Goal: Task Accomplishment & Management: Manage account settings

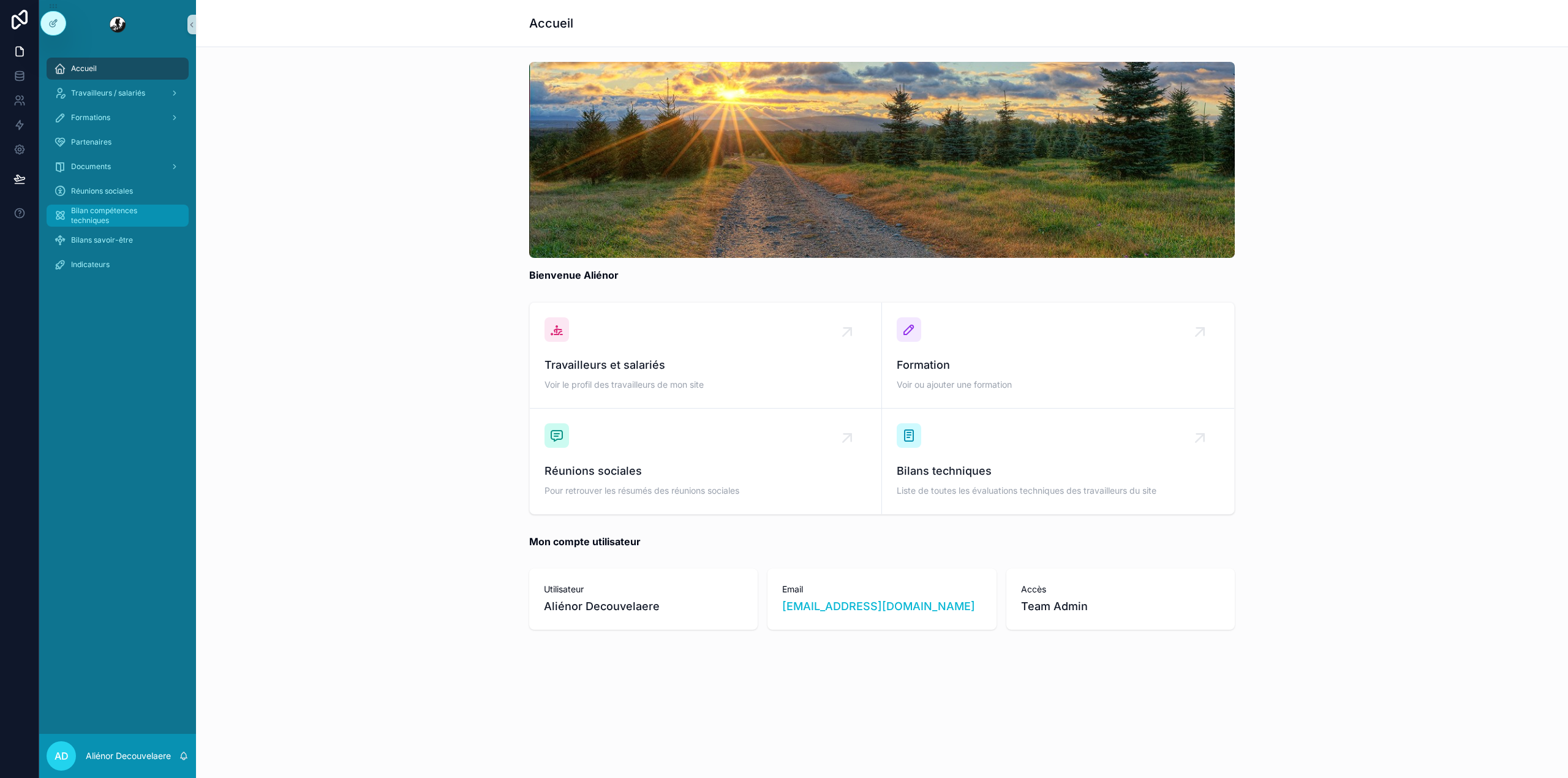
drag, startPoint x: 141, startPoint y: 209, endPoint x: 108, endPoint y: 206, distance: 33.1
click at [108, 206] on span "Bilan compétences techniques" at bounding box center [123, 215] width 105 height 19
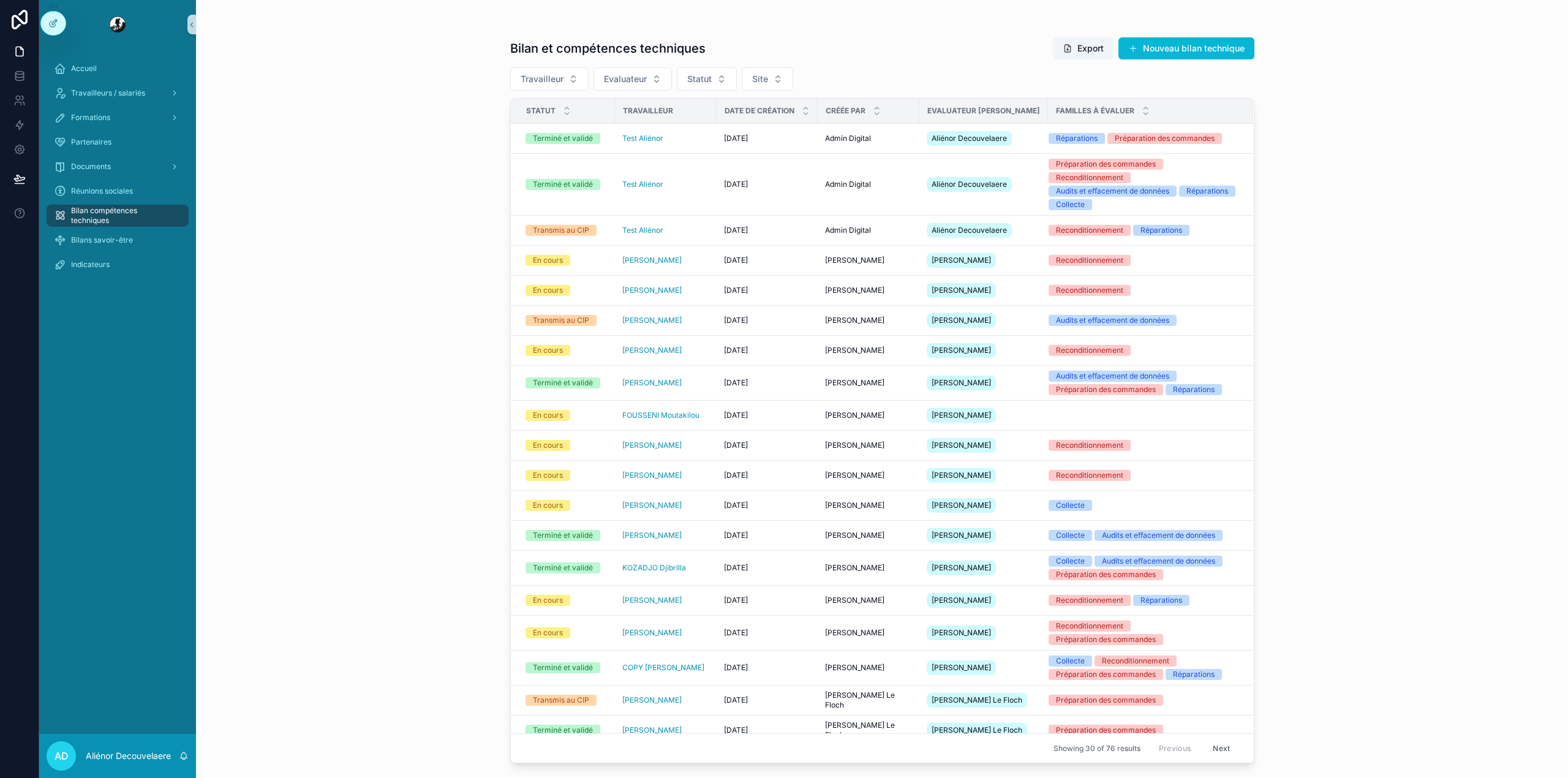
click at [93, 55] on div "Accueil Travailleurs / salariés Formations Partenaires Documents Réunions socia…" at bounding box center [118, 171] width 157 height 243
click at [96, 67] on span "Accueil" at bounding box center [83, 68] width 26 height 10
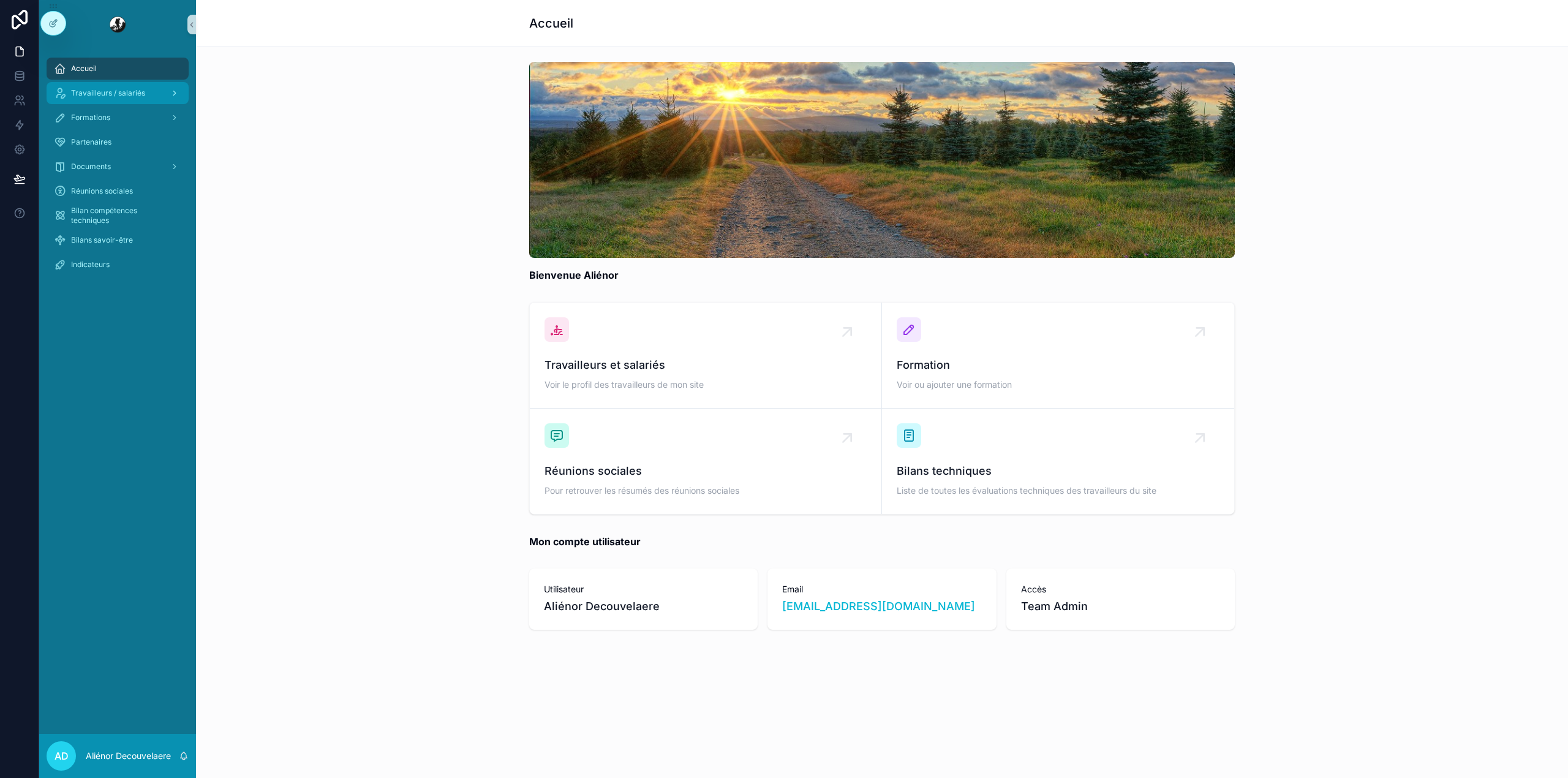
click at [106, 92] on span "Travailleurs / salariés" at bounding box center [108, 93] width 74 height 10
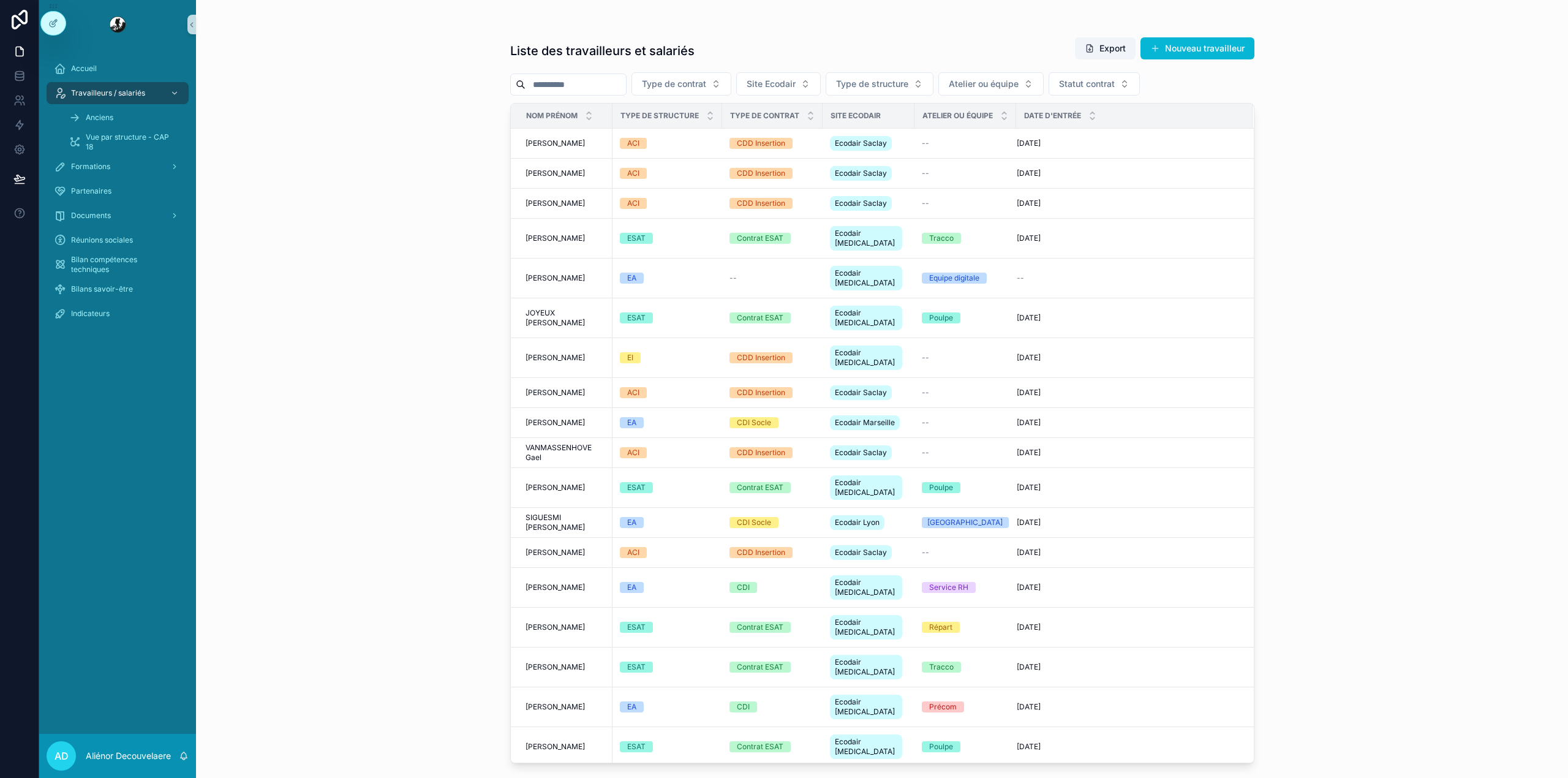
click at [614, 91] on input "scrollable content" at bounding box center [575, 85] width 100 height 17
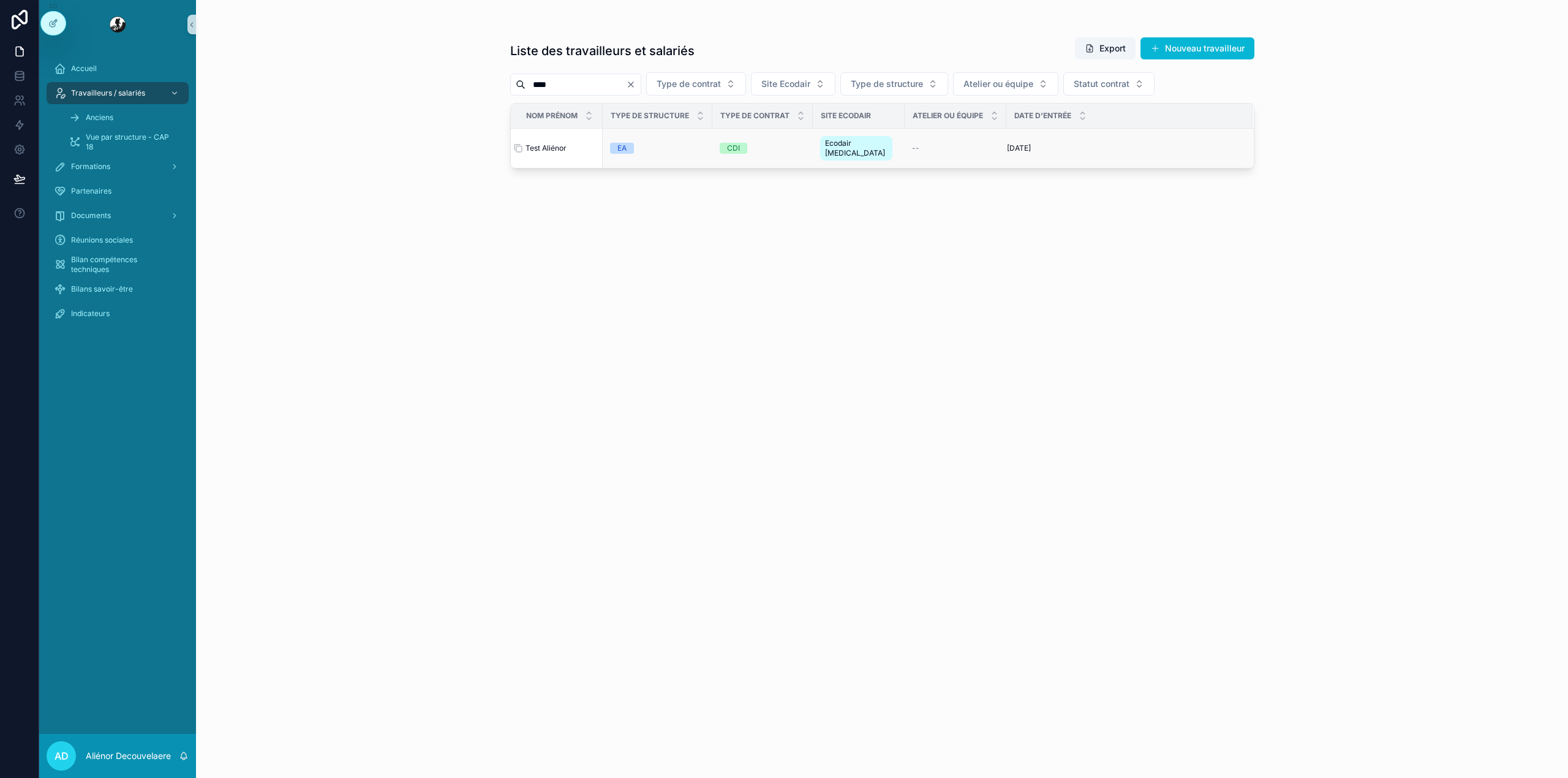
type input "****"
click at [576, 148] on div "Test Aliénor Test Aliénor" at bounding box center [560, 148] width 70 height 10
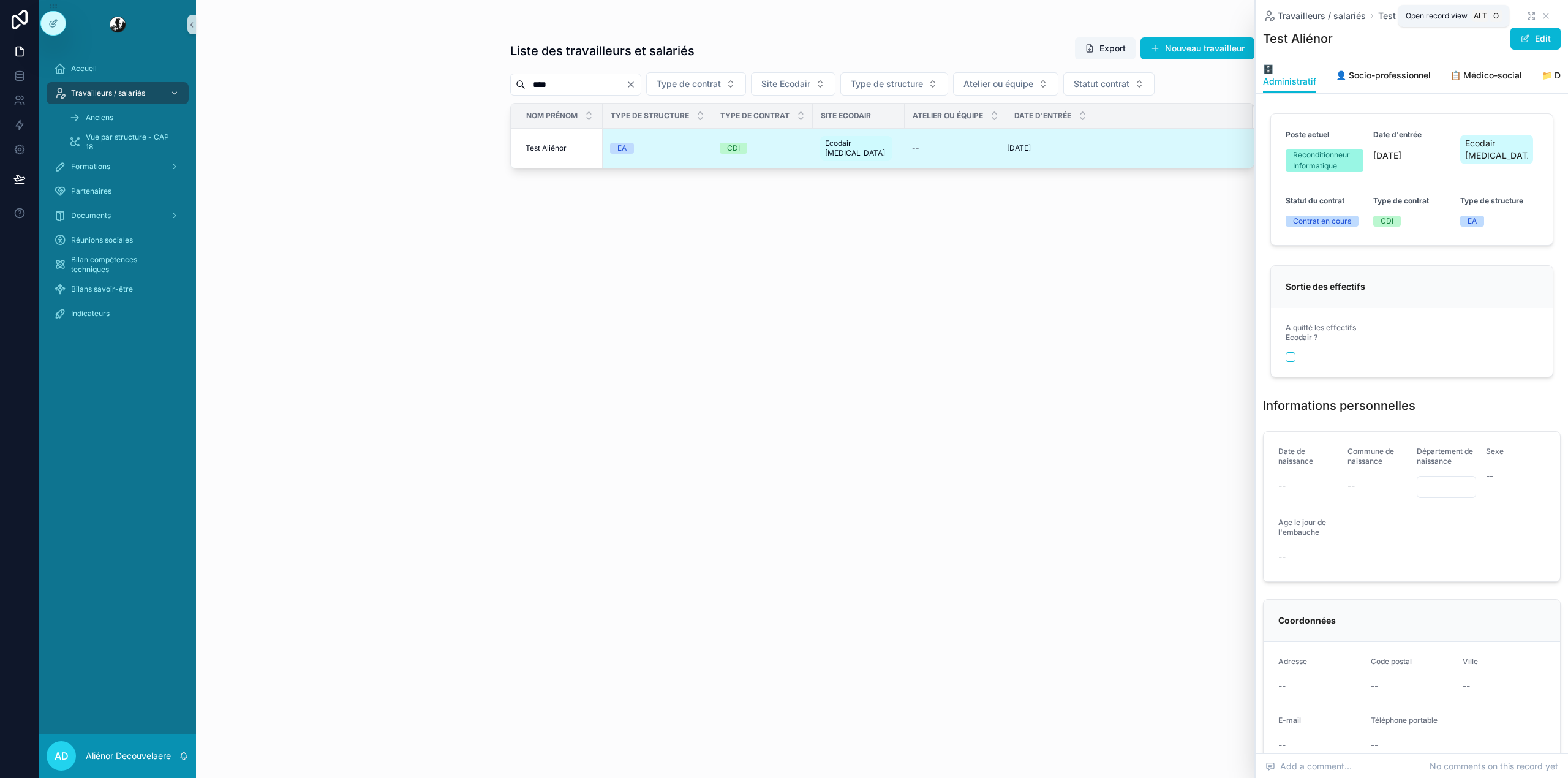
click at [1526, 16] on icon "scrollable content" at bounding box center [1531, 16] width 10 height 10
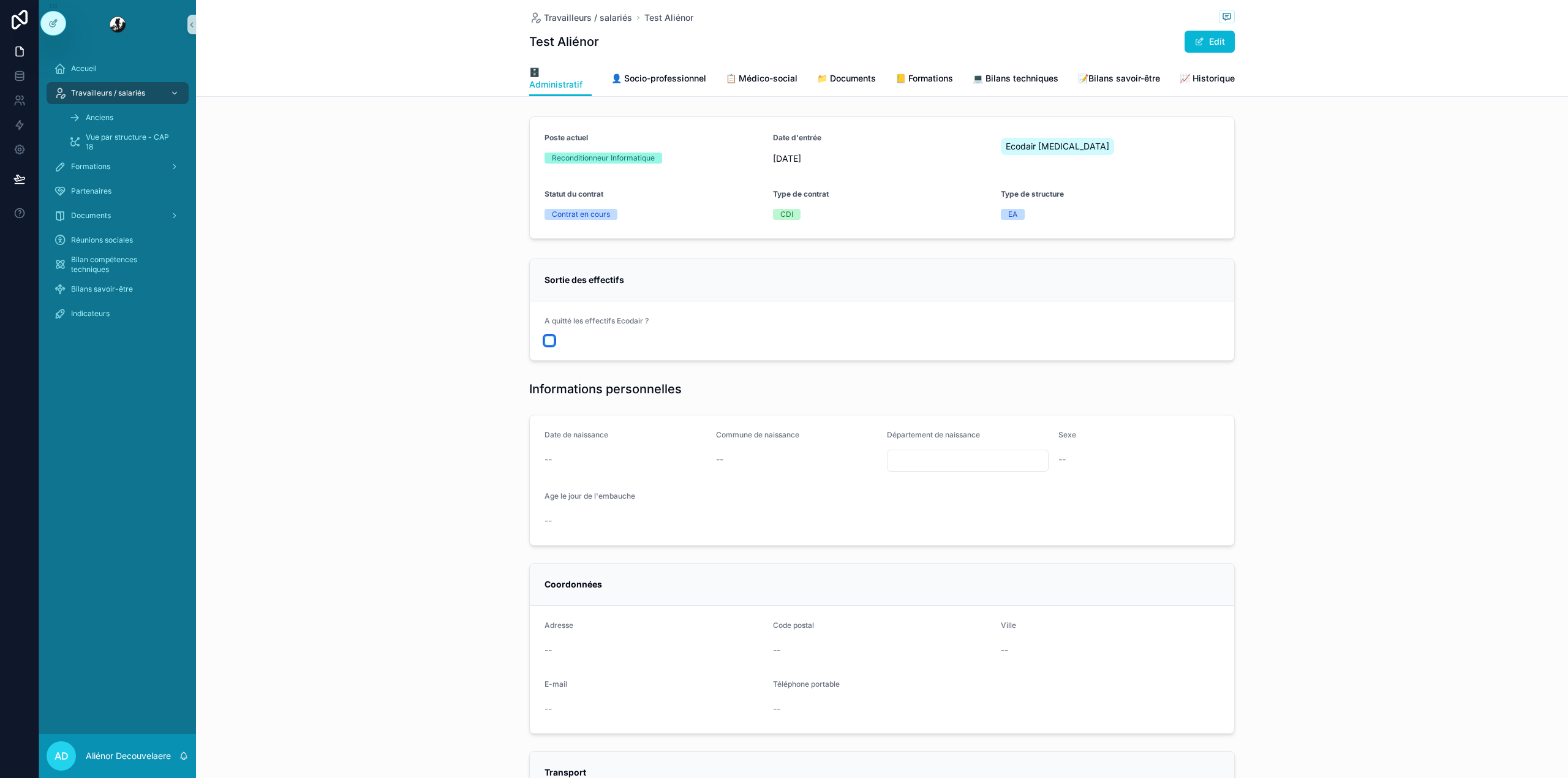
click at [547, 341] on button "scrollable content" at bounding box center [549, 340] width 10 height 10
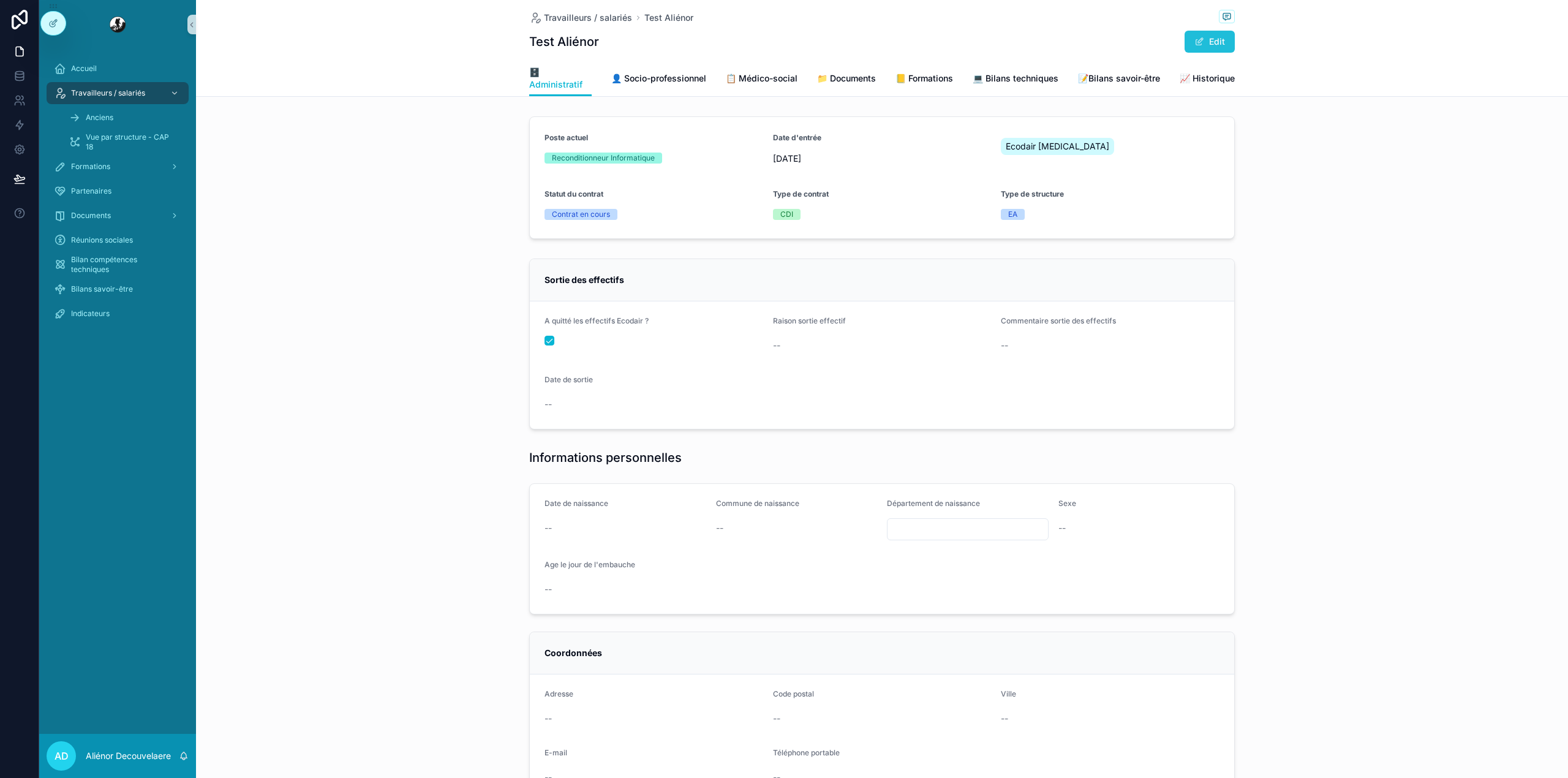
click at [1200, 45] on button "Edit" at bounding box center [1209, 41] width 50 height 22
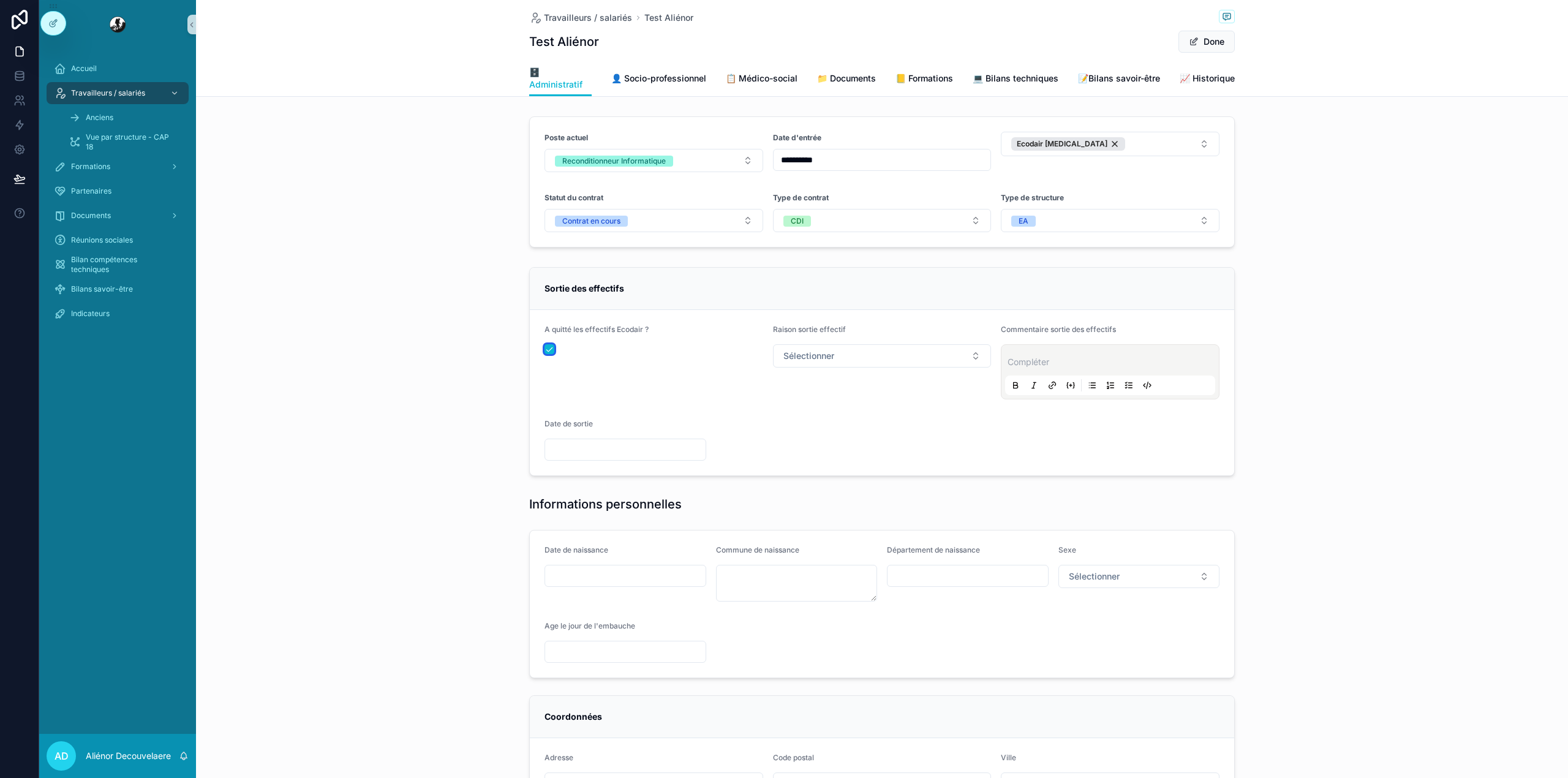
click at [545, 348] on button "scrollable content" at bounding box center [549, 349] width 10 height 10
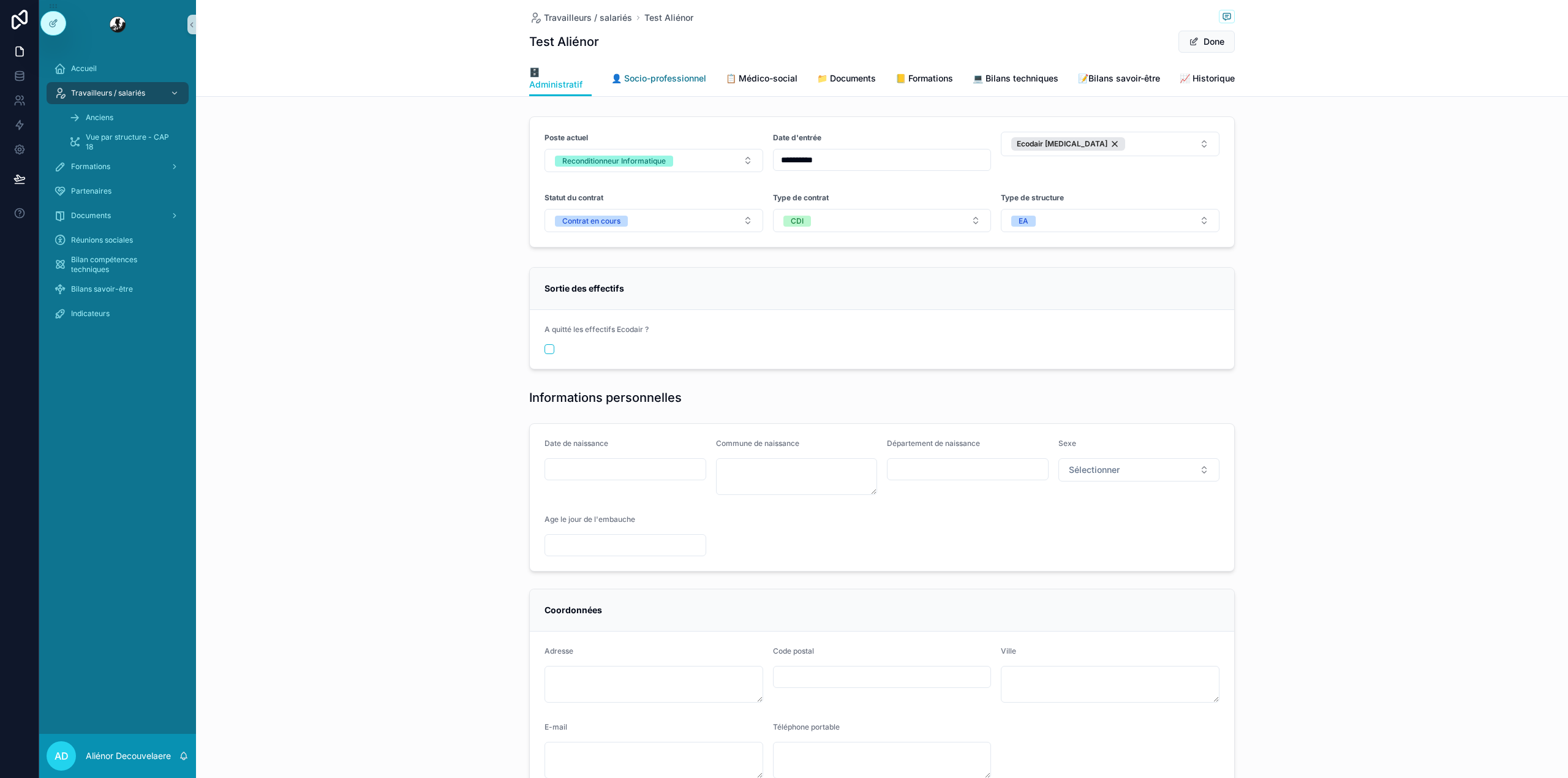
drag, startPoint x: 640, startPoint y: 84, endPoint x: 657, endPoint y: 81, distance: 17.3
click at [657, 81] on span "👤 Socio-professionnel" at bounding box center [658, 78] width 95 height 12
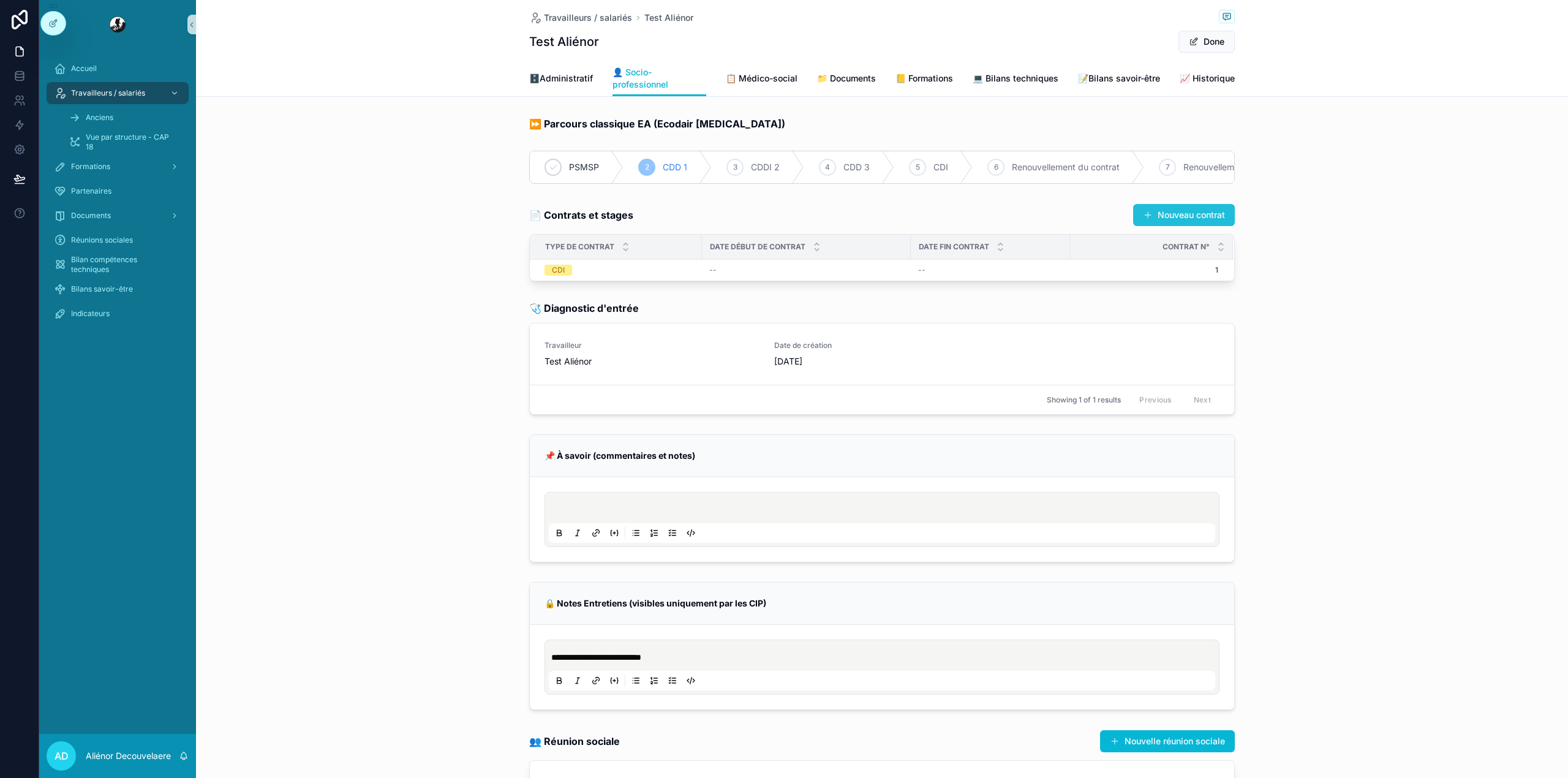
click at [1133, 217] on button "Nouveau contrat" at bounding box center [1183, 215] width 101 height 22
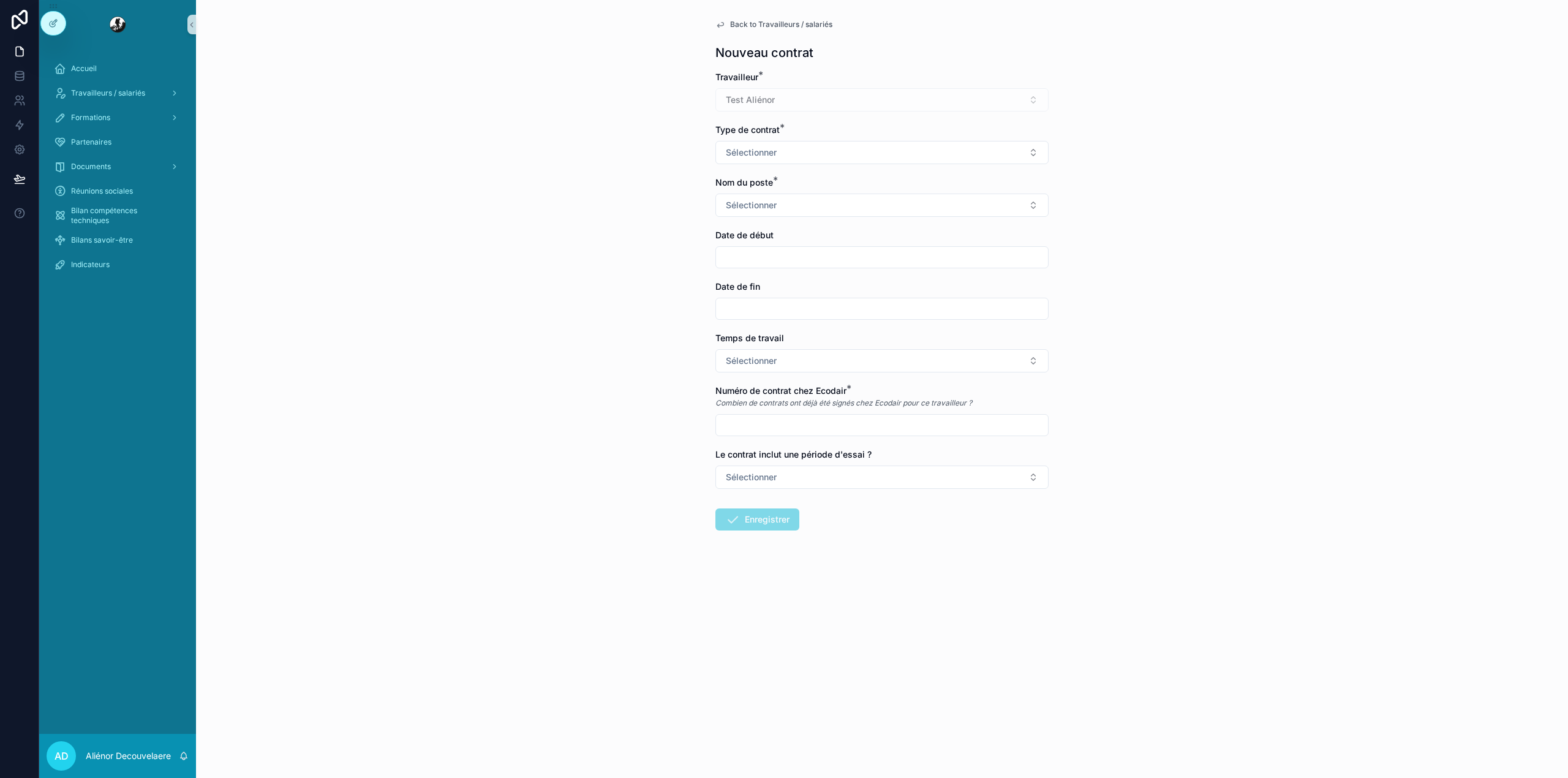
click at [754, 27] on span "Back to Travailleurs / salariés" at bounding box center [781, 24] width 102 height 10
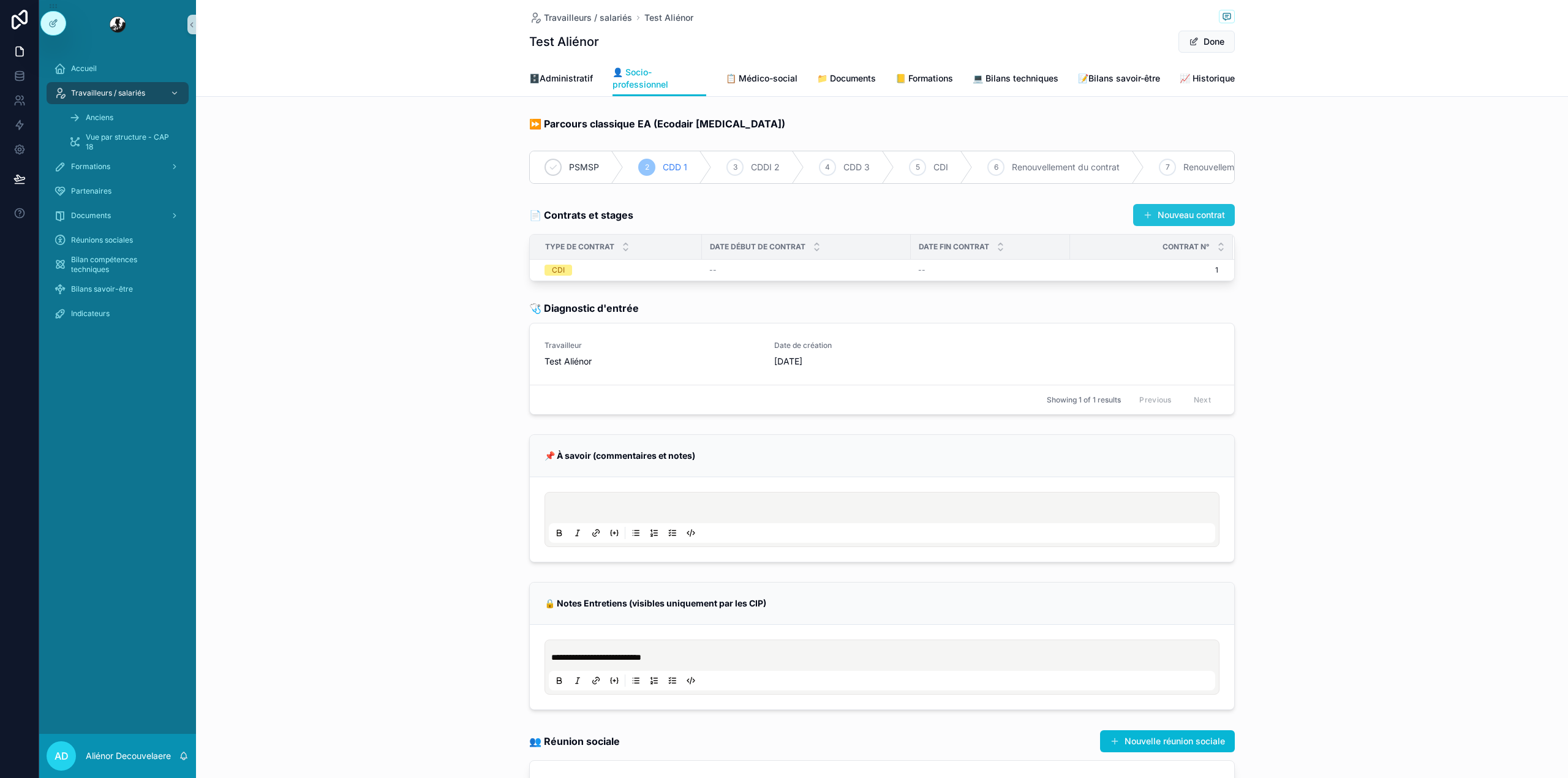
click at [1210, 226] on button "Nouveau contrat" at bounding box center [1183, 215] width 101 height 22
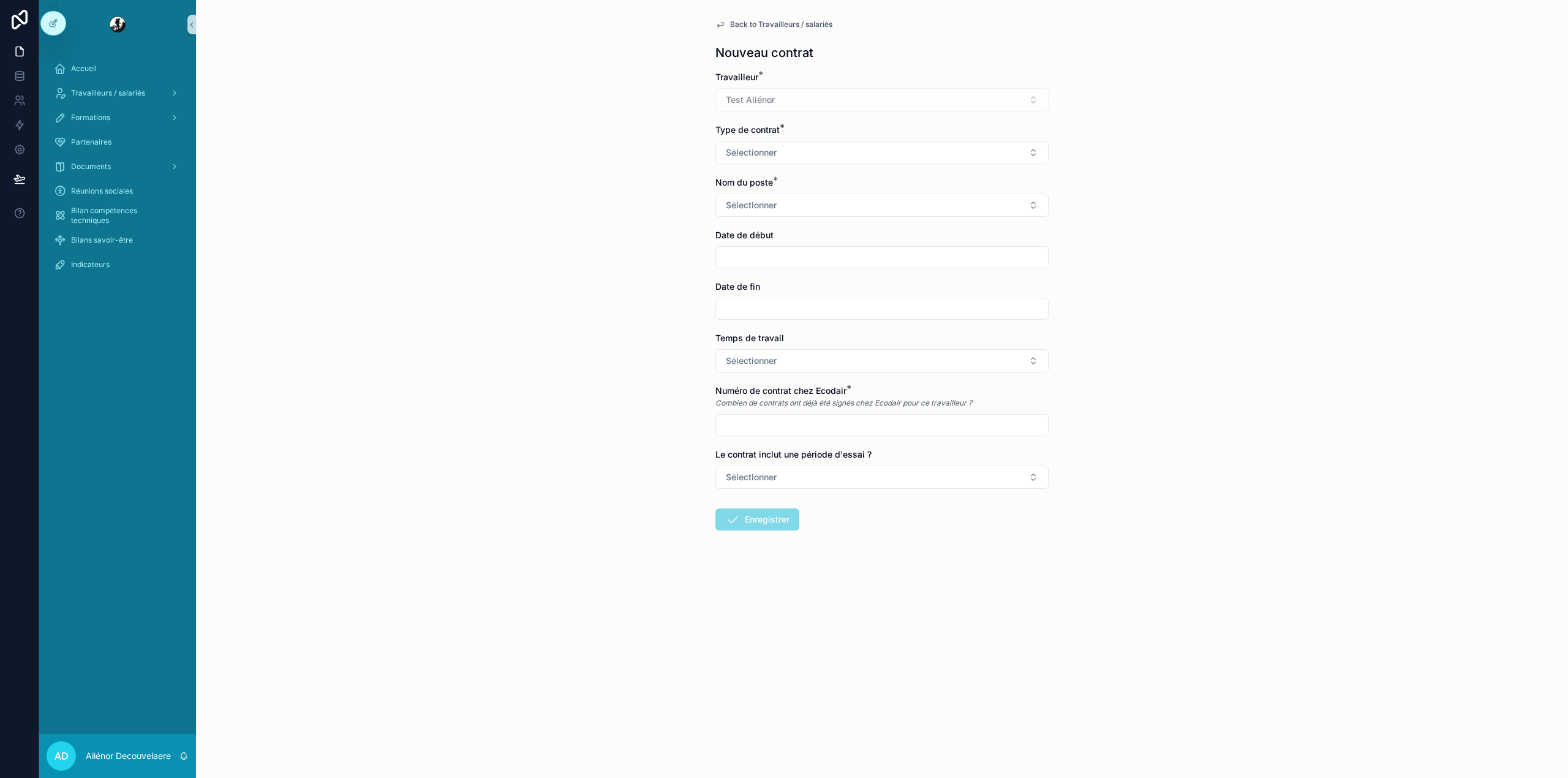
click at [756, 47] on h1 "Nouveau contrat" at bounding box center [764, 53] width 98 height 17
click at [755, 14] on div "Back to Travailleurs / salariés Nouveau contrat Travailleur * Test Aliénor Type…" at bounding box center [882, 304] width 353 height 609
click at [754, 26] on span "Back to Travailleurs / salariés" at bounding box center [781, 24] width 102 height 10
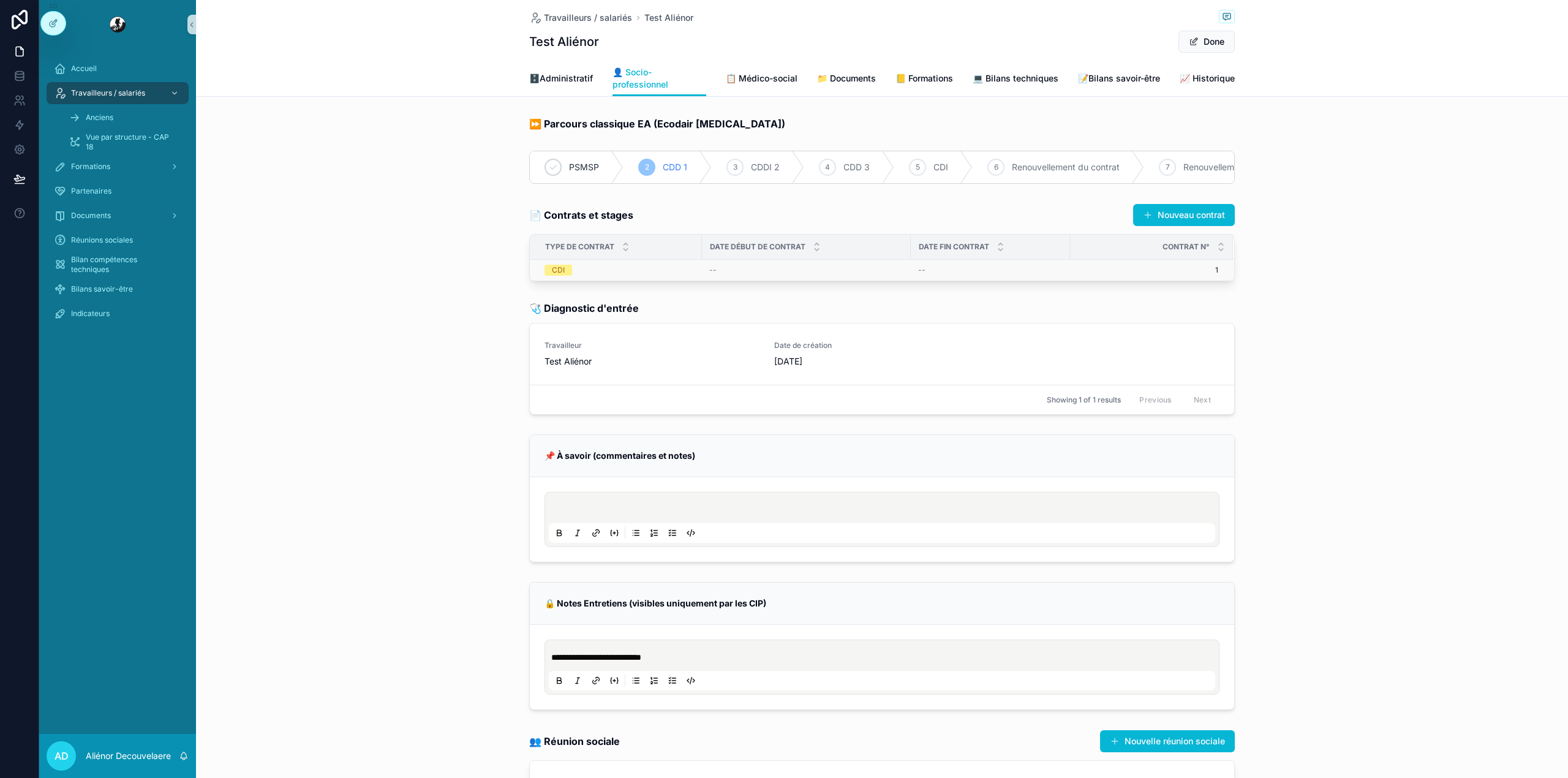
click at [1177, 281] on td "1 1" at bounding box center [1151, 270] width 163 height 21
click at [1177, 275] on span "1" at bounding box center [1144, 270] width 147 height 10
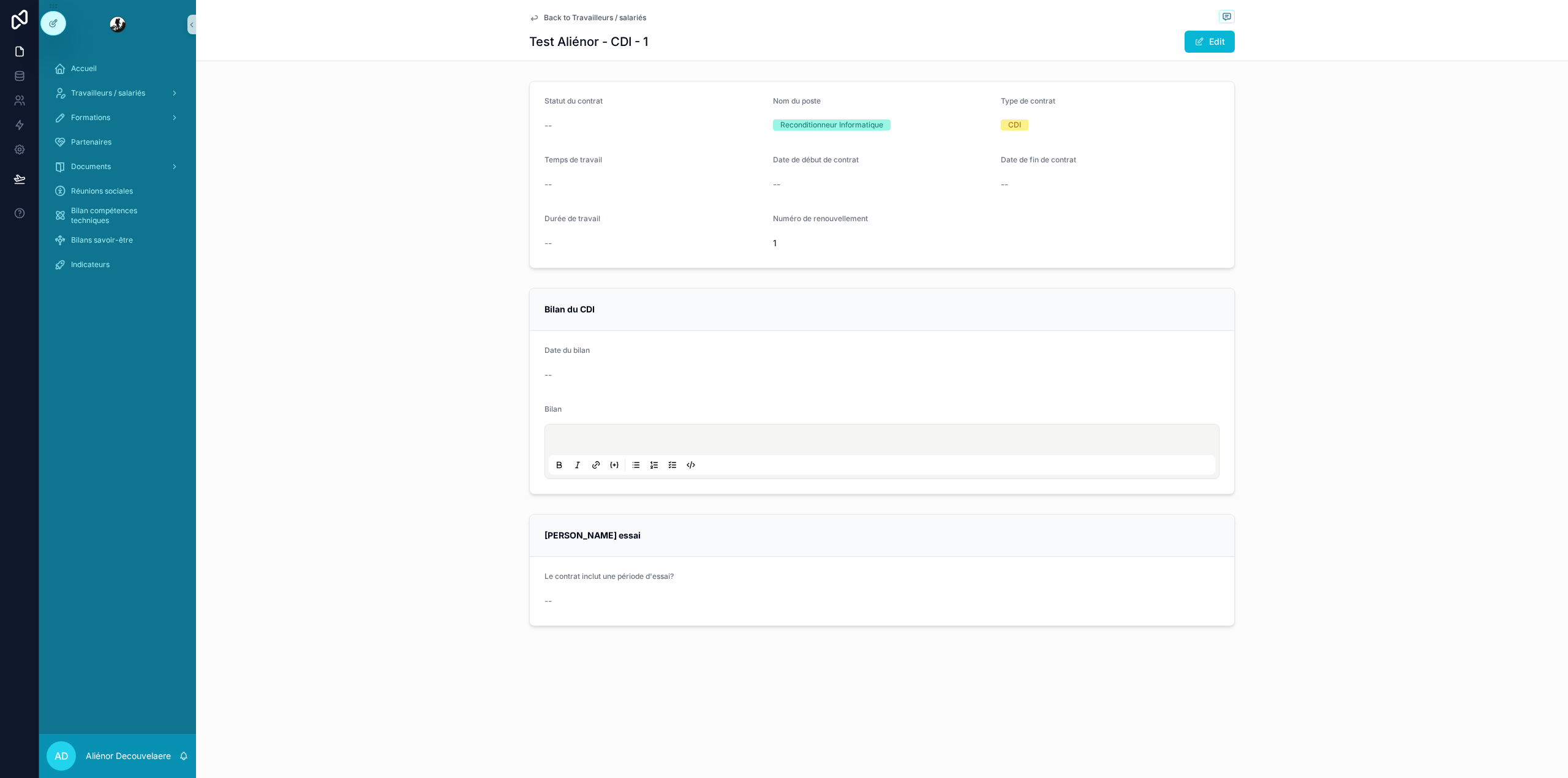
click at [538, 14] on icon "scrollable content" at bounding box center [534, 18] width 10 height 10
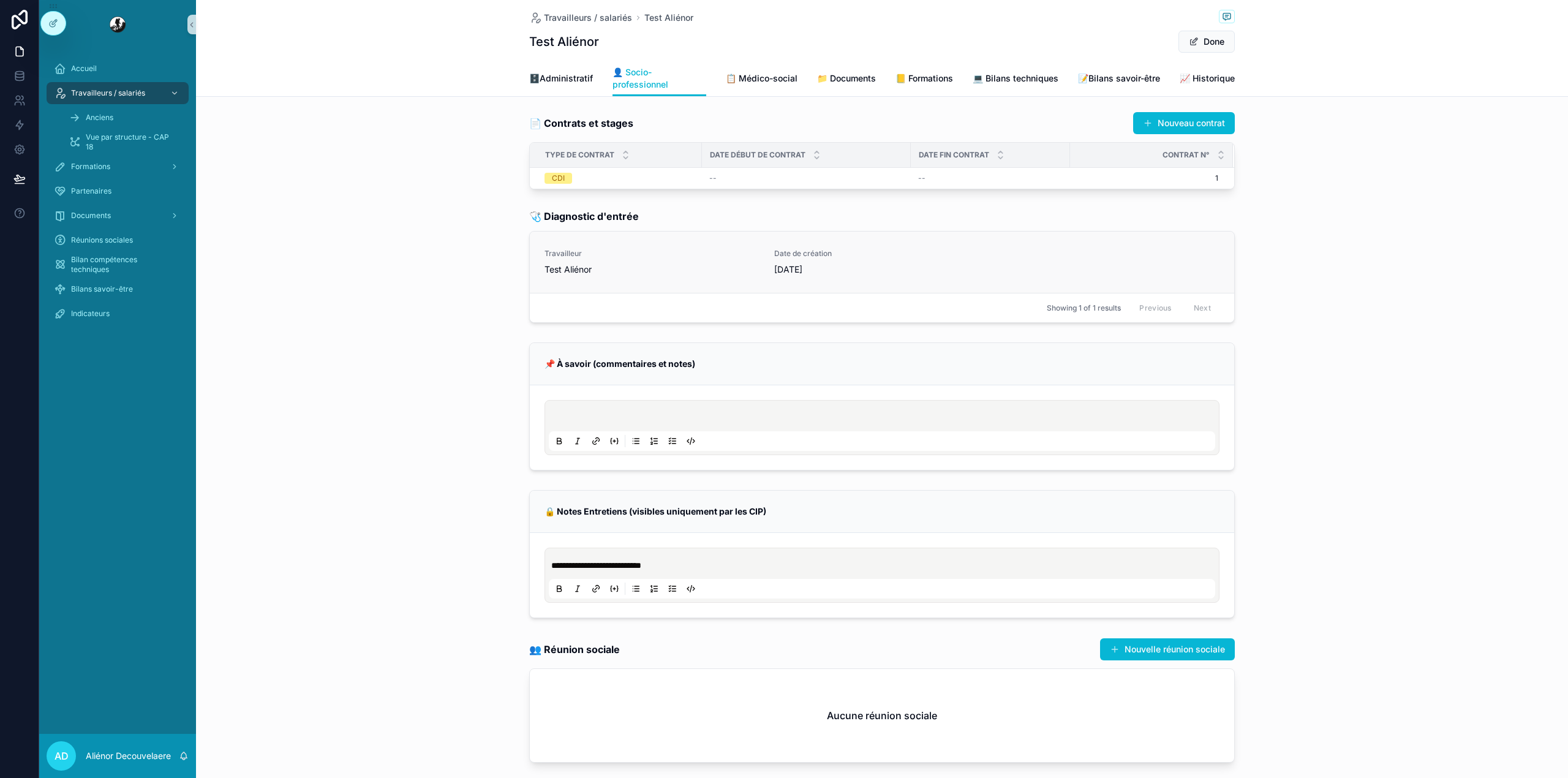
scroll to position [93, 0]
click at [851, 291] on link "Travailleur Test Aliénor Date de création 31/07/2025" at bounding box center [882, 261] width 704 height 61
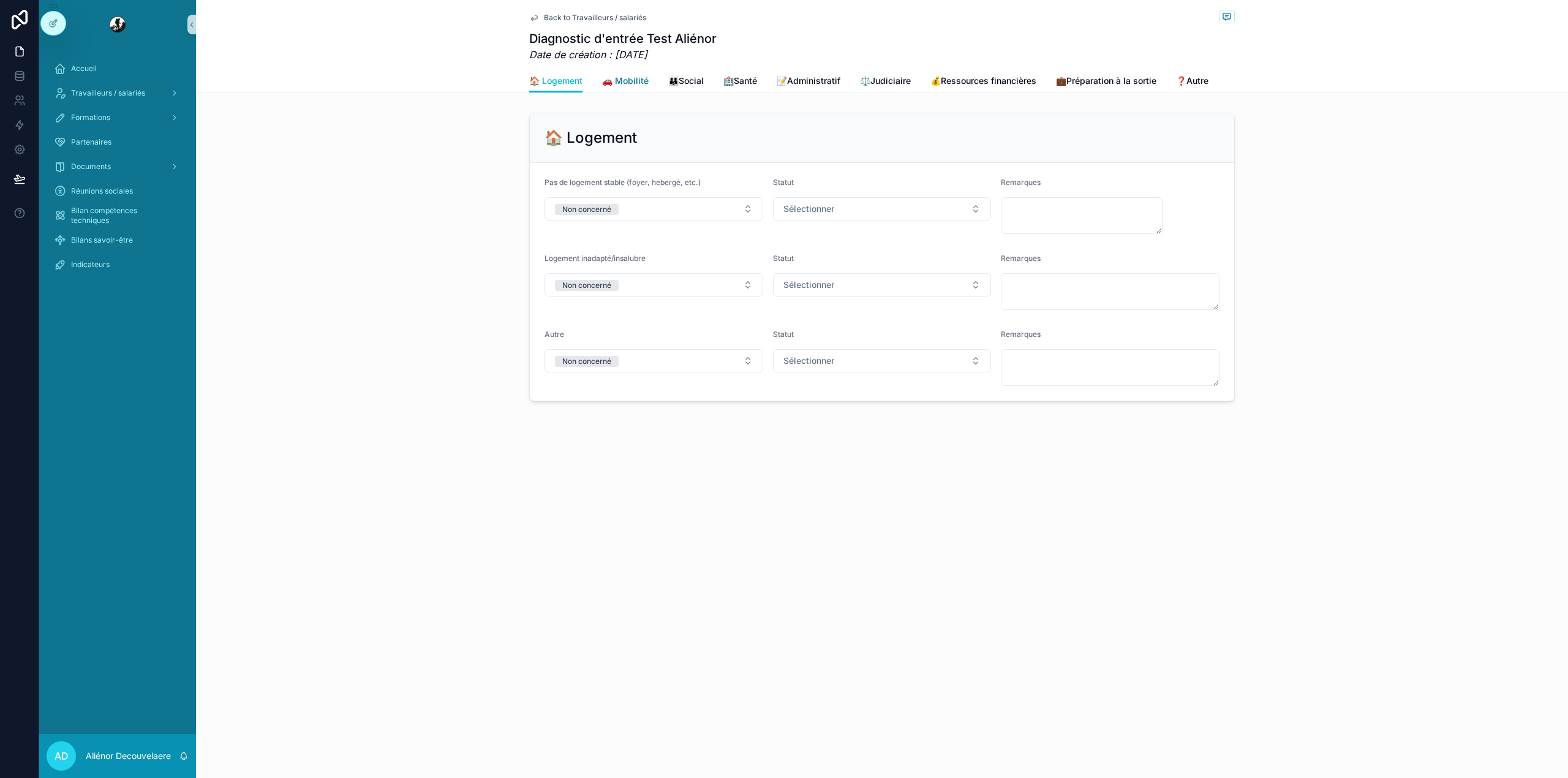
click at [633, 82] on span "🚗 Mobilité" at bounding box center [625, 81] width 47 height 12
click at [687, 79] on span "👪Social" at bounding box center [686, 81] width 35 height 12
click at [606, 22] on span "Back to Travailleurs / salariés" at bounding box center [595, 18] width 102 height 10
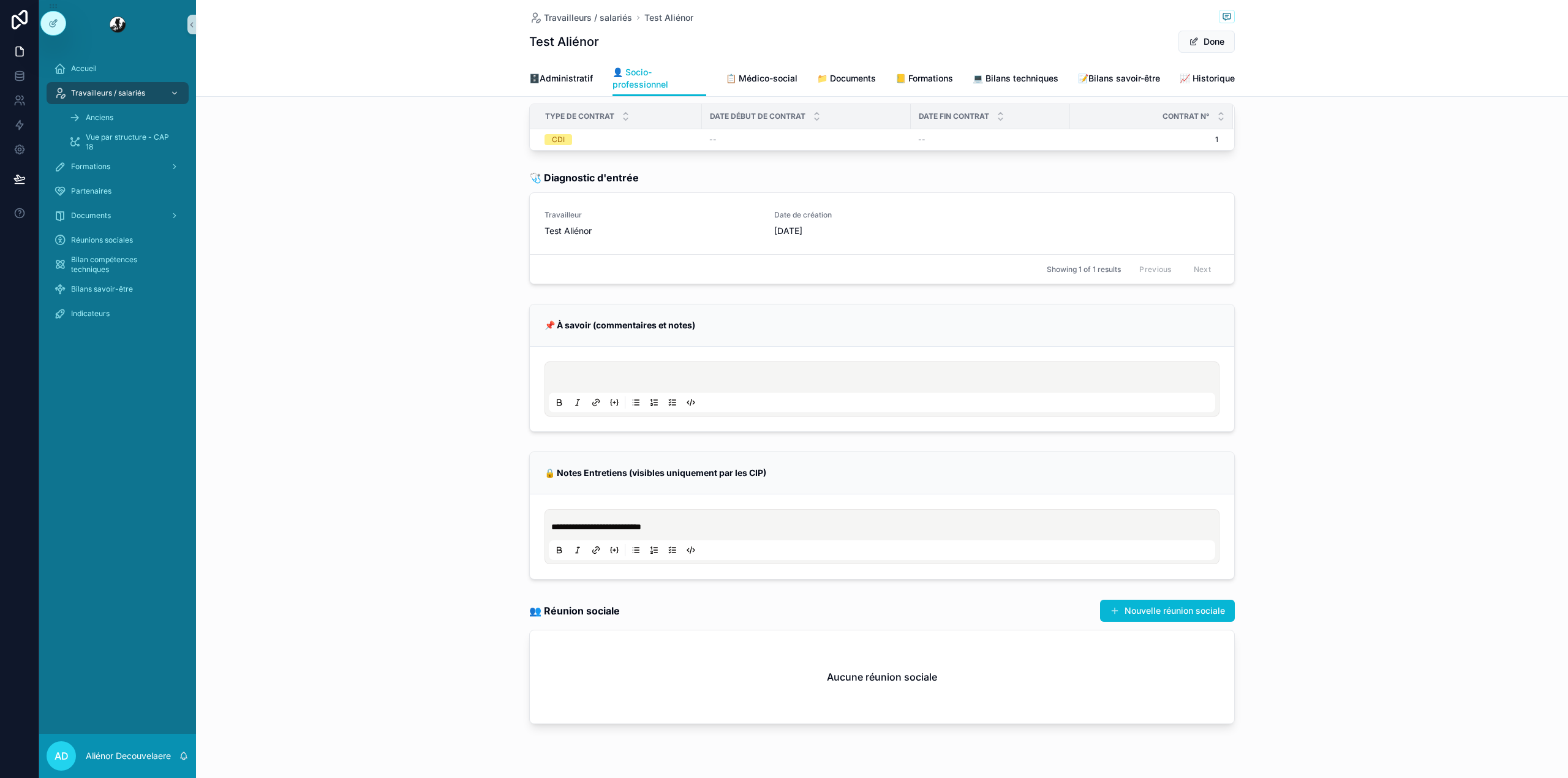
scroll to position [175, 0]
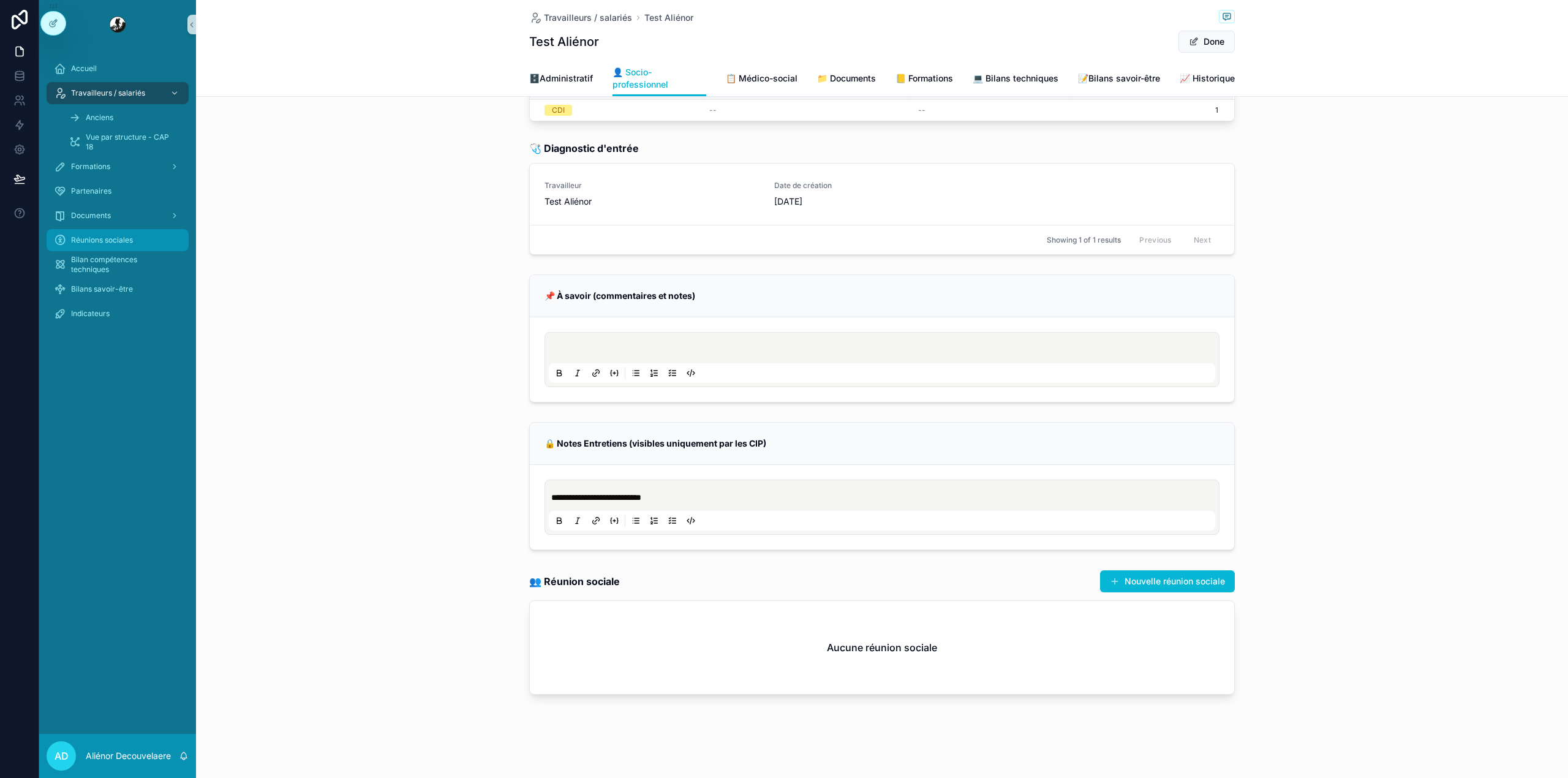
click at [139, 243] on div "Réunions sociales" at bounding box center [118, 240] width 128 height 19
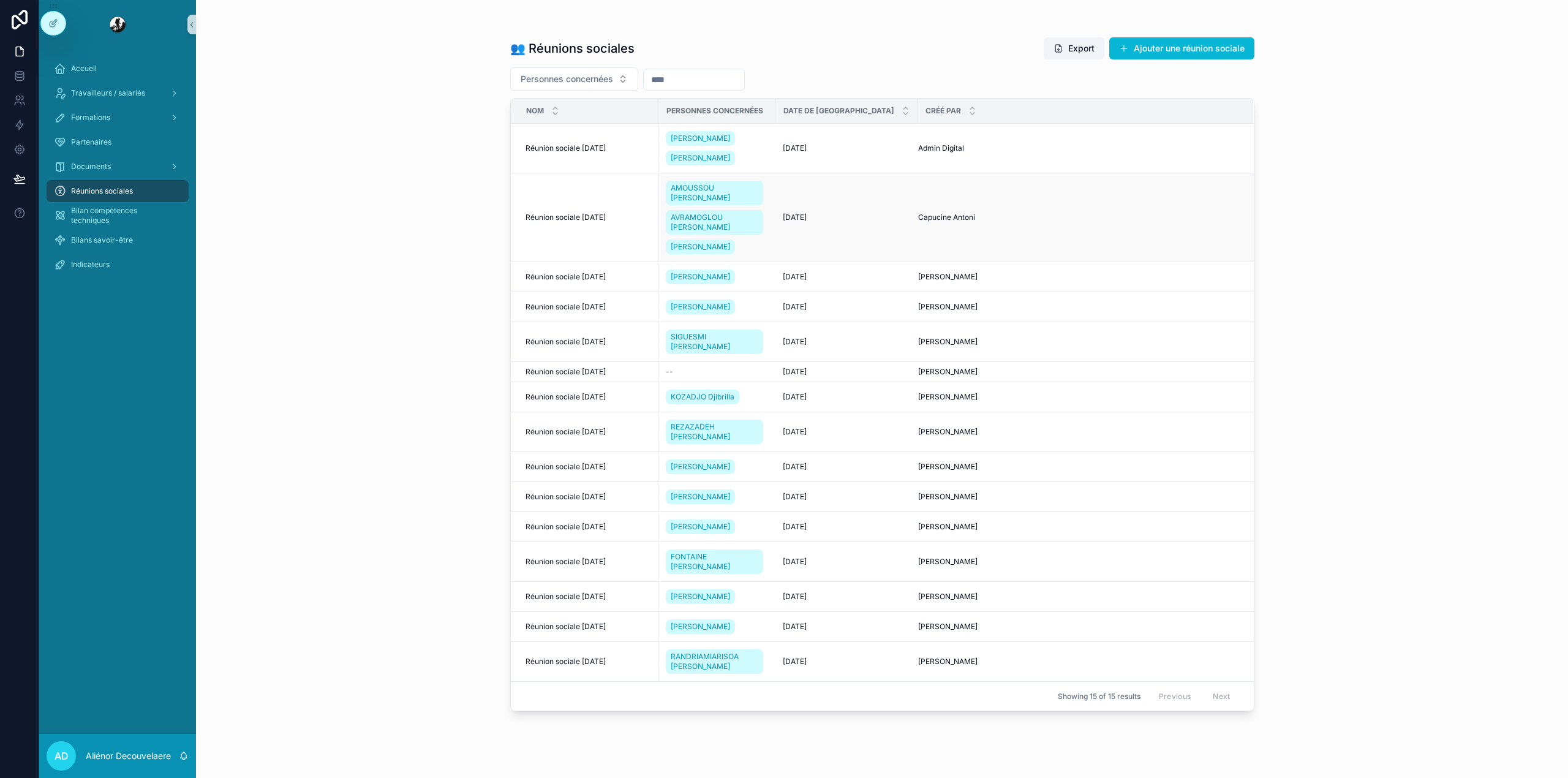
click at [600, 218] on span "Réunion sociale 21-08-2024" at bounding box center [565, 218] width 80 height 10
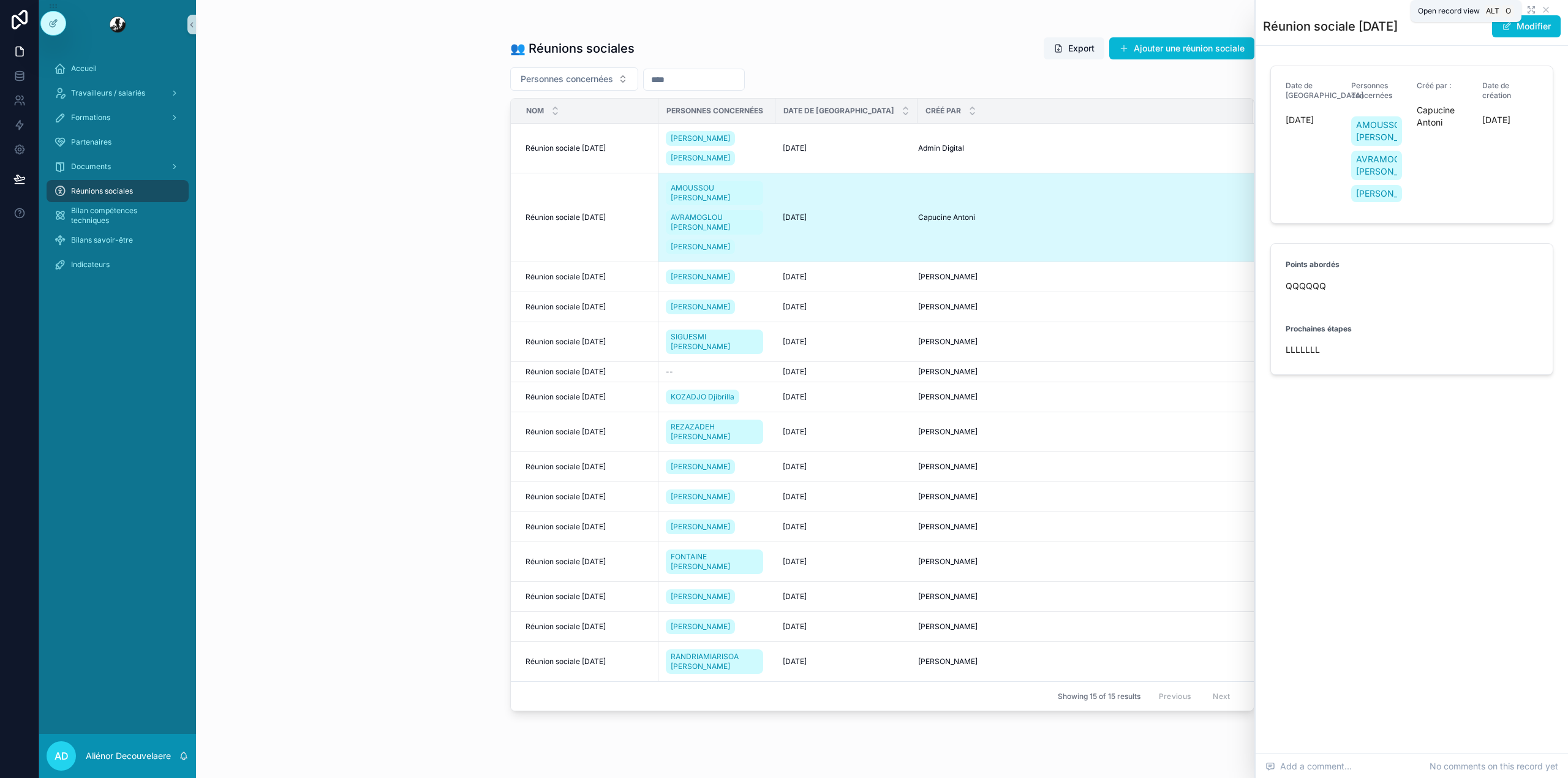
click at [1529, 11] on icon "scrollable content" at bounding box center [1531, 10] width 10 height 10
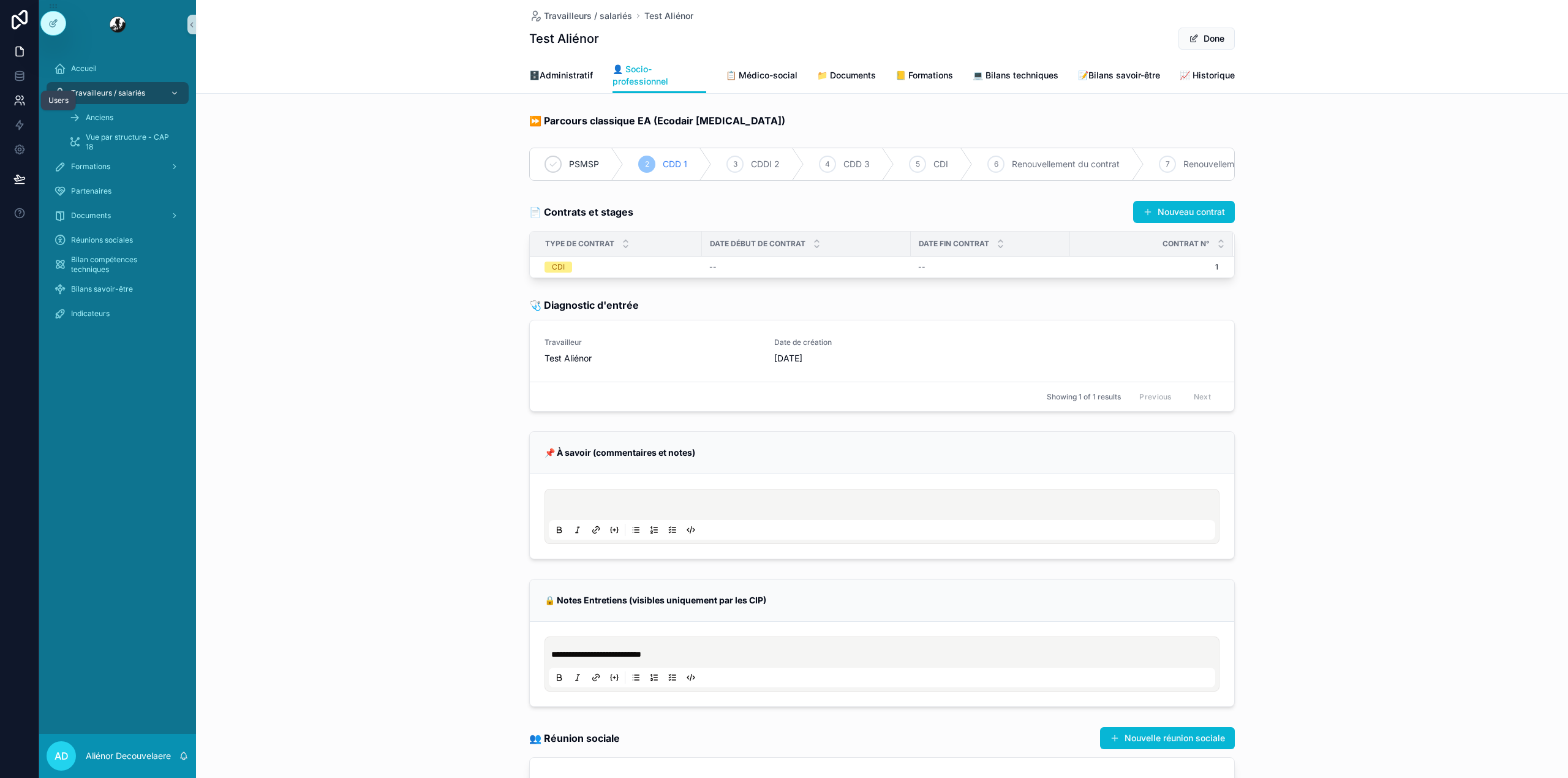
click at [14, 100] on icon at bounding box center [20, 101] width 12 height 12
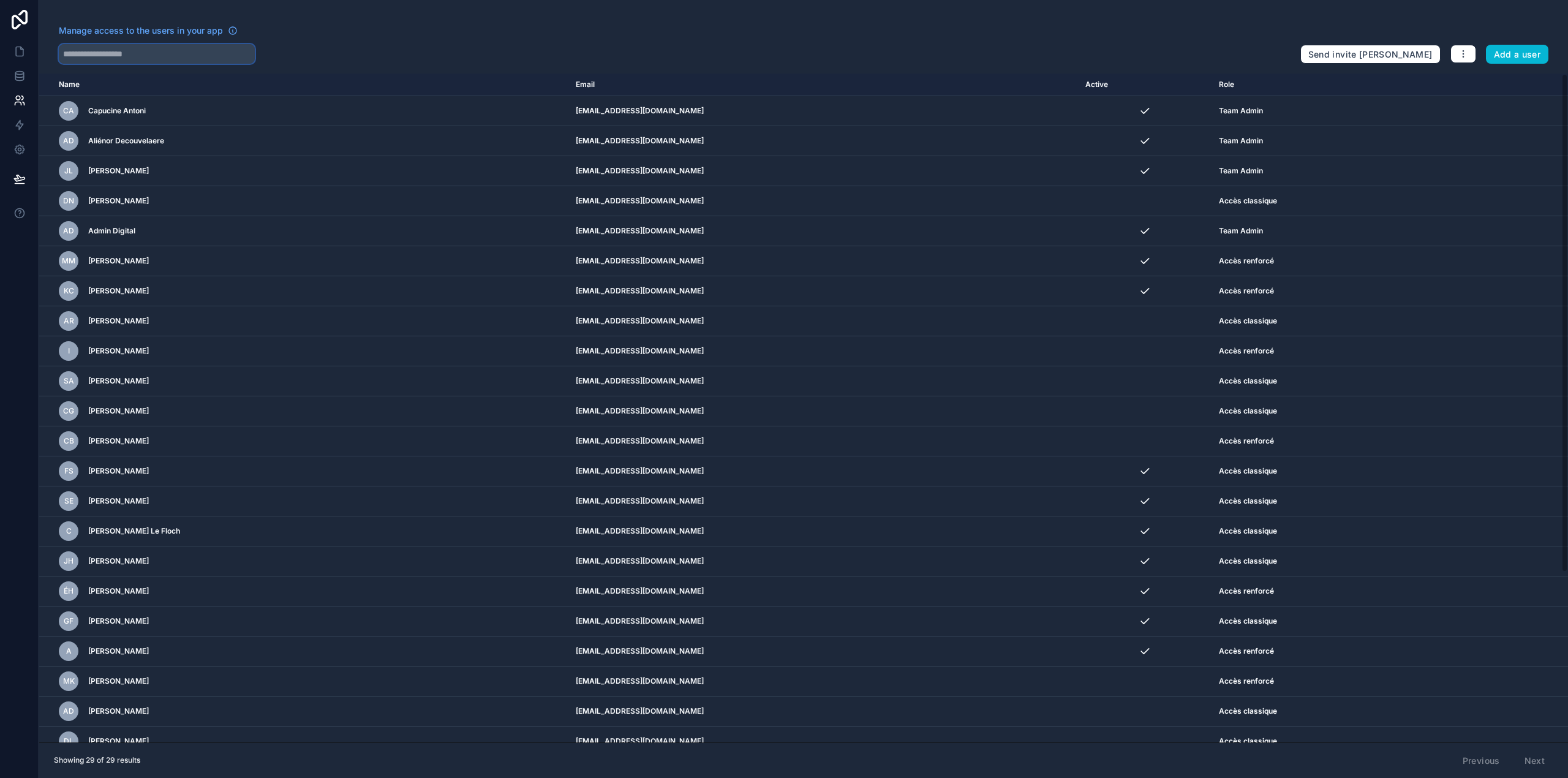
click at [233, 45] on input "text" at bounding box center [156, 54] width 196 height 19
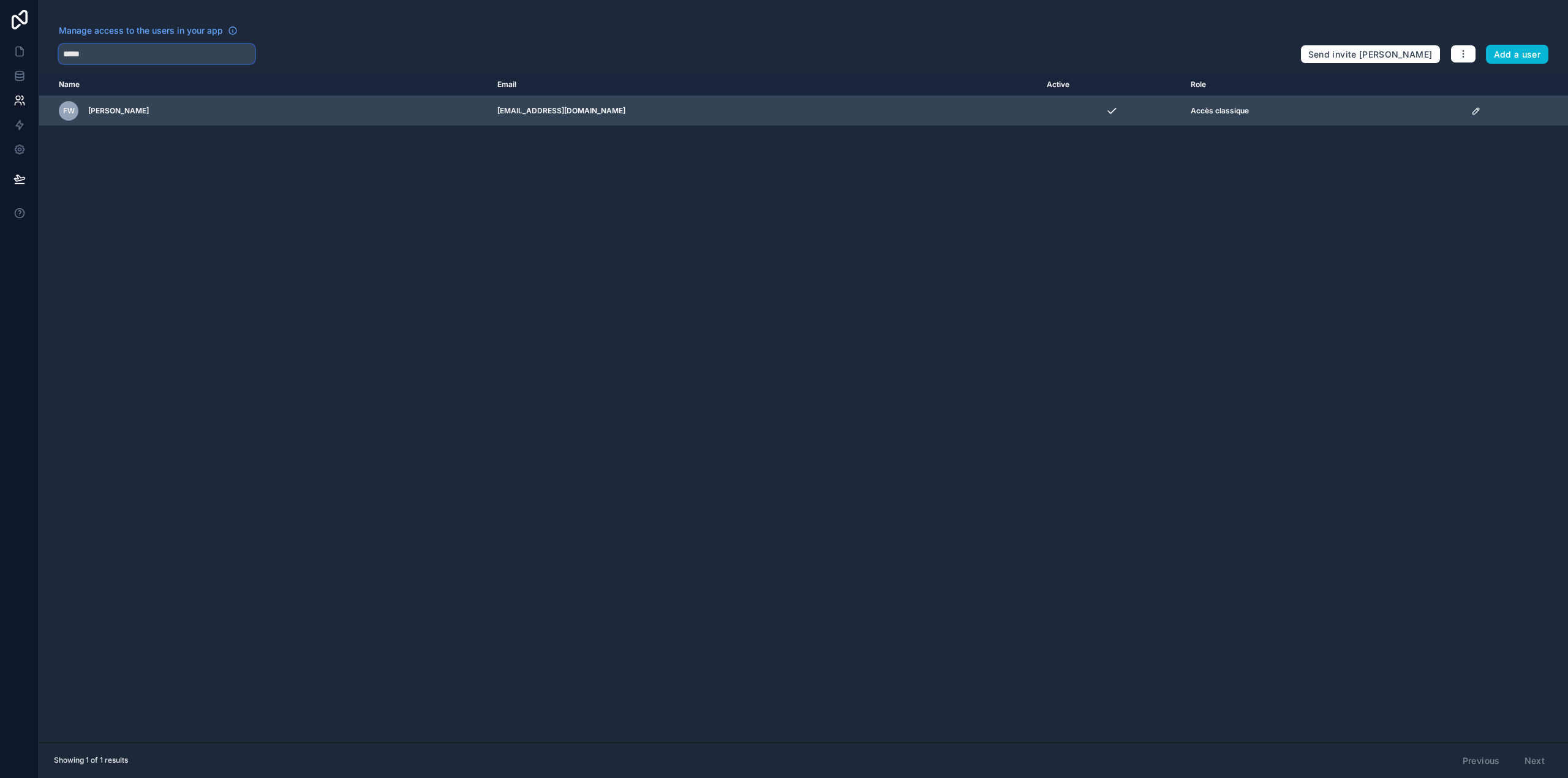
type input "*****"
click at [1473, 113] on icon "scrollable content" at bounding box center [1476, 111] width 6 height 6
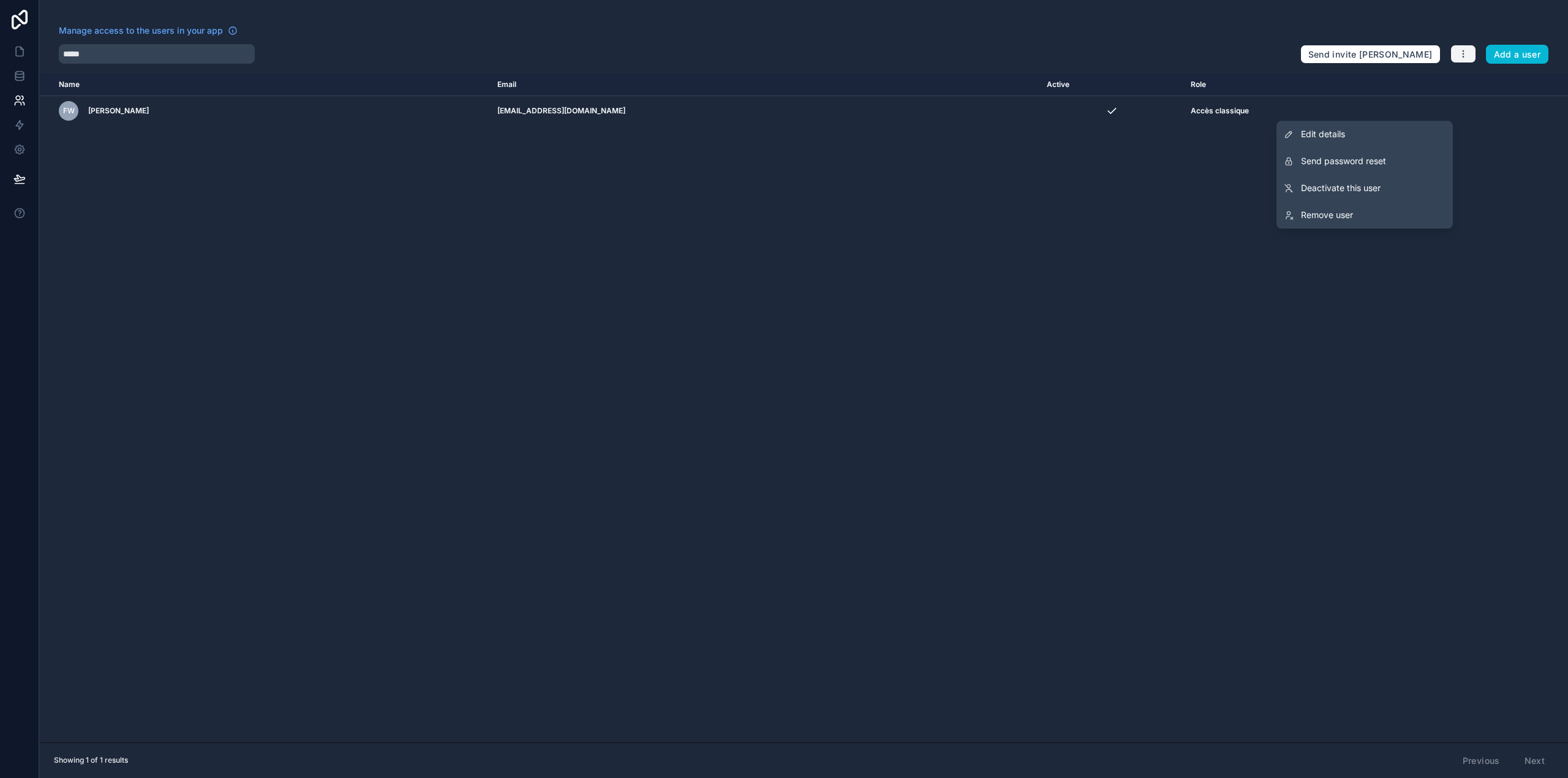
click at [1467, 53] on icon "button" at bounding box center [1463, 54] width 10 height 10
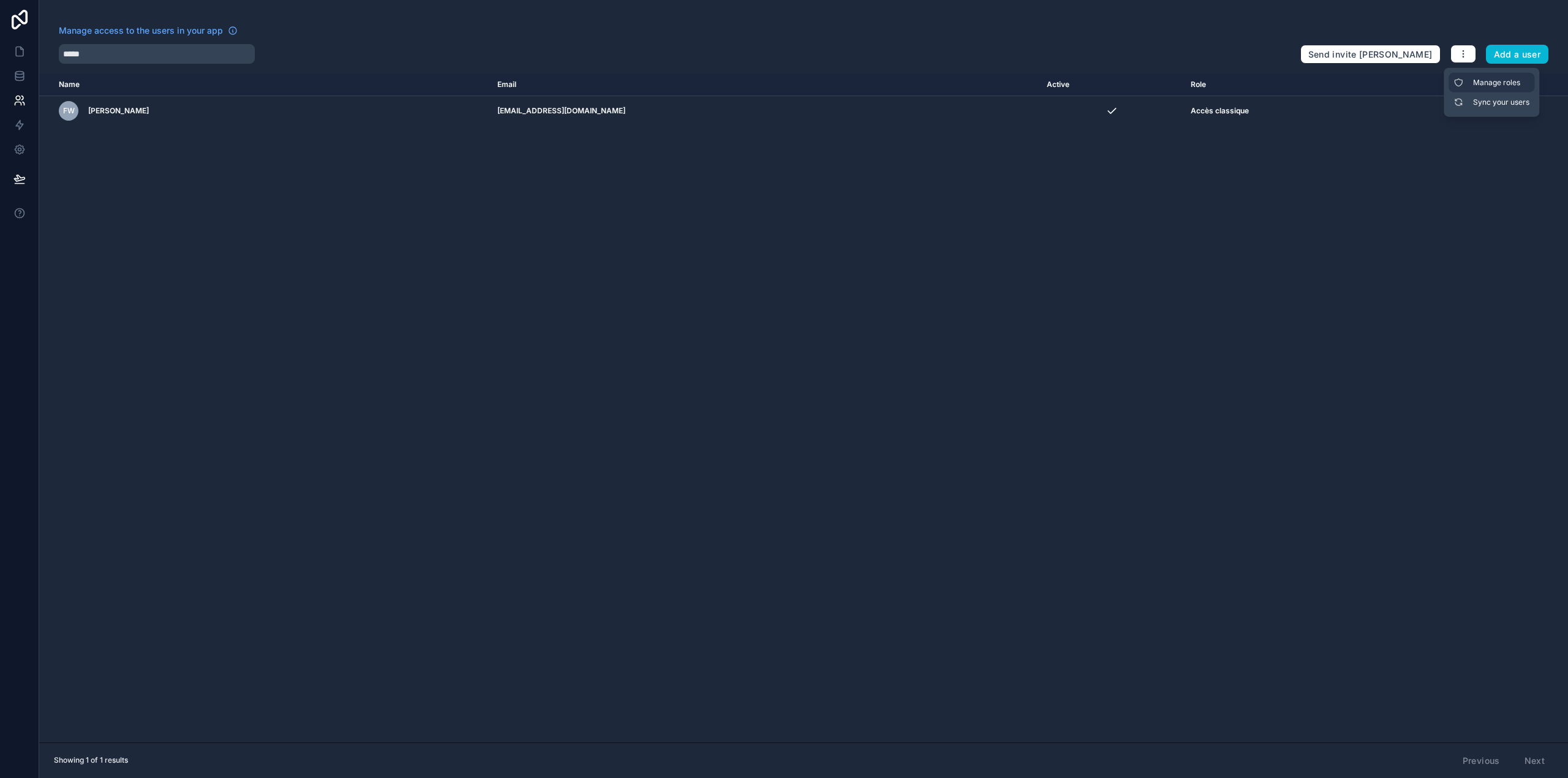
click at [1485, 74] on link "Manage roles" at bounding box center [1491, 82] width 86 height 19
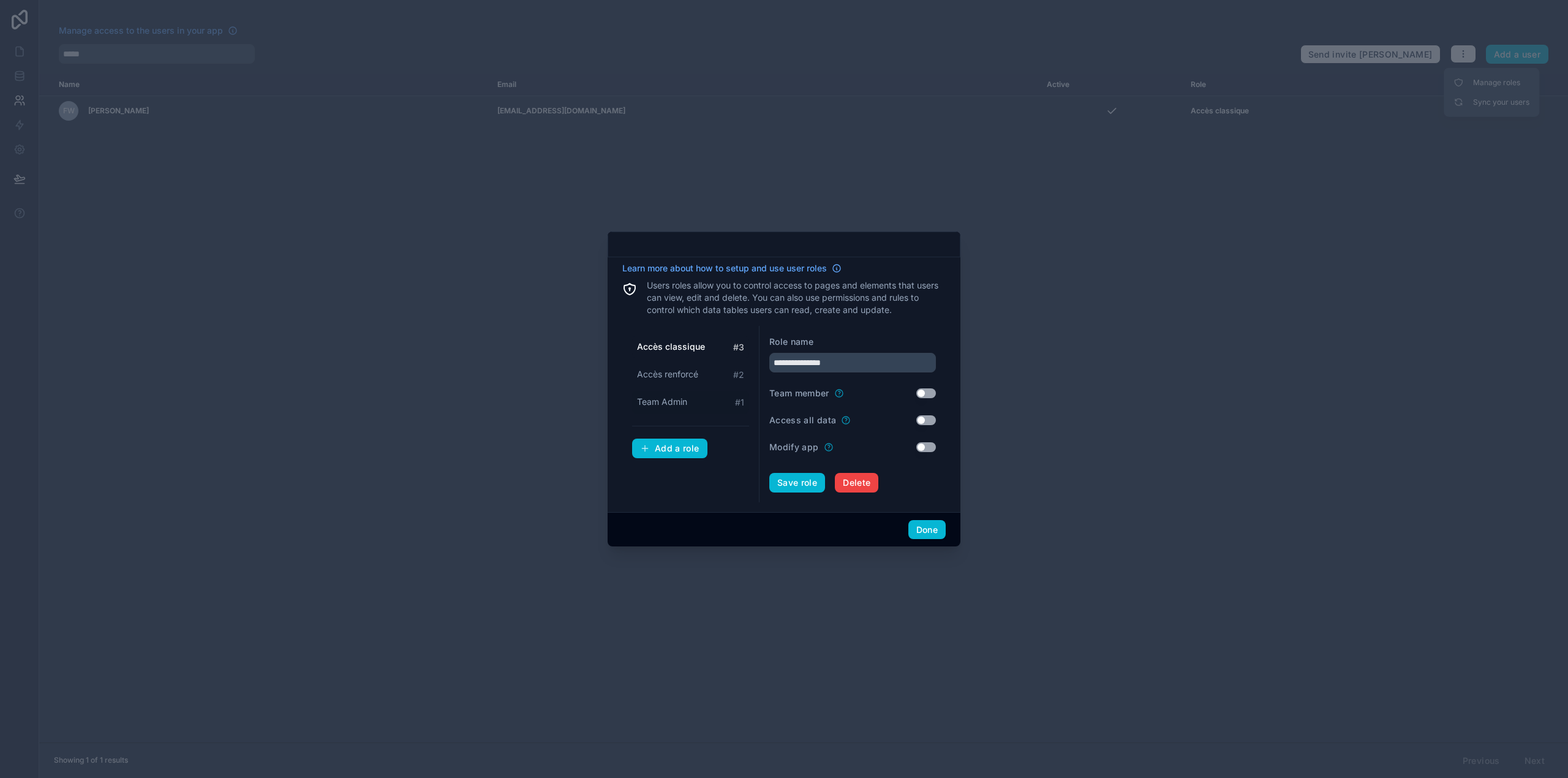
click at [664, 403] on span "Team Admin" at bounding box center [662, 402] width 50 height 12
type input "**********"
click at [824, 487] on button "Save role" at bounding box center [797, 482] width 56 height 19
click at [919, 528] on button "Done" at bounding box center [927, 530] width 37 height 19
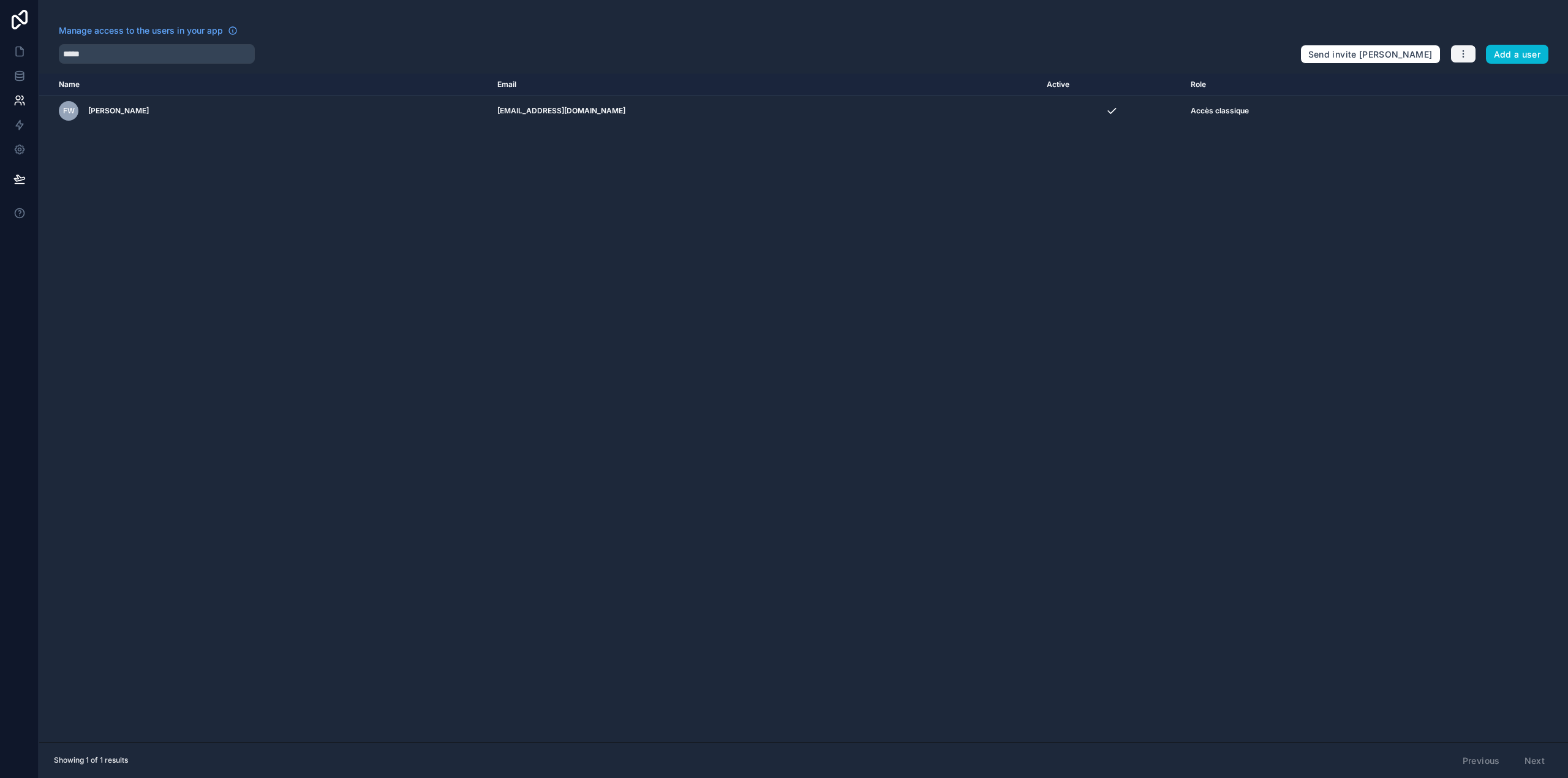
click at [1462, 59] on button "button" at bounding box center [1463, 54] width 26 height 19
click at [1480, 73] on link "Manage roles" at bounding box center [1491, 82] width 86 height 19
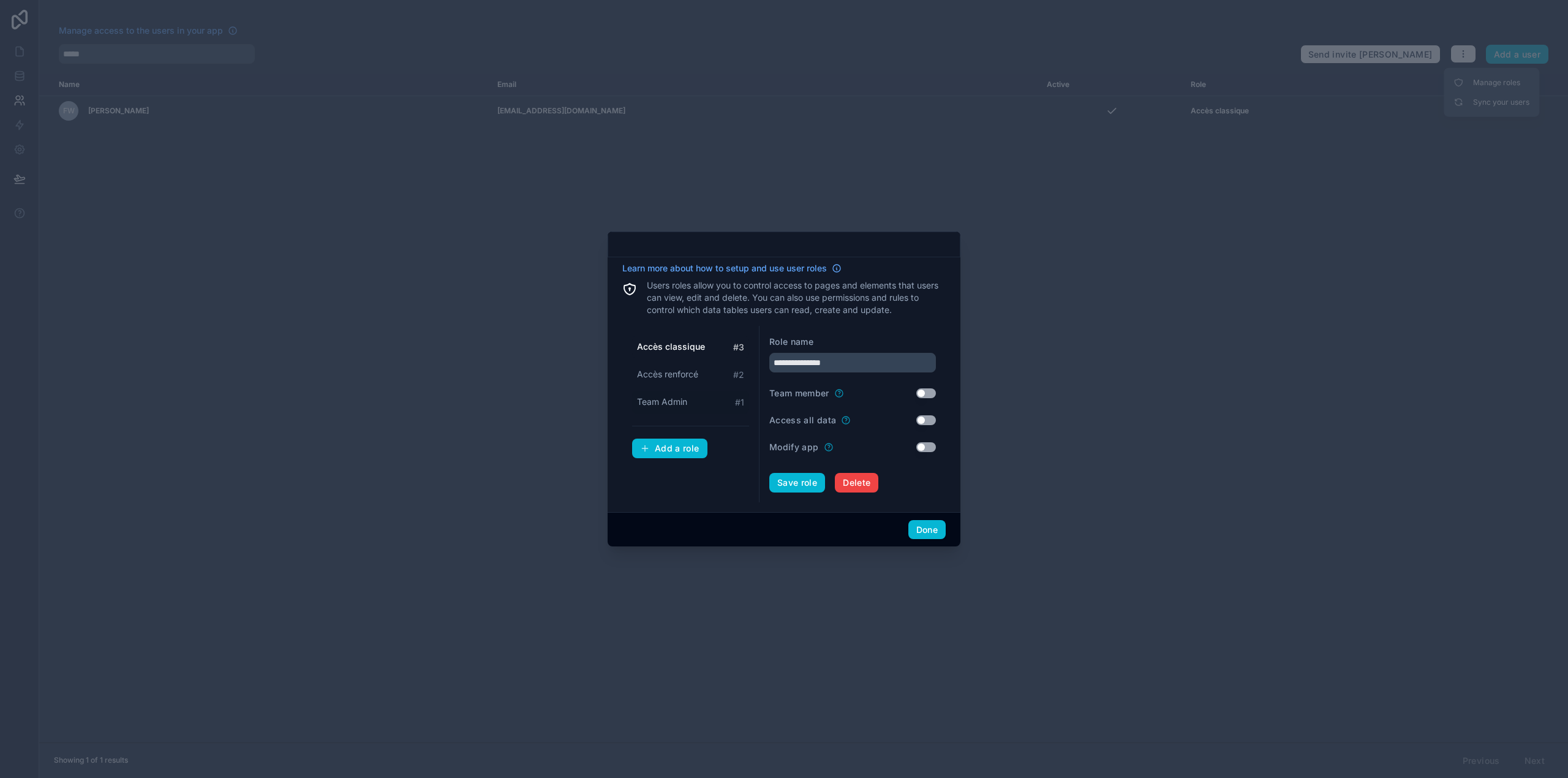
click at [664, 403] on span "Team Admin" at bounding box center [662, 402] width 50 height 12
type input "**********"
click at [811, 476] on button "Save role" at bounding box center [797, 482] width 56 height 19
click at [804, 487] on div "Save role" at bounding box center [852, 482] width 167 height 19
click at [930, 523] on button "Done" at bounding box center [927, 530] width 37 height 19
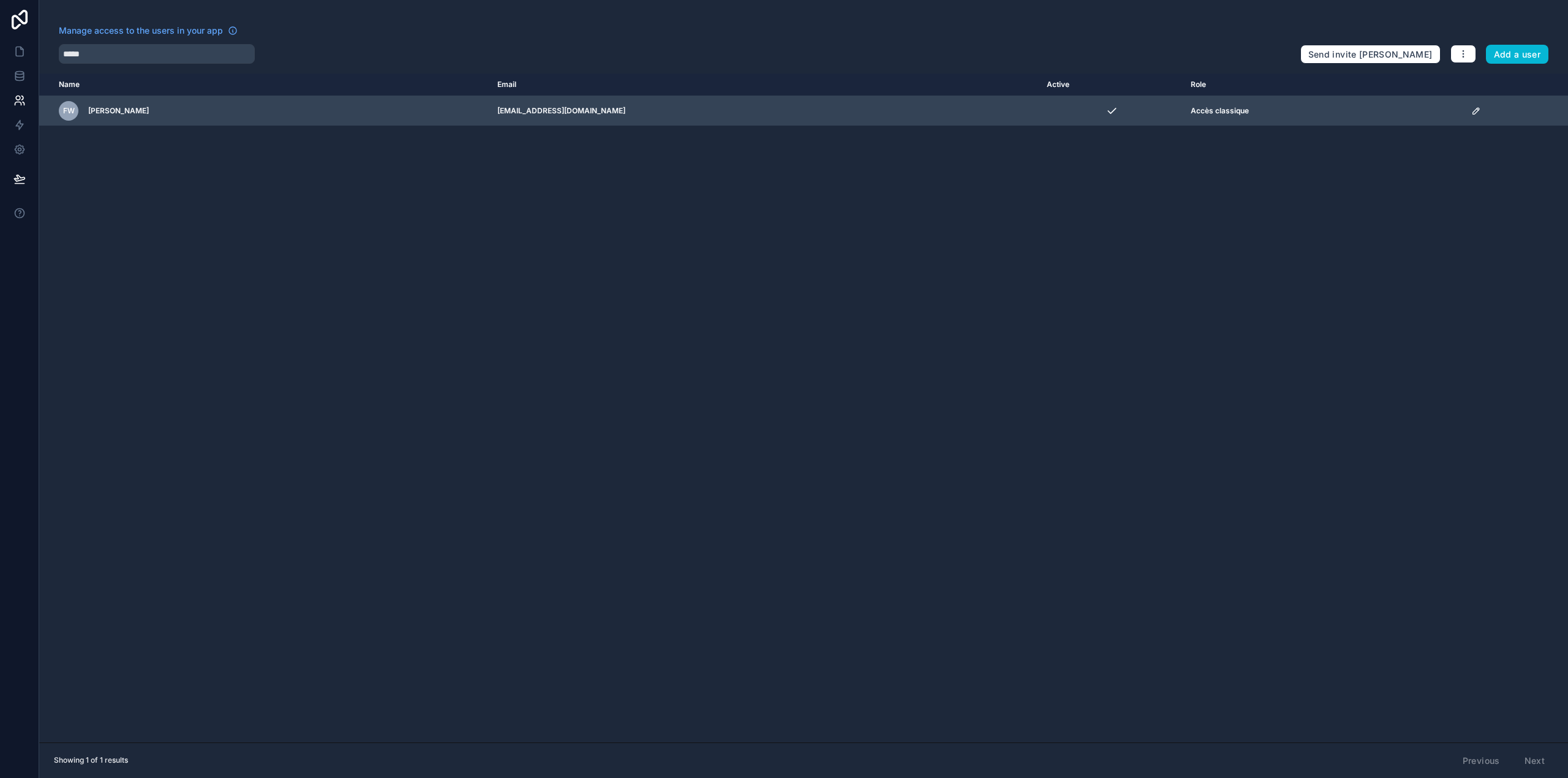
click at [1183, 116] on td "Accès classique" at bounding box center [1323, 111] width 281 height 30
click at [1463, 109] on td "scrollable content" at bounding box center [1515, 111] width 104 height 30
click at [1471, 113] on icon "scrollable content" at bounding box center [1476, 111] width 10 height 10
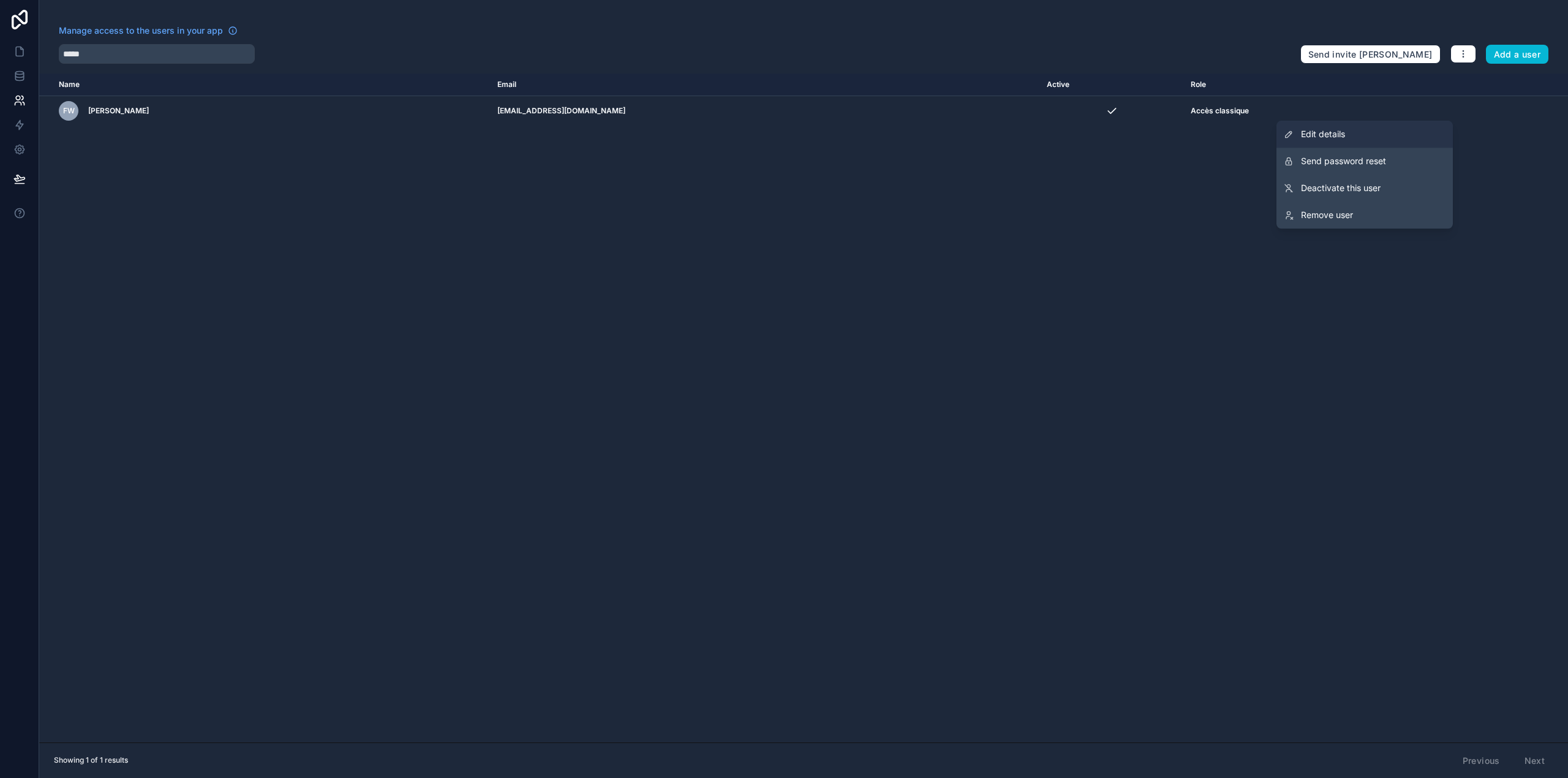
click at [1370, 143] on link "Edit details" at bounding box center [1364, 134] width 176 height 27
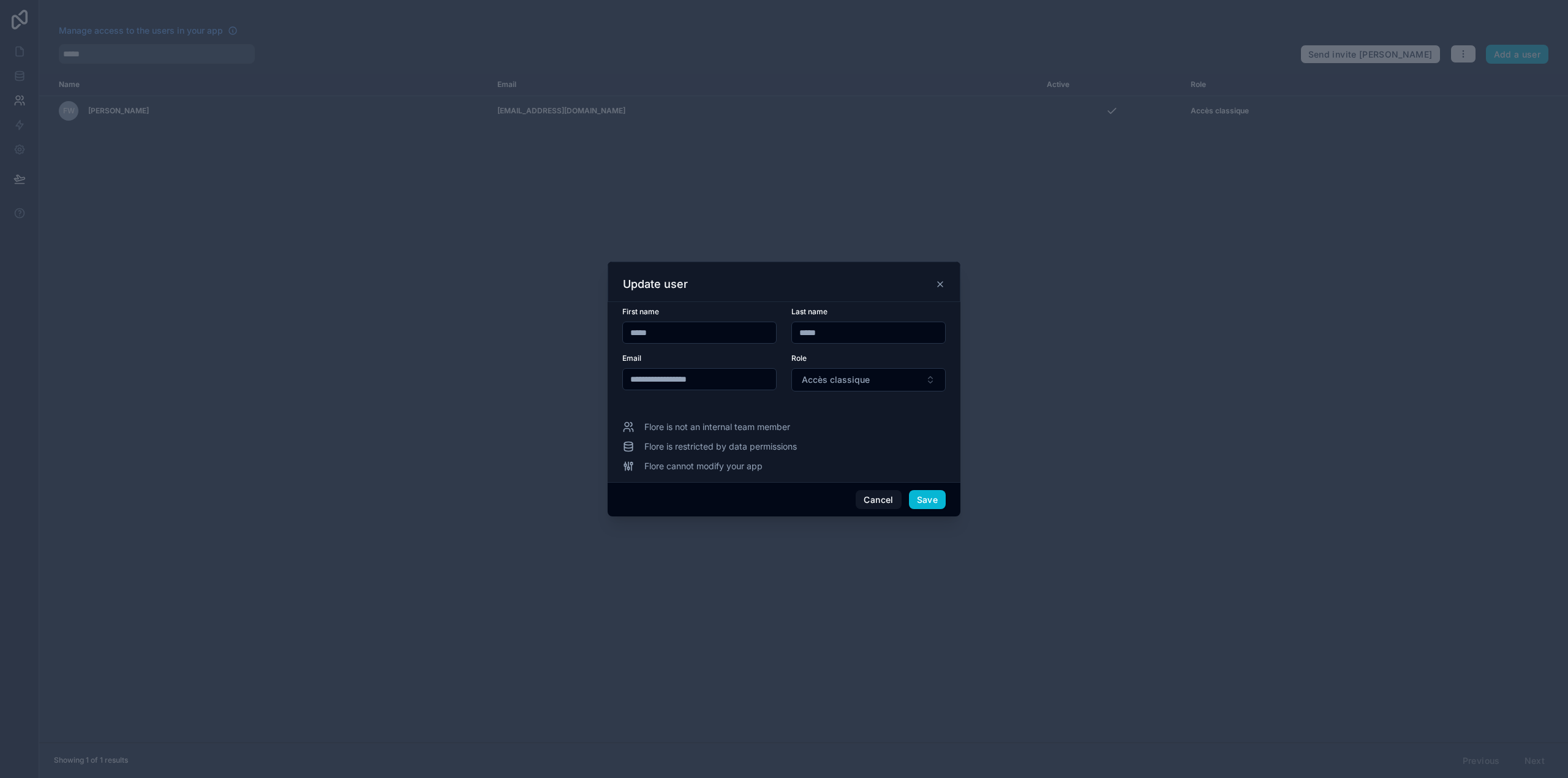
click at [829, 363] on div "Role Accès classique" at bounding box center [869, 372] width 154 height 38
click at [828, 373] on span "Accès classique" at bounding box center [835, 380] width 68 height 12
click at [834, 485] on span "Team Admin" at bounding box center [824, 489] width 50 height 12
click at [937, 492] on button "Save" at bounding box center [927, 499] width 37 height 19
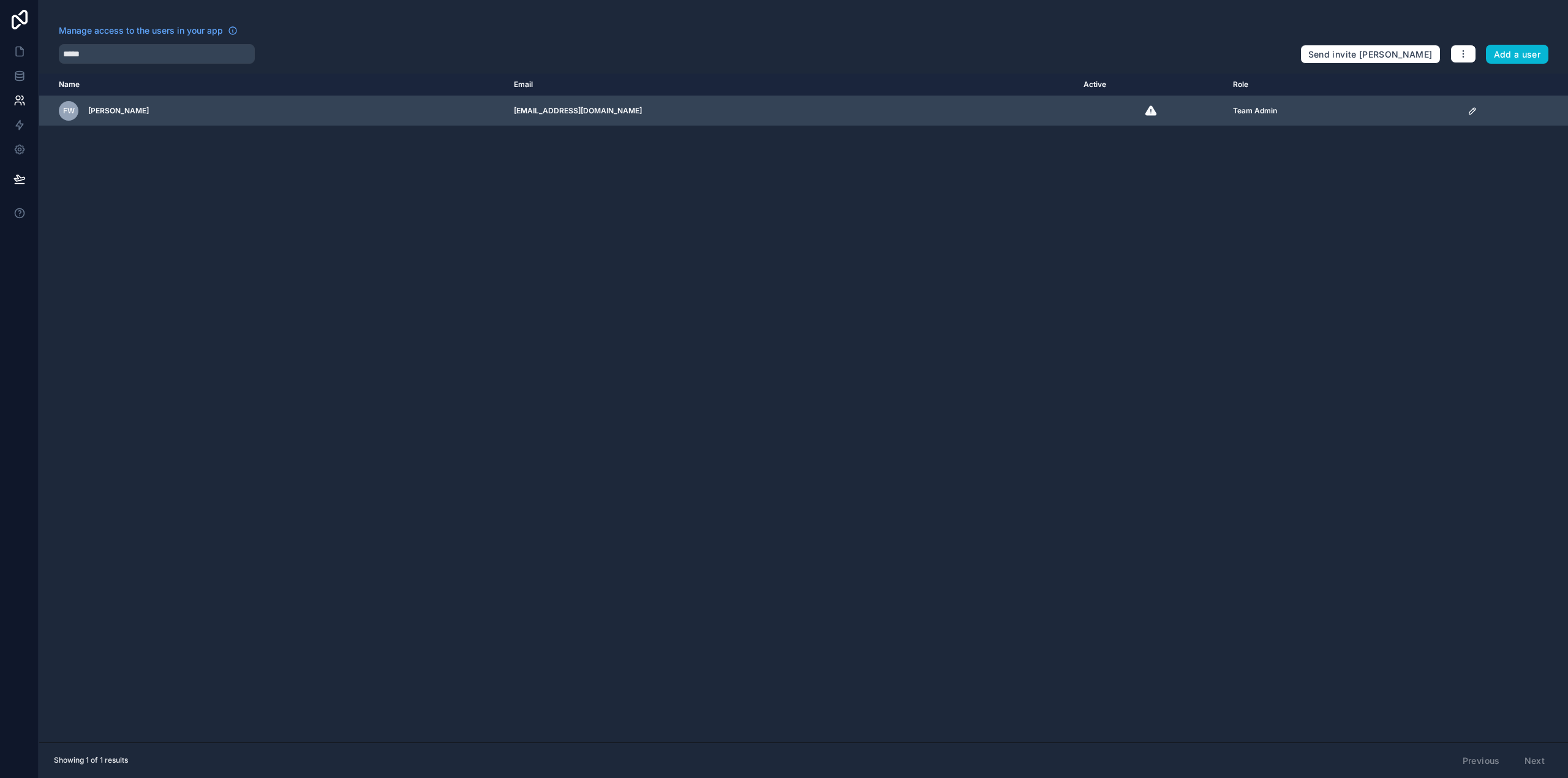
click at [1469, 113] on icon "scrollable content" at bounding box center [1472, 111] width 6 height 6
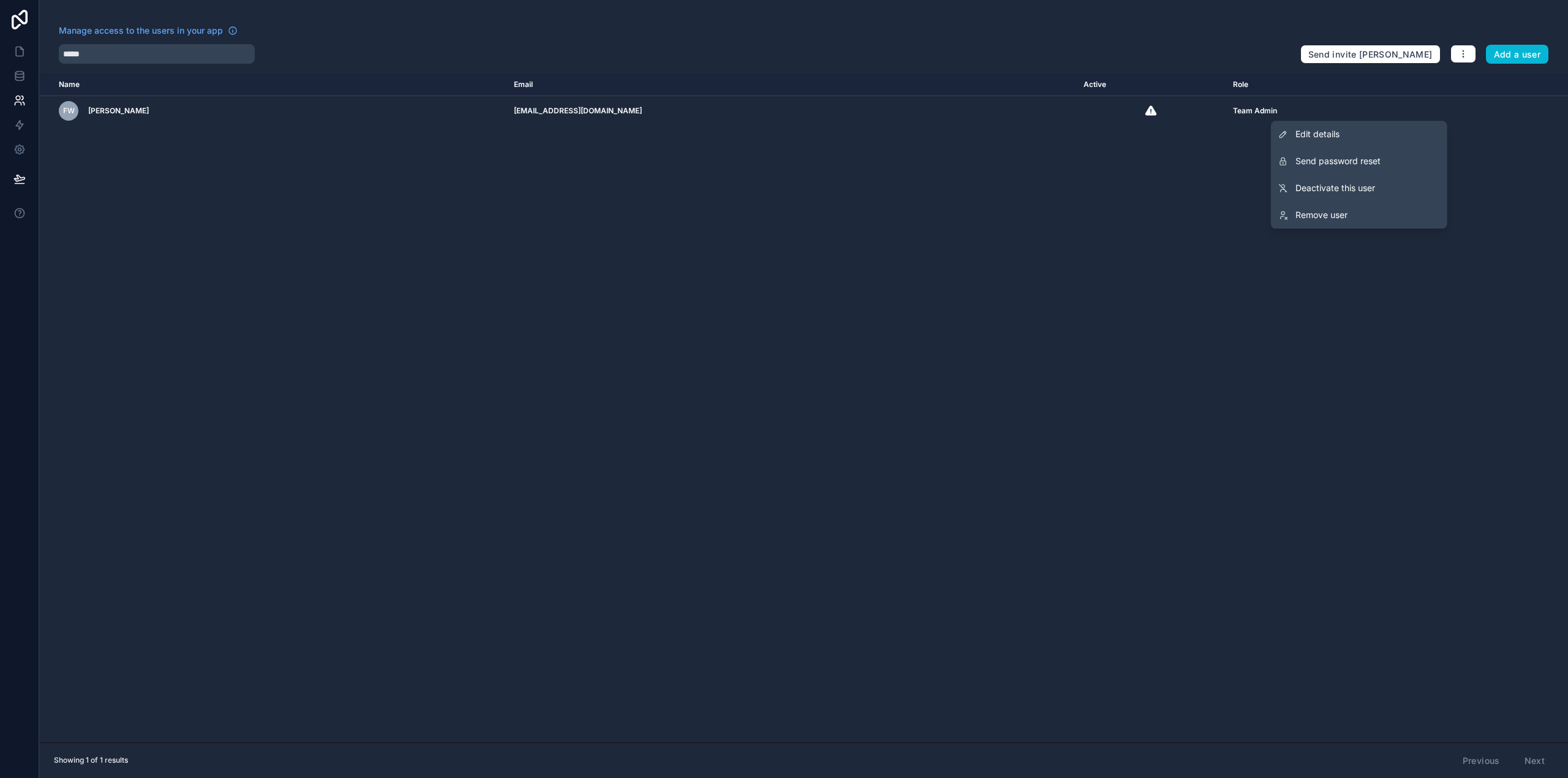
click at [960, 289] on div "Name Email Active Role userTable.email FW Flore Waché fwache@ecodair.org Team A…" at bounding box center [803, 408] width 1529 height 669
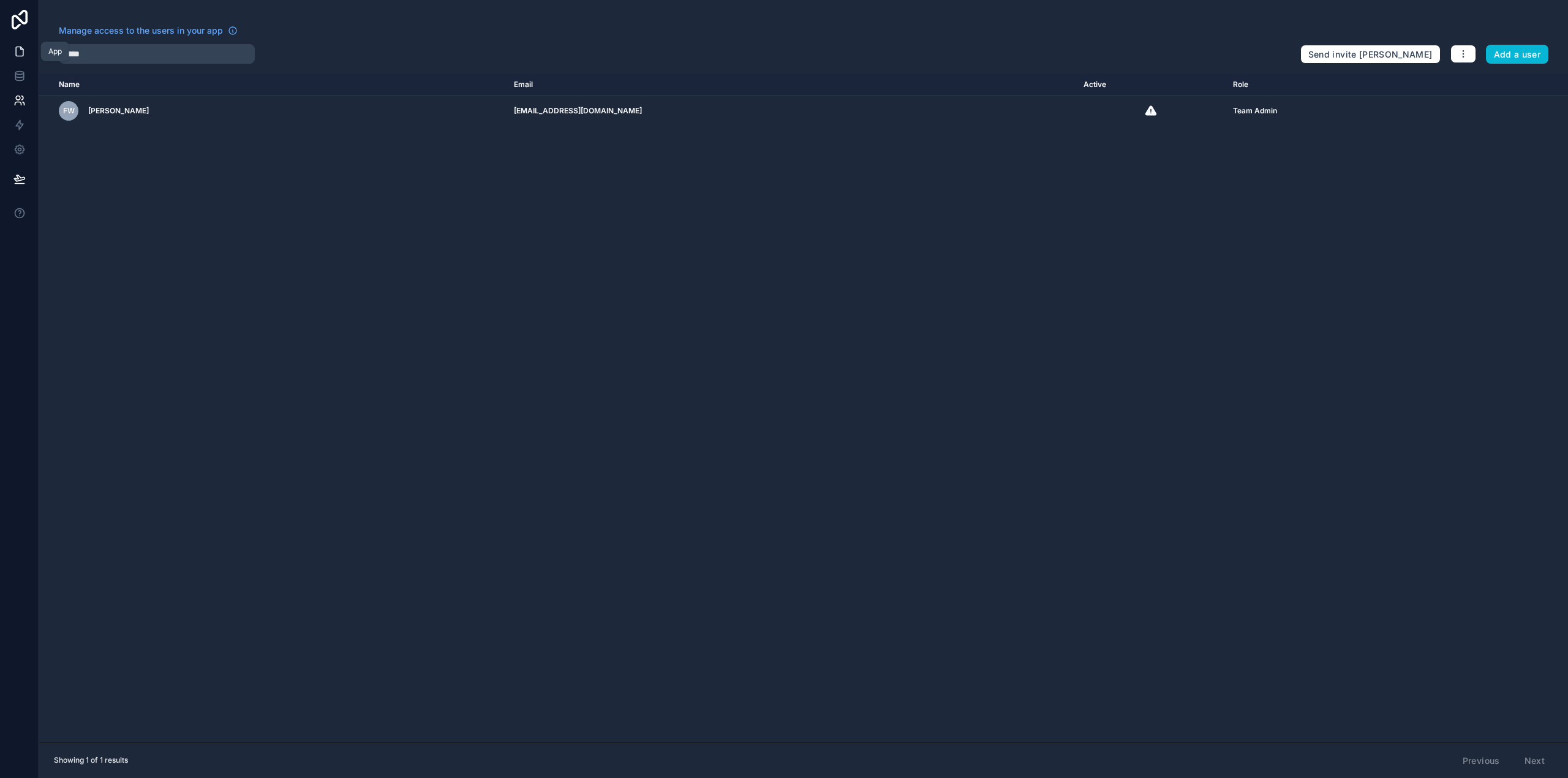
click at [20, 57] on icon at bounding box center [20, 52] width 7 height 9
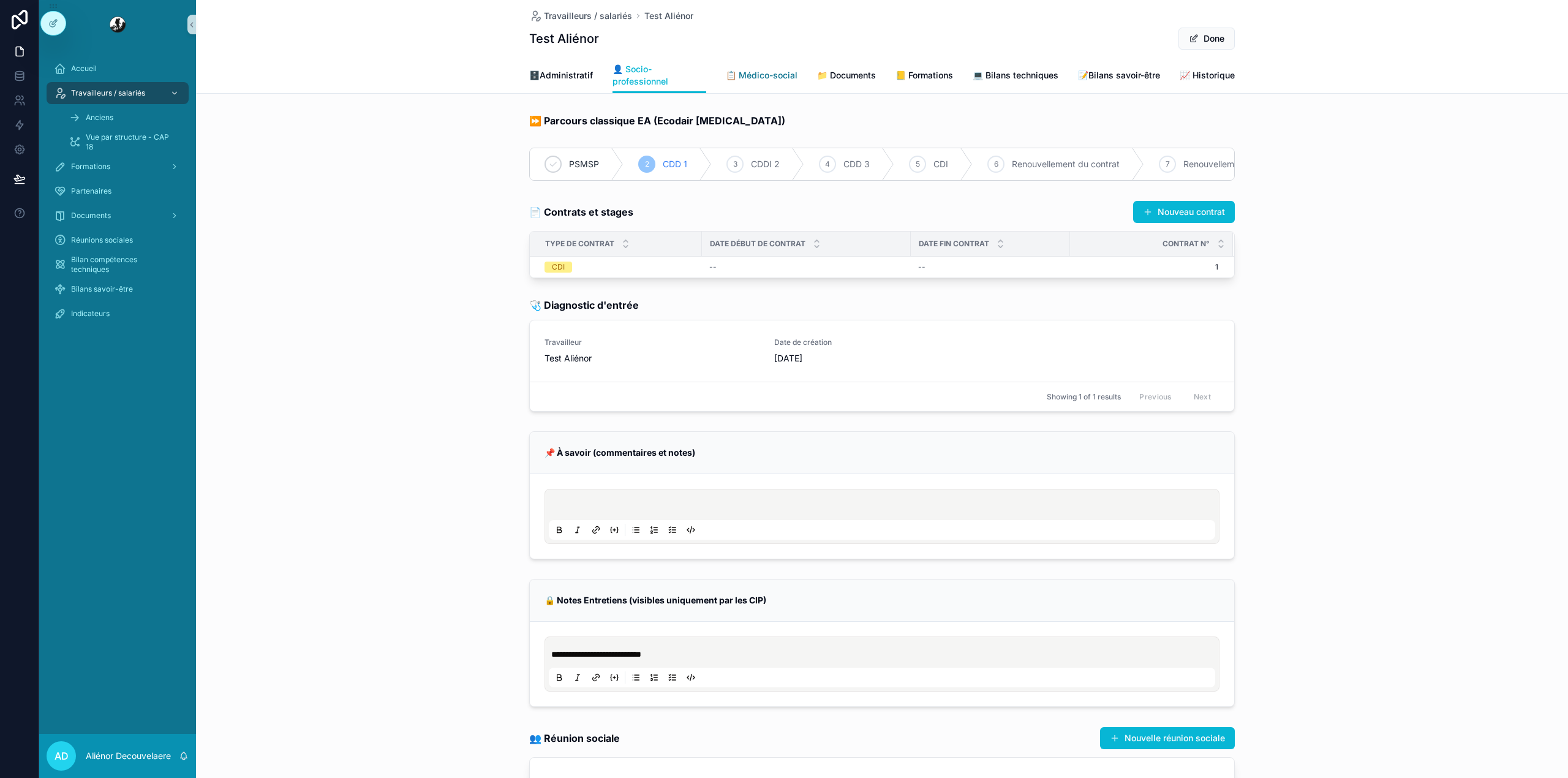
click at [736, 83] on link "📋 Médico-social" at bounding box center [761, 76] width 72 height 24
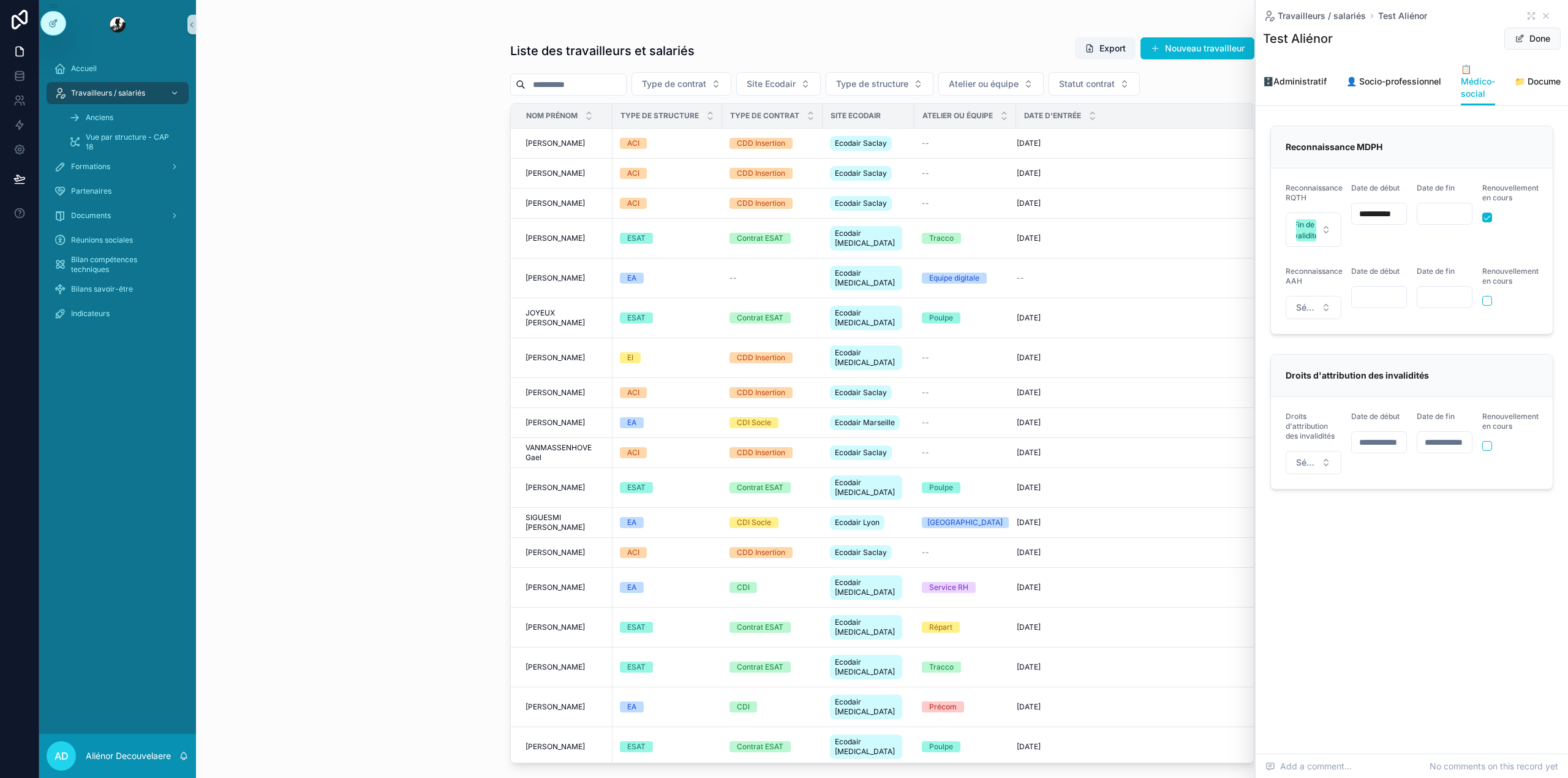
click at [1523, 15] on div "Travailleurs / salariés Test Aliénor" at bounding box center [1411, 16] width 297 height 12
click at [1529, 15] on icon "scrollable content" at bounding box center [1529, 14] width 2 height 2
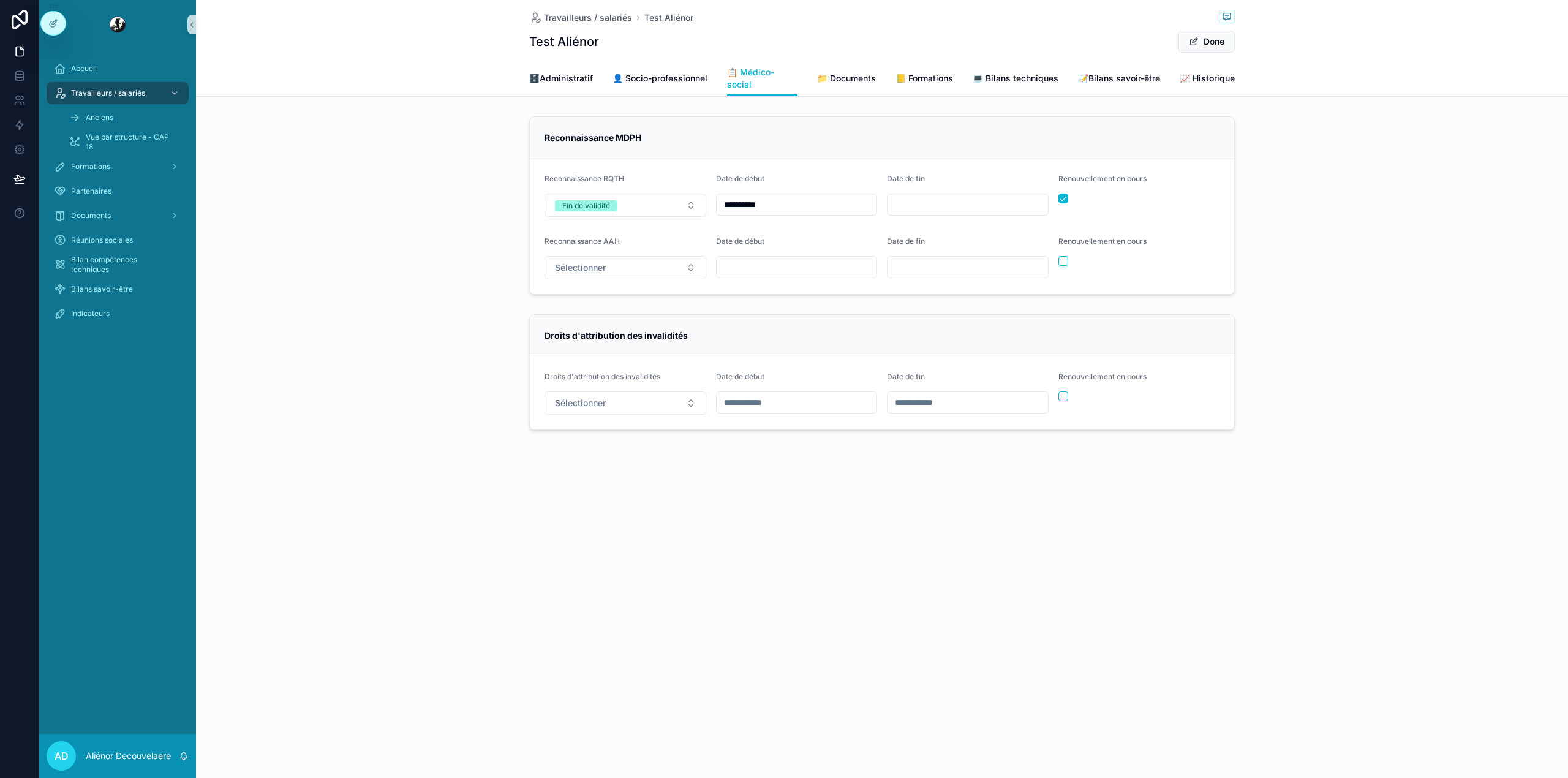
click at [574, 67] on div "🗄️Administratif 👤 Socio-professionnel 📋 Médico-social 📁 Documents 📒 Formations …" at bounding box center [882, 78] width 706 height 35
click at [574, 75] on span "🗄️Administratif" at bounding box center [561, 78] width 63 height 12
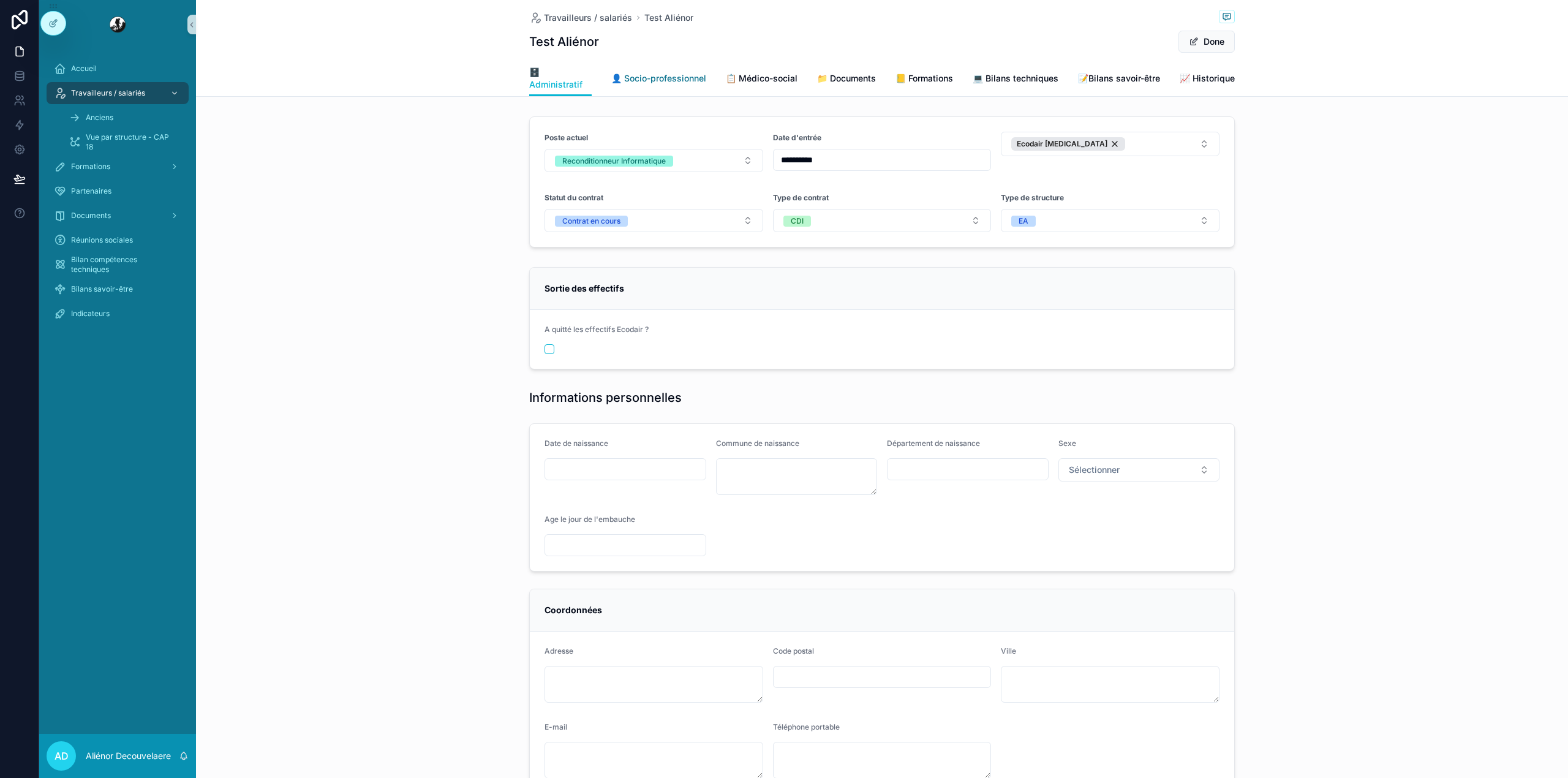
click at [620, 83] on span "👤 Socio-professionnel" at bounding box center [658, 78] width 95 height 12
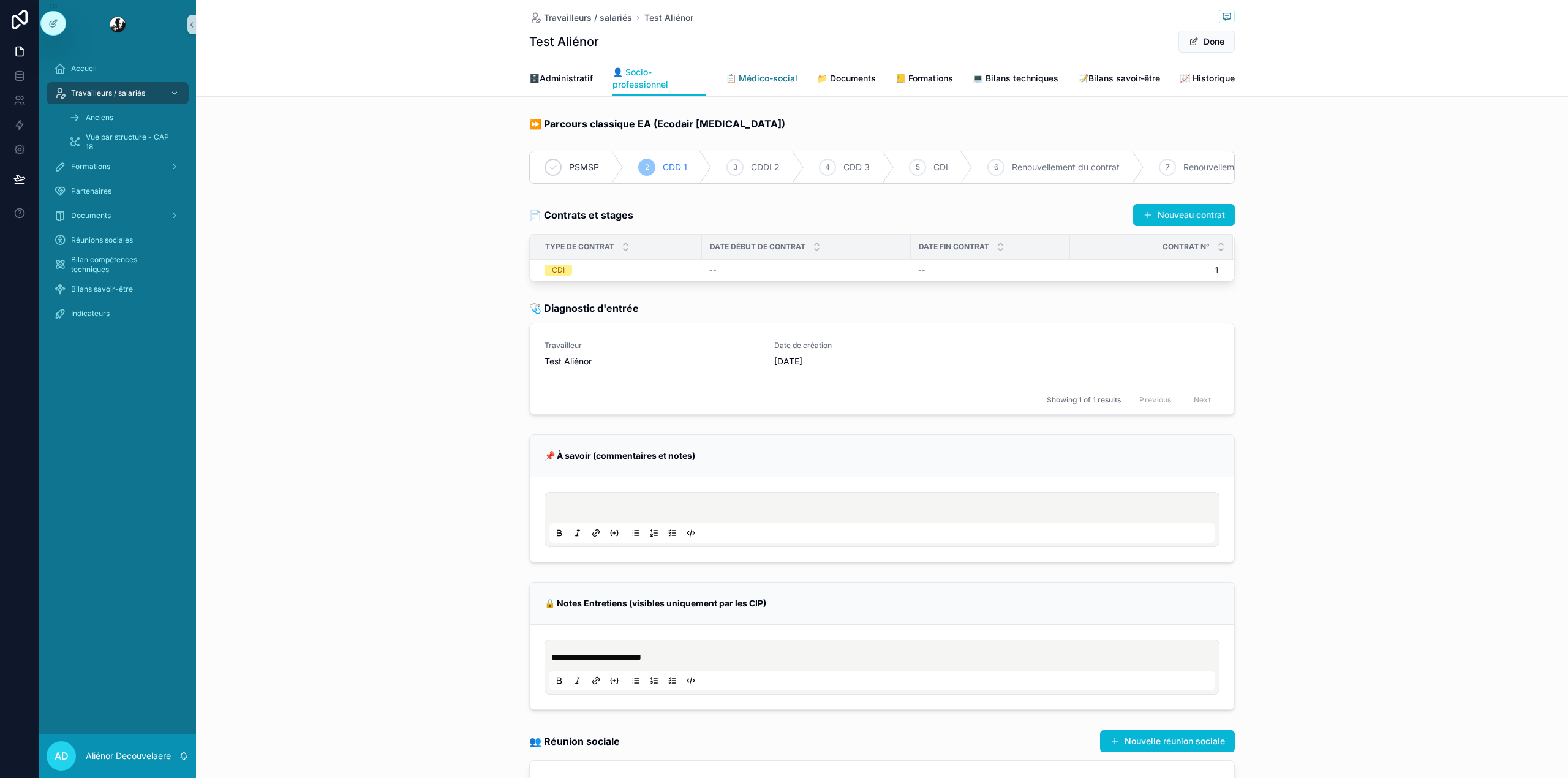
click at [740, 86] on link "📋 Médico-social" at bounding box center [761, 79] width 72 height 24
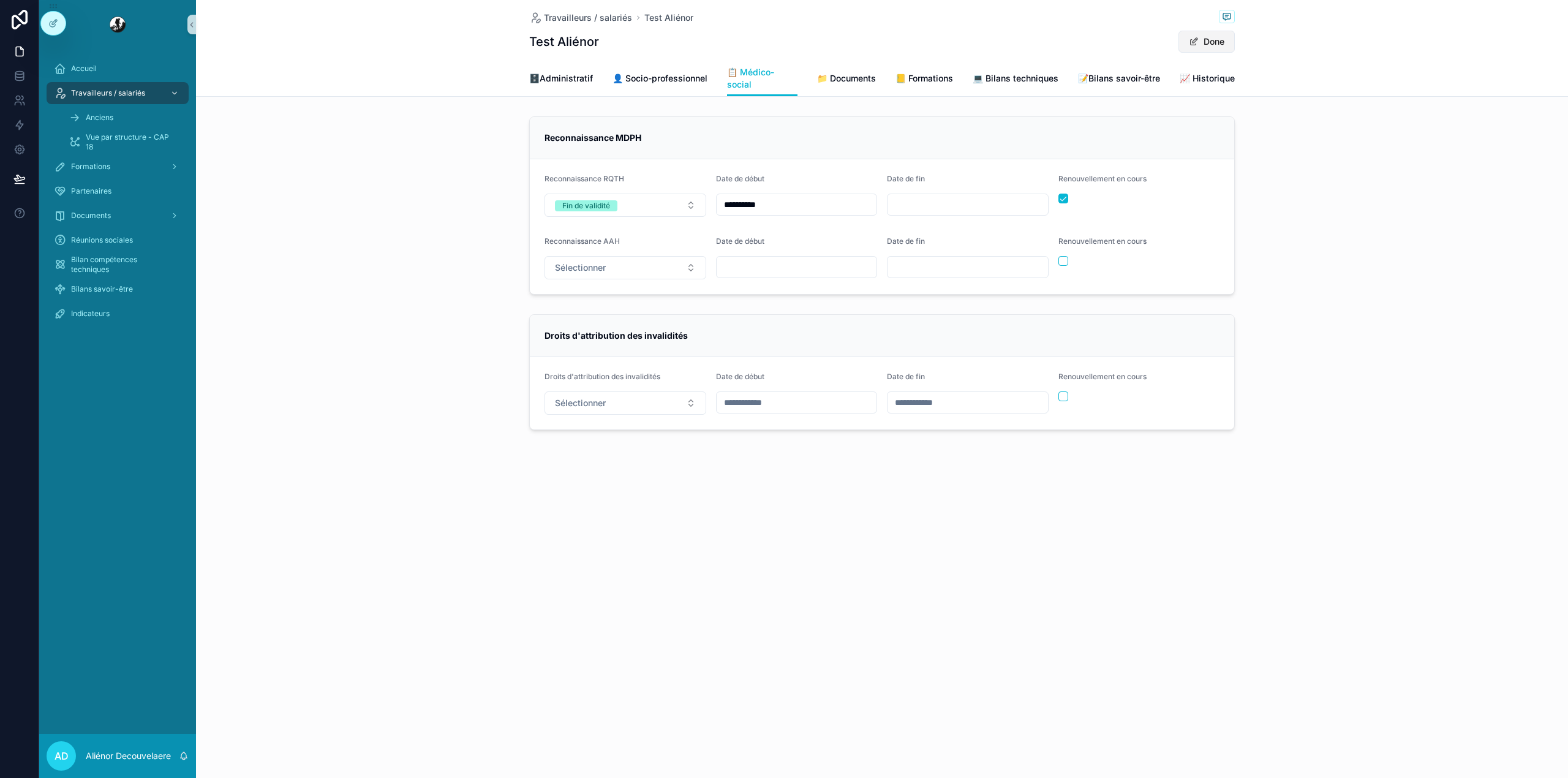
click at [1218, 39] on button "Done" at bounding box center [1206, 41] width 57 height 22
click at [55, 45] on icon at bounding box center [54, 50] width 10 height 10
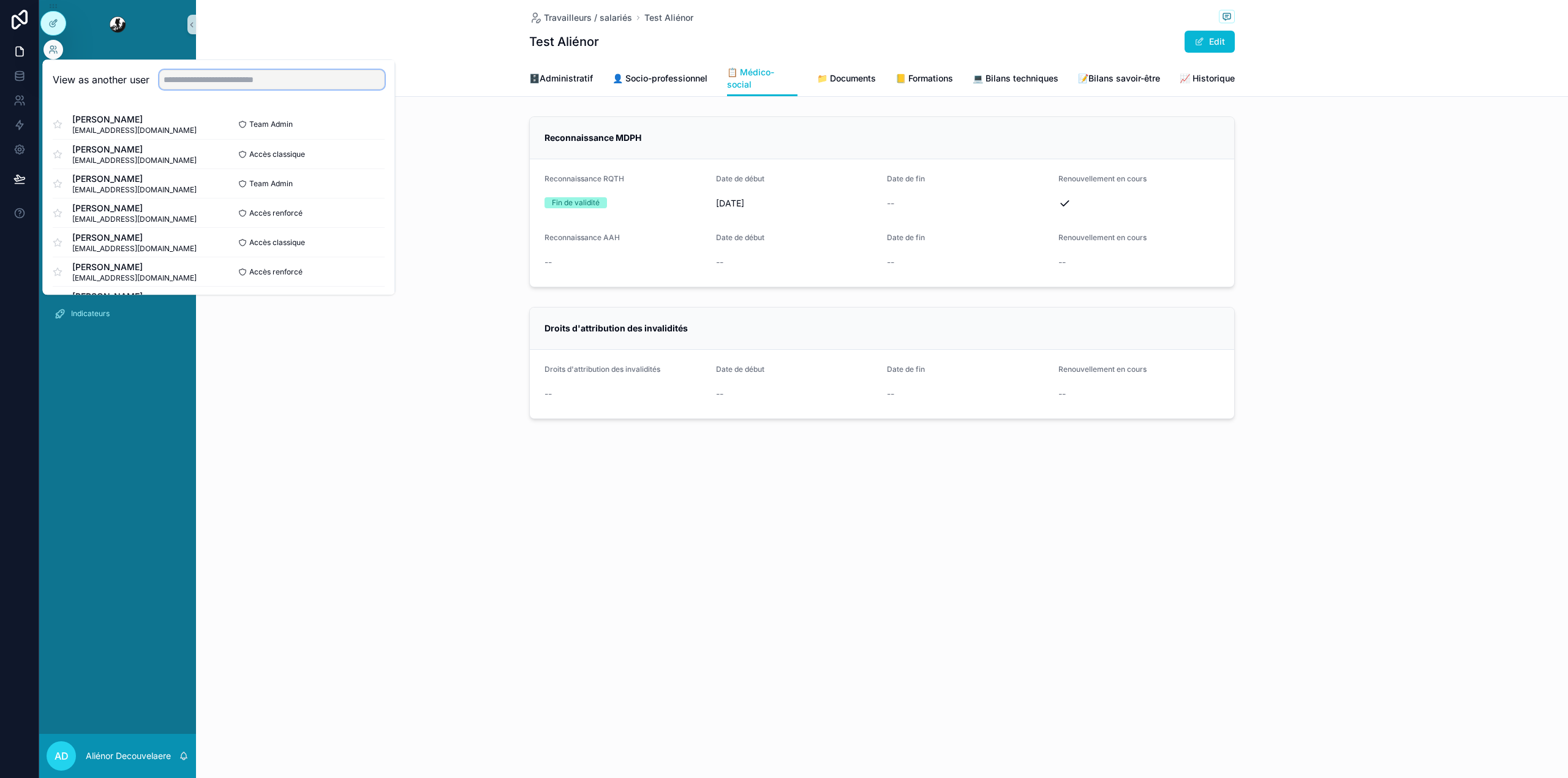
click at [203, 80] on input "text" at bounding box center [272, 79] width 225 height 19
type input "***"
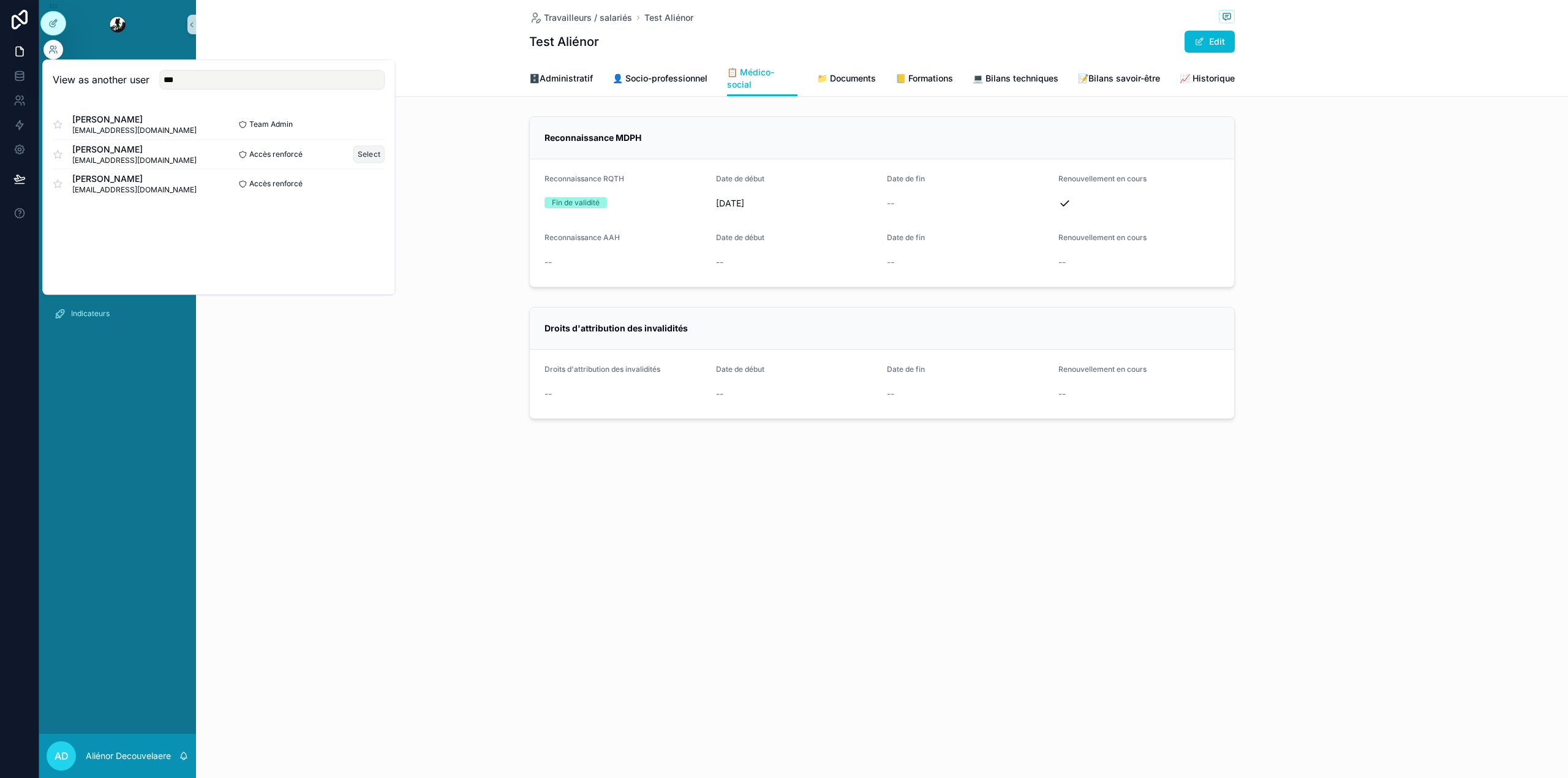
click at [366, 148] on button "Select" at bounding box center [369, 154] width 32 height 18
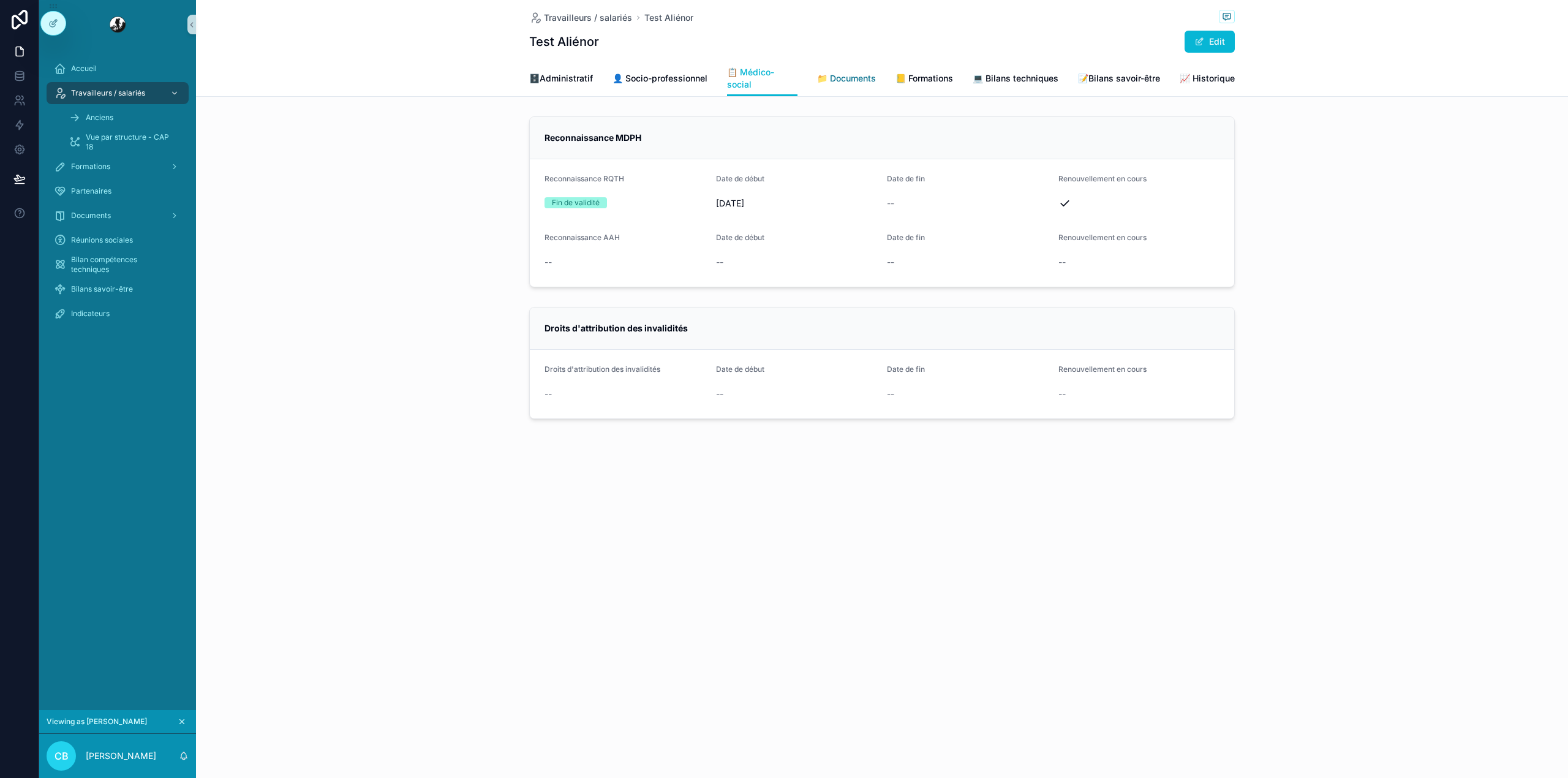
click at [854, 86] on link "📁 Documents" at bounding box center [846, 79] width 58 height 24
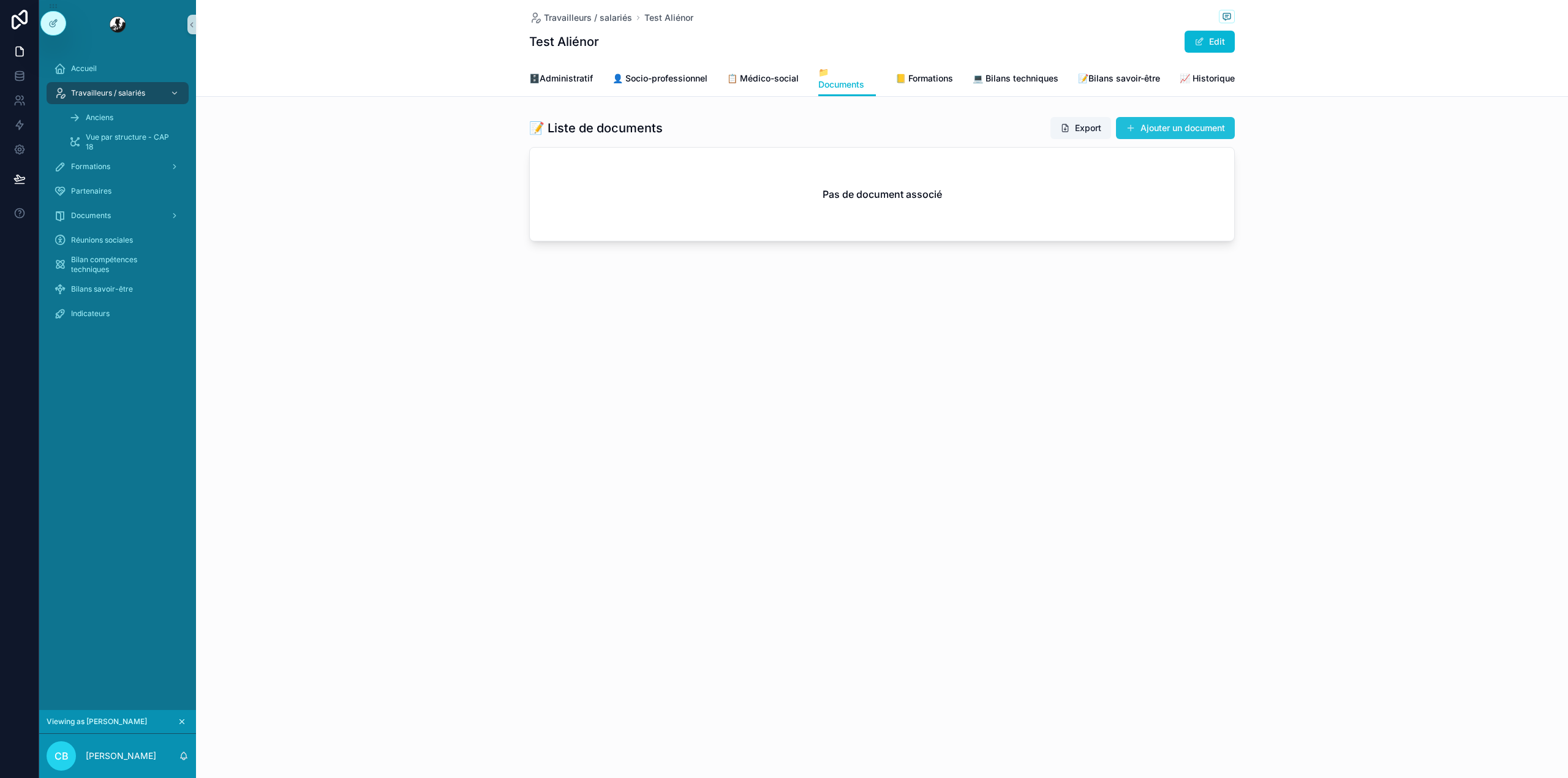
click at [1166, 135] on button "Ajouter un document" at bounding box center [1175, 128] width 119 height 22
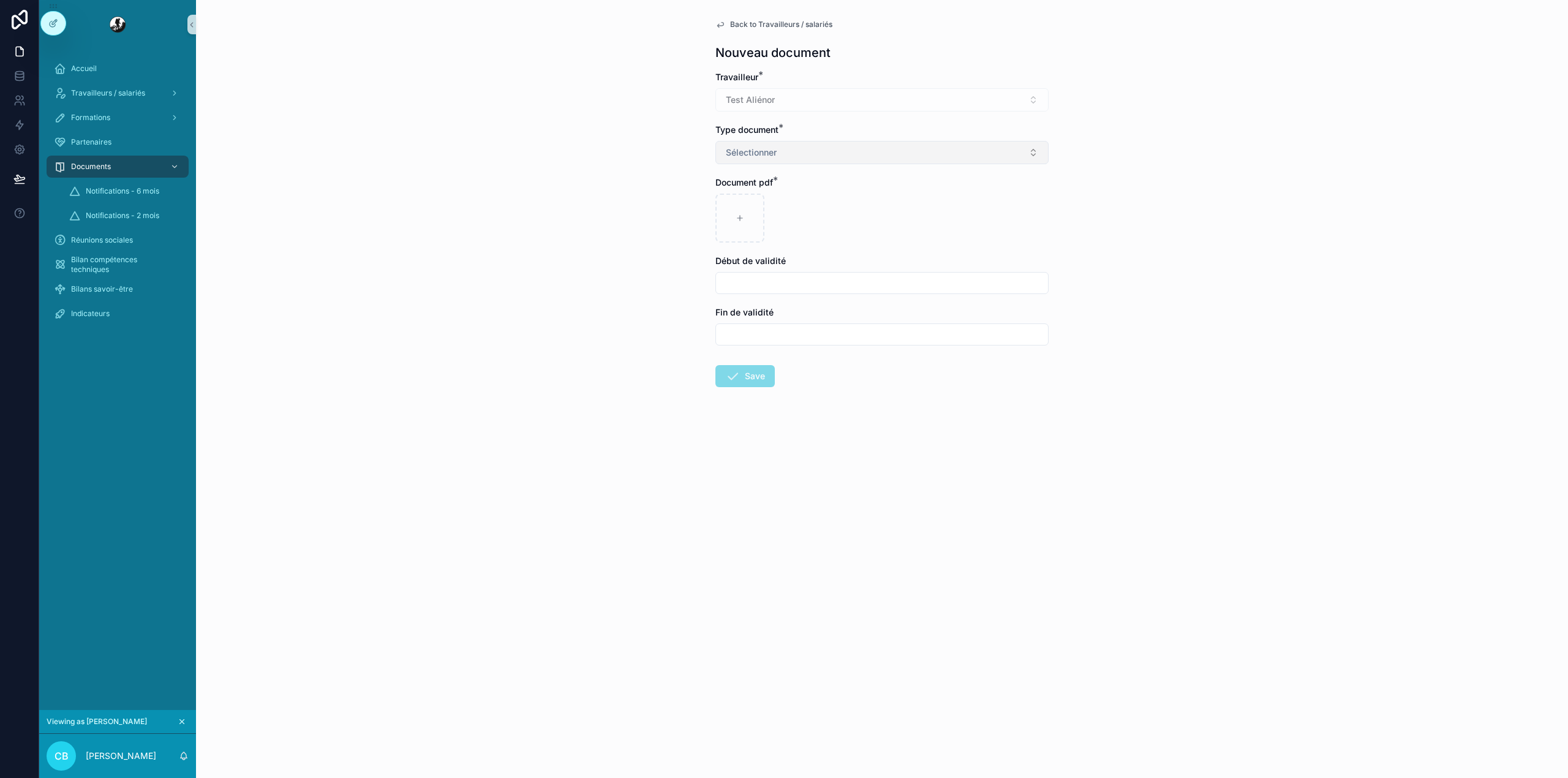
click at [791, 148] on button "Sélectionner" at bounding box center [882, 152] width 333 height 23
click at [724, 25] on icon "scrollable content" at bounding box center [721, 24] width 10 height 10
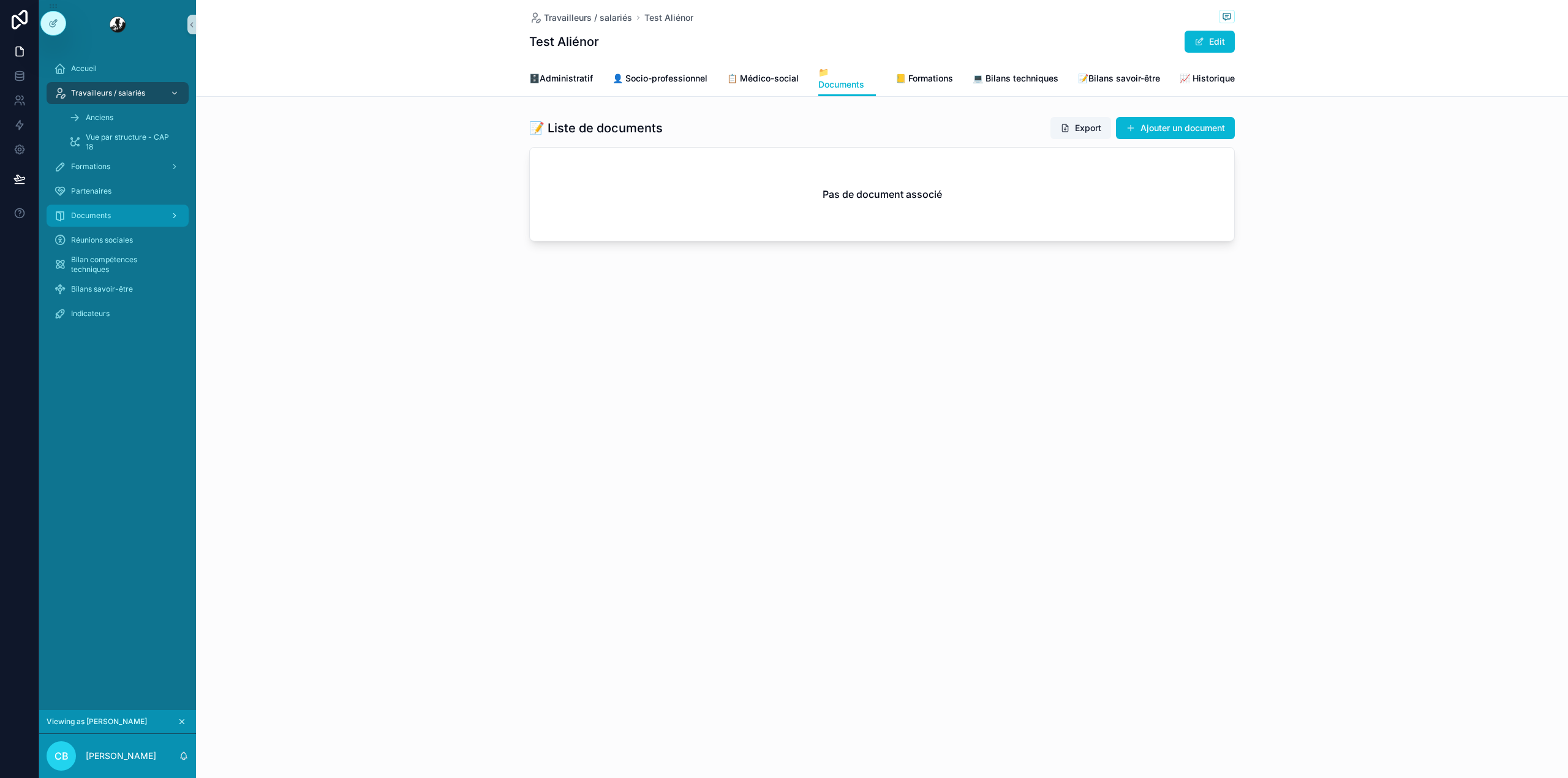
click at [167, 207] on div "scrollable content" at bounding box center [174, 215] width 16 height 19
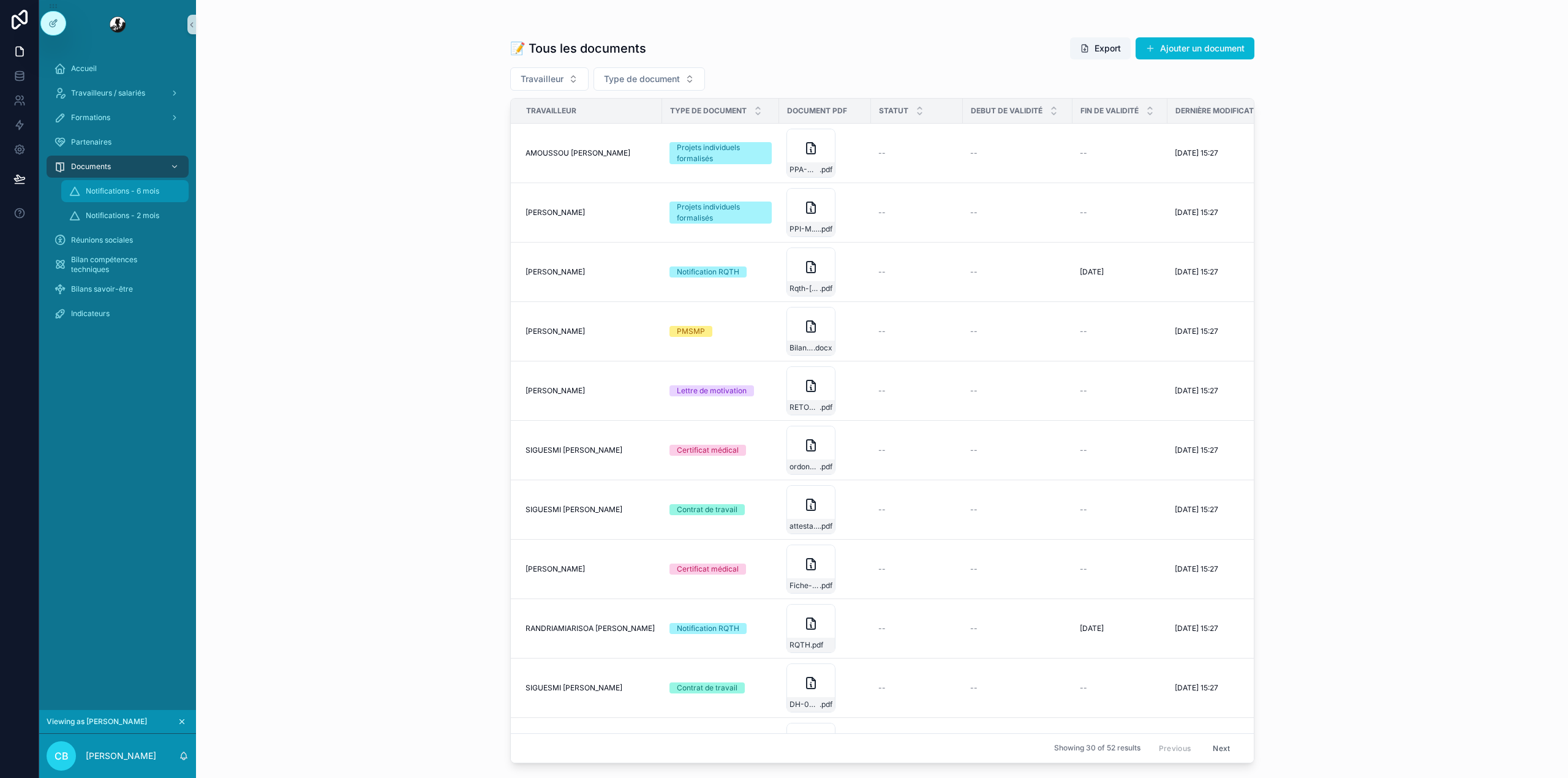
click at [172, 190] on div "Notifications - 6 mois" at bounding box center [124, 190] width 113 height 19
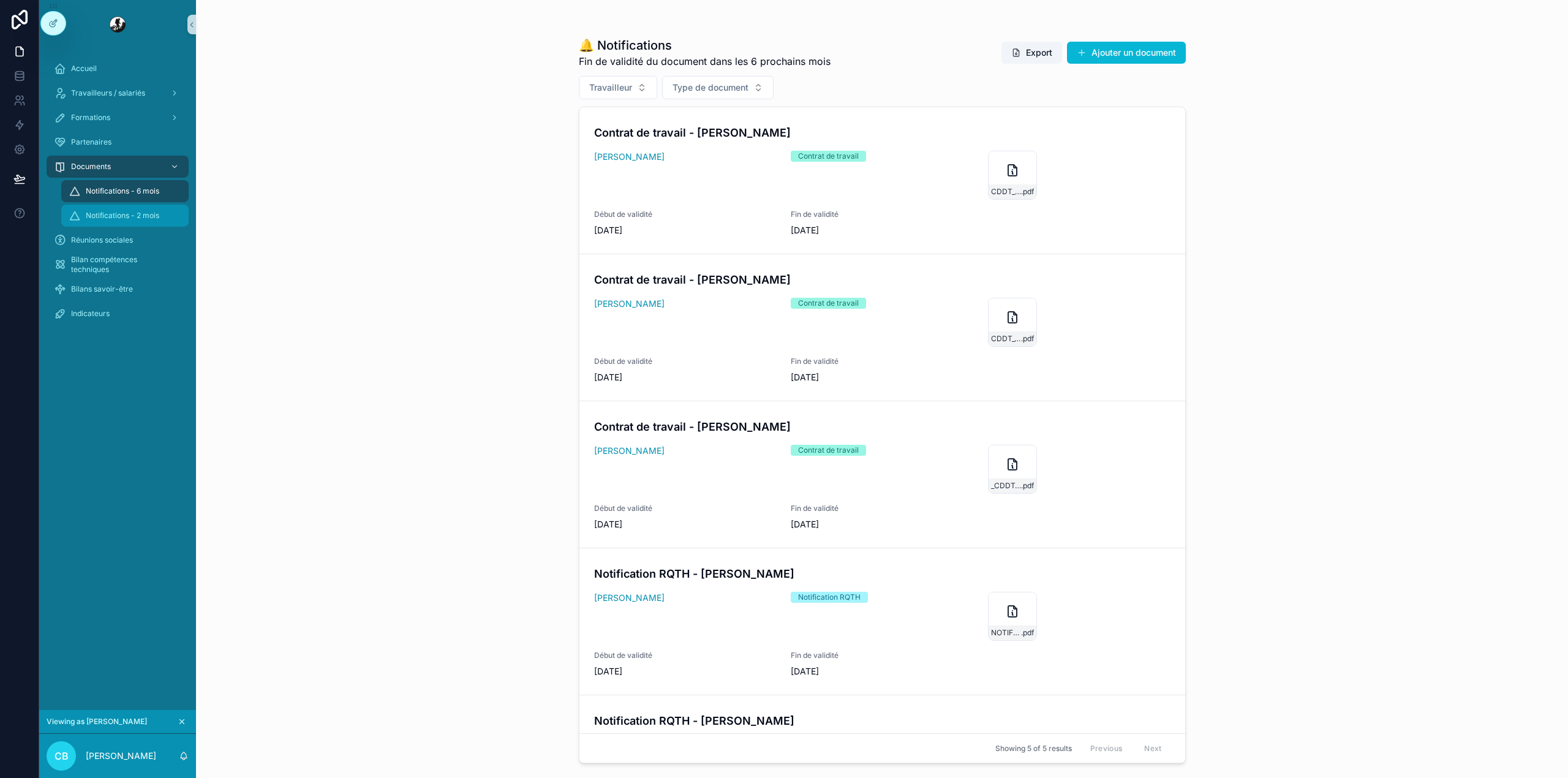
click at [111, 205] on link "Notifications - 2 mois" at bounding box center [124, 215] width 128 height 22
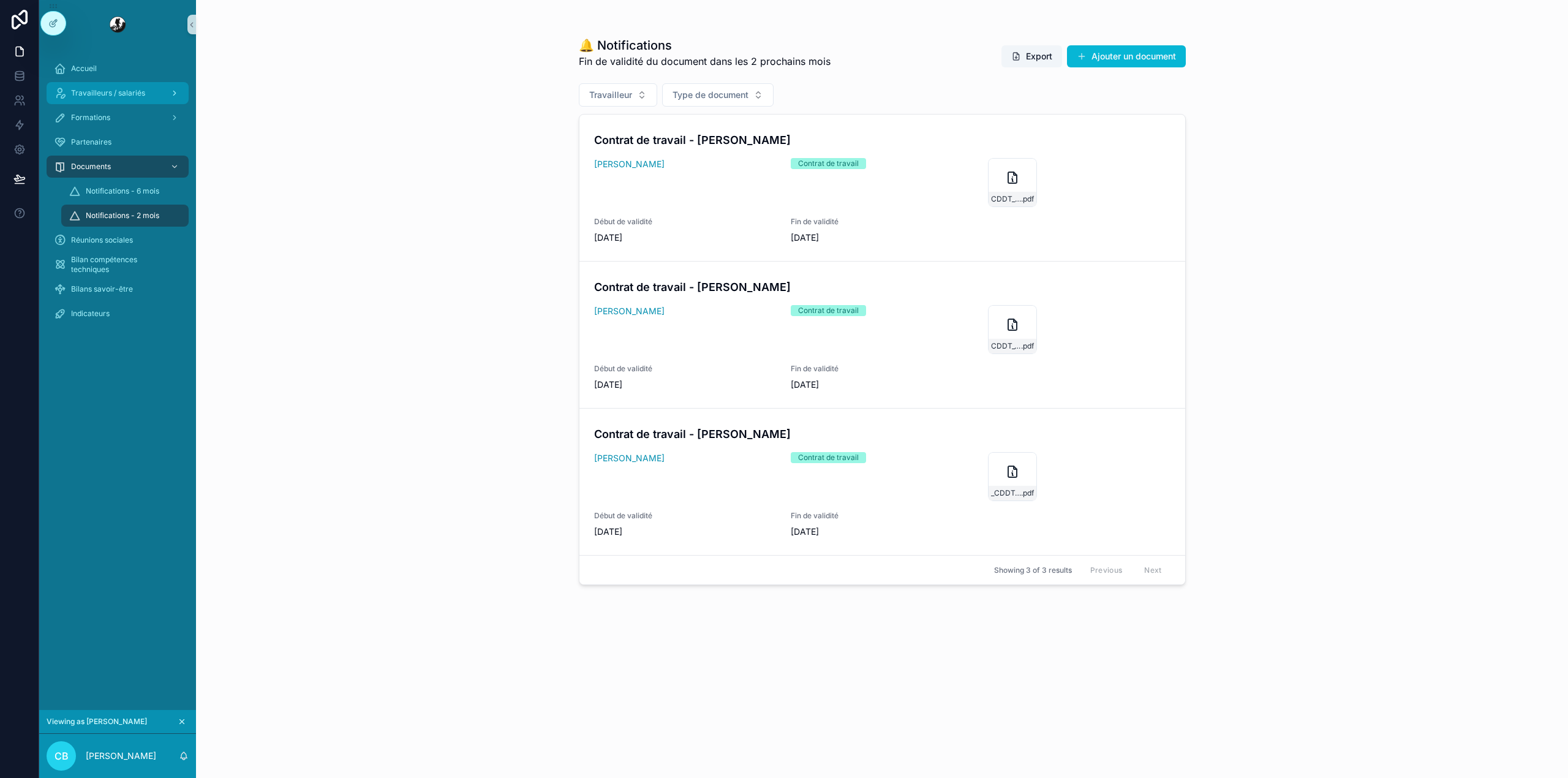
click at [136, 96] on span "Travailleurs / salariés" at bounding box center [108, 93] width 74 height 10
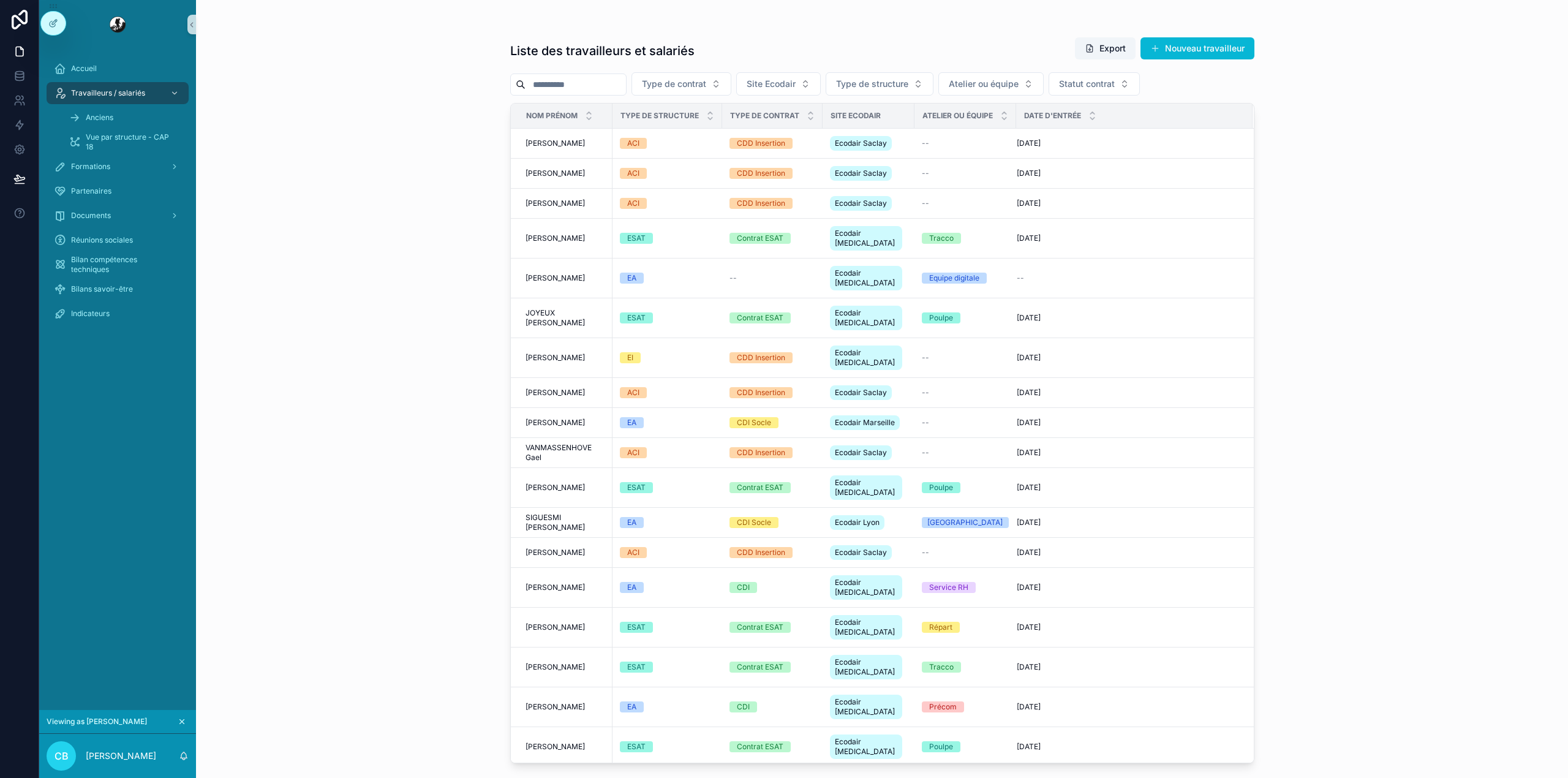
click at [615, 82] on input "scrollable content" at bounding box center [575, 85] width 100 height 17
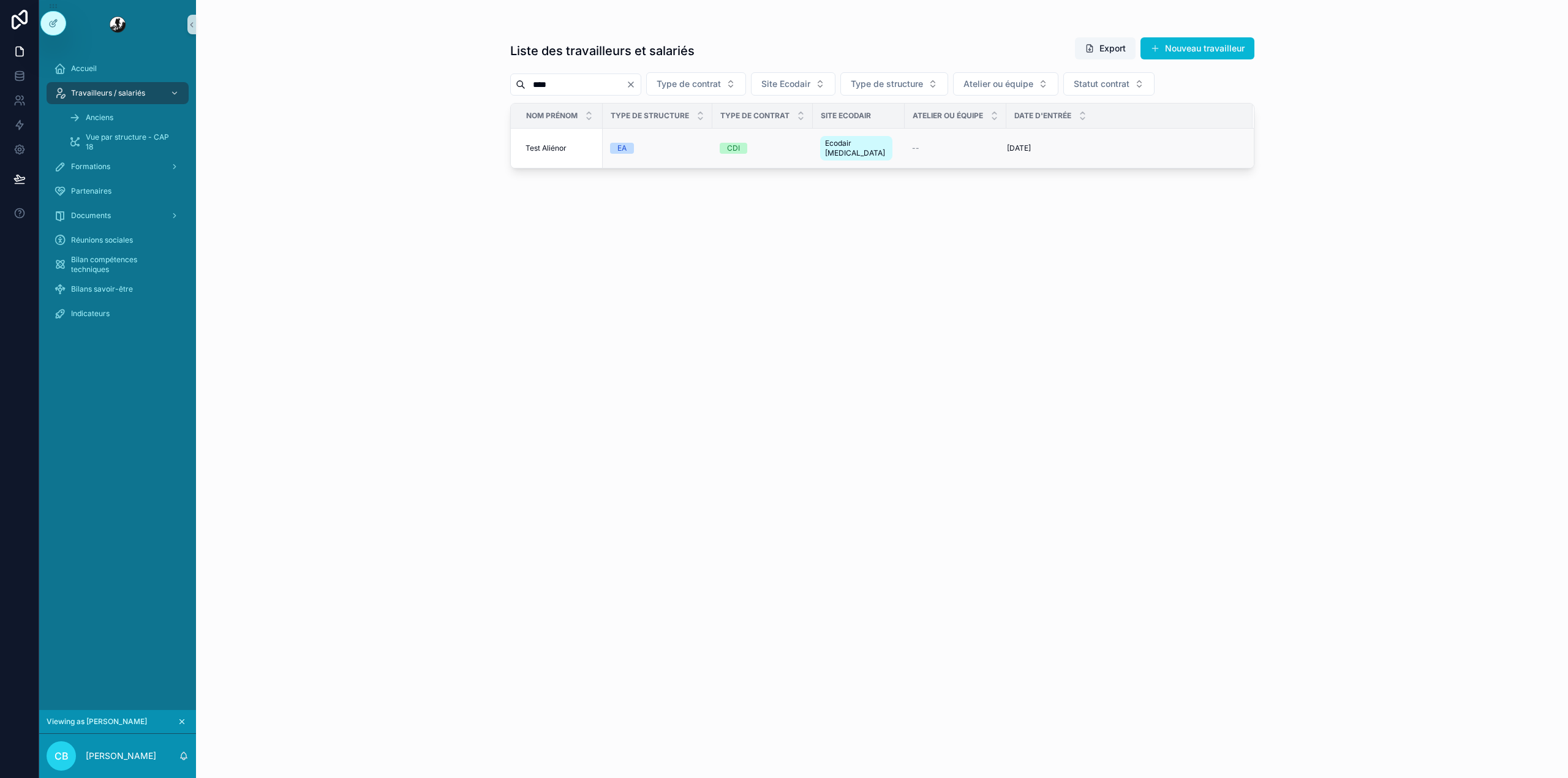
type input "****"
click at [927, 148] on div "--" at bounding box center [955, 148] width 87 height 10
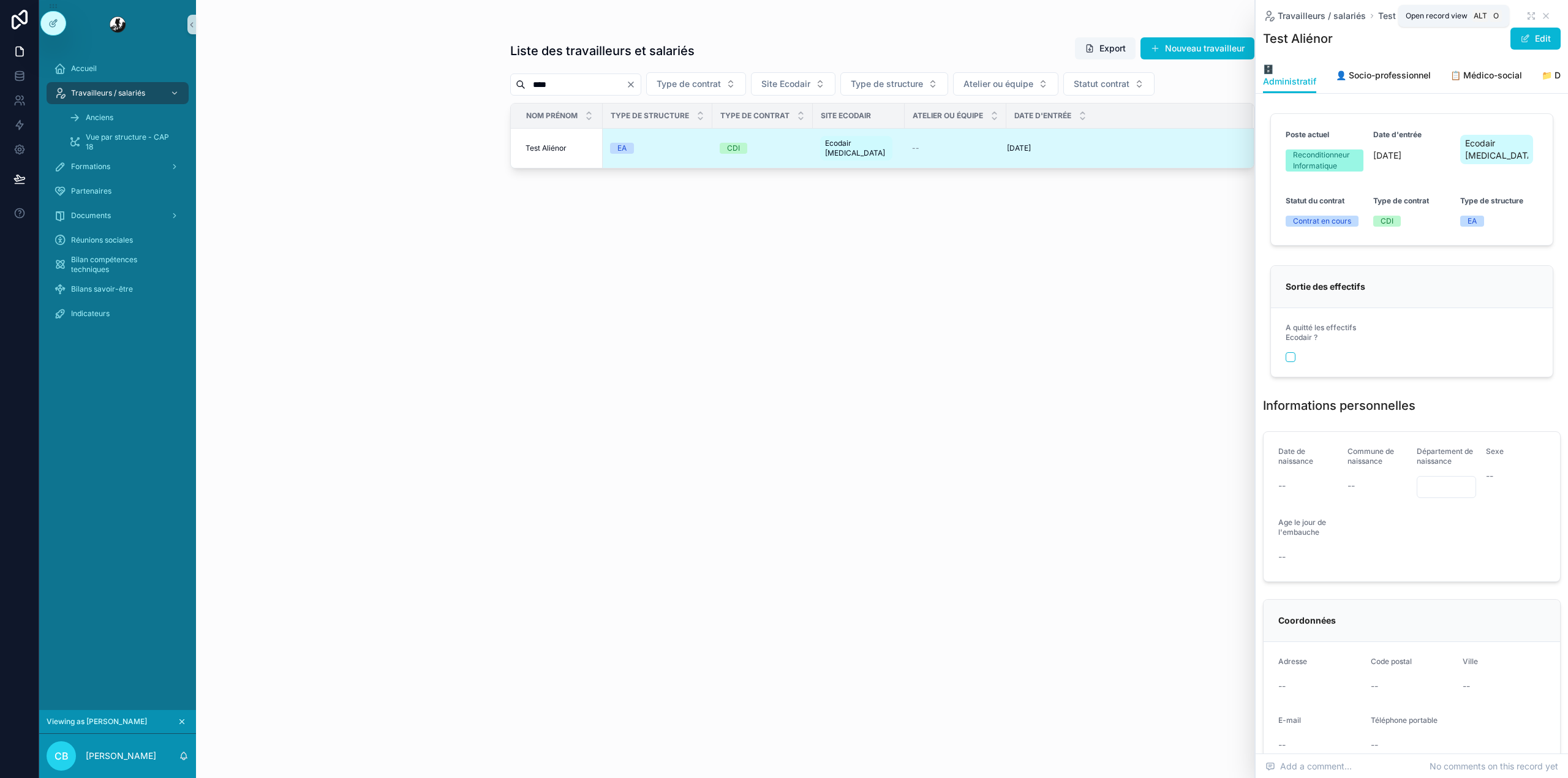
click at [1512, 20] on div "Travailleurs / salariés Test Aliénor" at bounding box center [1411, 16] width 297 height 12
click at [1526, 13] on icon "scrollable content" at bounding box center [1531, 16] width 10 height 10
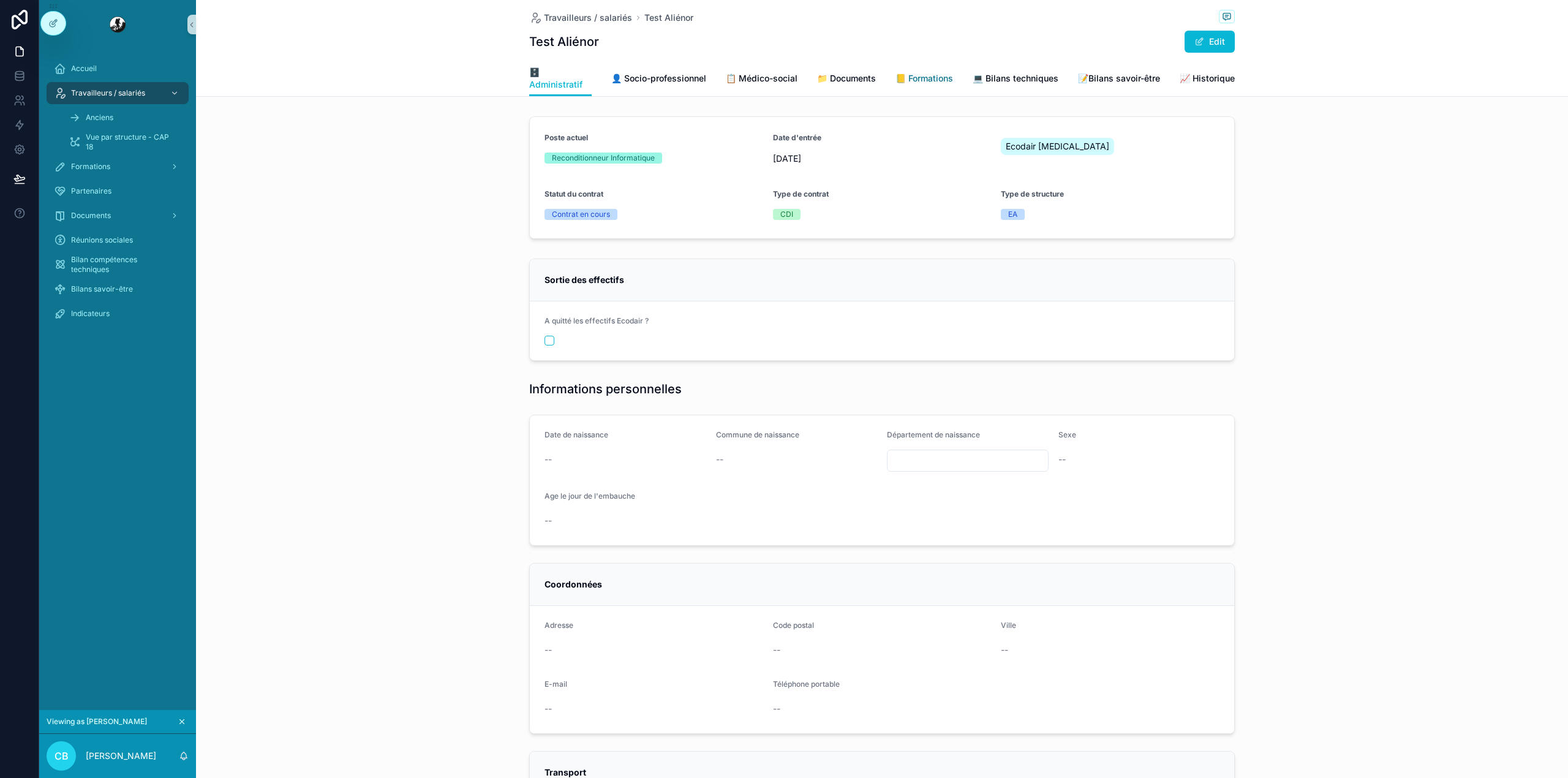
click at [910, 75] on span "📒 Formations" at bounding box center [924, 78] width 58 height 12
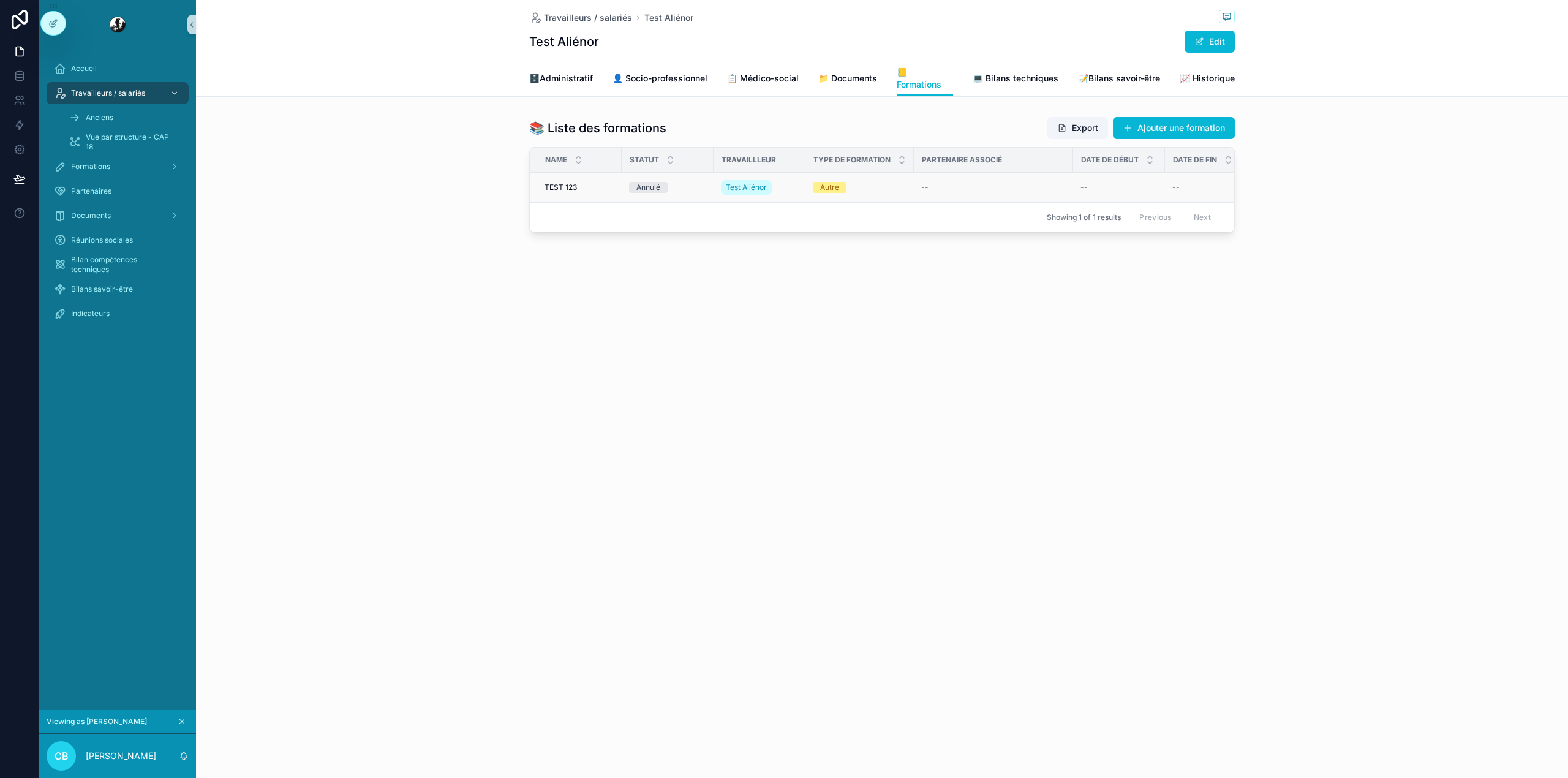
click at [686, 185] on div "Annulé" at bounding box center [668, 187] width 77 height 11
click at [1169, 123] on button "Ajouter une formation" at bounding box center [1174, 128] width 122 height 22
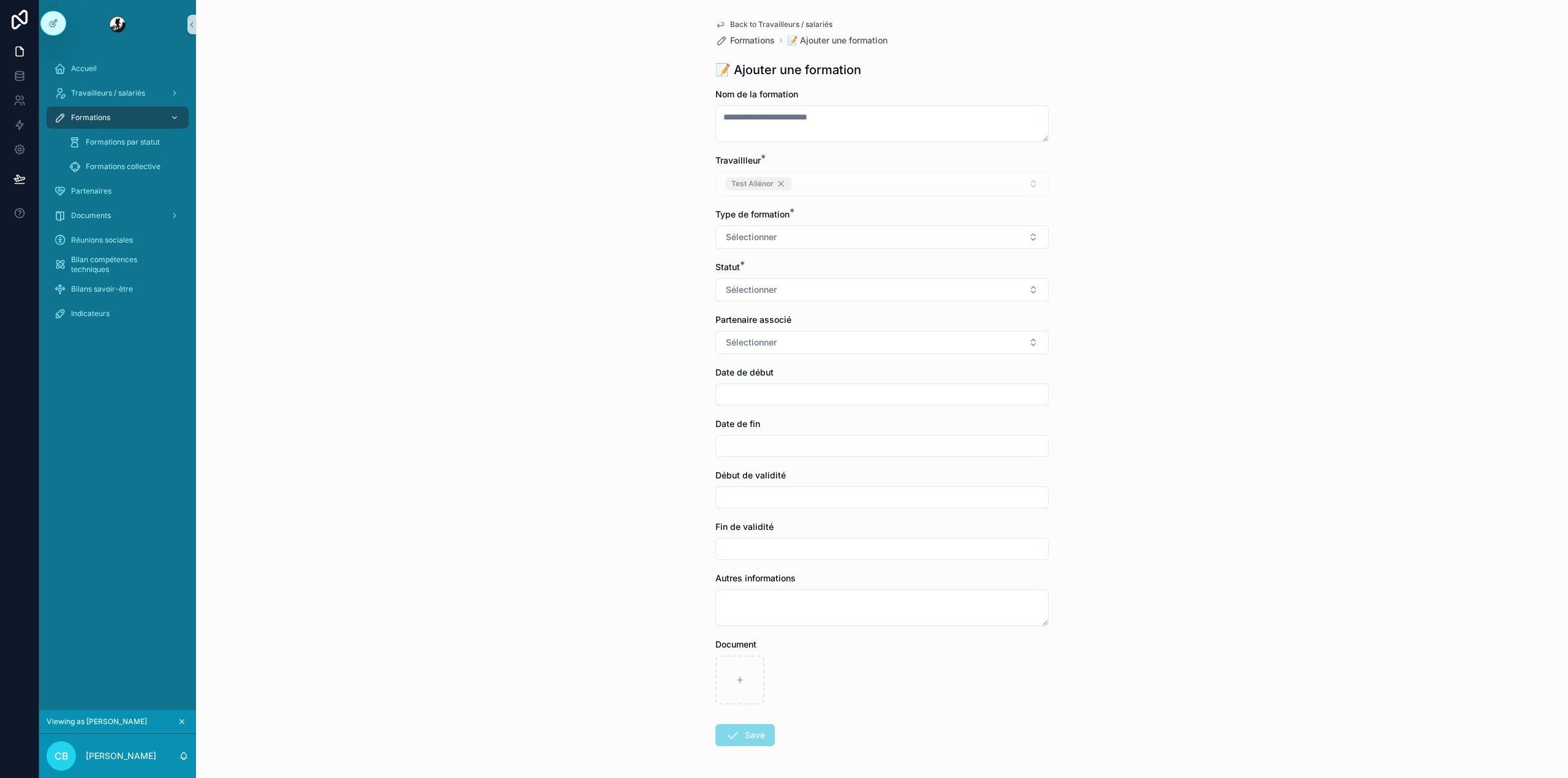
click at [749, 25] on span "Back to Travailleurs / salariés" at bounding box center [781, 24] width 102 height 10
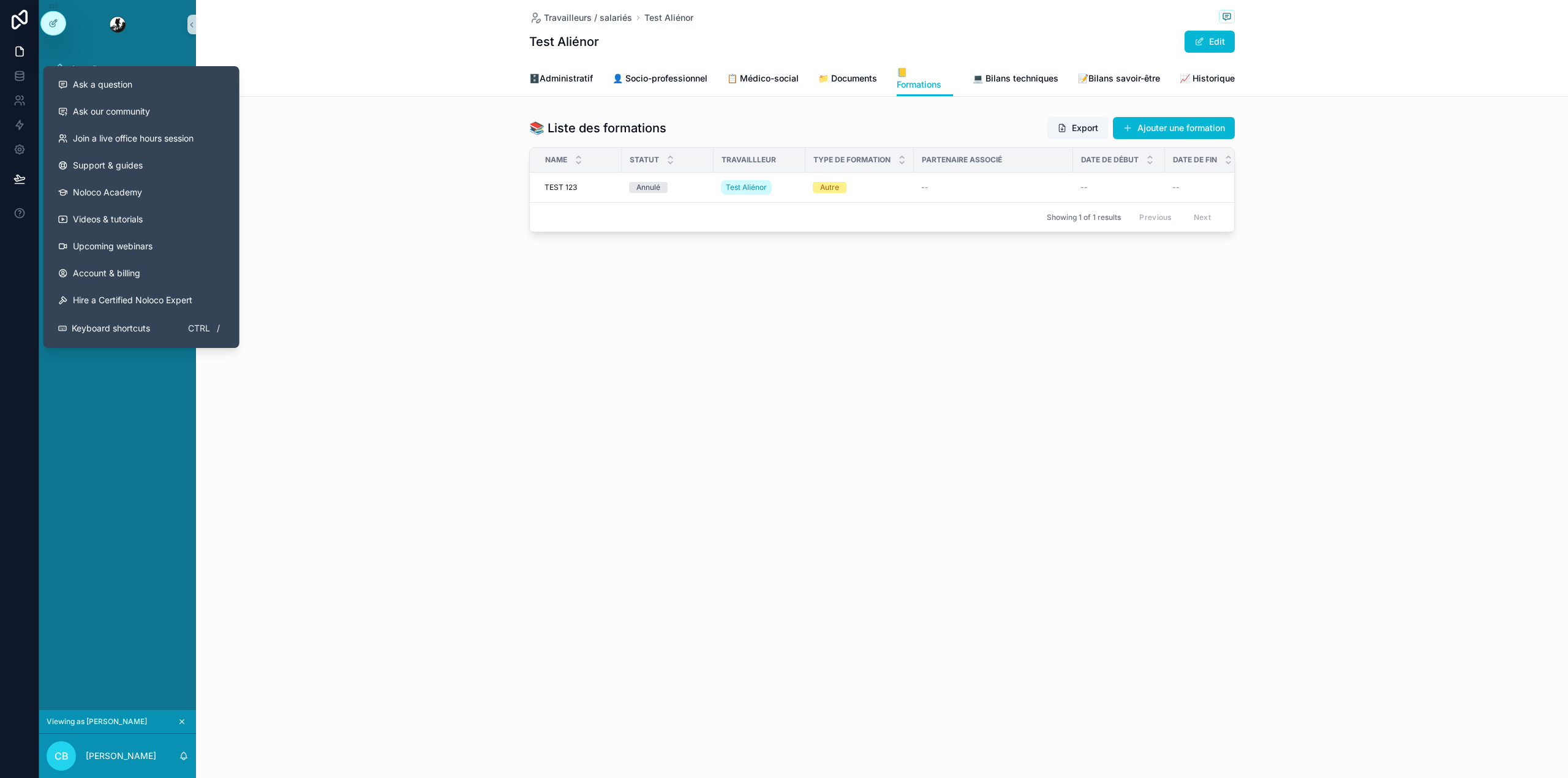
click at [385, 299] on div "Travailleurs / salariés Test Aliénor Test Aliénor Edit 📒 Formations 🗄️Administr…" at bounding box center [882, 157] width 1372 height 316
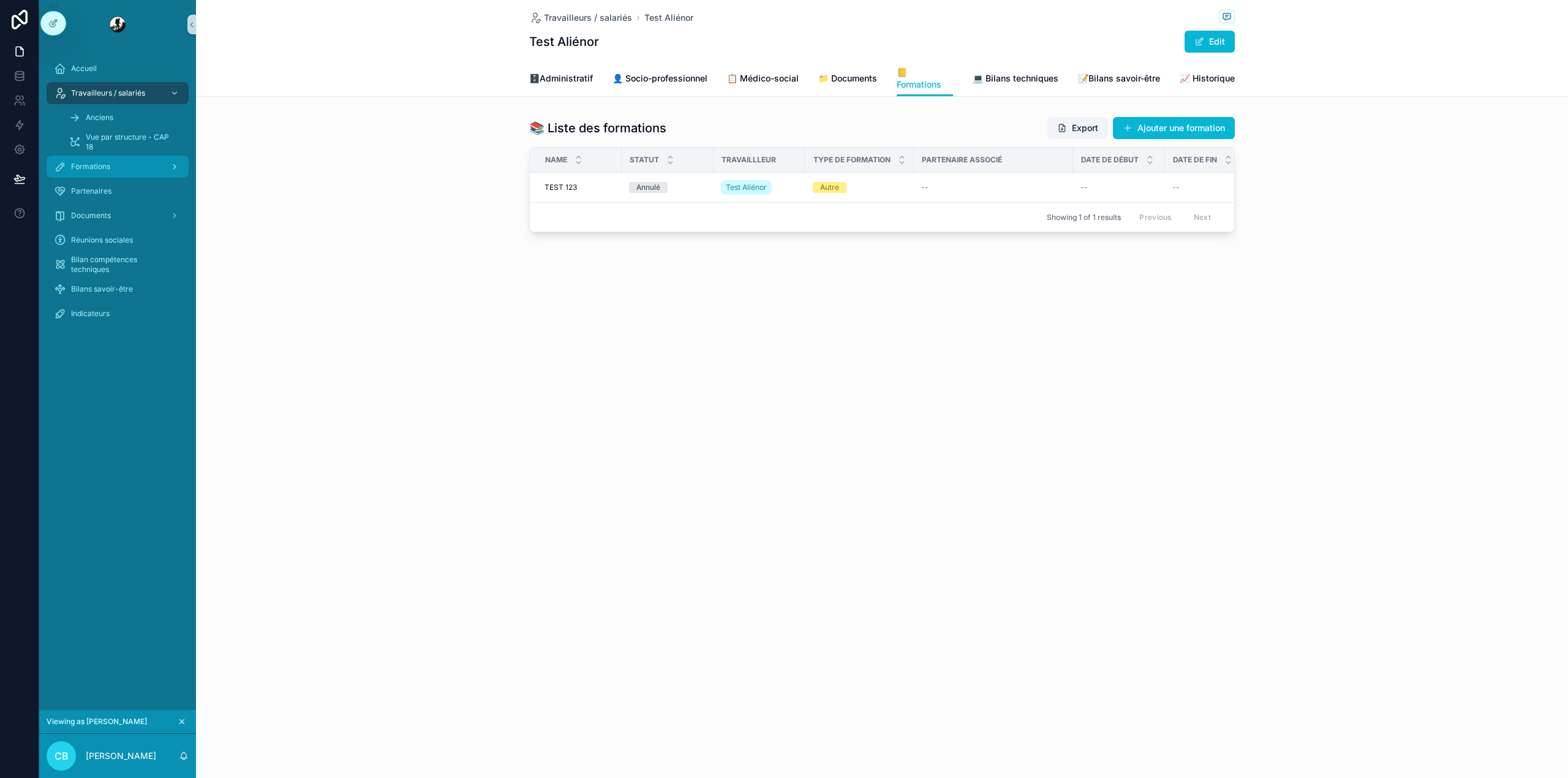
click at [129, 164] on div "Formations" at bounding box center [118, 166] width 128 height 19
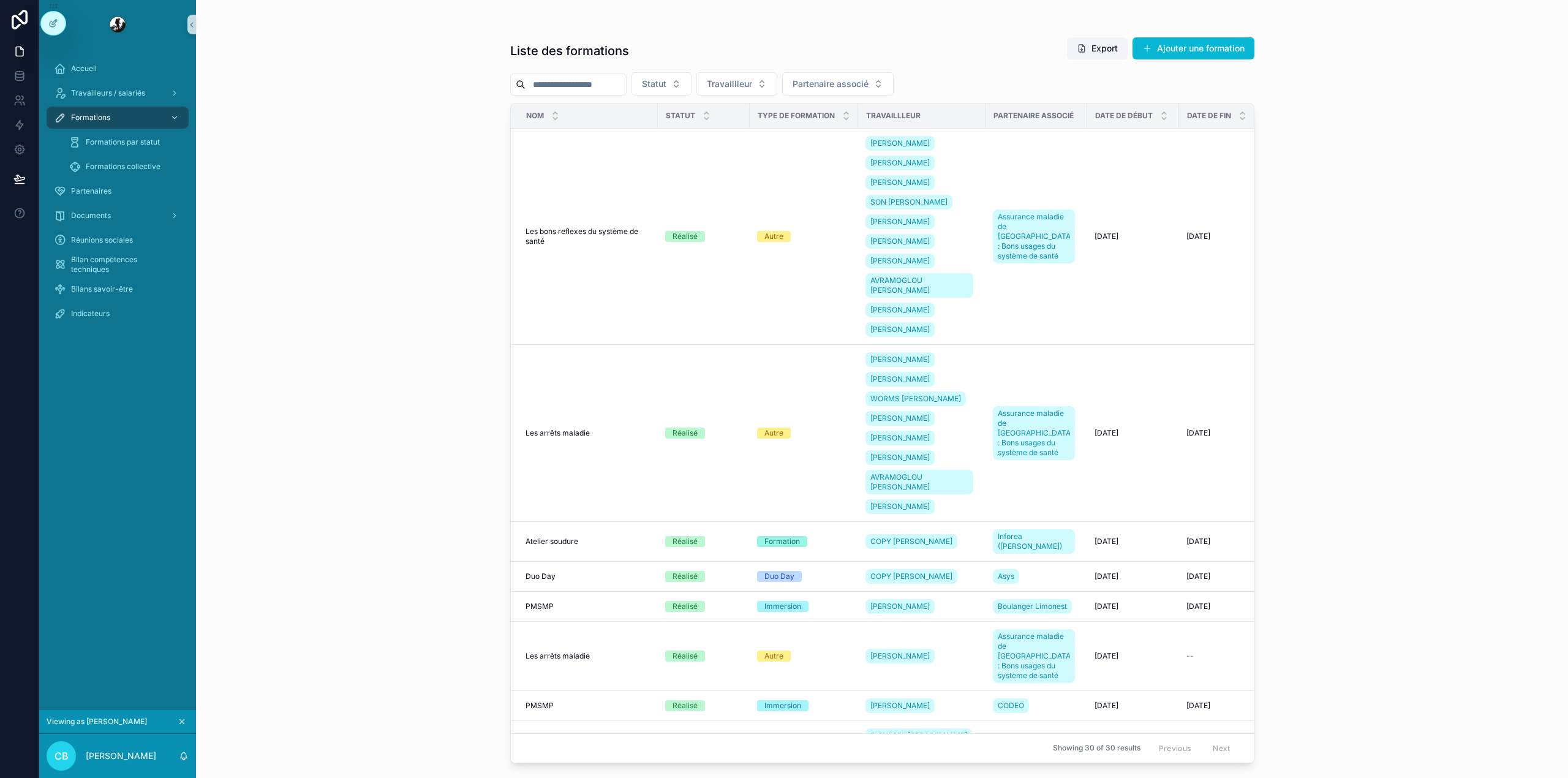
click at [1174, 35] on div "Liste des formations Export Ajouter une formation Statut Travaillleur Partenair…" at bounding box center [882, 396] width 744 height 734
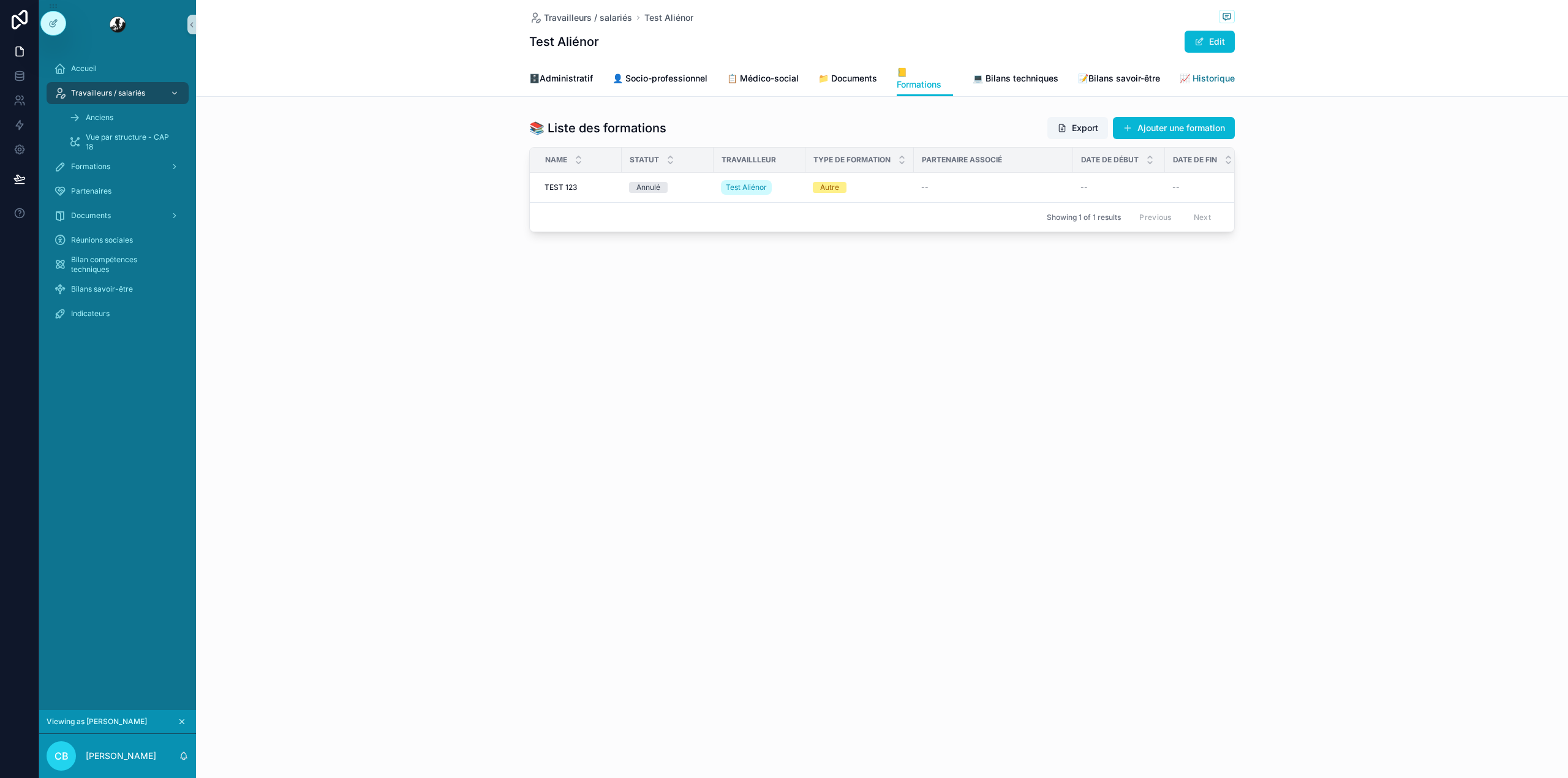
click at [1214, 75] on span "📈 Historique" at bounding box center [1207, 78] width 55 height 12
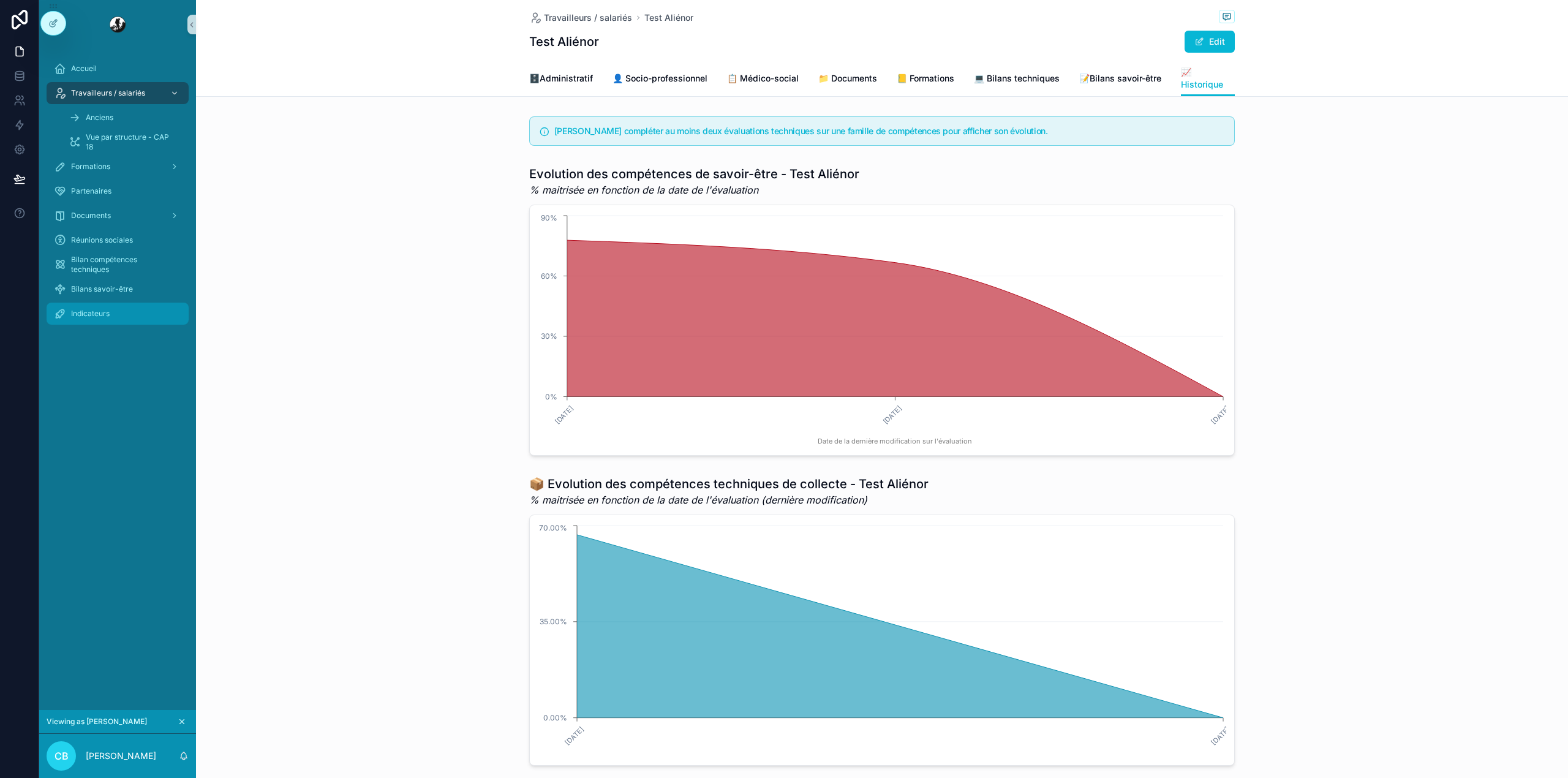
drag, startPoint x: 167, startPoint y: 324, endPoint x: 157, endPoint y: 324, distance: 10.0
click at [157, 324] on link "Indicateurs" at bounding box center [118, 313] width 142 height 22
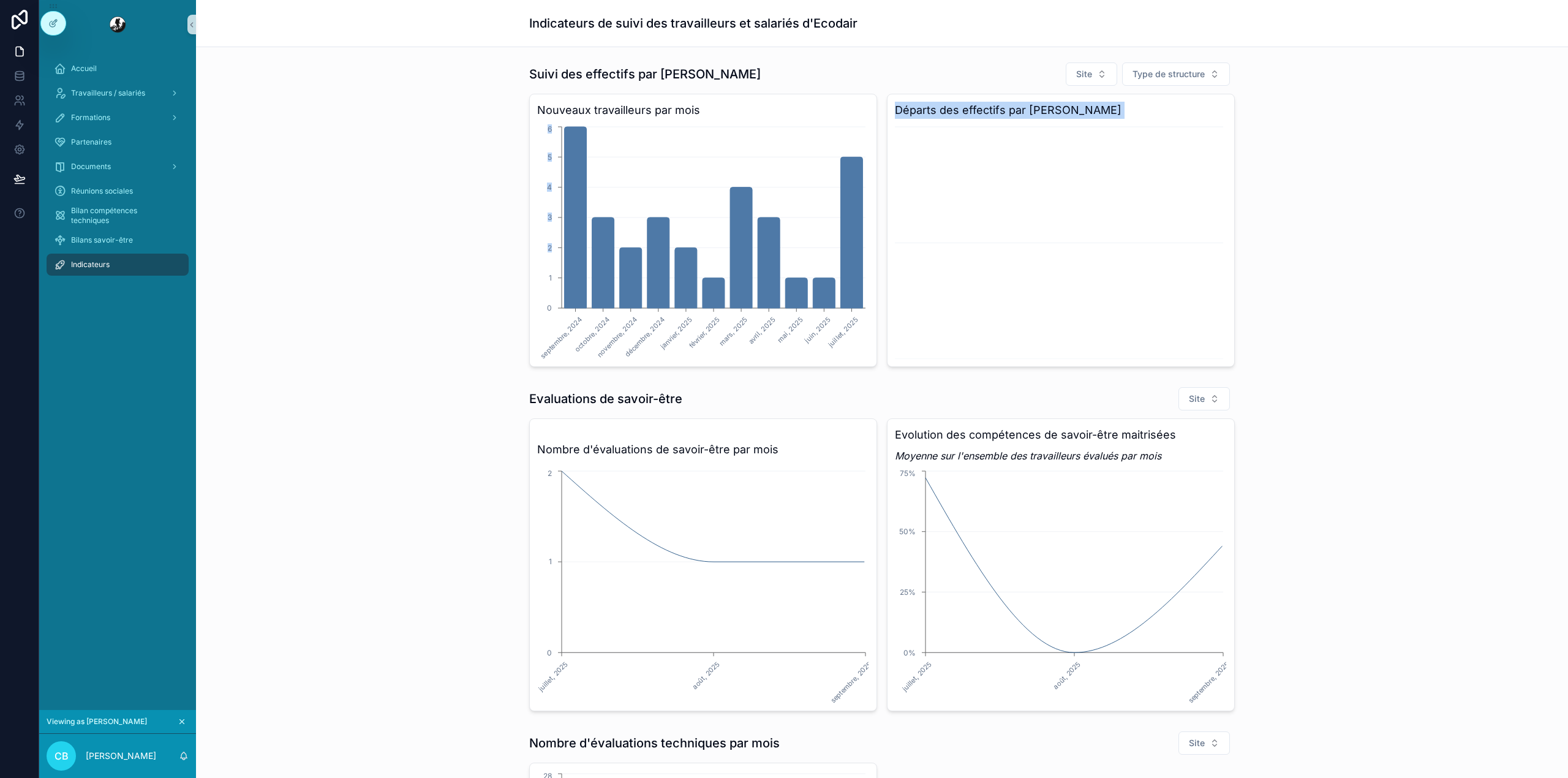
drag, startPoint x: 931, startPoint y: 204, endPoint x: 358, endPoint y: 276, distance: 577.5
click at [358, 276] on div "Suivi des effectifs par mois Site Type de structure Nouveaux travailleurs par m…" at bounding box center [882, 215] width 1352 height 315
click at [965, 118] on h3 "Départs des effectifs par [PERSON_NAME]" at bounding box center [1060, 110] width 332 height 17
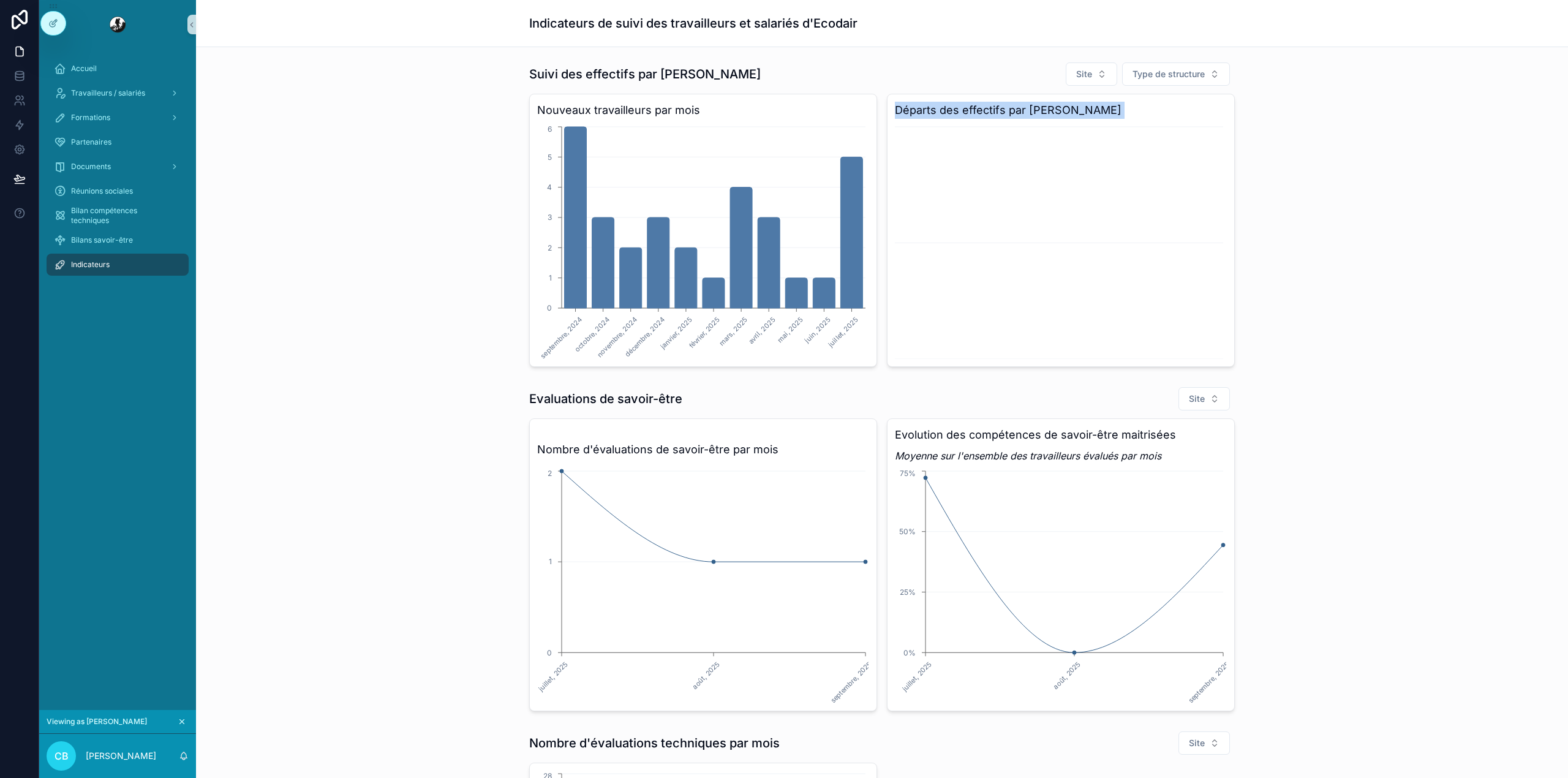
click at [965, 118] on h3 "Départs des effectifs par [PERSON_NAME]" at bounding box center [1060, 110] width 332 height 17
click at [1093, 70] on button "Site" at bounding box center [1091, 73] width 52 height 23
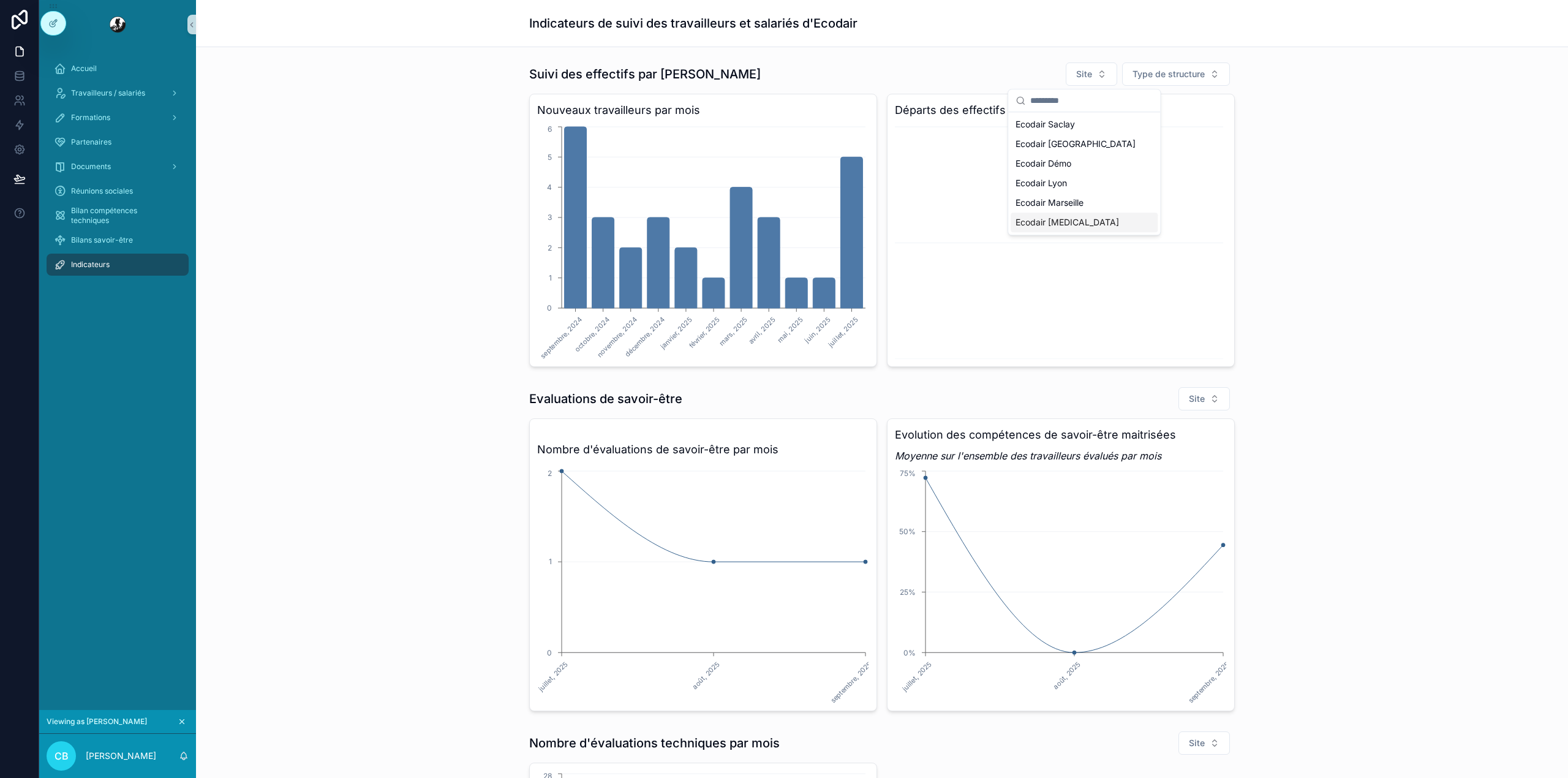
click at [1076, 226] on div "Ecodair [MEDICAL_DATA]" at bounding box center [1084, 222] width 147 height 19
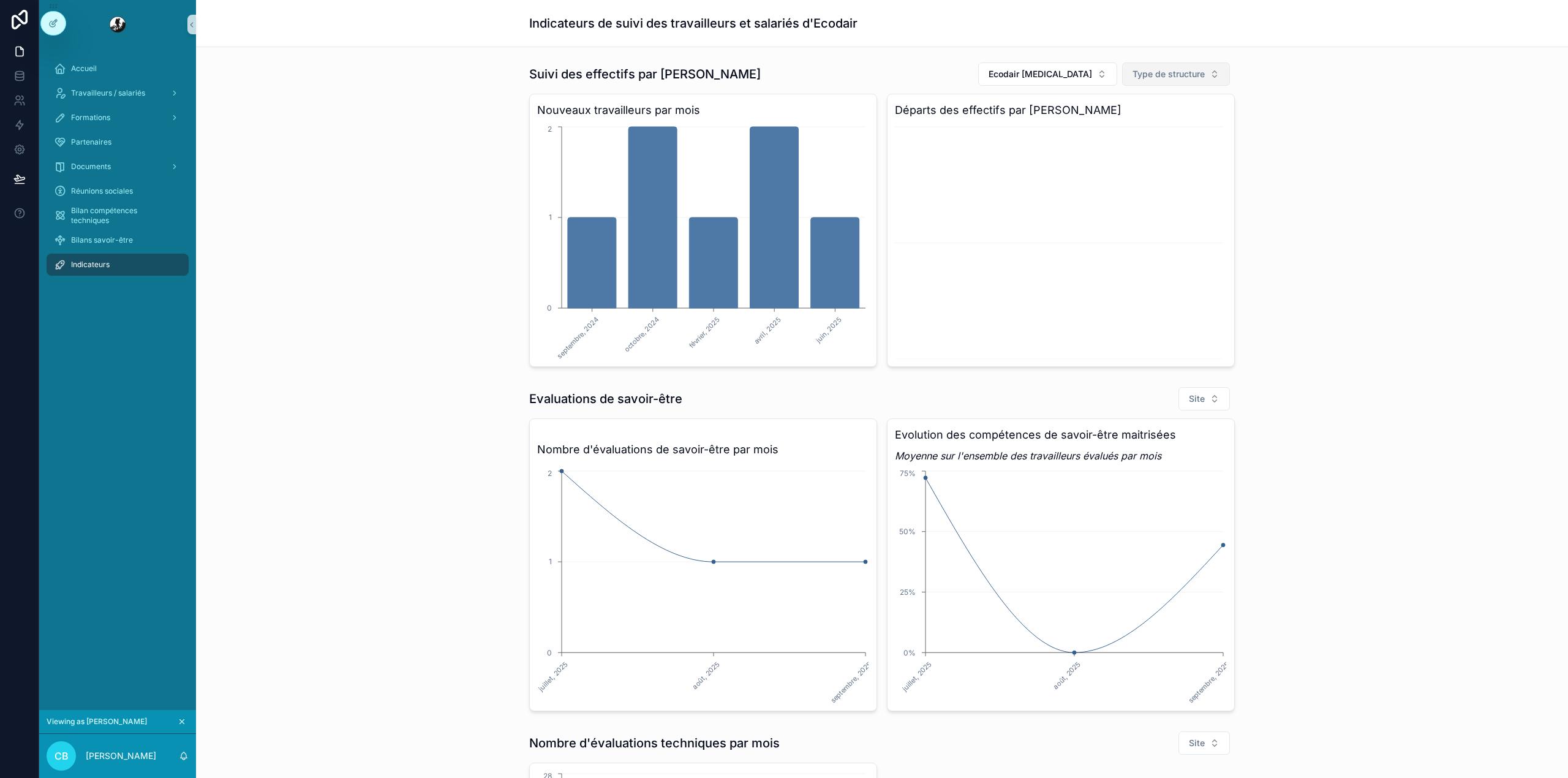
click at [1166, 78] on span "Type de structure" at bounding box center [1169, 74] width 72 height 12
click at [1120, 166] on div "ESAT" at bounding box center [1169, 163] width 147 height 19
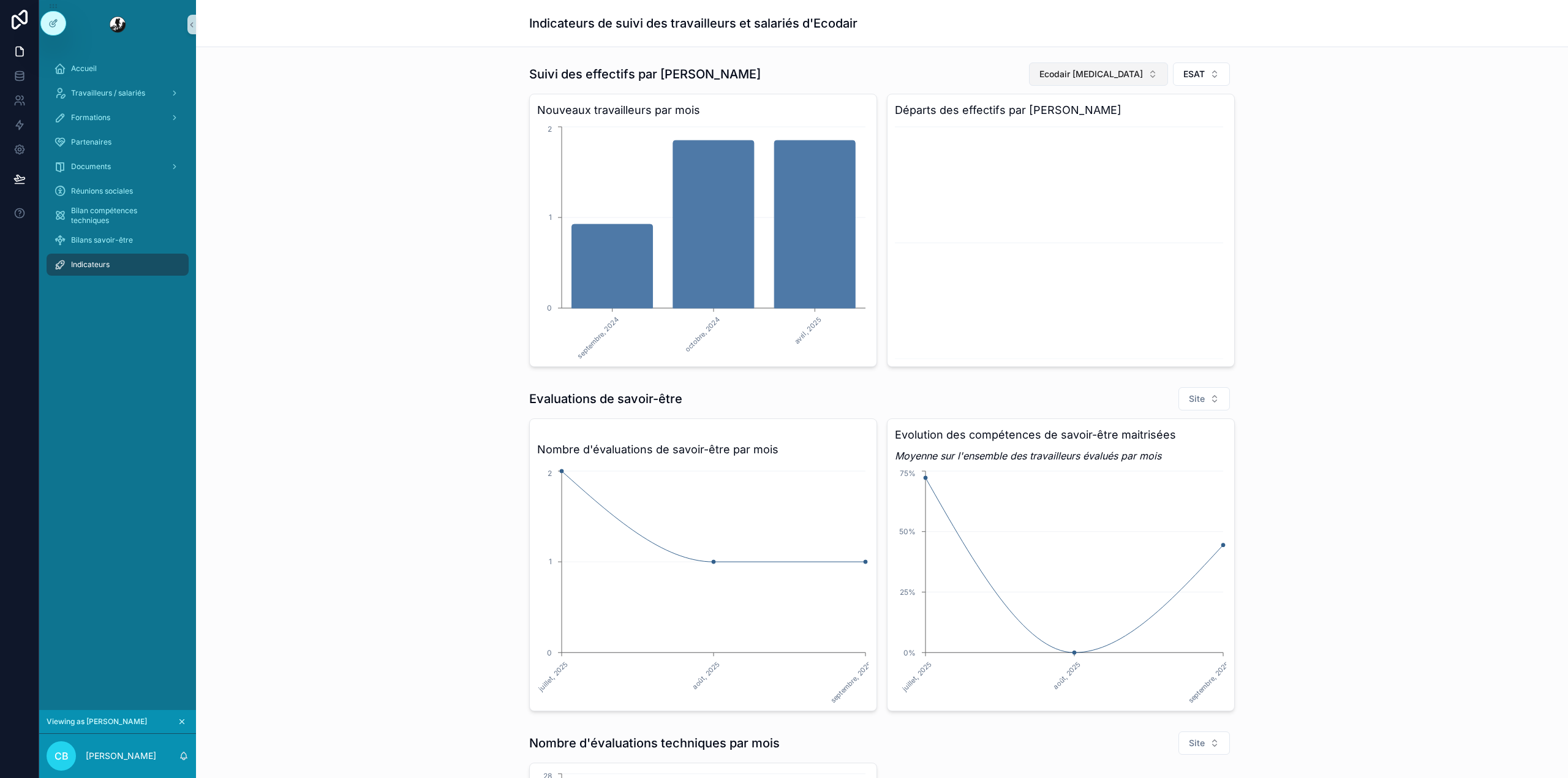
click at [1111, 84] on button "Ecodair [MEDICAL_DATA]" at bounding box center [1098, 73] width 139 height 23
click at [1340, 121] on div "Suivi des effectifs par mois Ecodair [MEDICAL_DATA] ESAT Nouveaux travailleurs …" at bounding box center [882, 215] width 1352 height 315
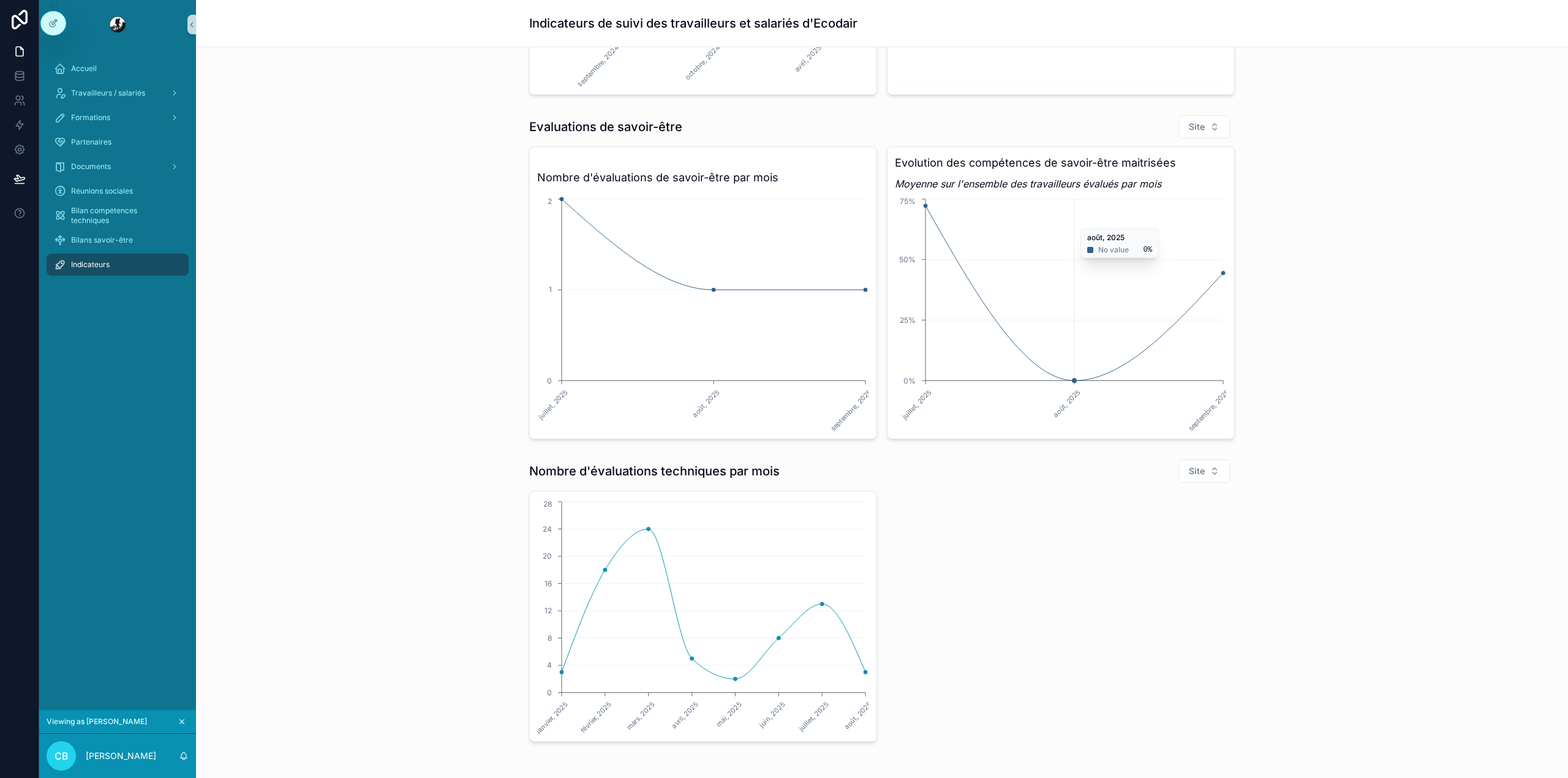
scroll to position [341, 0]
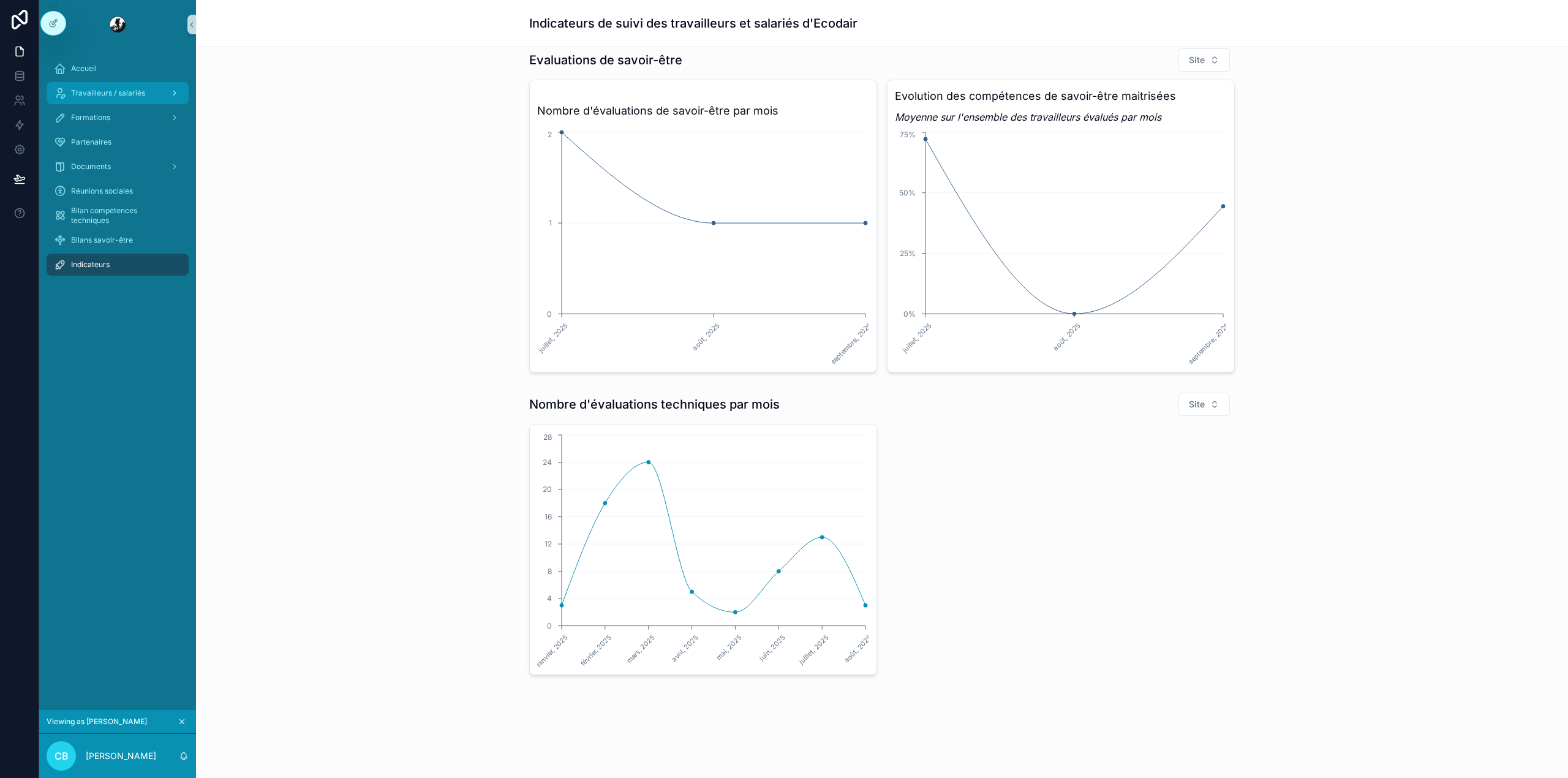
click at [98, 96] on span "Travailleurs / salariés" at bounding box center [108, 93] width 74 height 10
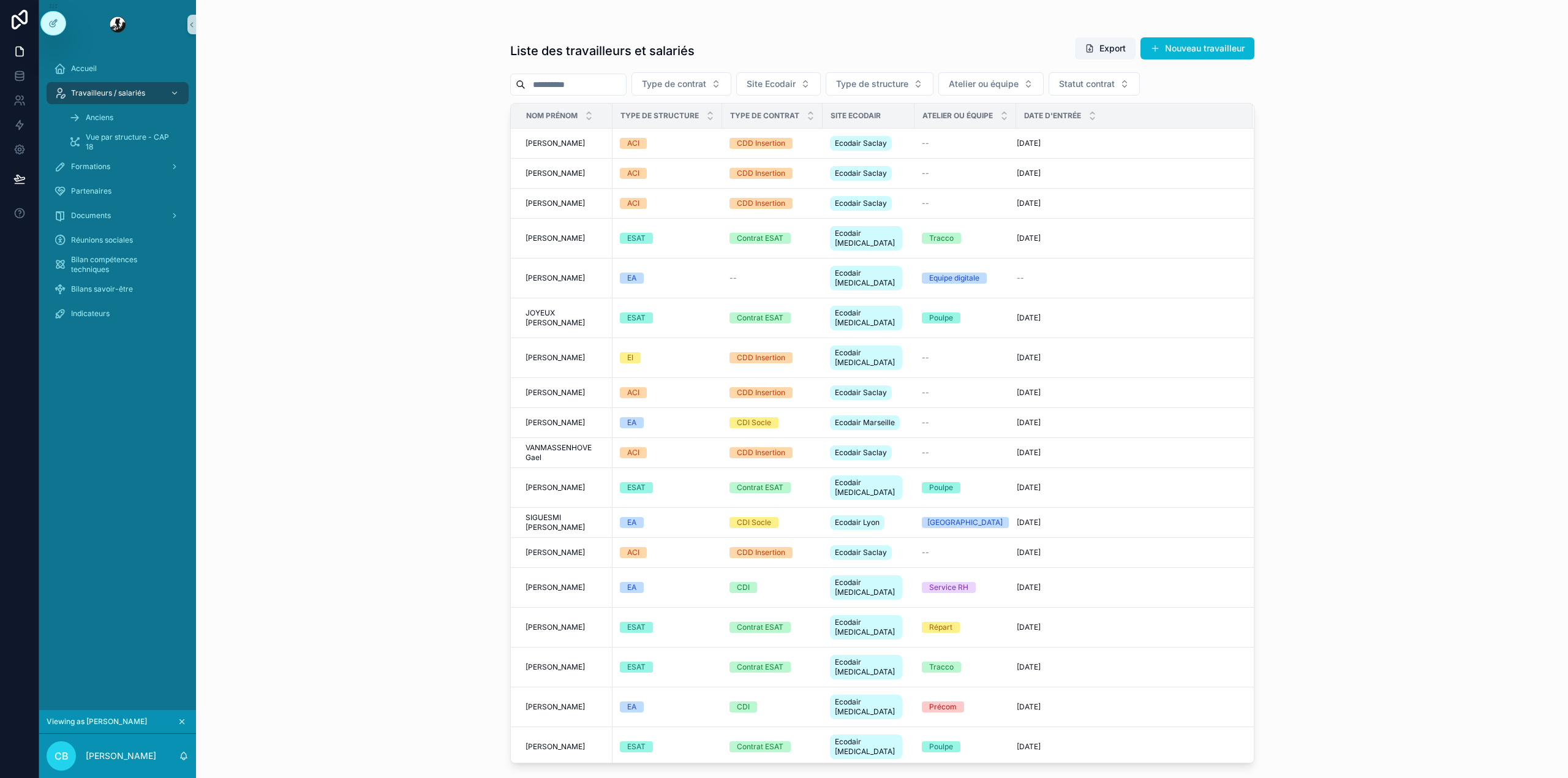
click at [609, 84] on input "scrollable content" at bounding box center [575, 85] width 100 height 17
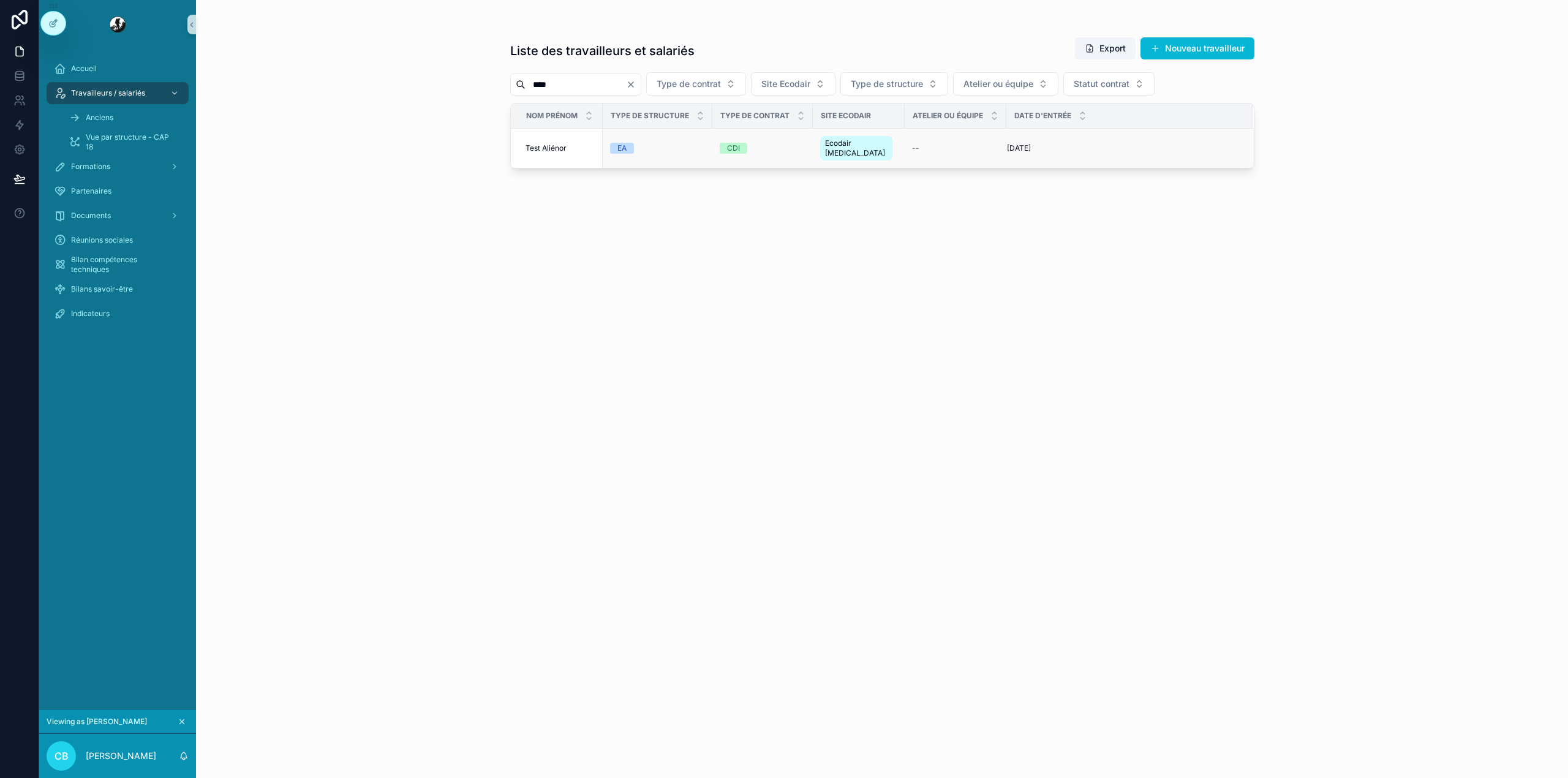
type input "****"
click at [693, 143] on div "EA" at bounding box center [657, 148] width 95 height 11
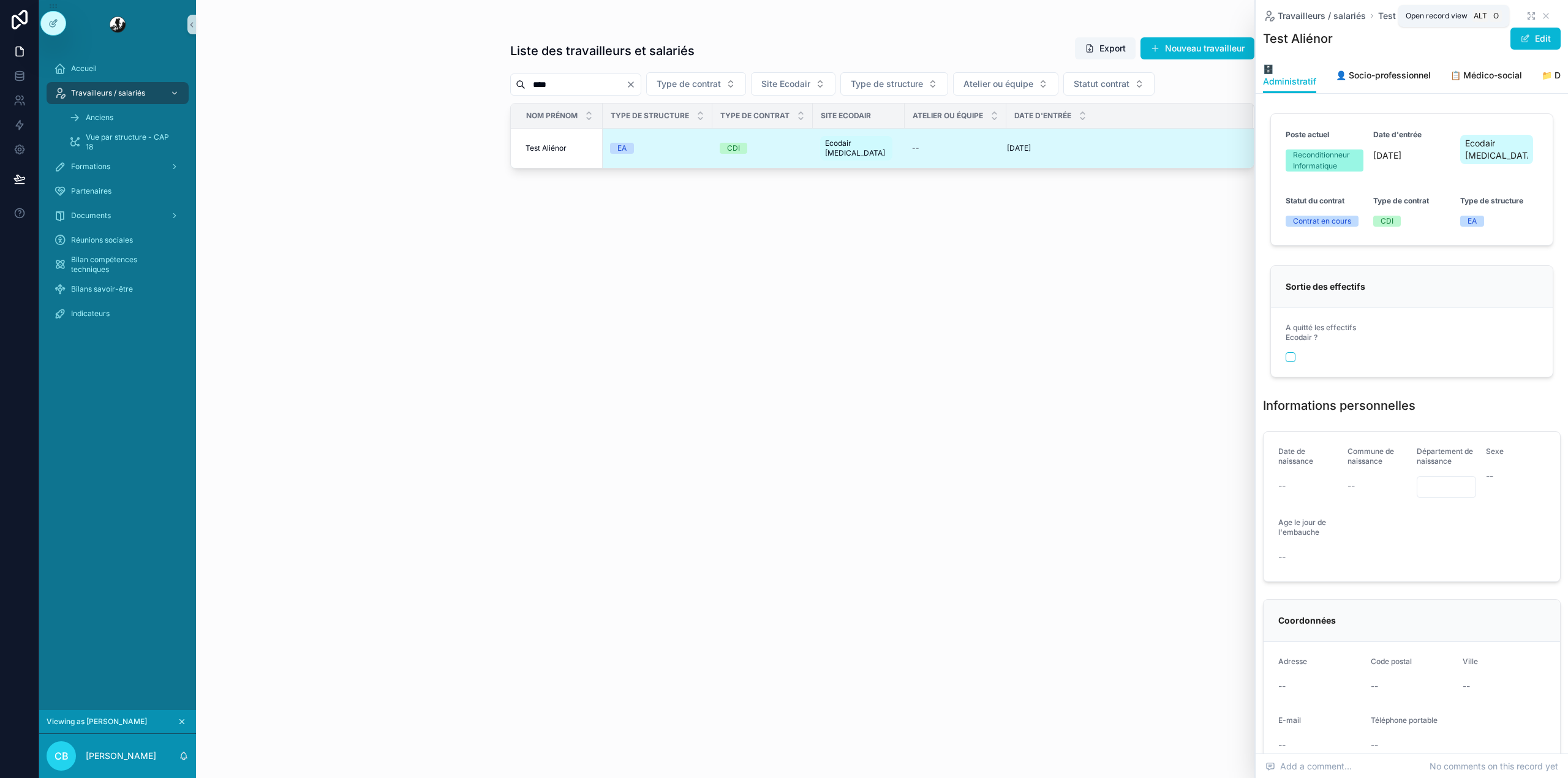
click at [1526, 16] on icon "scrollable content" at bounding box center [1531, 16] width 10 height 10
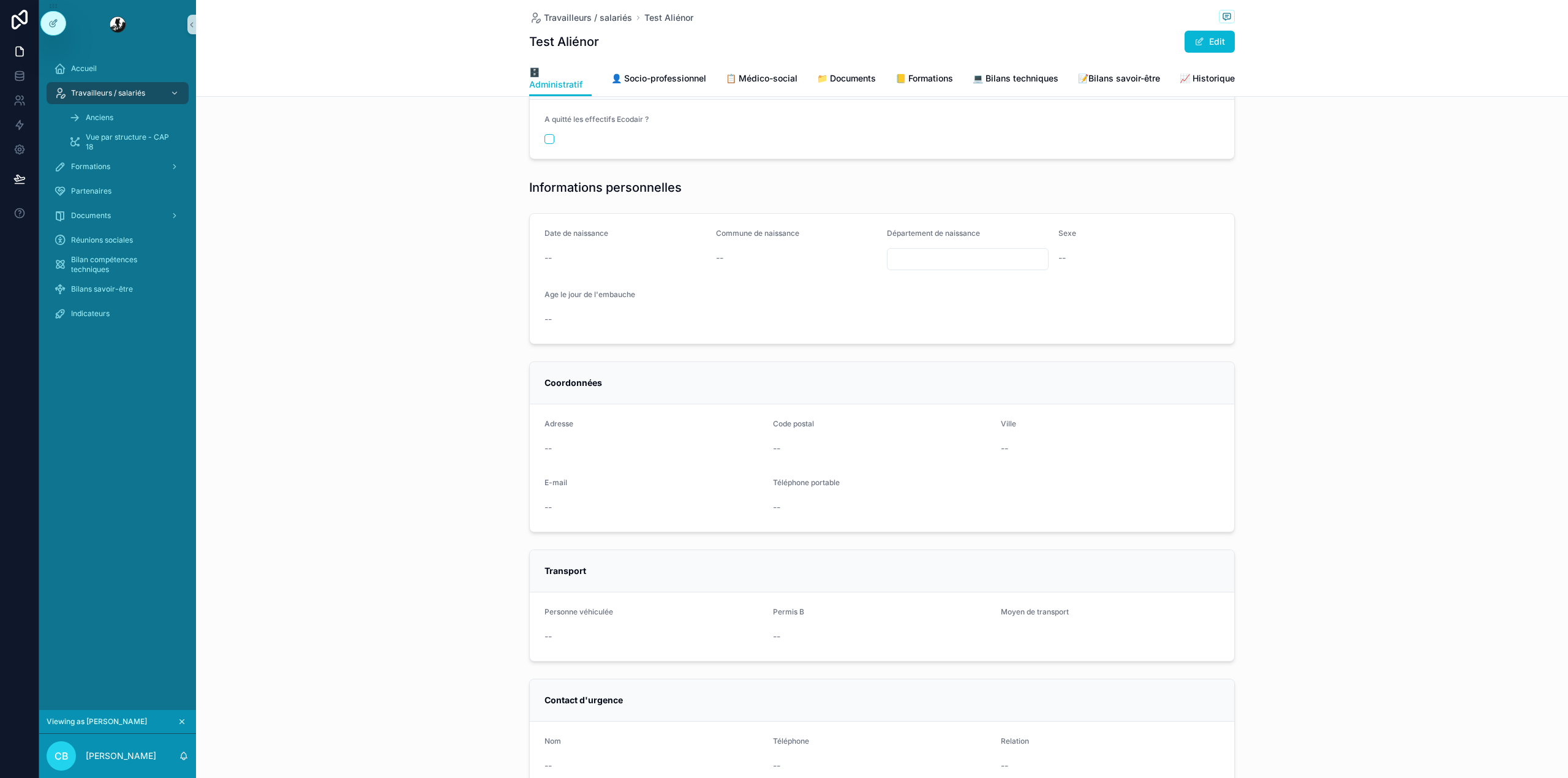
scroll to position [235, 0]
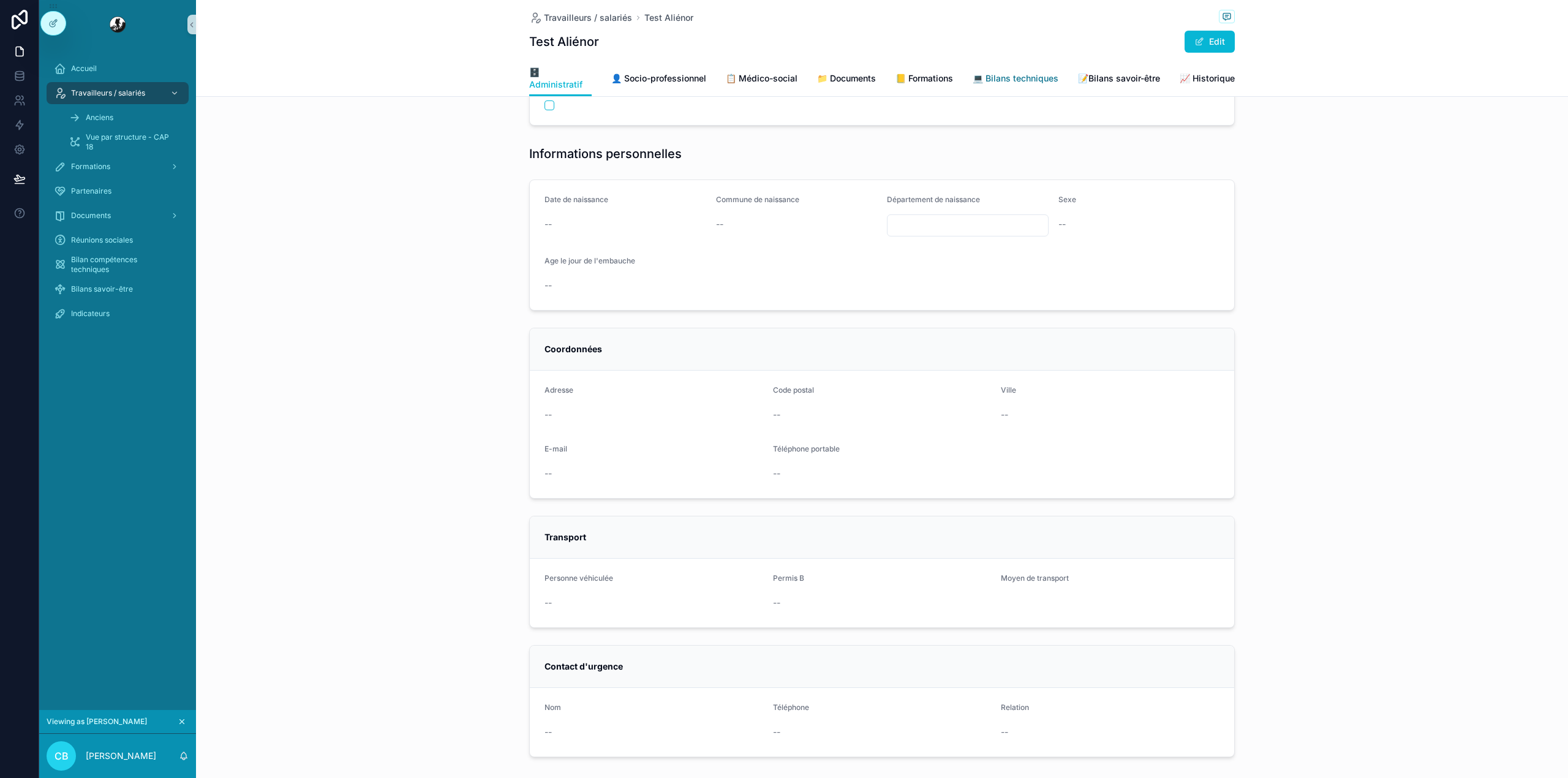
click at [1006, 82] on span "💻 Bilans techniques" at bounding box center [1015, 78] width 86 height 12
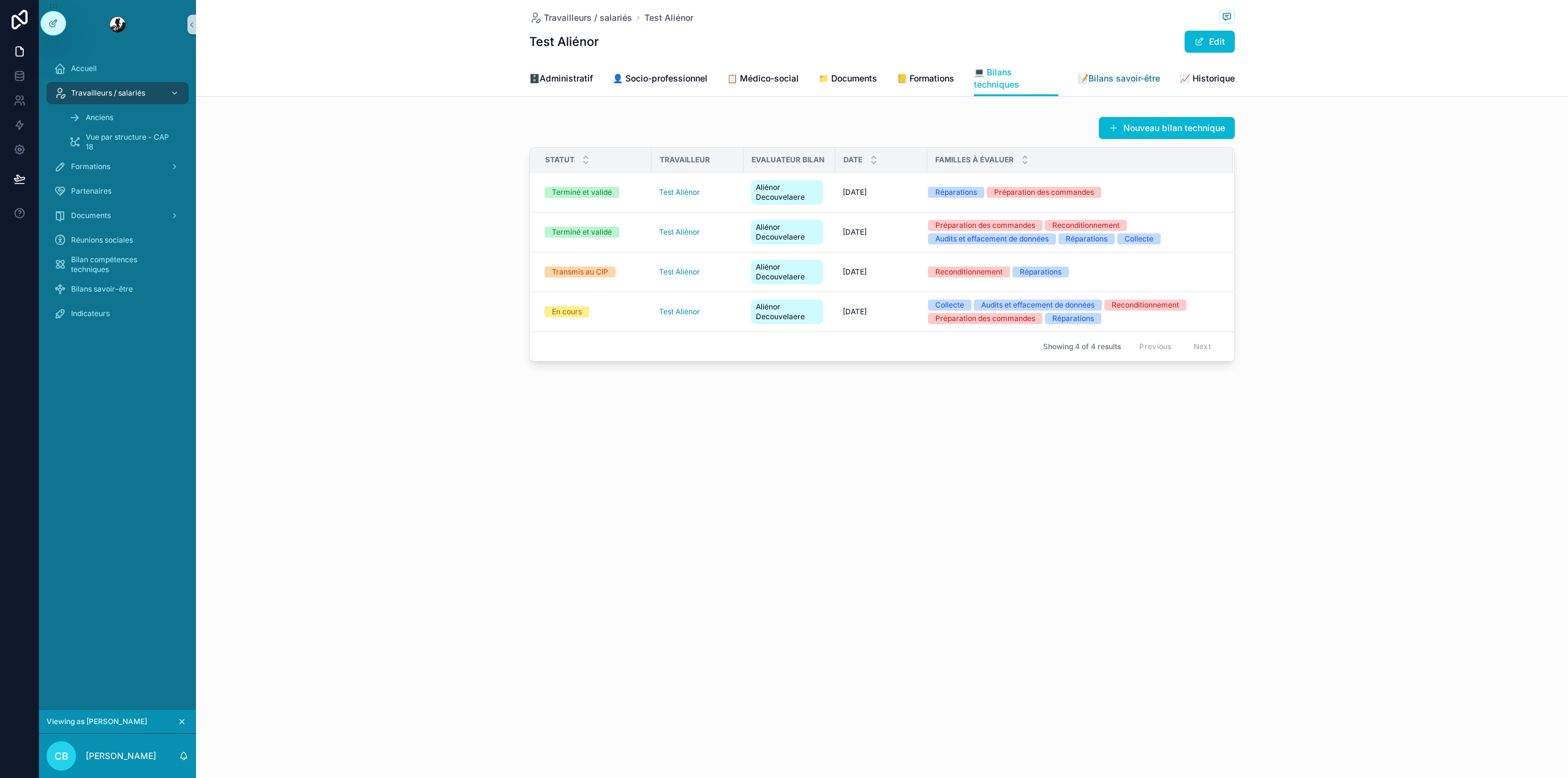
click at [1143, 76] on span "📝Bilans savoir-être" at bounding box center [1119, 78] width 82 height 12
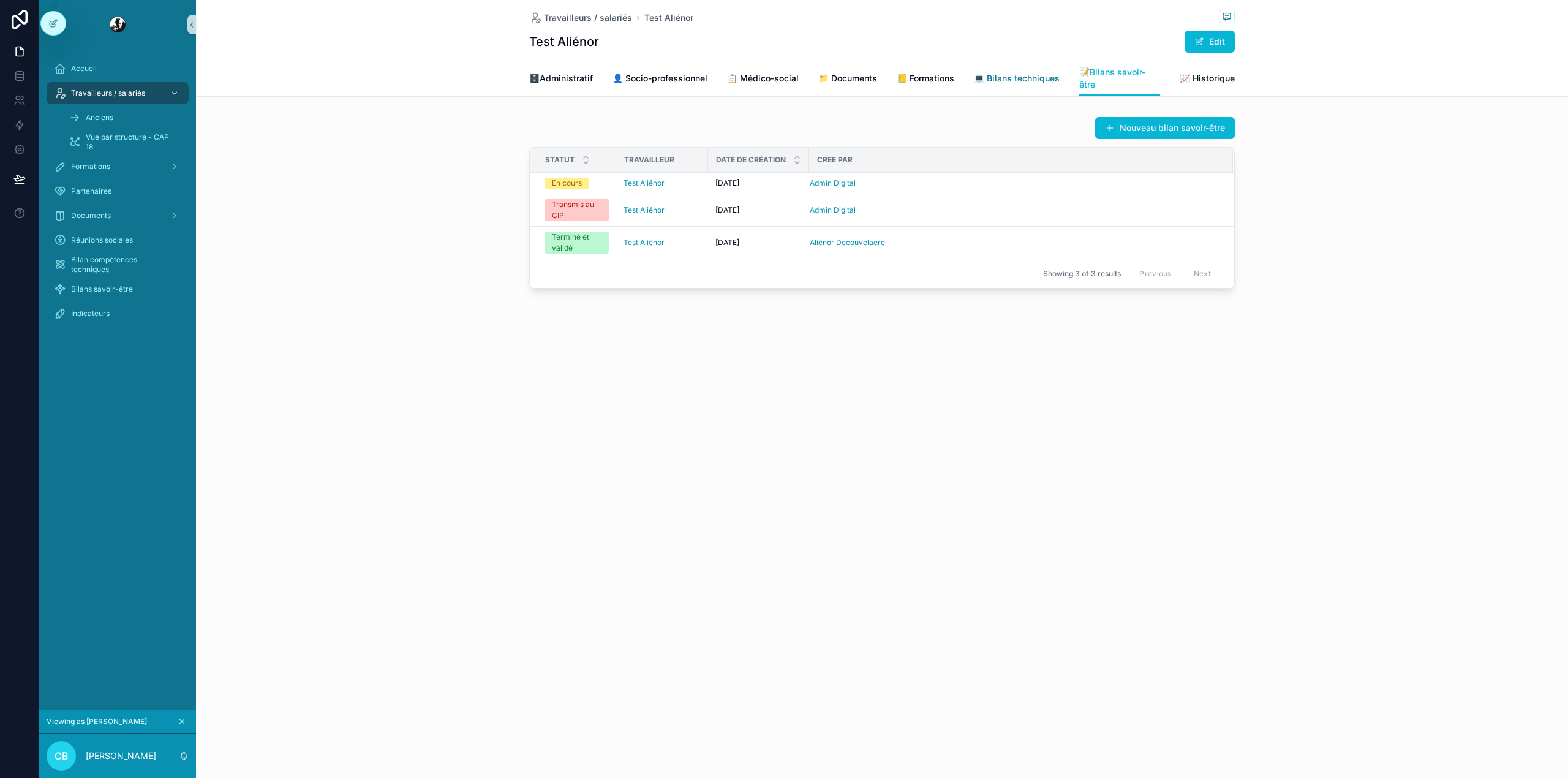
click at [1010, 80] on span "💻 Bilans techniques" at bounding box center [1017, 78] width 86 height 12
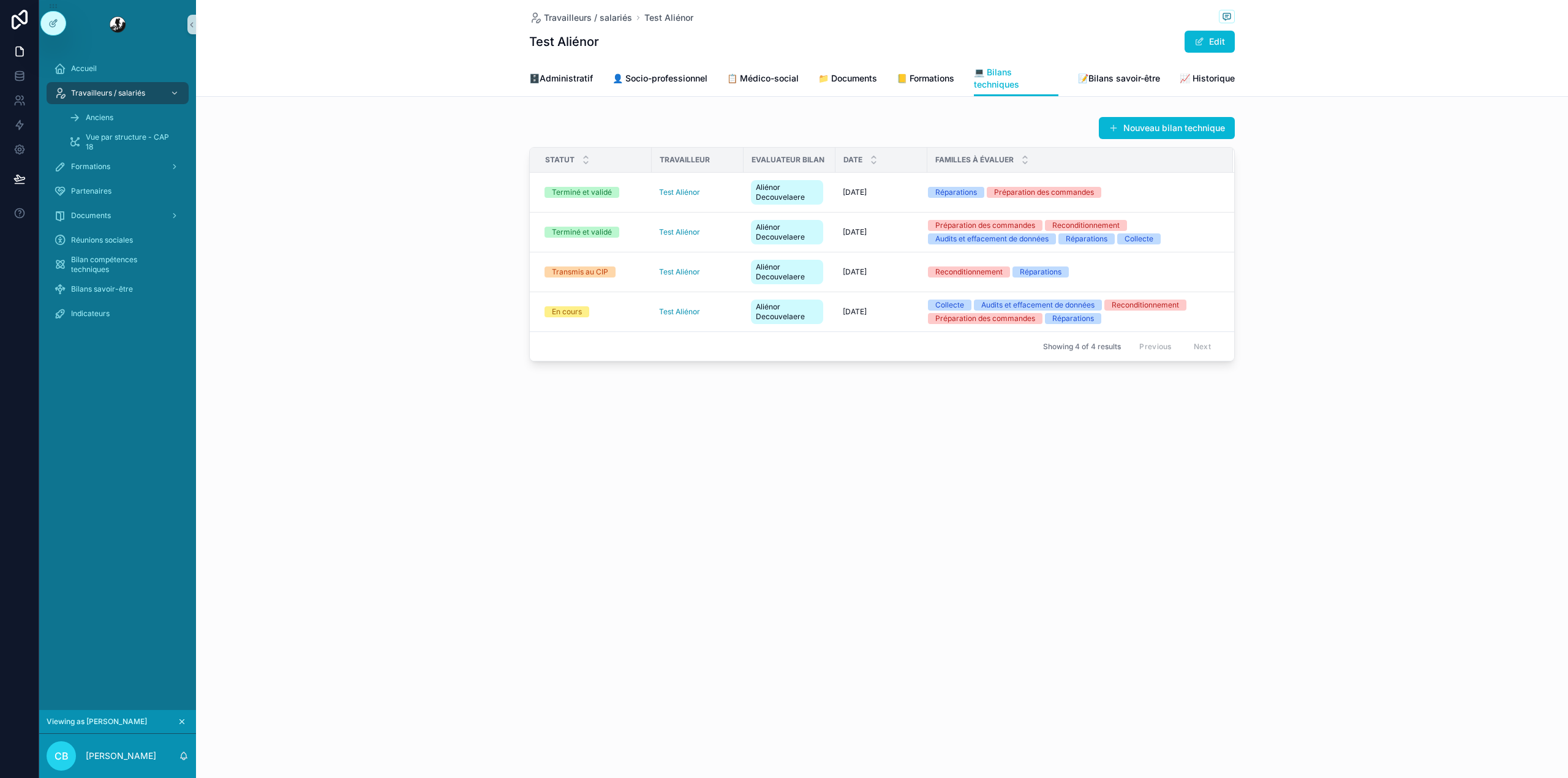
drag, startPoint x: 1132, startPoint y: 90, endPoint x: 1126, endPoint y: 98, distance: 10.0
click at [1126, 98] on div "Travailleurs / salariés Test Aliénor Test Aliénor Edit 💻 Bilans techniques 🗄️Ad…" at bounding box center [882, 222] width 1372 height 445
drag, startPoint x: 1126, startPoint y: 87, endPoint x: 1118, endPoint y: 76, distance: 13.6
click at [1118, 76] on span "📝Bilans savoir-être" at bounding box center [1119, 78] width 82 height 12
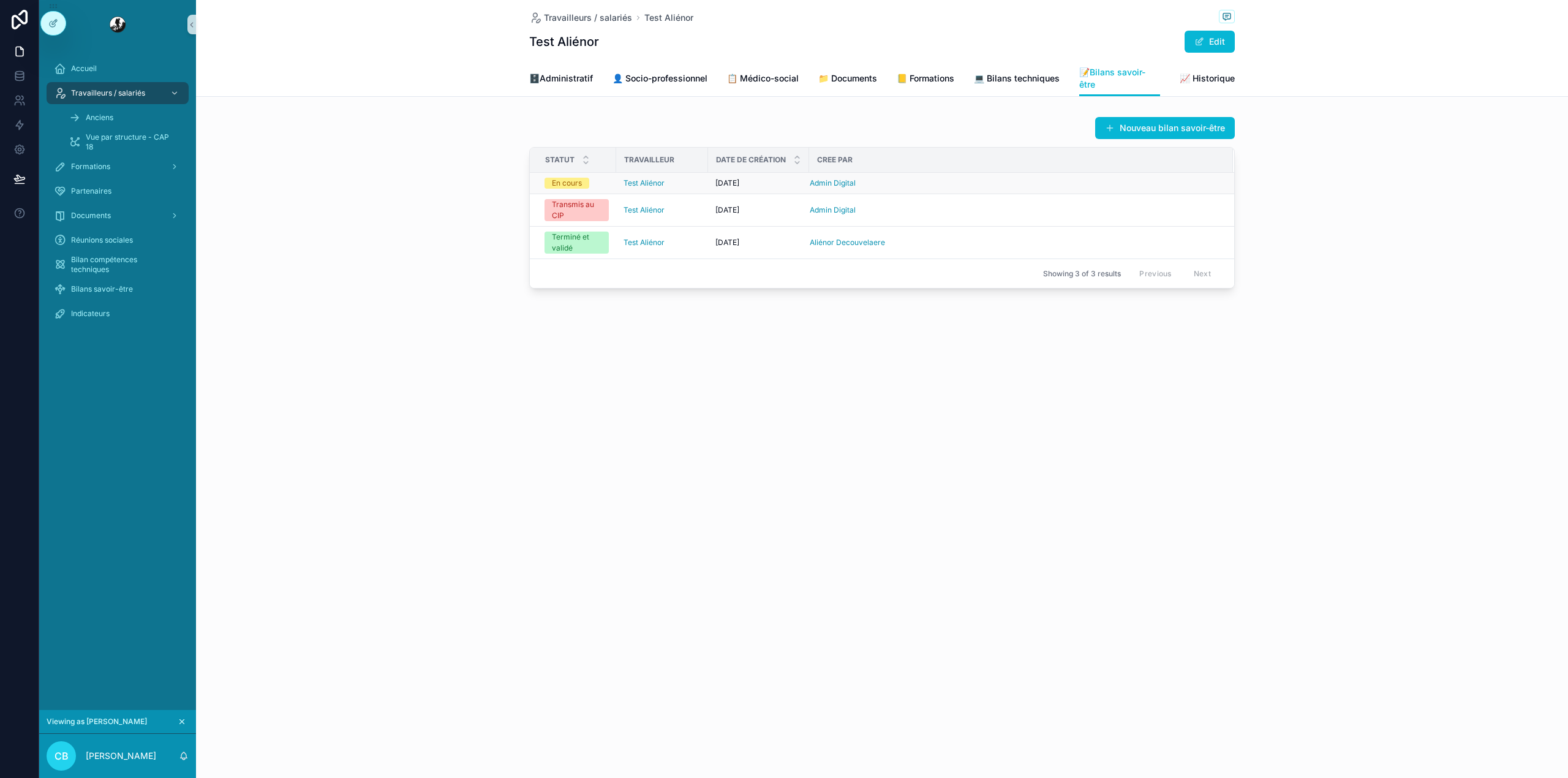
click at [966, 179] on div "Admin Digital" at bounding box center [1014, 183] width 408 height 10
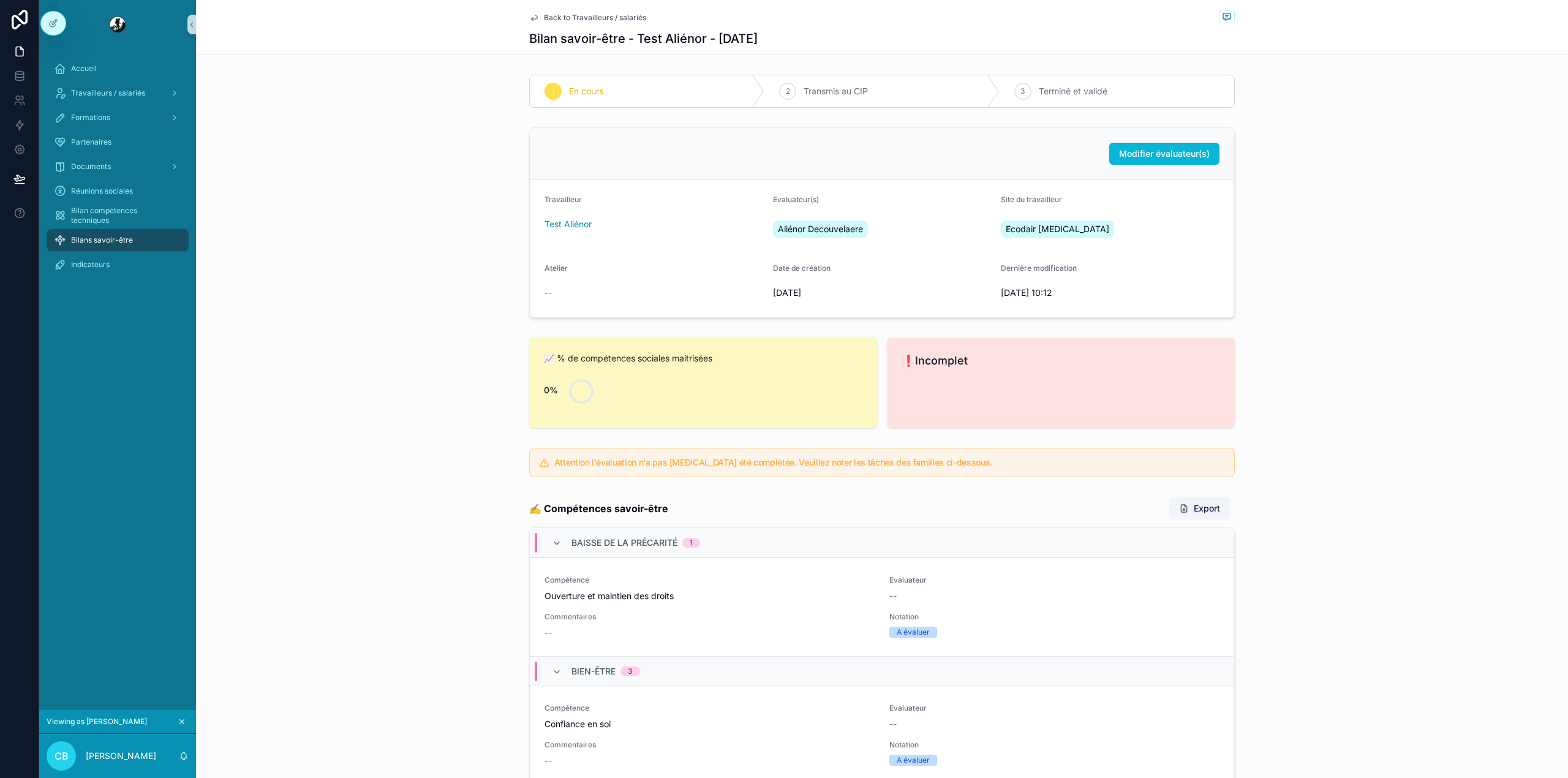
click at [602, 17] on span "Back to Travailleurs / salariés" at bounding box center [595, 18] width 102 height 10
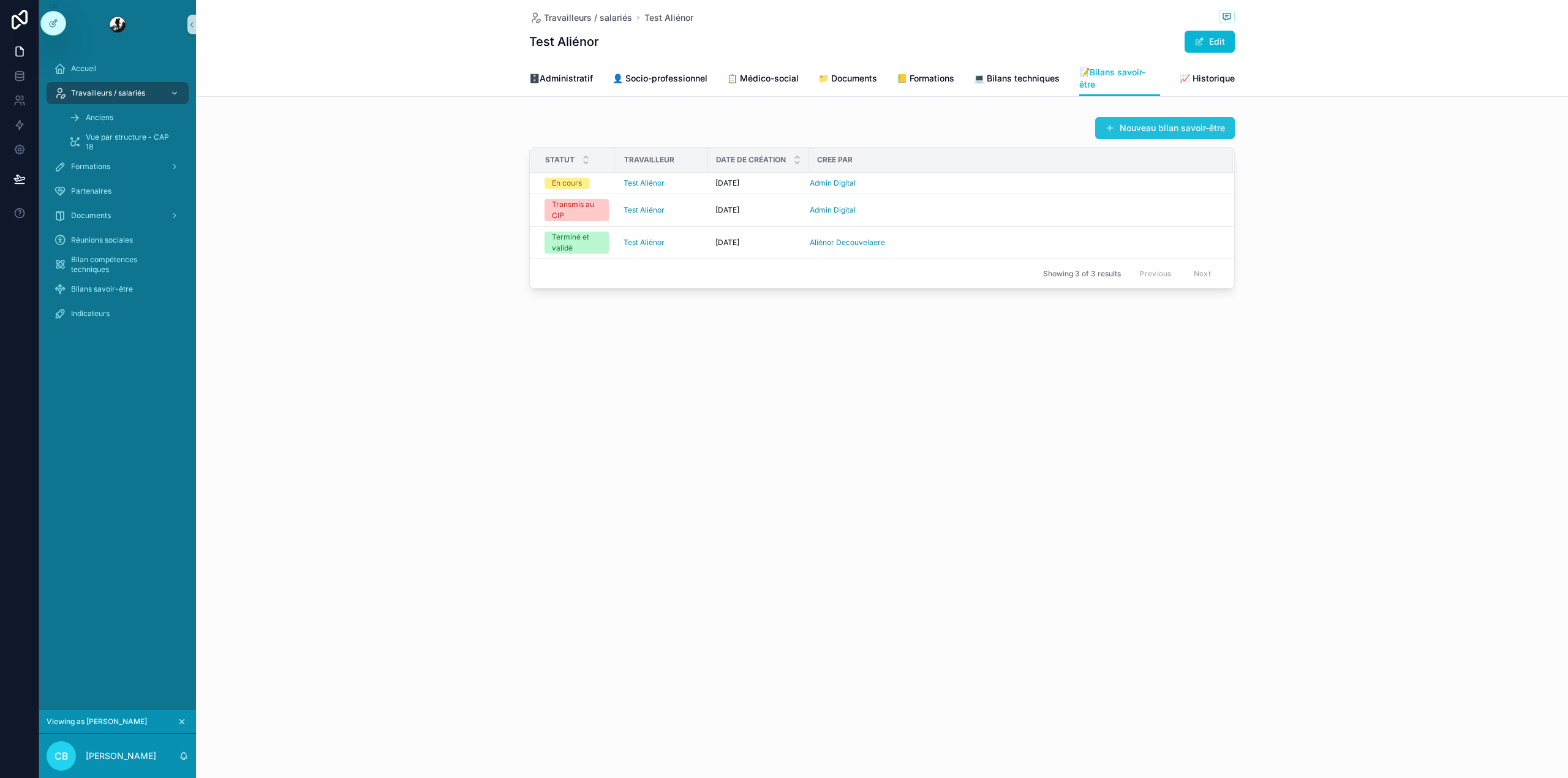
click at [1154, 133] on button "Nouveau bilan savoir-être" at bounding box center [1165, 128] width 139 height 22
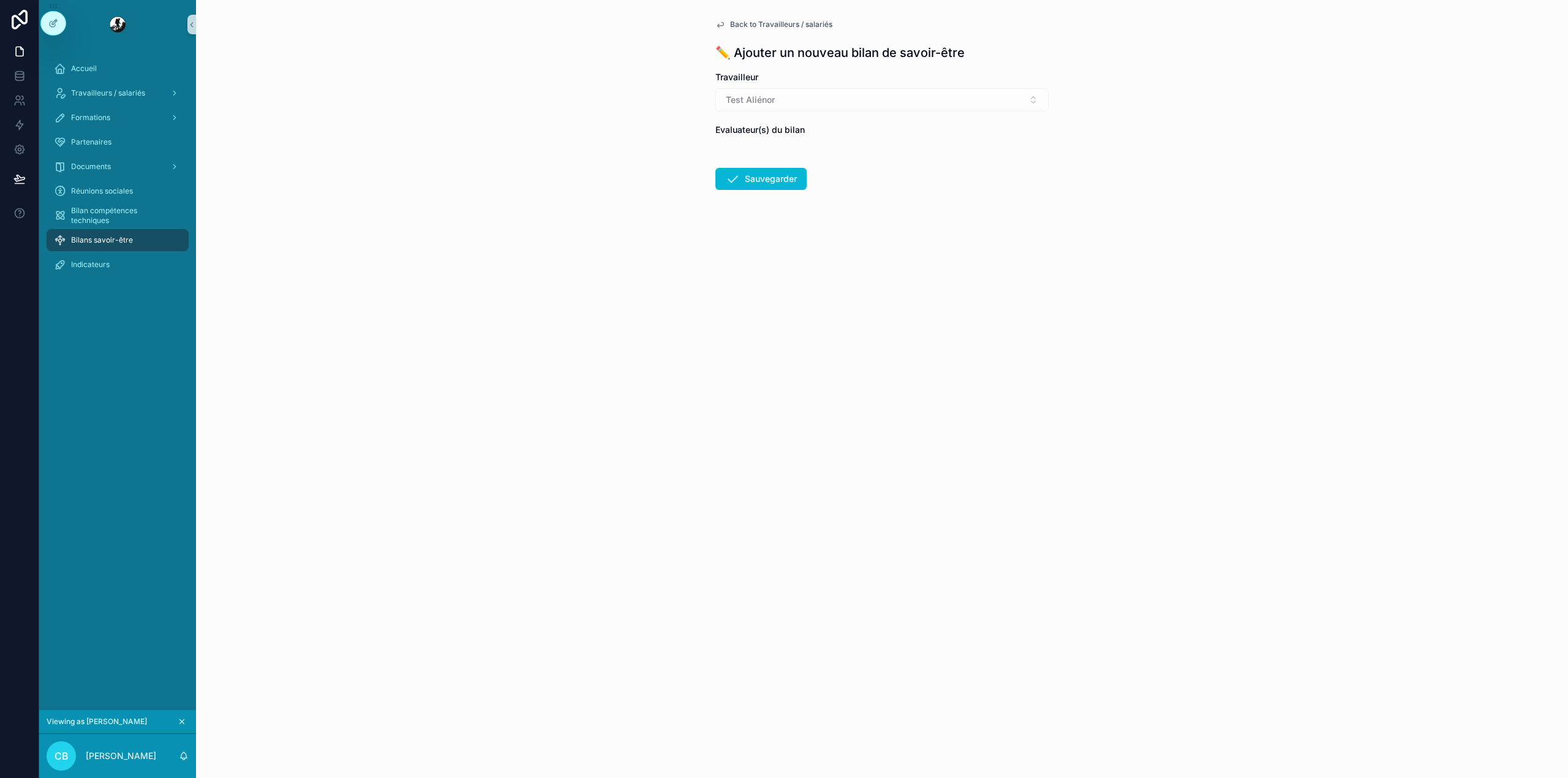
click at [847, 133] on div "Evaluateur(s) du bilan" at bounding box center [882, 130] width 333 height 12
click at [831, 156] on form "Travailleur Test Aliénor Evaluateur(s) du bilan Sauvegarder" at bounding box center [882, 169] width 333 height 197
click at [50, 19] on icon at bounding box center [54, 24] width 10 height 10
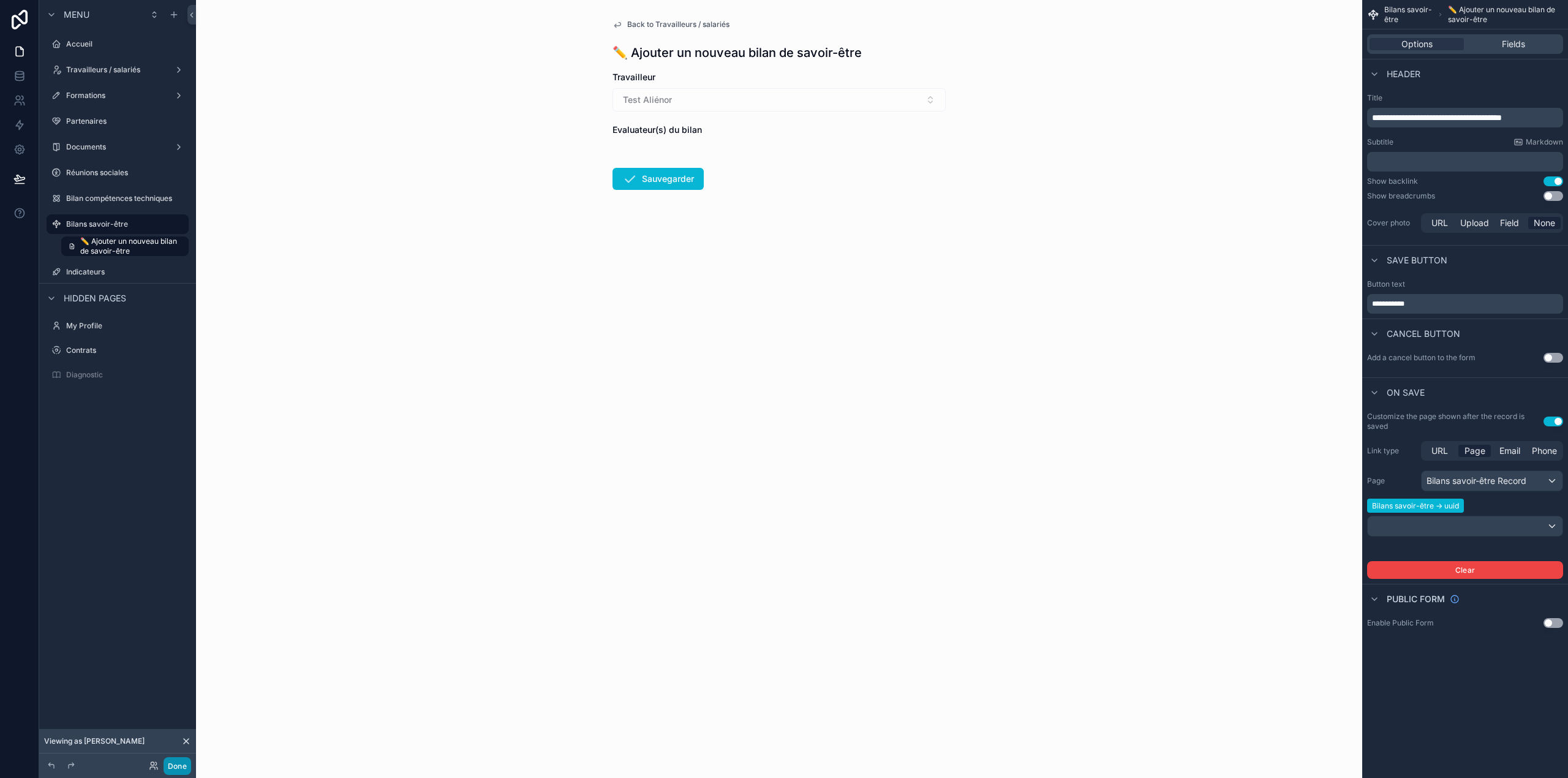
click at [170, 768] on button "Done" at bounding box center [177, 766] width 27 height 18
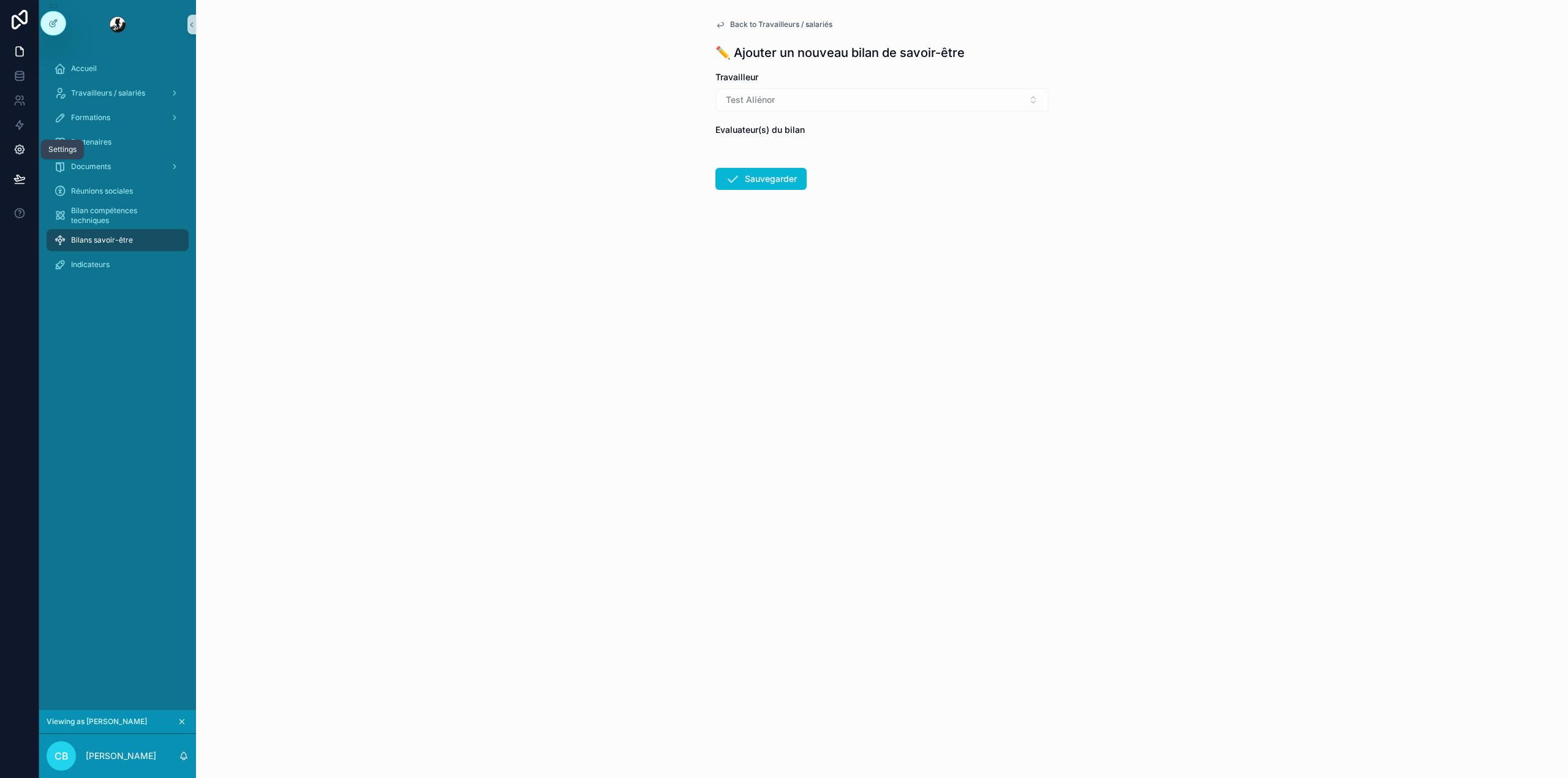
click at [21, 147] on icon at bounding box center [20, 149] width 12 height 12
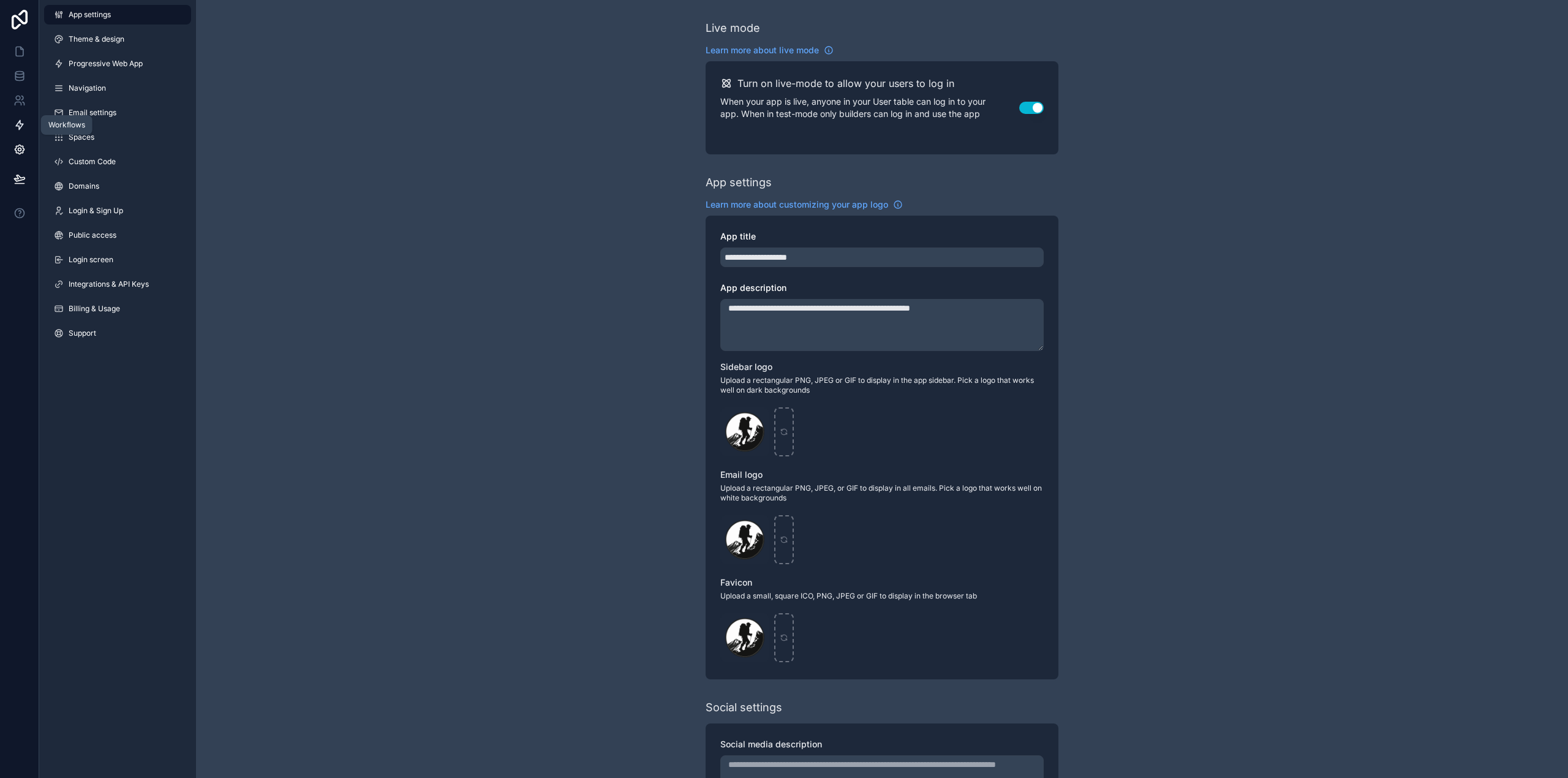
click at [20, 124] on icon at bounding box center [20, 125] width 7 height 9
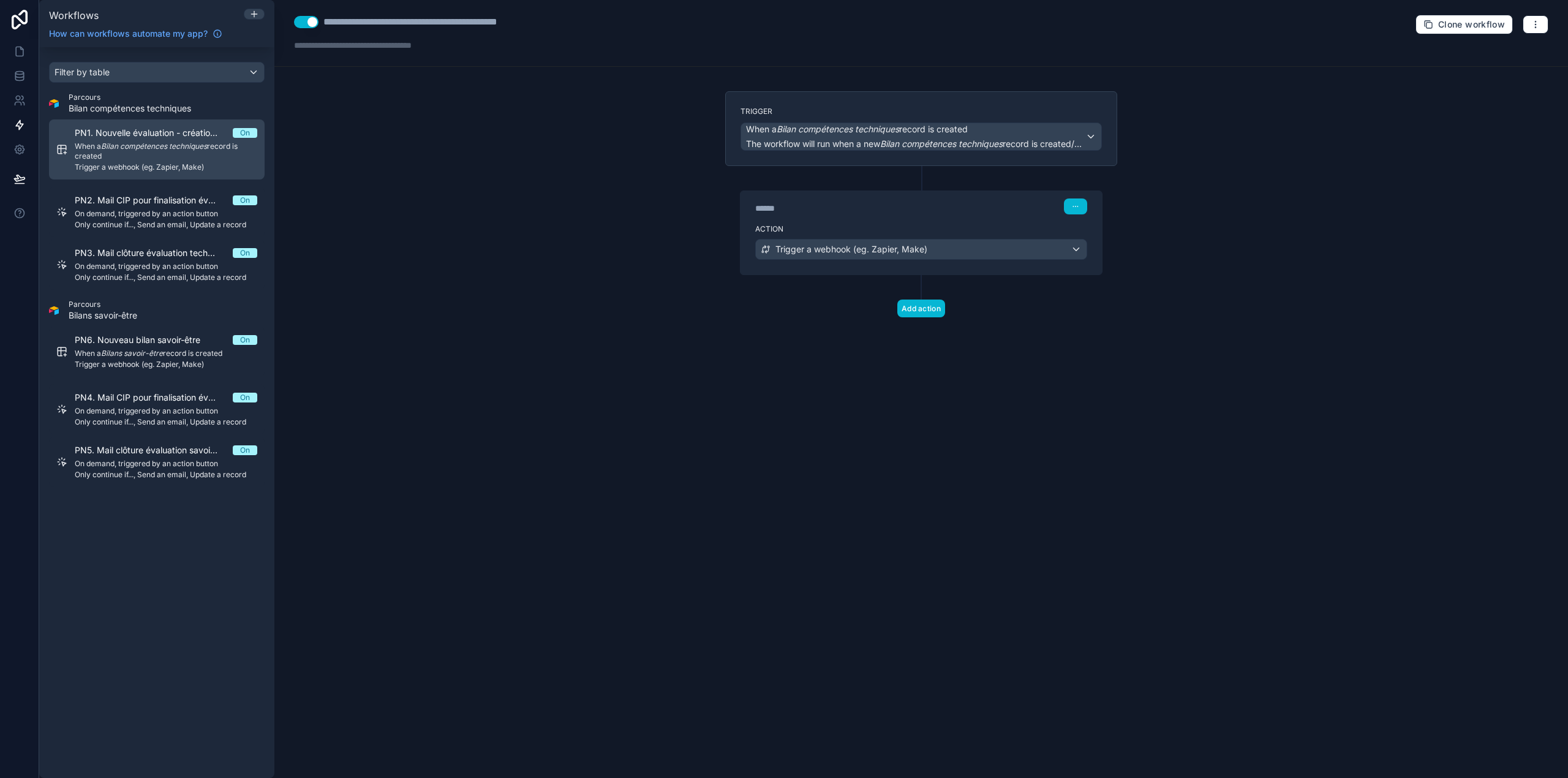
click at [162, 131] on span "PN1. Nouvelle évaluation - création compétences" at bounding box center [154, 133] width 158 height 12
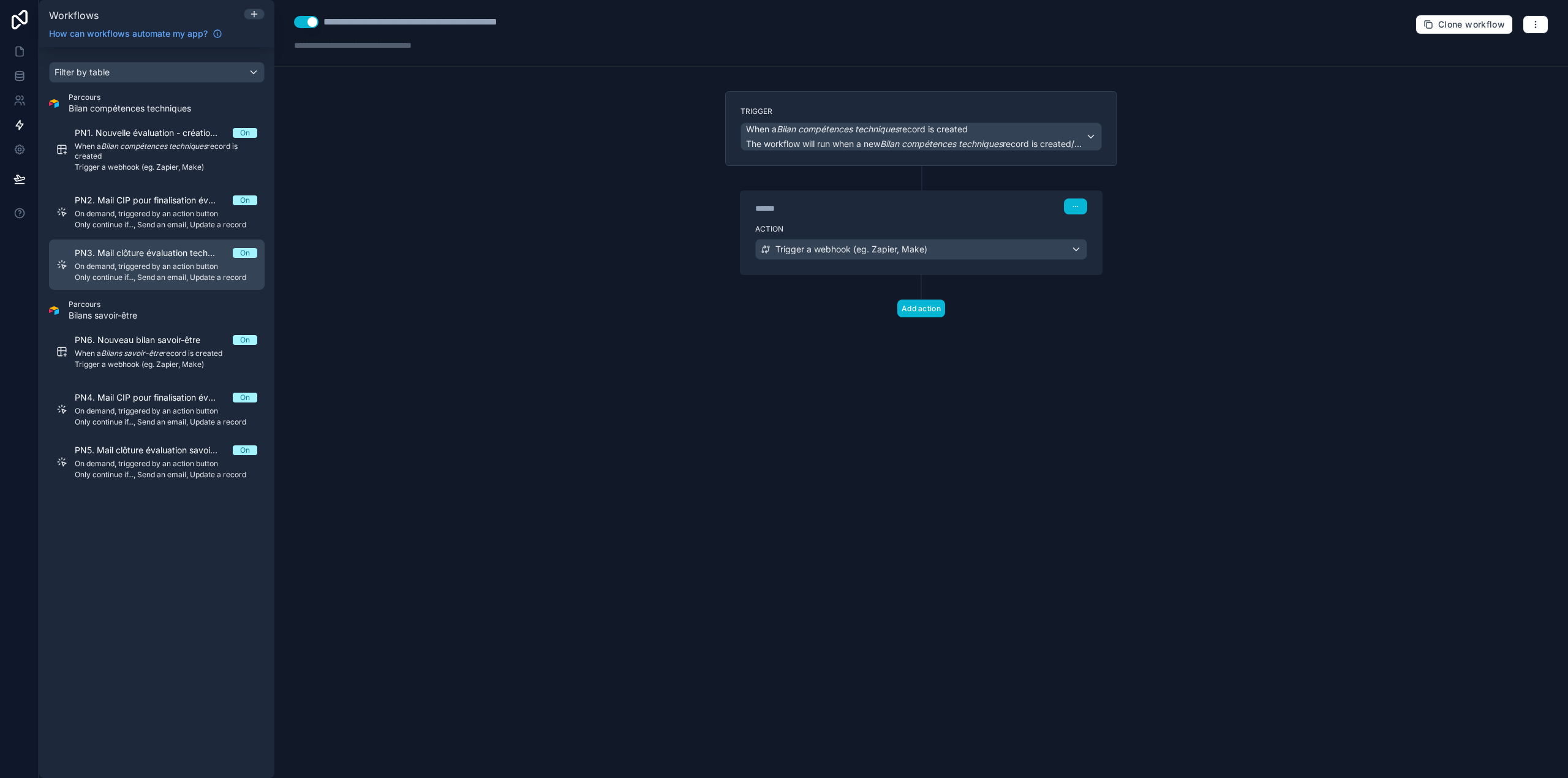
click at [154, 260] on div "PN3. Mail clôture évaluation technique On On demand, triggered by an action but…" at bounding box center [166, 265] width 182 height 35
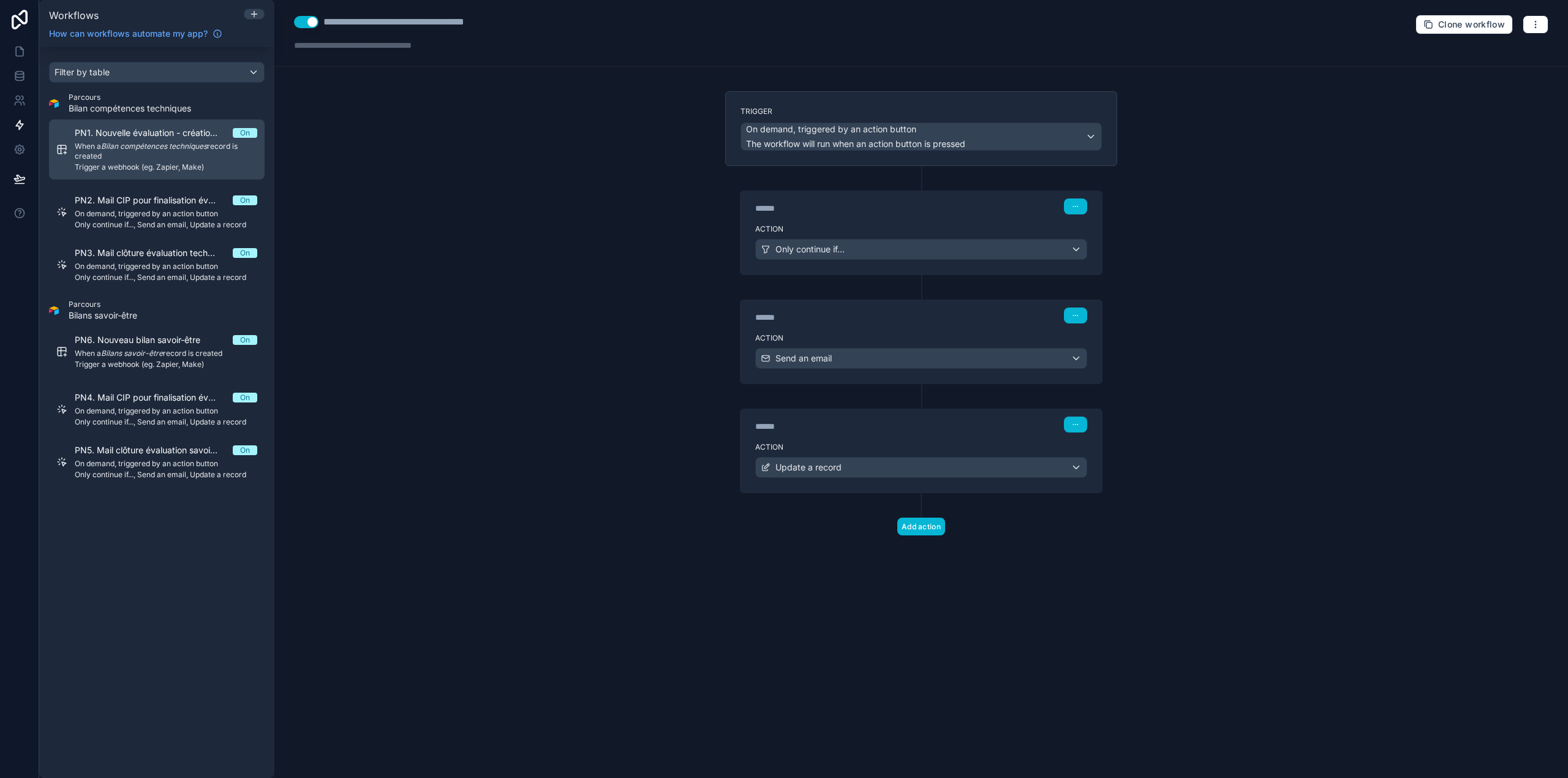
click at [145, 135] on span "PN1. Nouvelle évaluation - création compétences" at bounding box center [154, 133] width 158 height 12
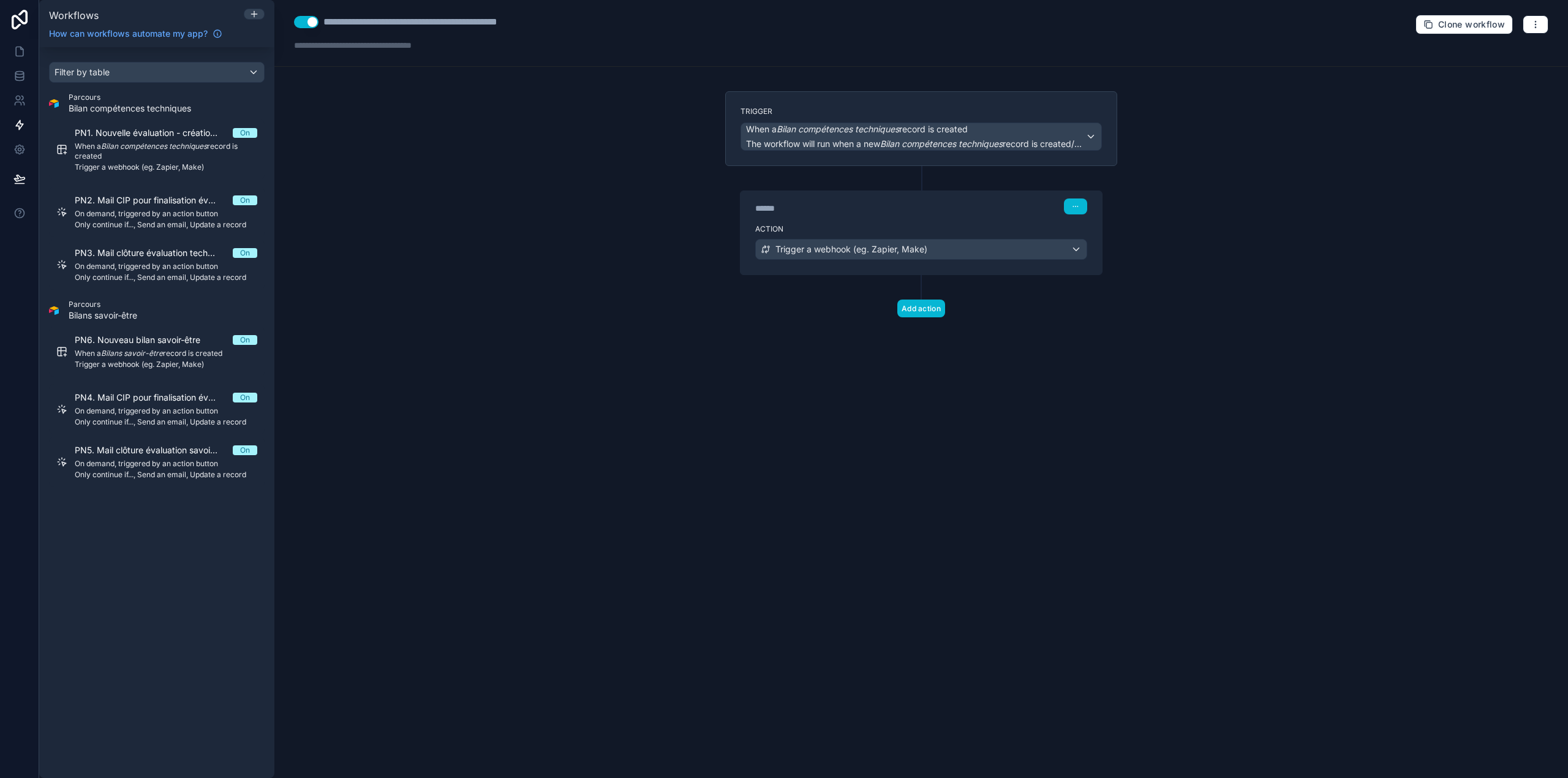
click at [103, 182] on div "PN1. Nouvelle évaluation - création compétences On When a Bilan compétences tec…" at bounding box center [157, 202] width 215 height 175
click at [147, 211] on span "On demand, triggered by an action button" at bounding box center [166, 214] width 182 height 10
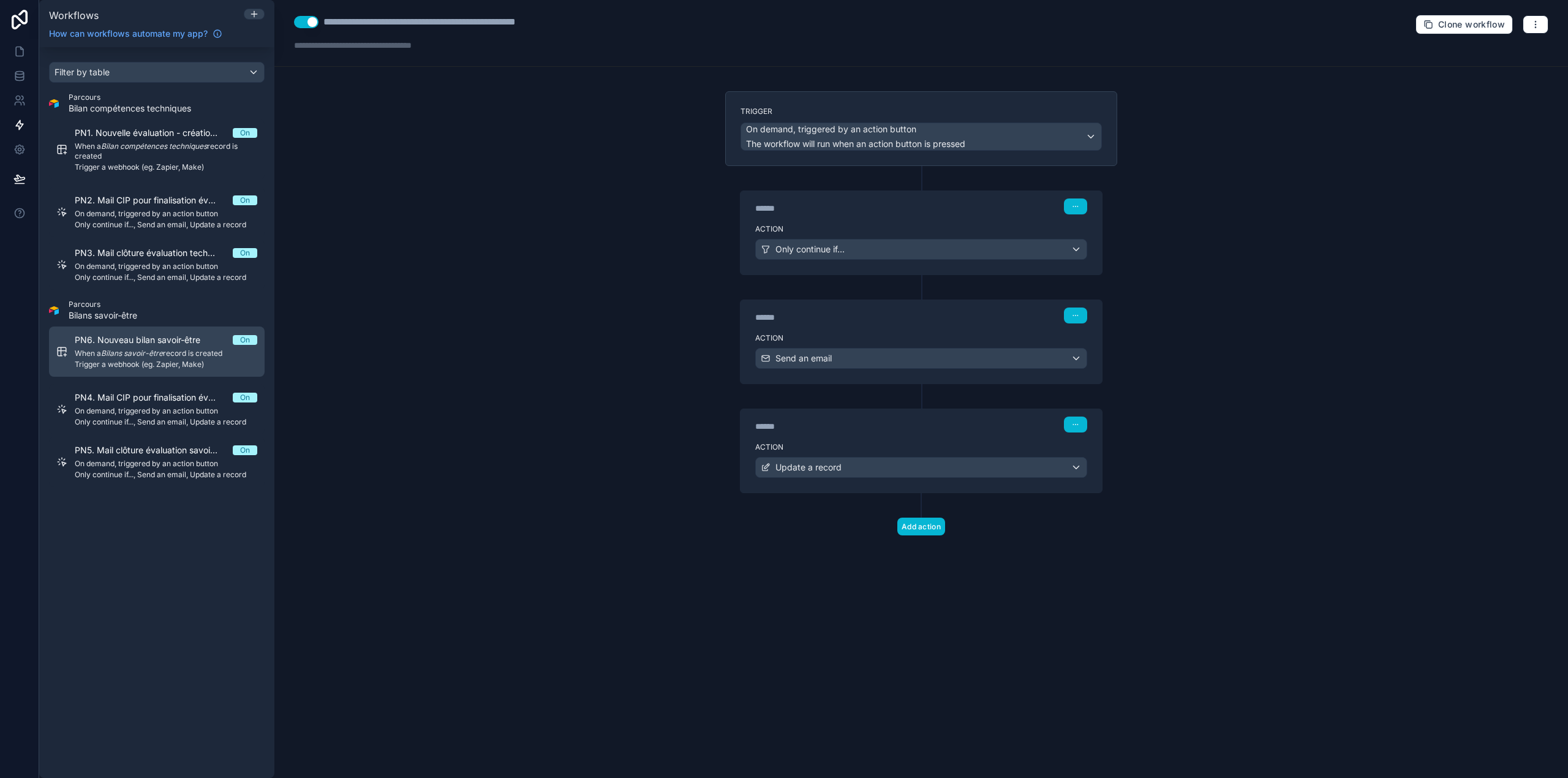
click at [149, 343] on span "PN6. Nouveau bilan savoir-être" at bounding box center [144, 340] width 140 height 12
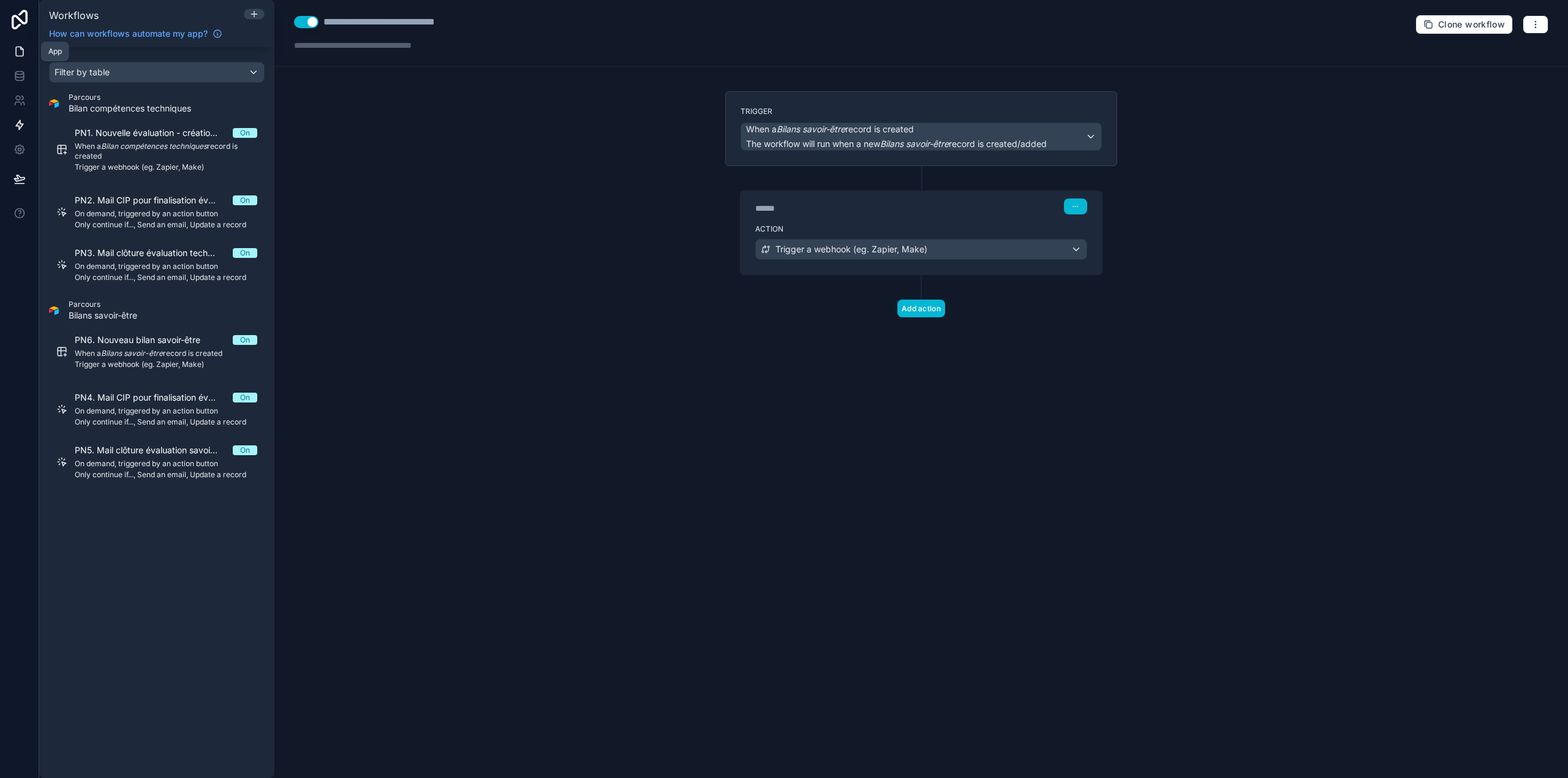
click at [15, 43] on link at bounding box center [19, 51] width 39 height 24
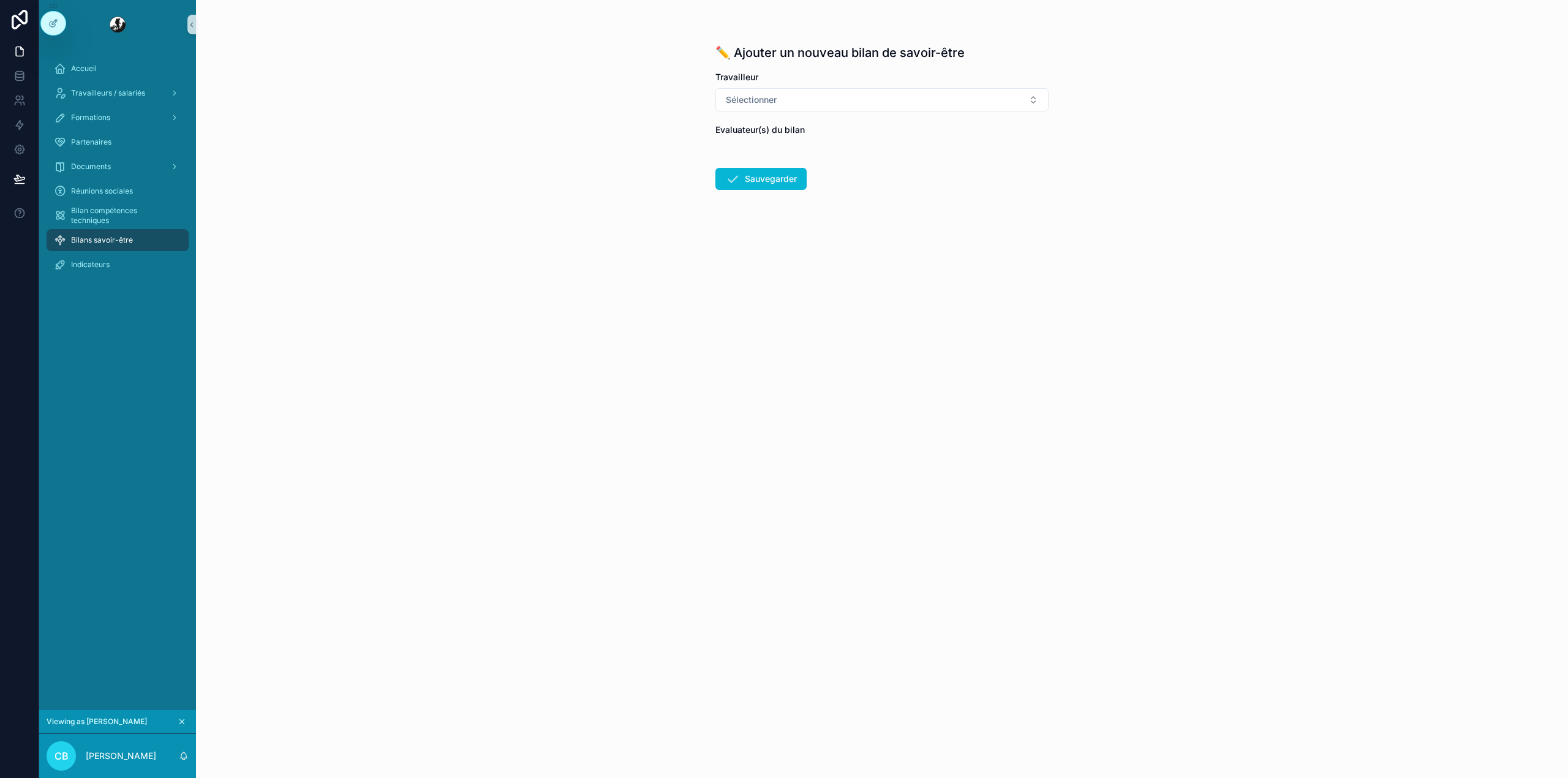
click at [101, 227] on div "Bilan compétences techniques" at bounding box center [118, 215] width 157 height 24
click at [111, 243] on span "Bilans savoir-être" at bounding box center [101, 240] width 62 height 10
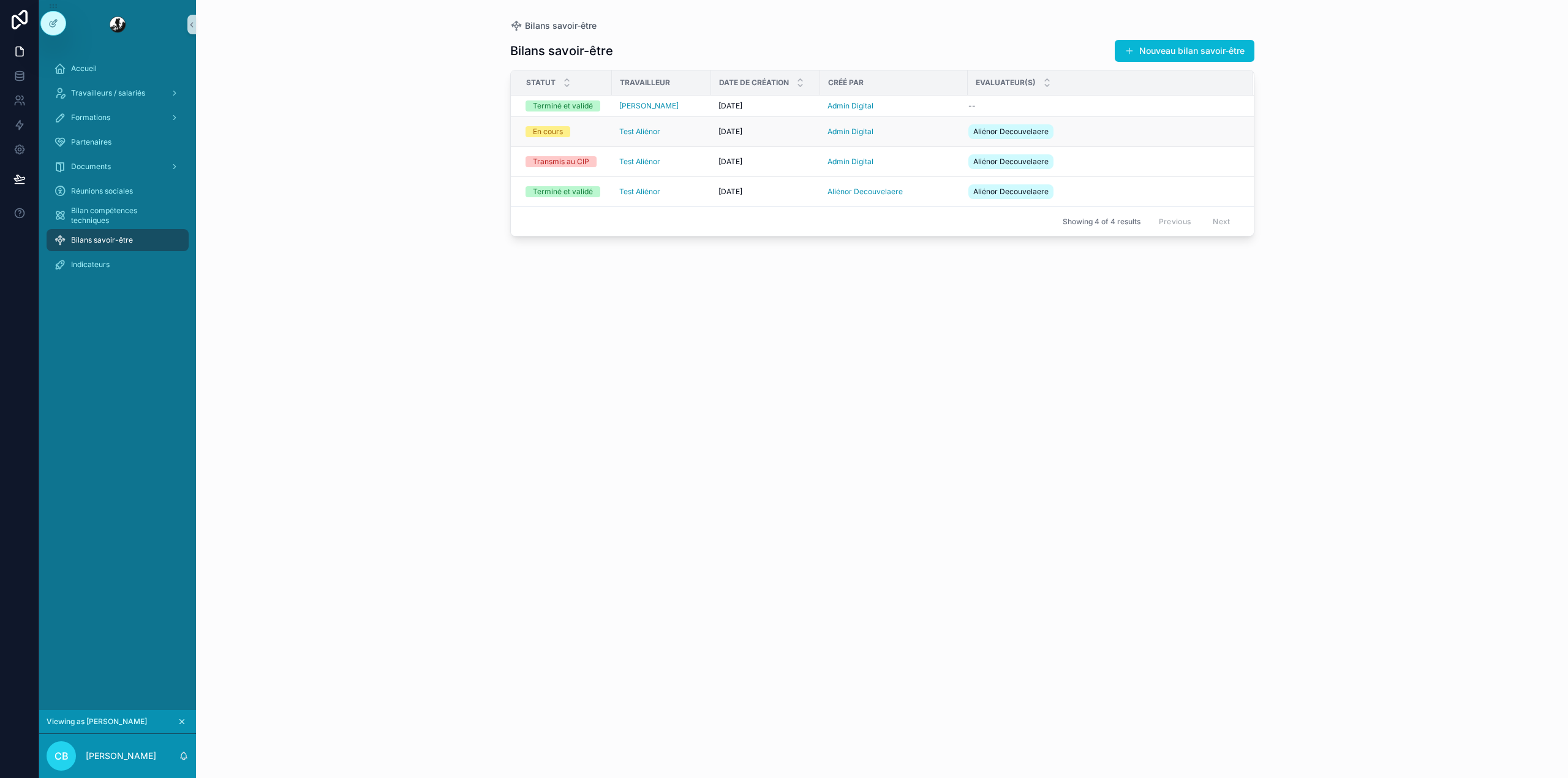
click at [689, 135] on div "Test Aliénor" at bounding box center [661, 132] width 85 height 10
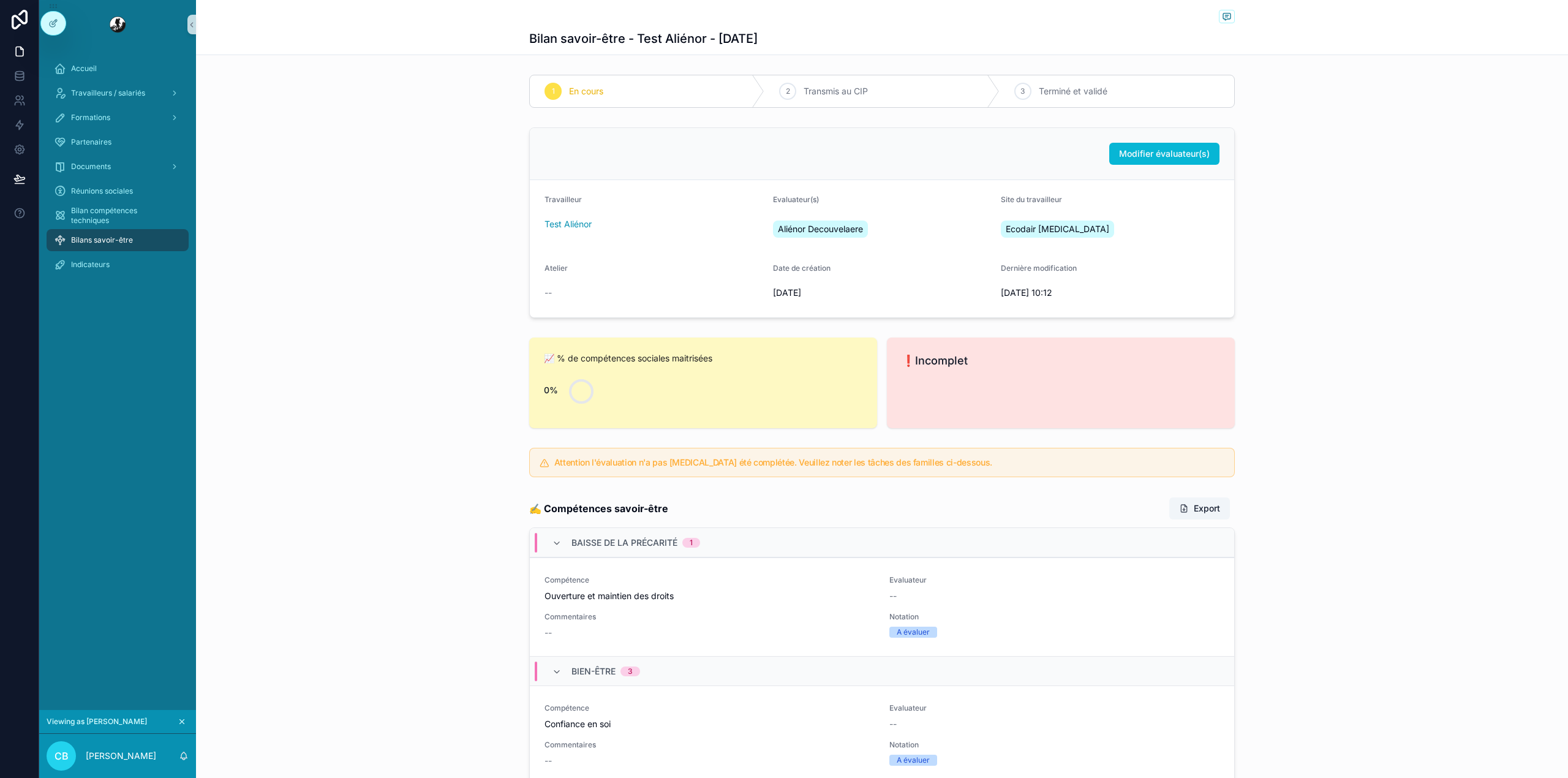
click at [869, 299] on span "[DATE]" at bounding box center [882, 293] width 218 height 12
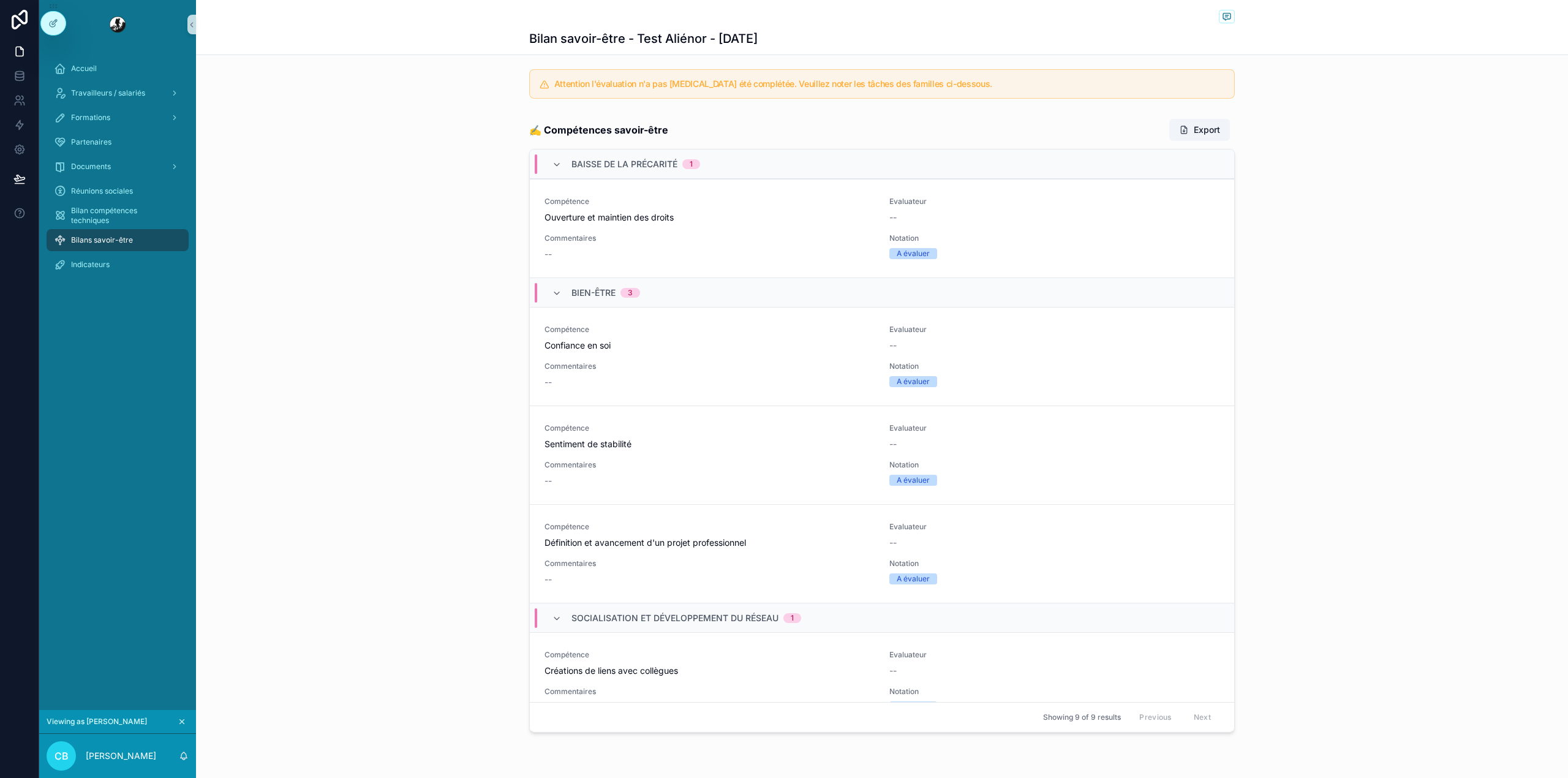
scroll to position [385, 0]
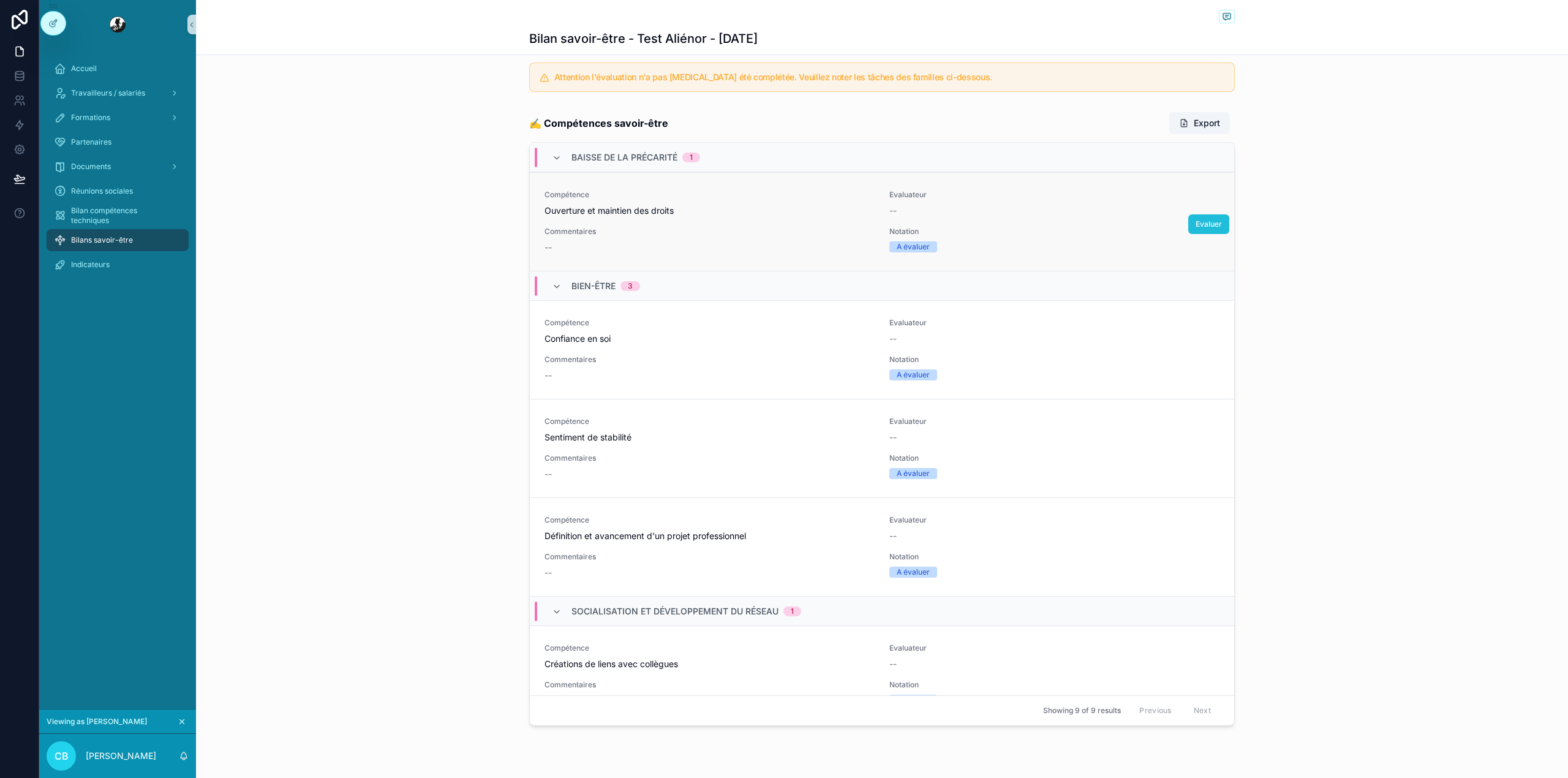
click at [1195, 226] on span "Evaluer" at bounding box center [1208, 224] width 26 height 10
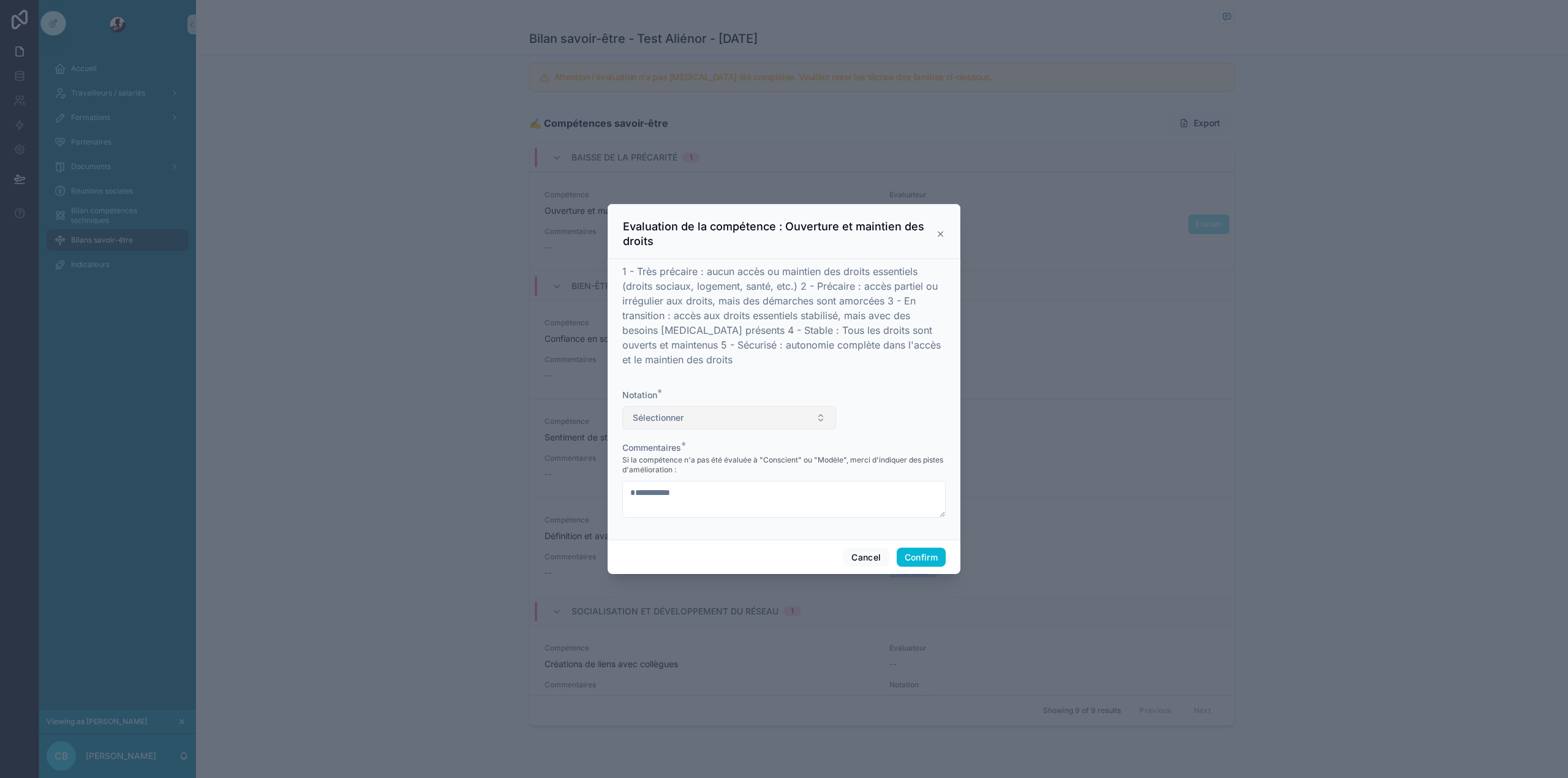
click at [736, 410] on button "Sélectionner" at bounding box center [729, 418] width 213 height 23
drag, startPoint x: 699, startPoint y: 469, endPoint x: 793, endPoint y: 358, distance: 145.5
click at [793, 358] on div "Accueil Travailleurs / salariés Formations Partenaires Documents Réunions socia…" at bounding box center [784, 389] width 1568 height 778
click at [905, 412] on form "Notation * Sélectionner Commentaires * Si la compétence n'a pas été évaluée à "…" at bounding box center [784, 459] width 324 height 141
click at [686, 412] on button "Sélectionner" at bounding box center [729, 418] width 213 height 23
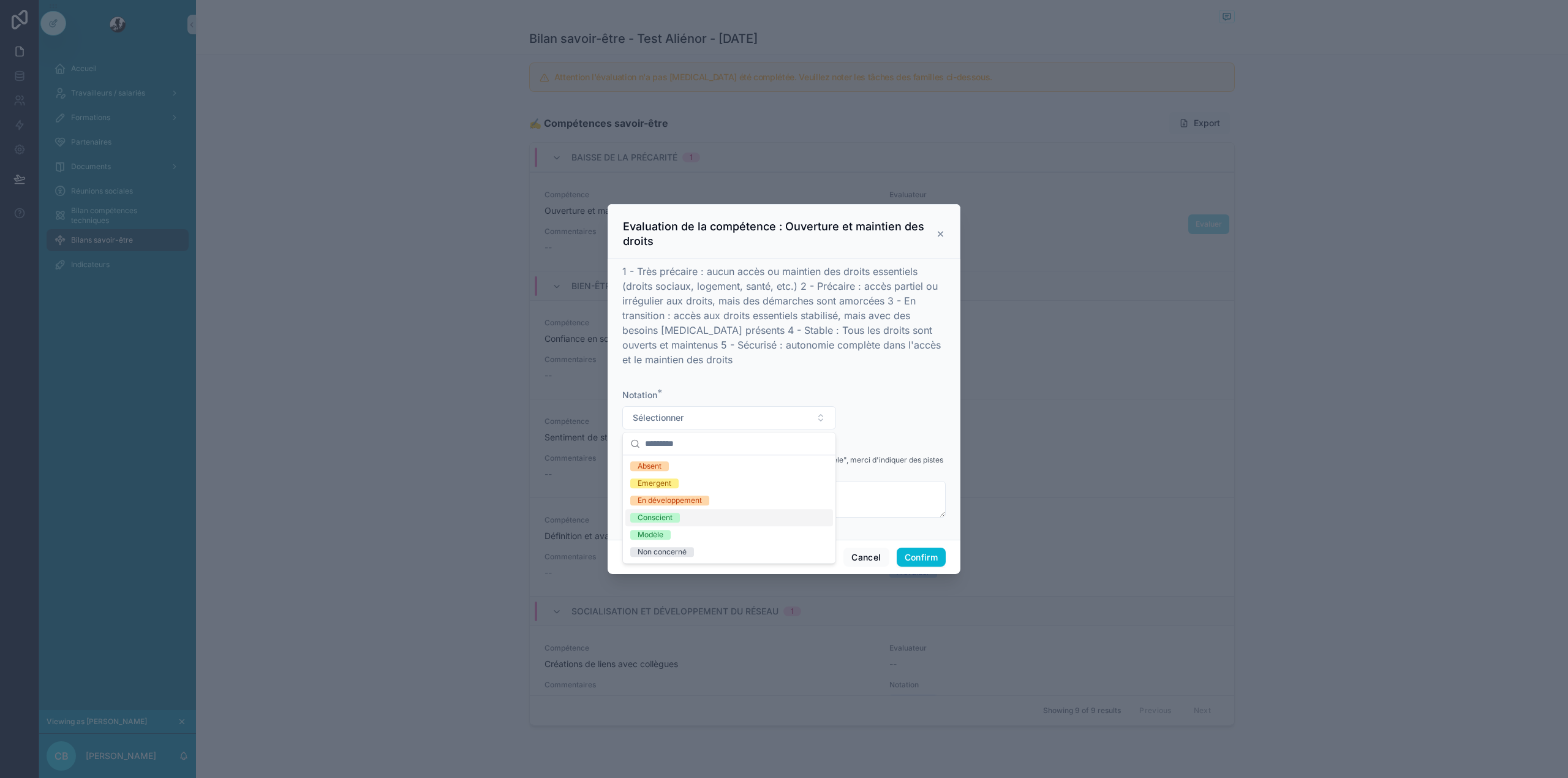
click at [687, 520] on div "Conscient" at bounding box center [729, 518] width 208 height 17
click at [692, 419] on button "Conscient" at bounding box center [729, 418] width 213 height 23
click at [694, 467] on div "Absent" at bounding box center [729, 466] width 208 height 17
click at [868, 561] on button "Cancel" at bounding box center [866, 557] width 45 height 19
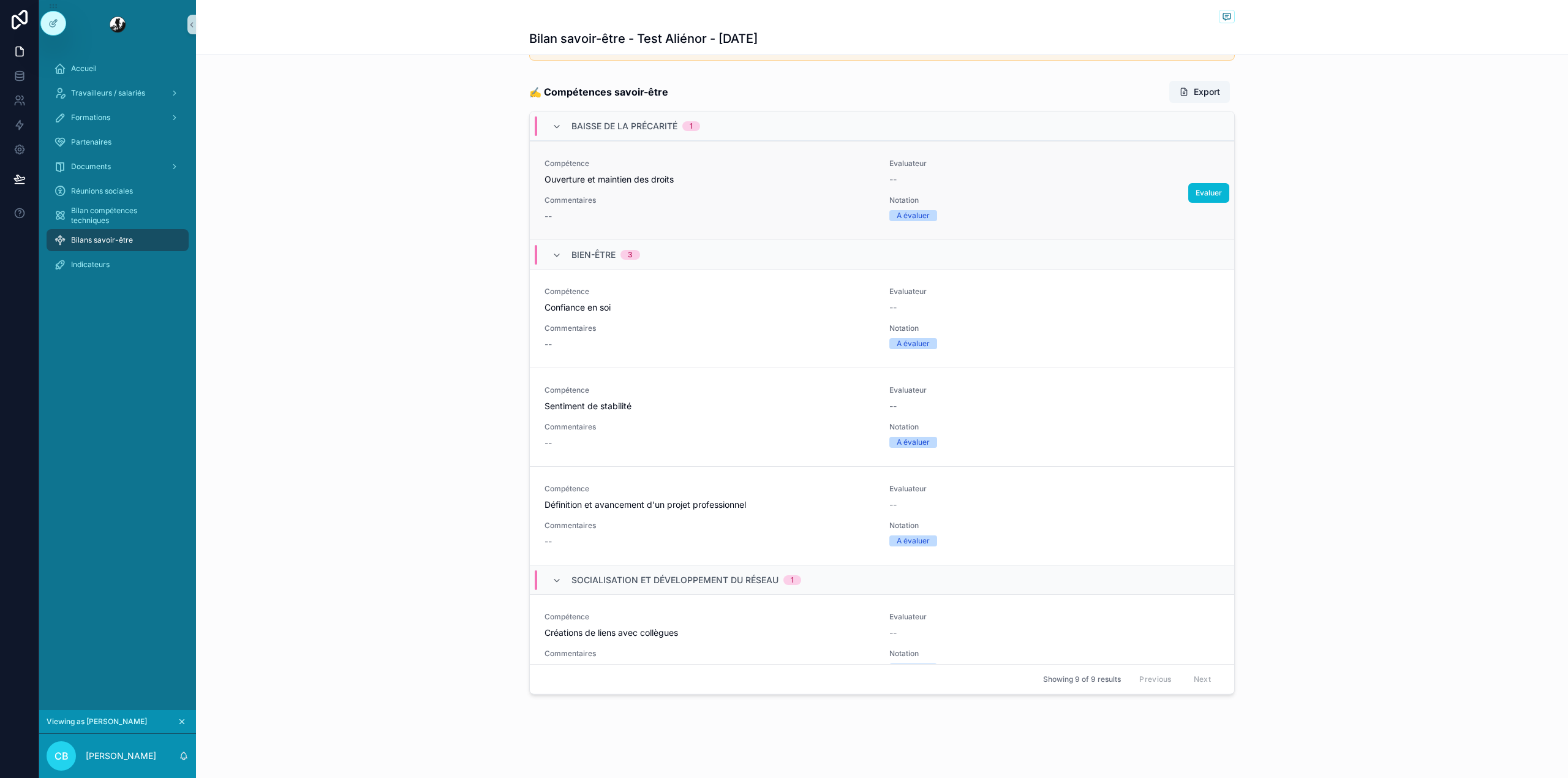
scroll to position [0, 0]
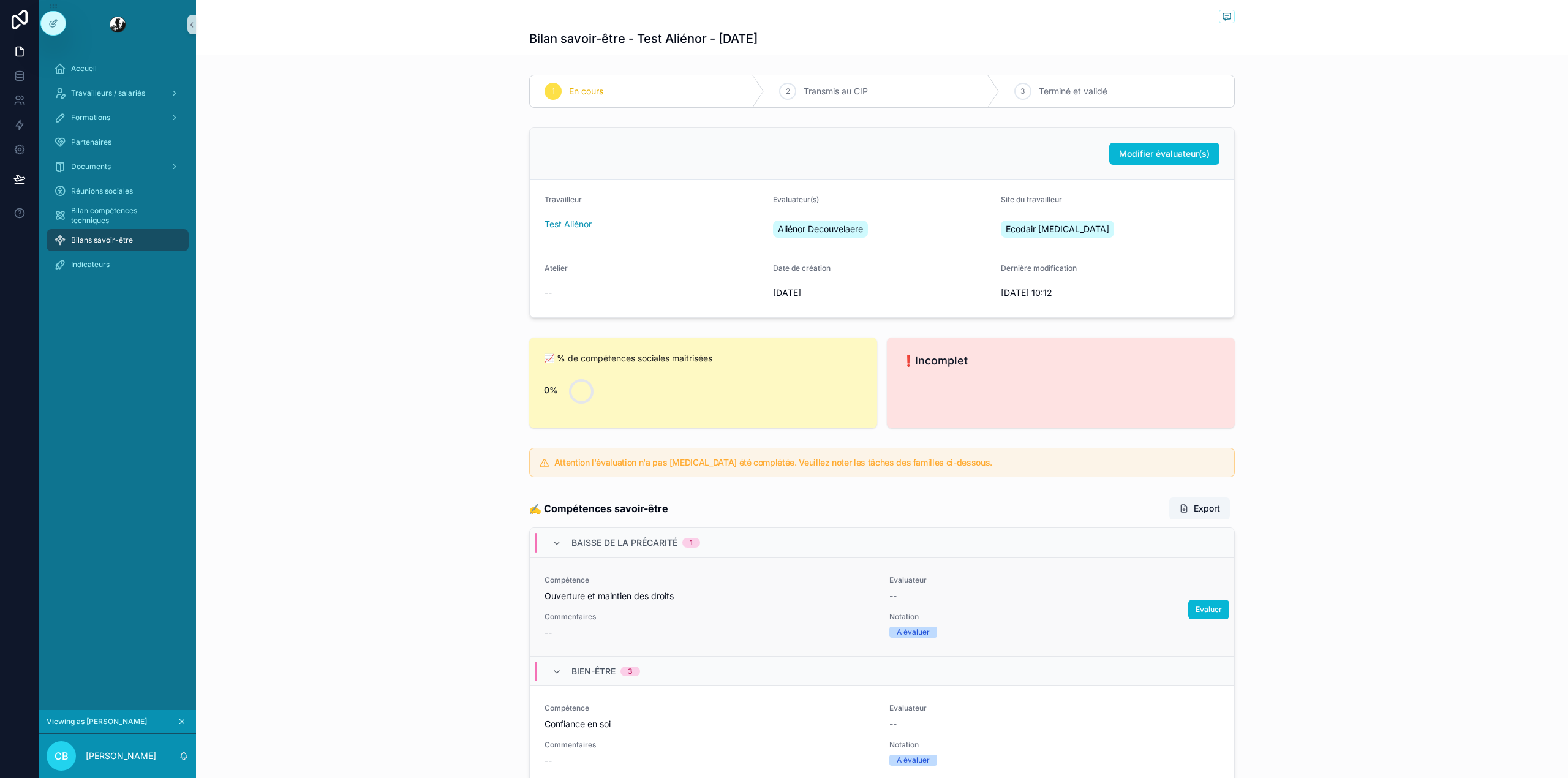
click at [155, 238] on div "Bilans savoir-être" at bounding box center [118, 240] width 128 height 19
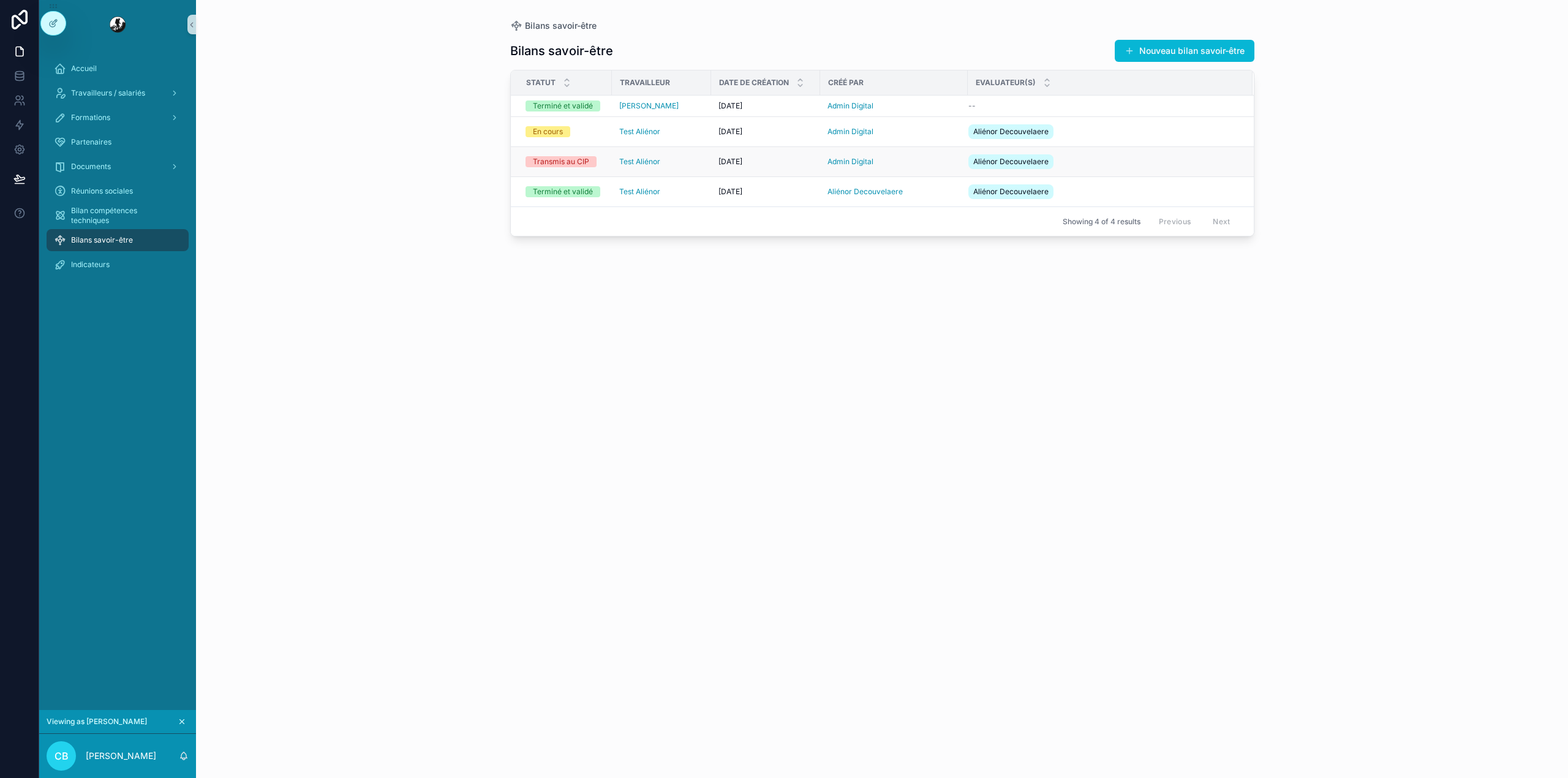
click at [696, 163] on div "Test Aliénor" at bounding box center [661, 162] width 85 height 10
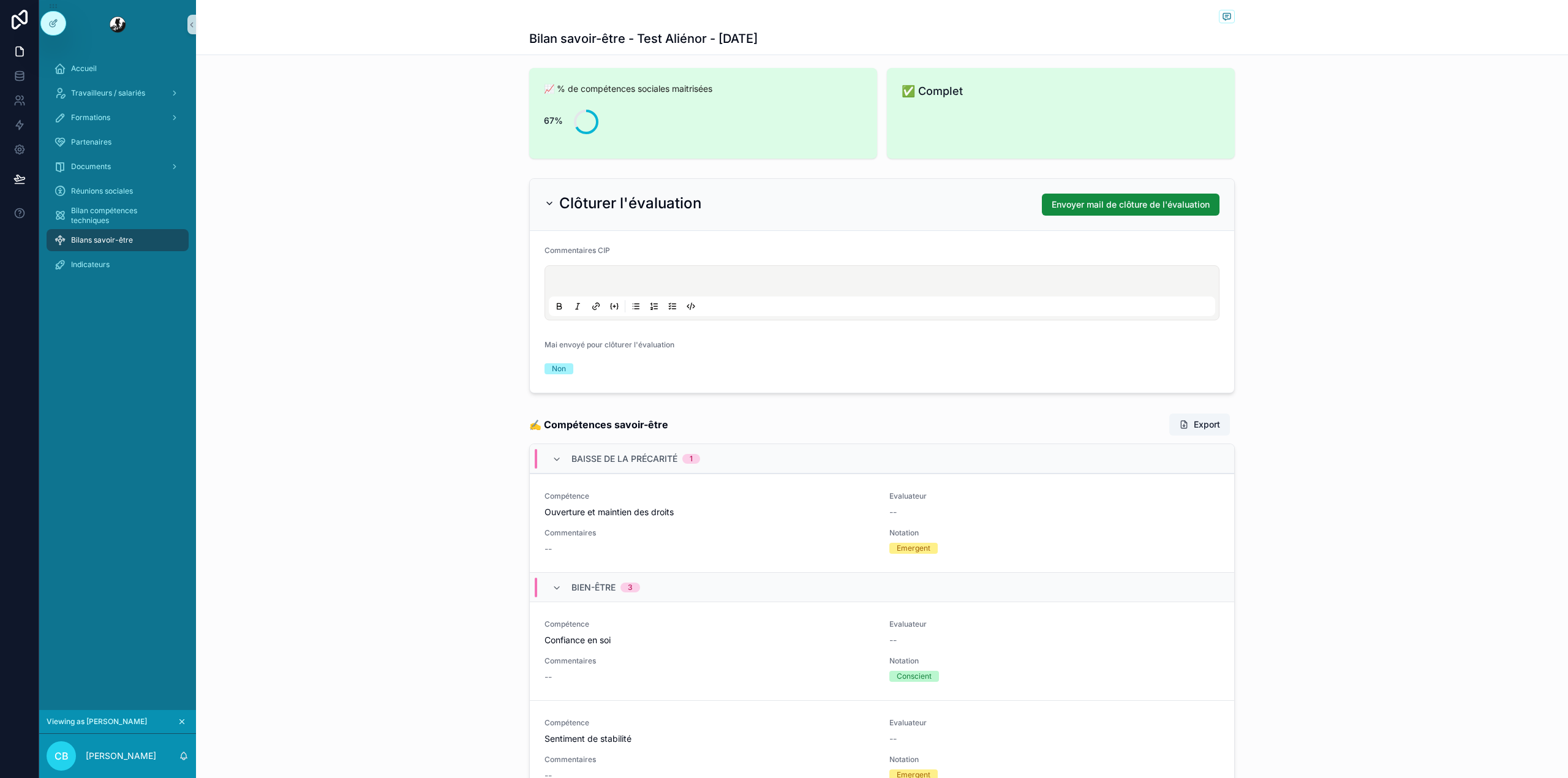
scroll to position [285, 0]
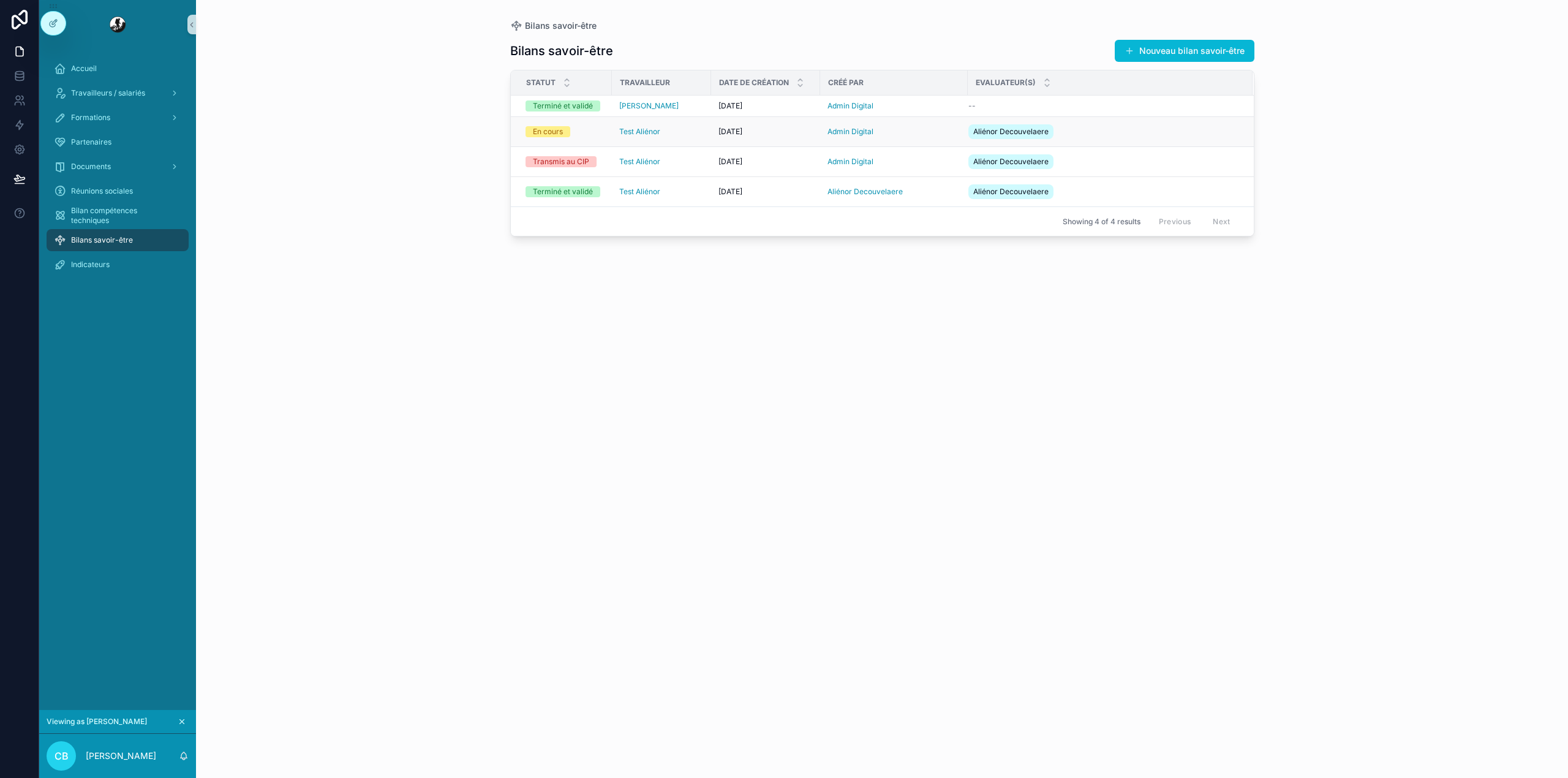
click at [692, 134] on div "Test Aliénor" at bounding box center [661, 132] width 85 height 10
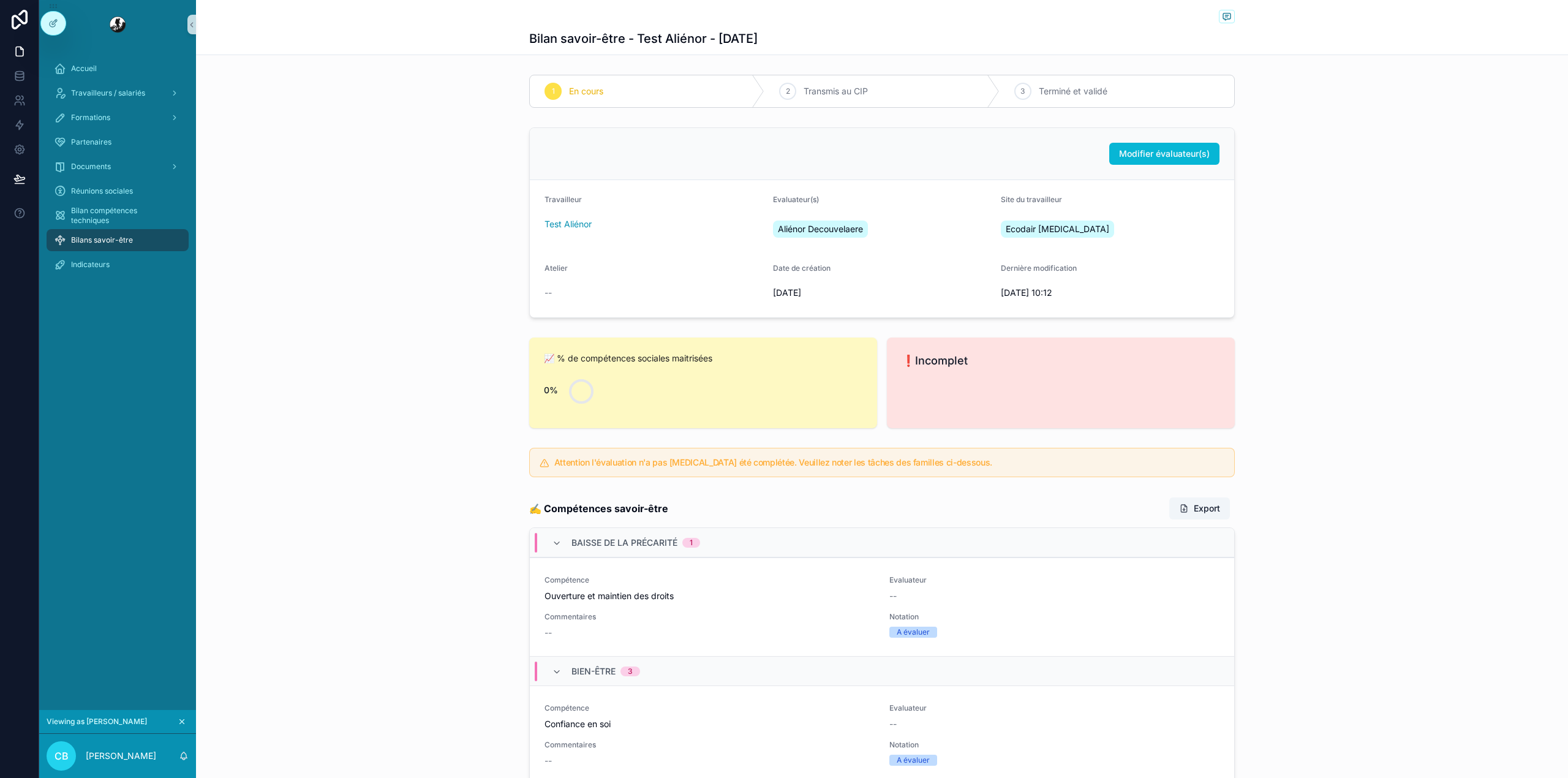
scroll to position [418, 0]
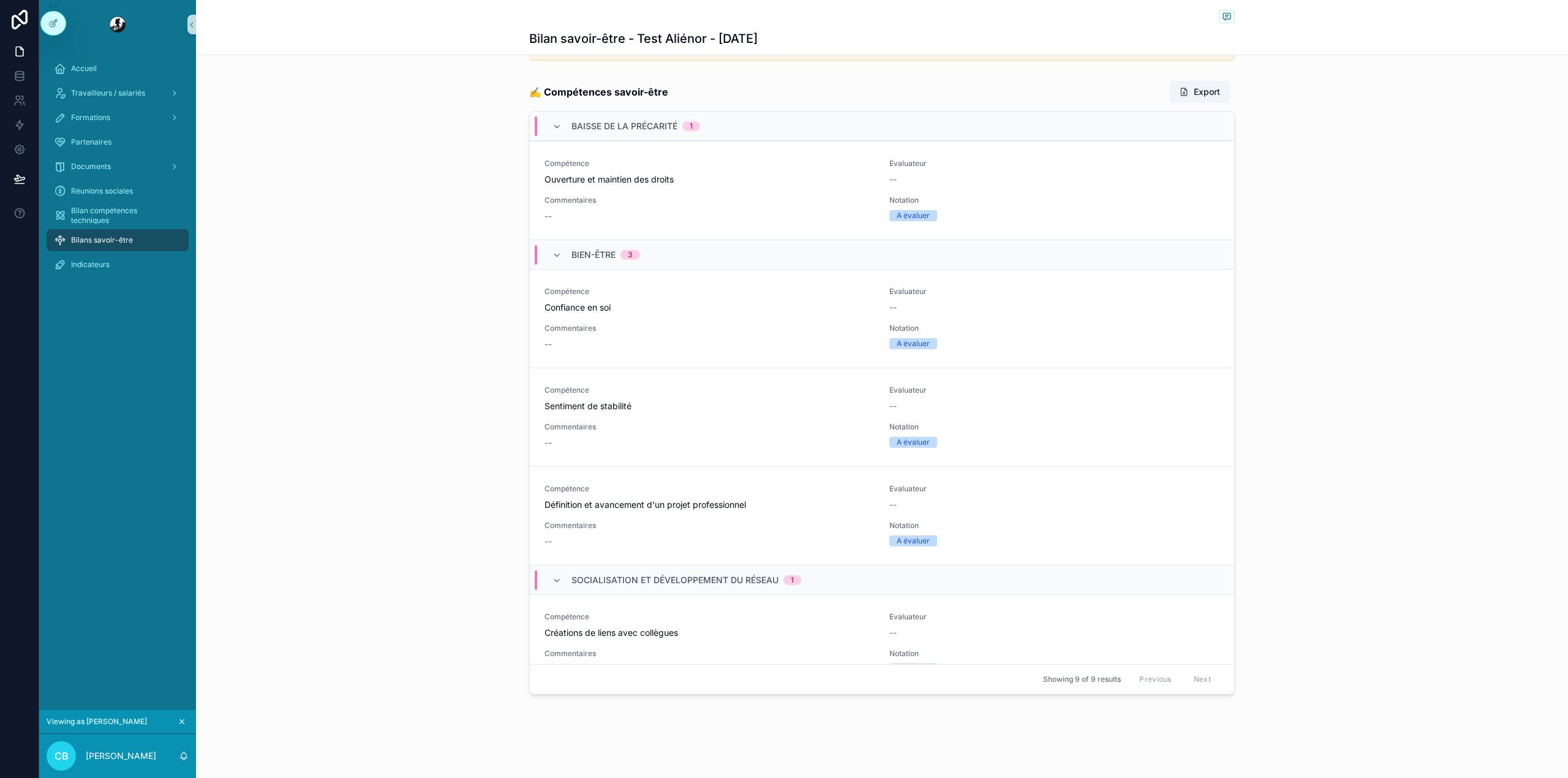
drag, startPoint x: 1071, startPoint y: 358, endPoint x: 1340, endPoint y: 143, distance: 344.4
click at [1340, 143] on div "✍️ Compétences savoir-être Export Baisse de la précarité 1 Compétence Ouverture…" at bounding box center [882, 387] width 1372 height 624
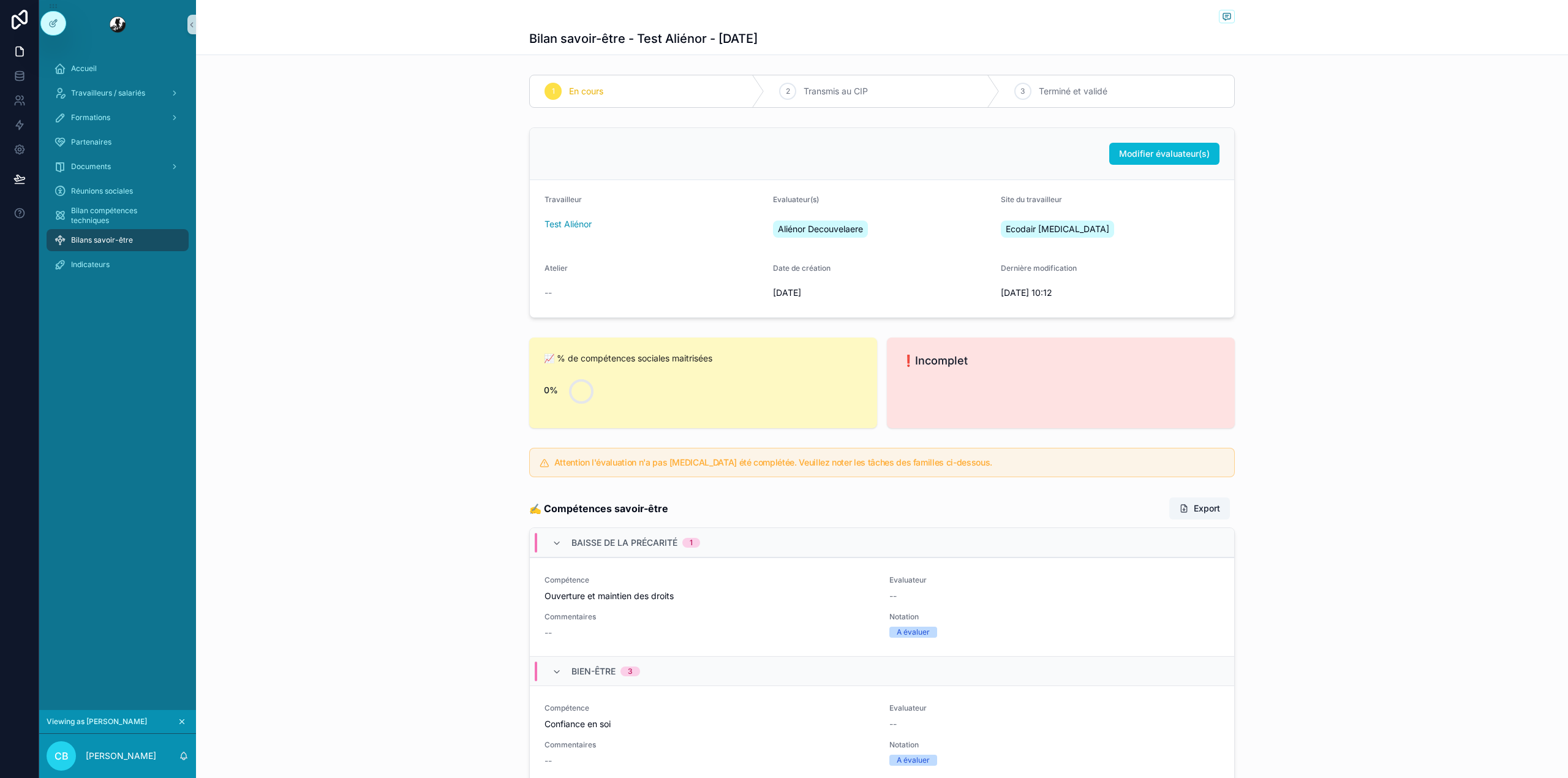
click at [140, 233] on div "Bilans savoir-être" at bounding box center [118, 240] width 128 height 19
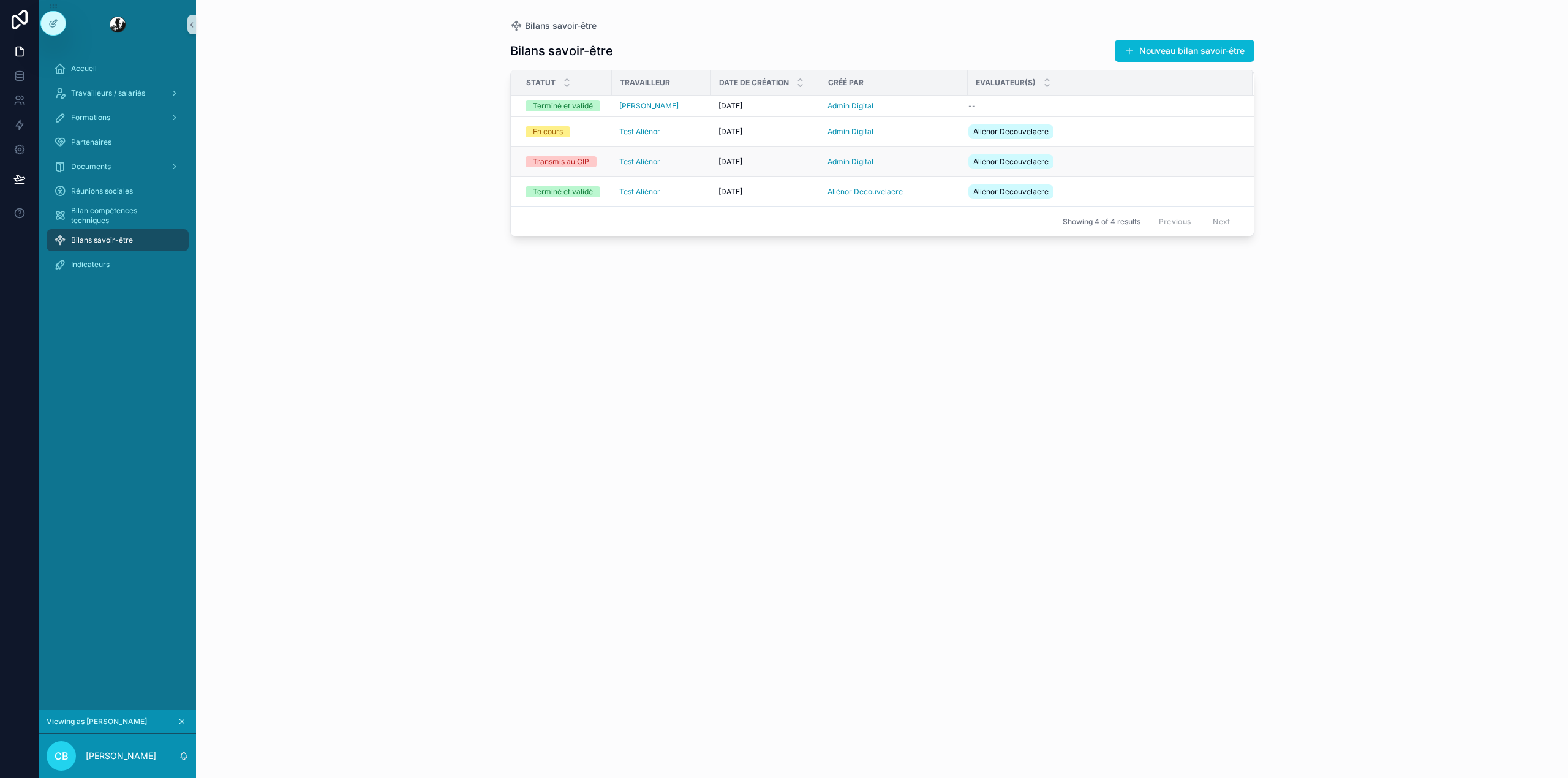
click at [682, 157] on div "Test Aliénor" at bounding box center [661, 162] width 85 height 10
click at [699, 138] on td "Test Aliénor" at bounding box center [661, 132] width 99 height 30
click at [699, 134] on div "Test Aliénor" at bounding box center [661, 132] width 85 height 10
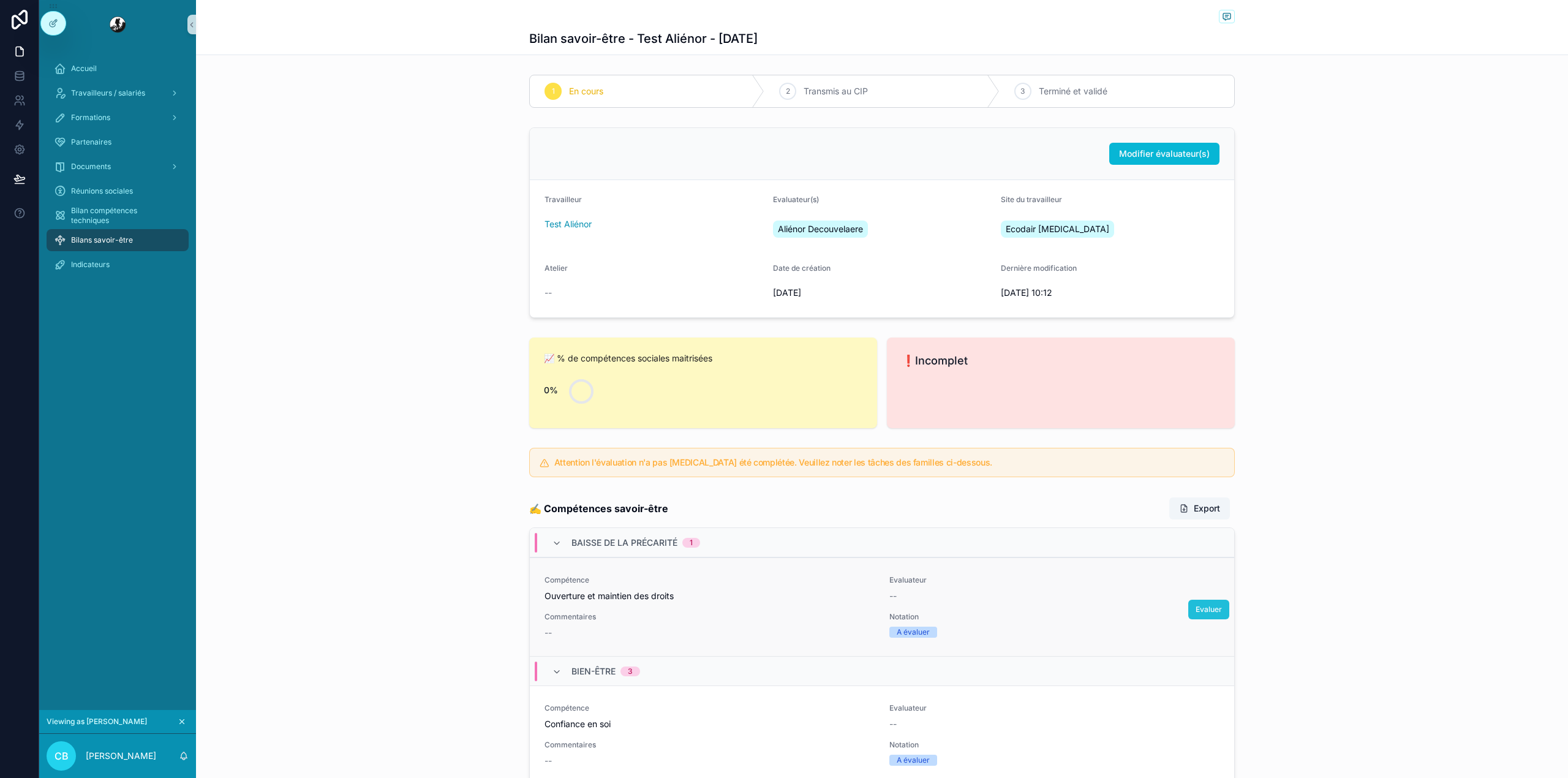
click at [1196, 617] on button "Evaluer" at bounding box center [1208, 609] width 41 height 19
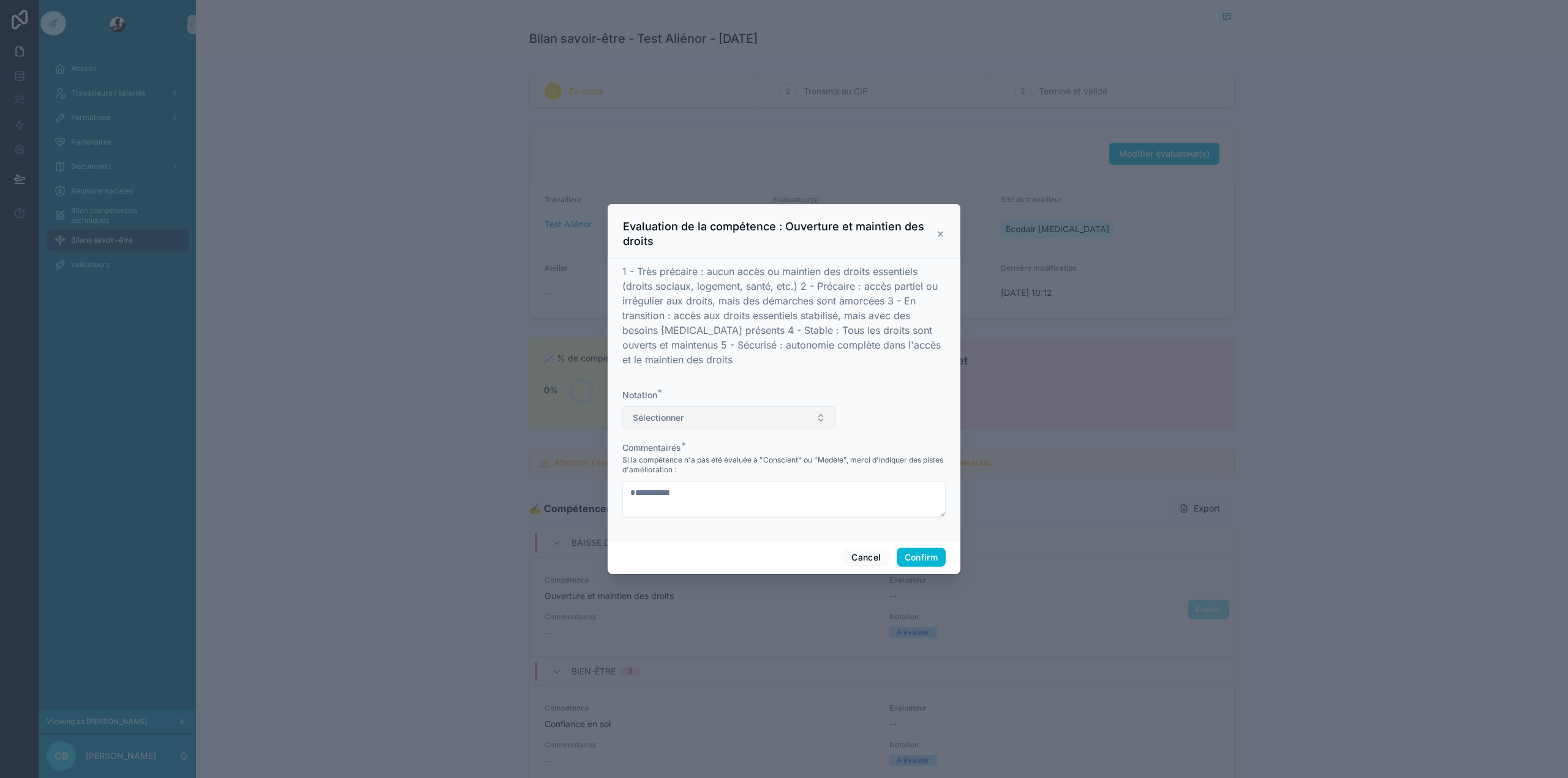
click at [801, 408] on button "Sélectionner" at bounding box center [729, 418] width 213 height 23
click at [653, 532] on div "Modèle" at bounding box center [650, 535] width 26 height 10
click at [912, 565] on button "Confirm" at bounding box center [921, 557] width 49 height 19
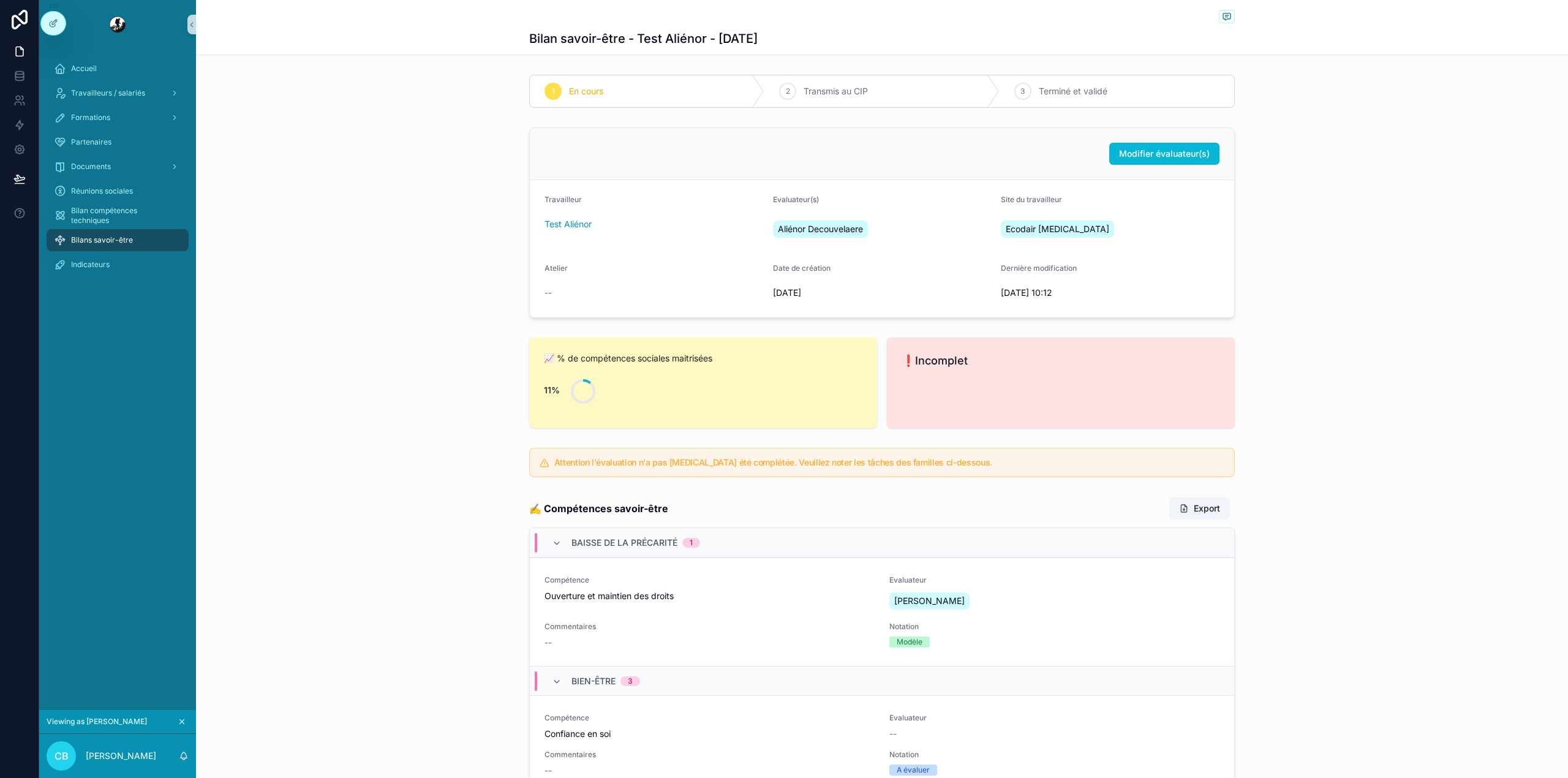
click at [181, 720] on icon "scrollable content" at bounding box center [182, 722] width 9 height 9
click at [1195, 618] on span "Evaluer" at bounding box center [1208, 614] width 26 height 10
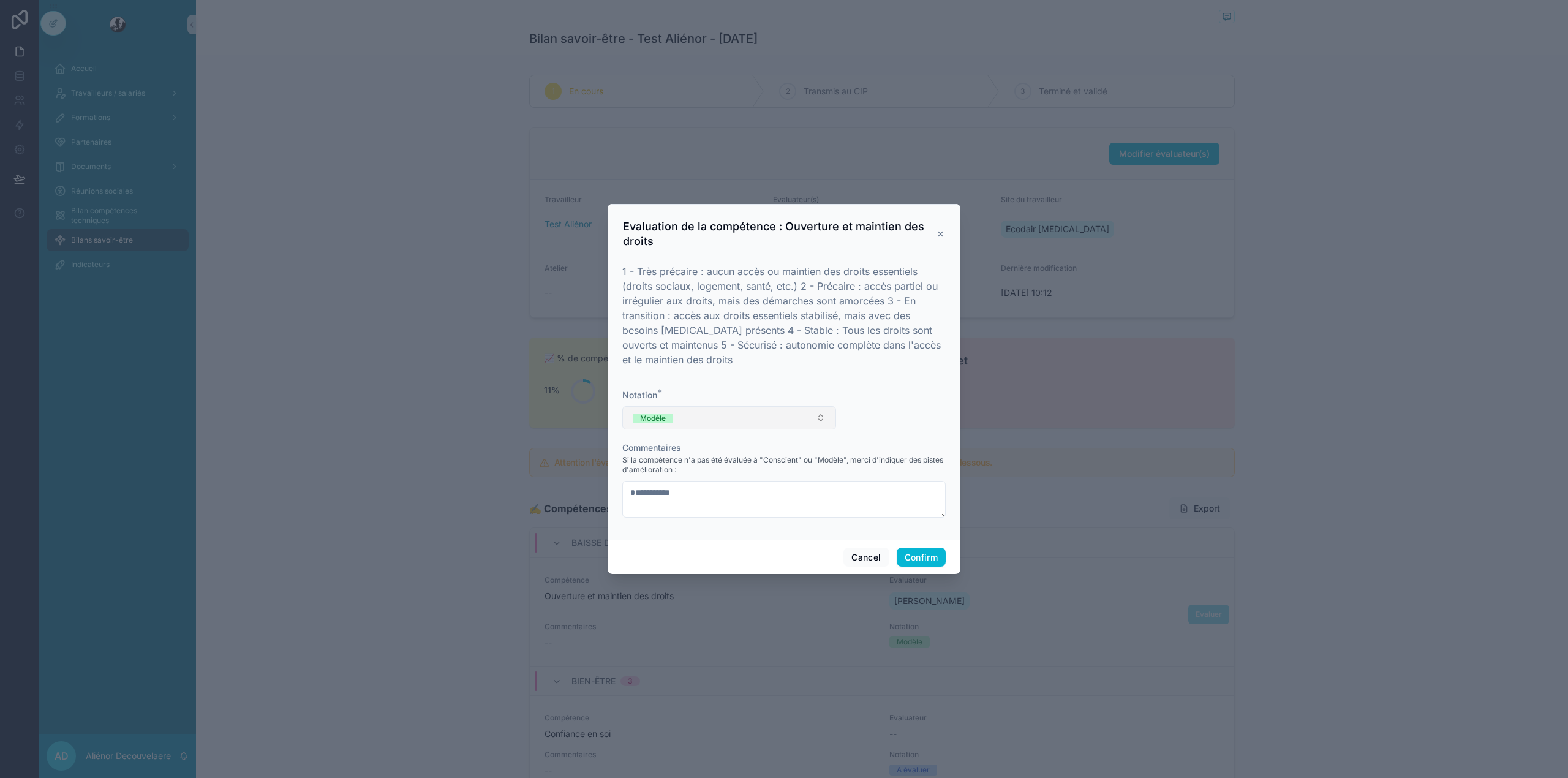
click at [819, 410] on button "Modèle" at bounding box center [729, 418] width 213 height 23
click at [912, 562] on button "Confirm" at bounding box center [921, 557] width 49 height 19
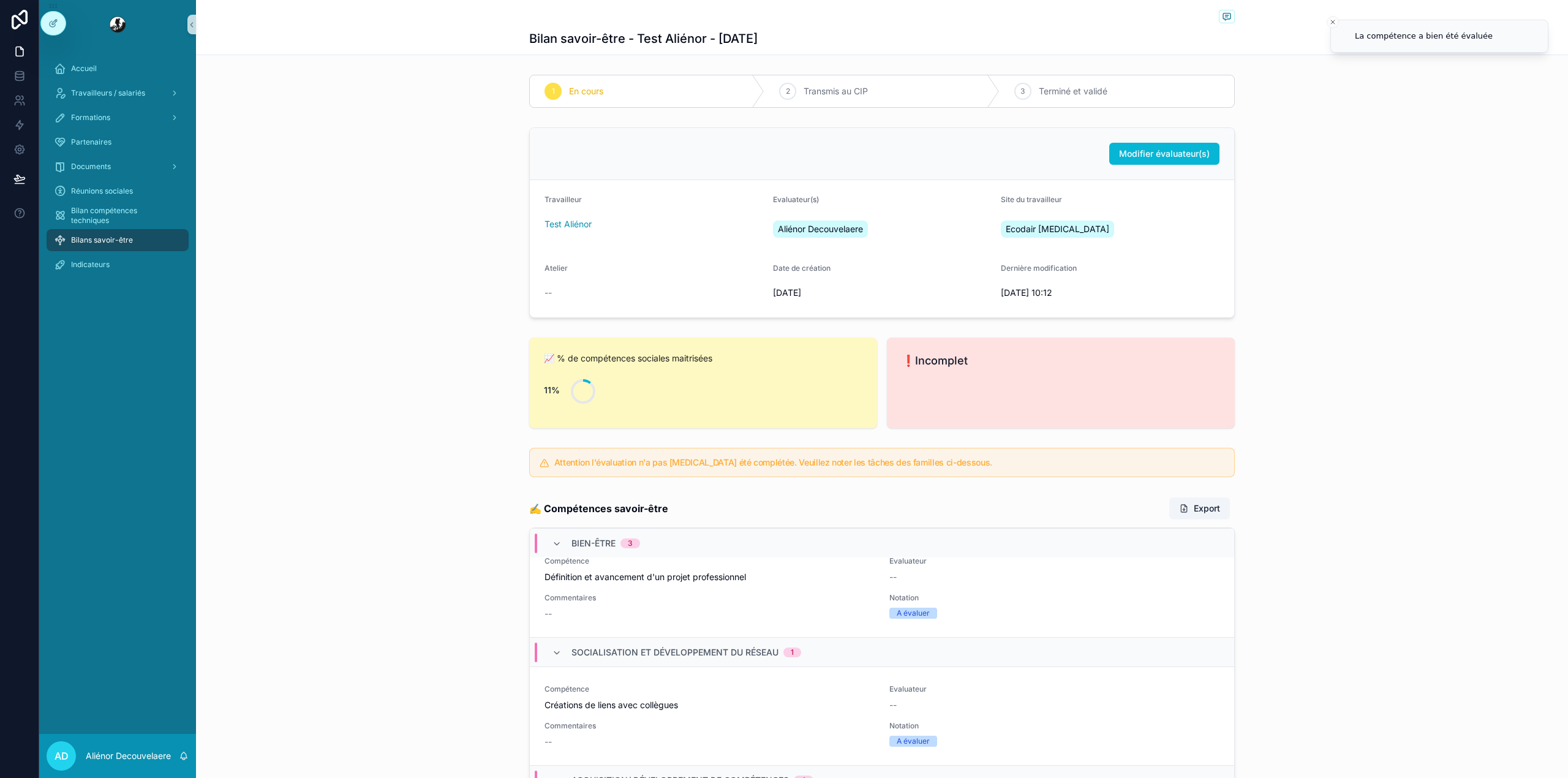
scroll to position [355, 0]
click at [47, 20] on div at bounding box center [53, 23] width 24 height 23
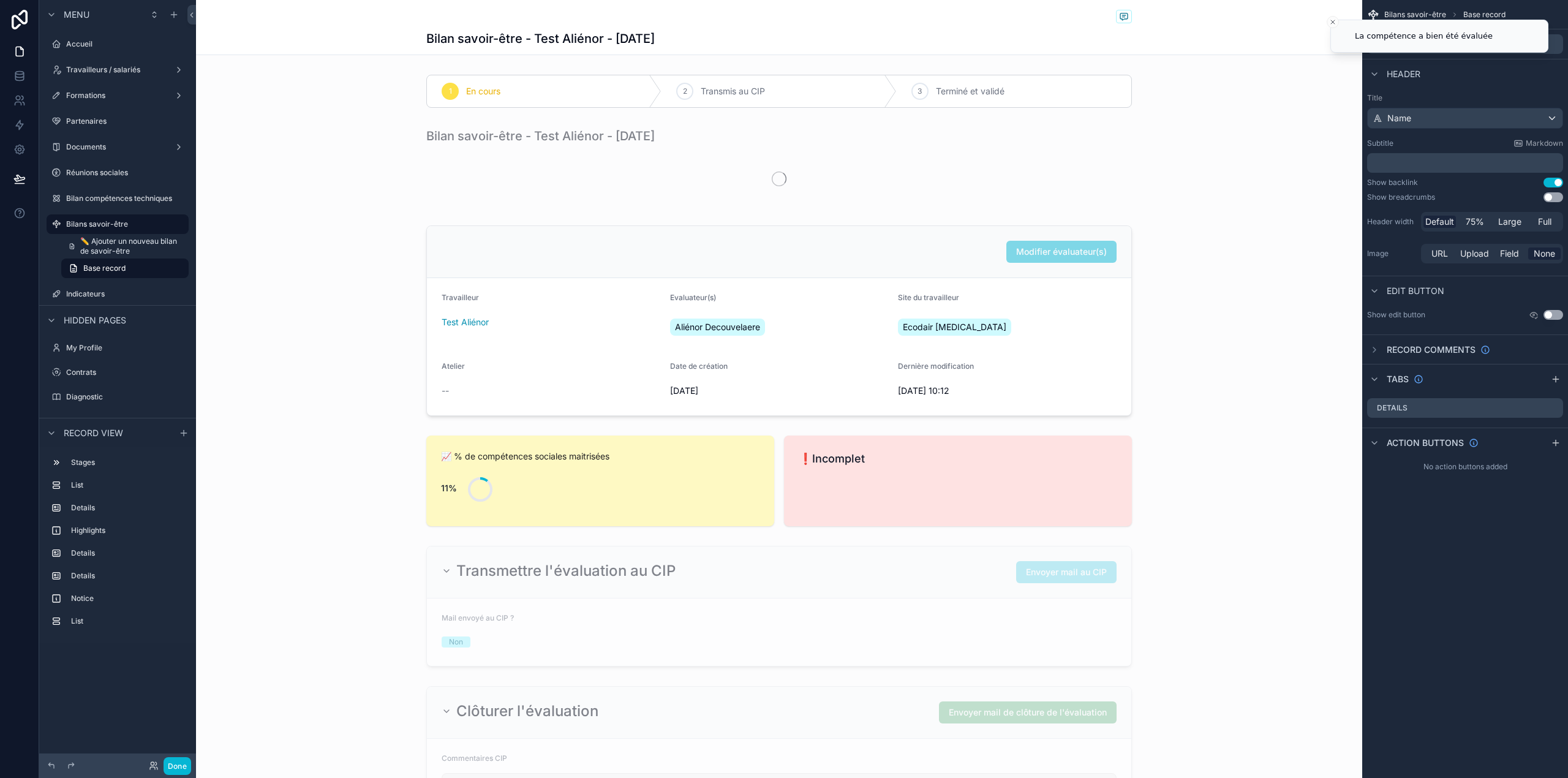
scroll to position [442, 0]
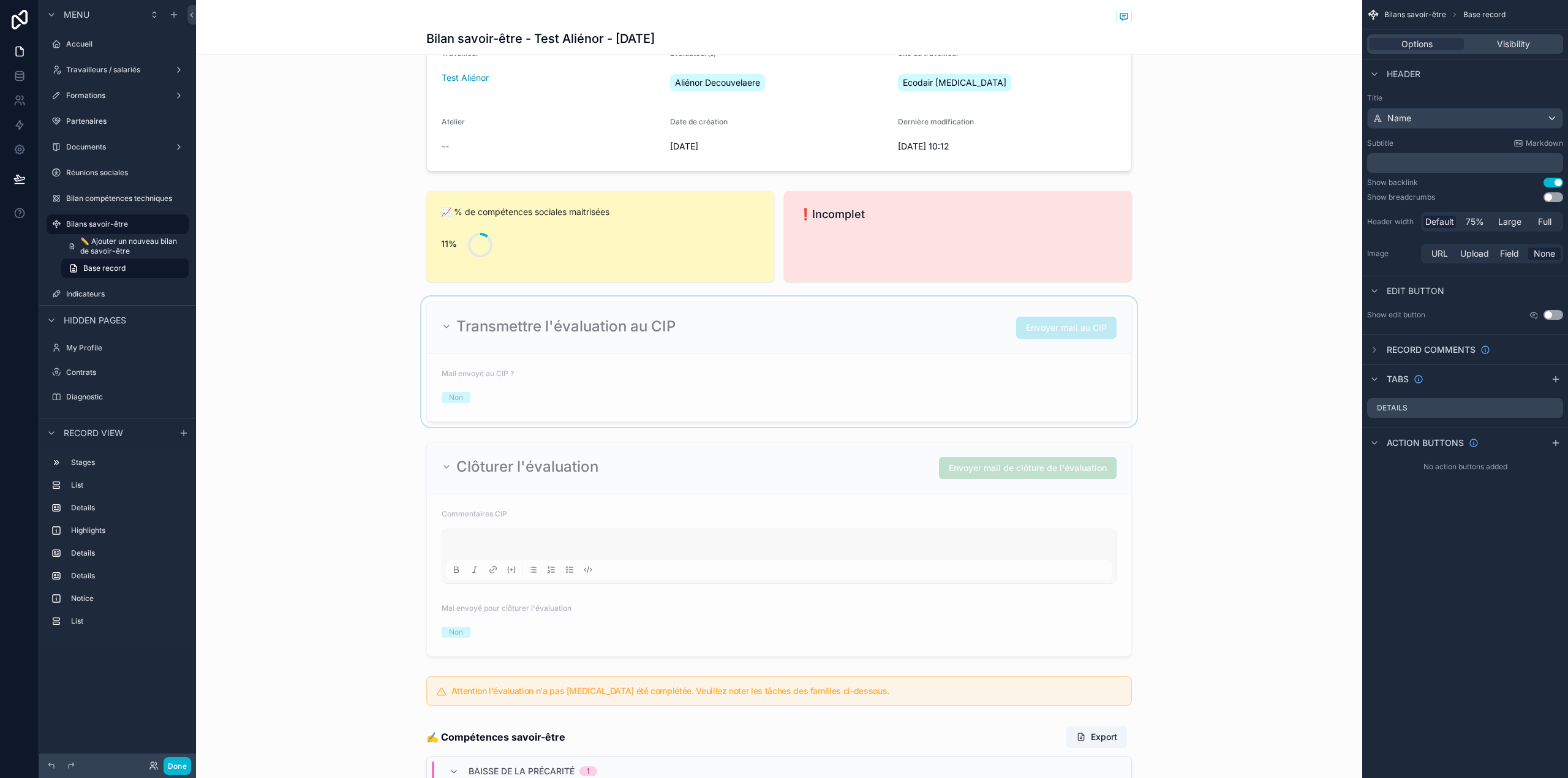
click at [704, 381] on div "scrollable content" at bounding box center [779, 362] width 1166 height 131
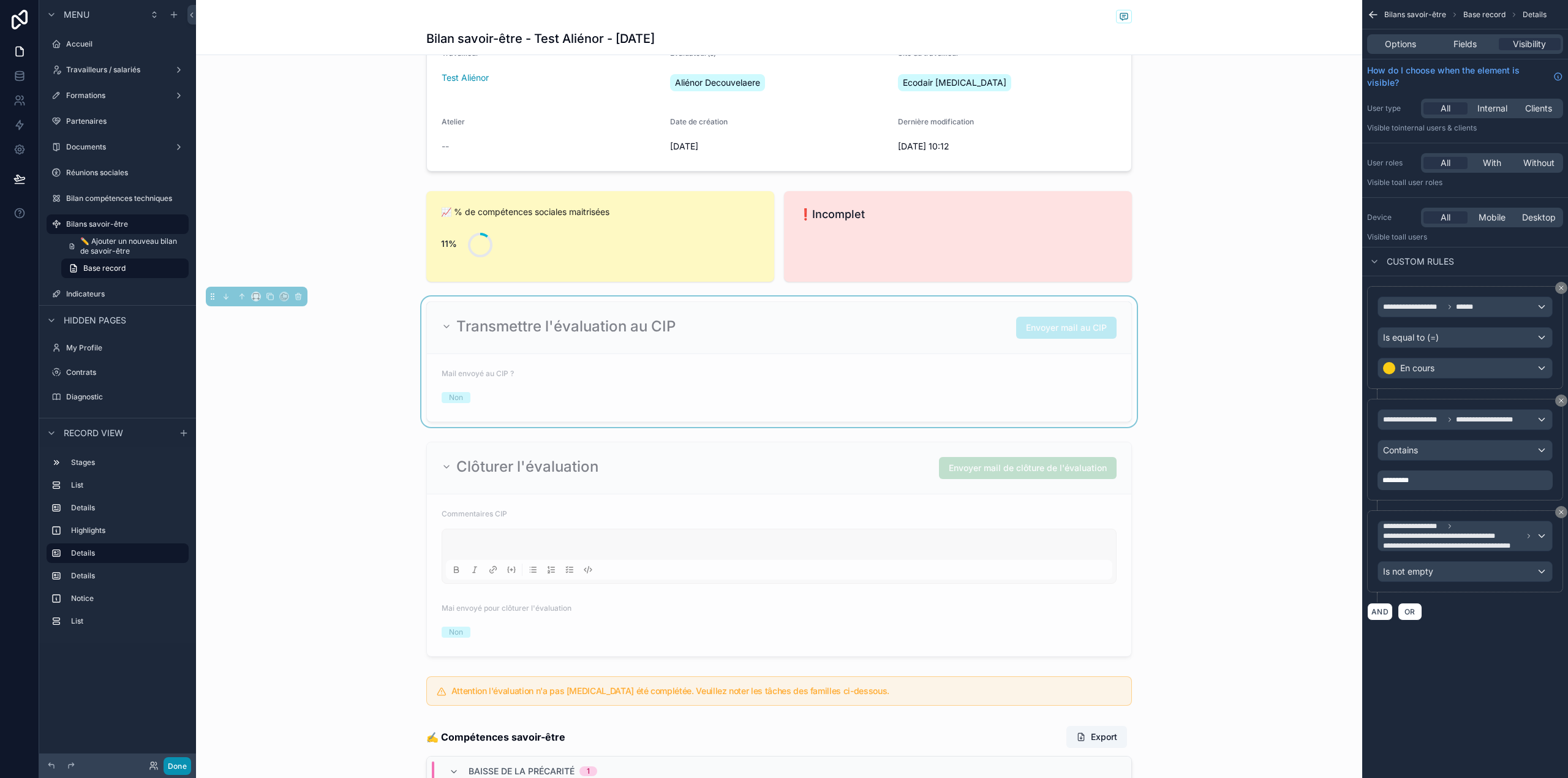
click at [177, 765] on button "Done" at bounding box center [177, 766] width 27 height 18
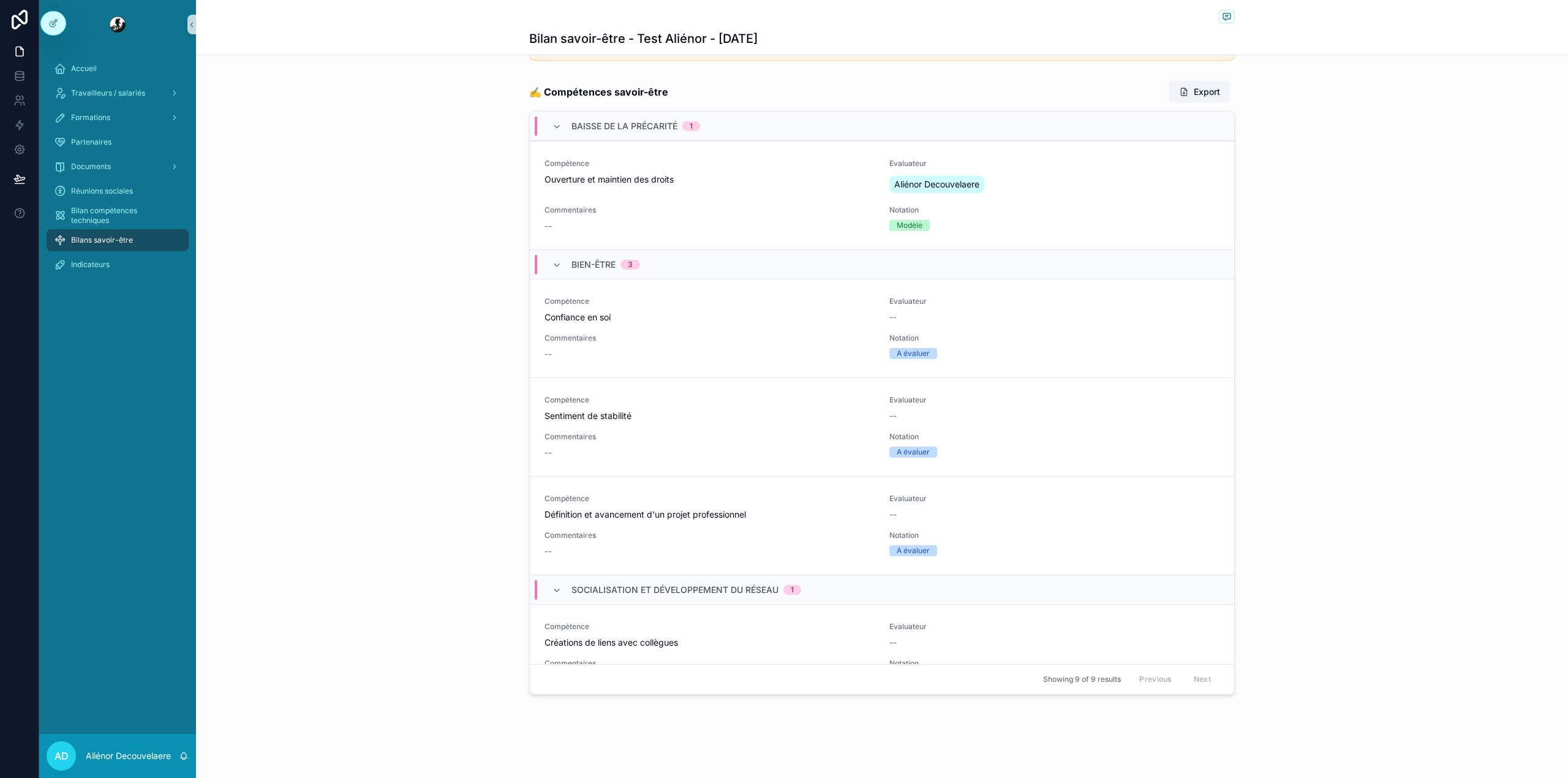
scroll to position [418, 0]
click at [134, 240] on div "Bilans savoir-être" at bounding box center [118, 240] width 128 height 19
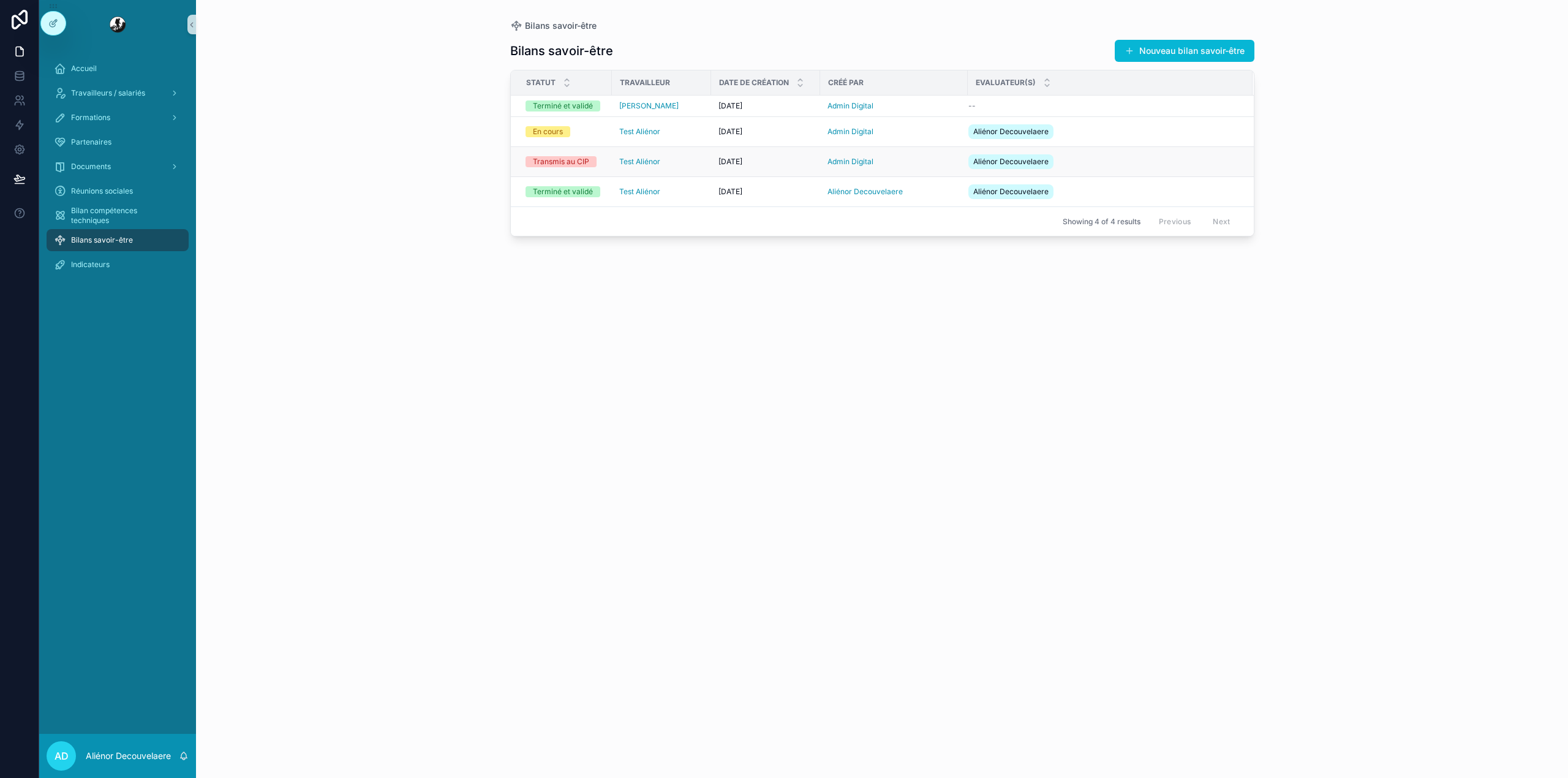
click at [693, 166] on div "Test Aliénor" at bounding box center [661, 162] width 85 height 10
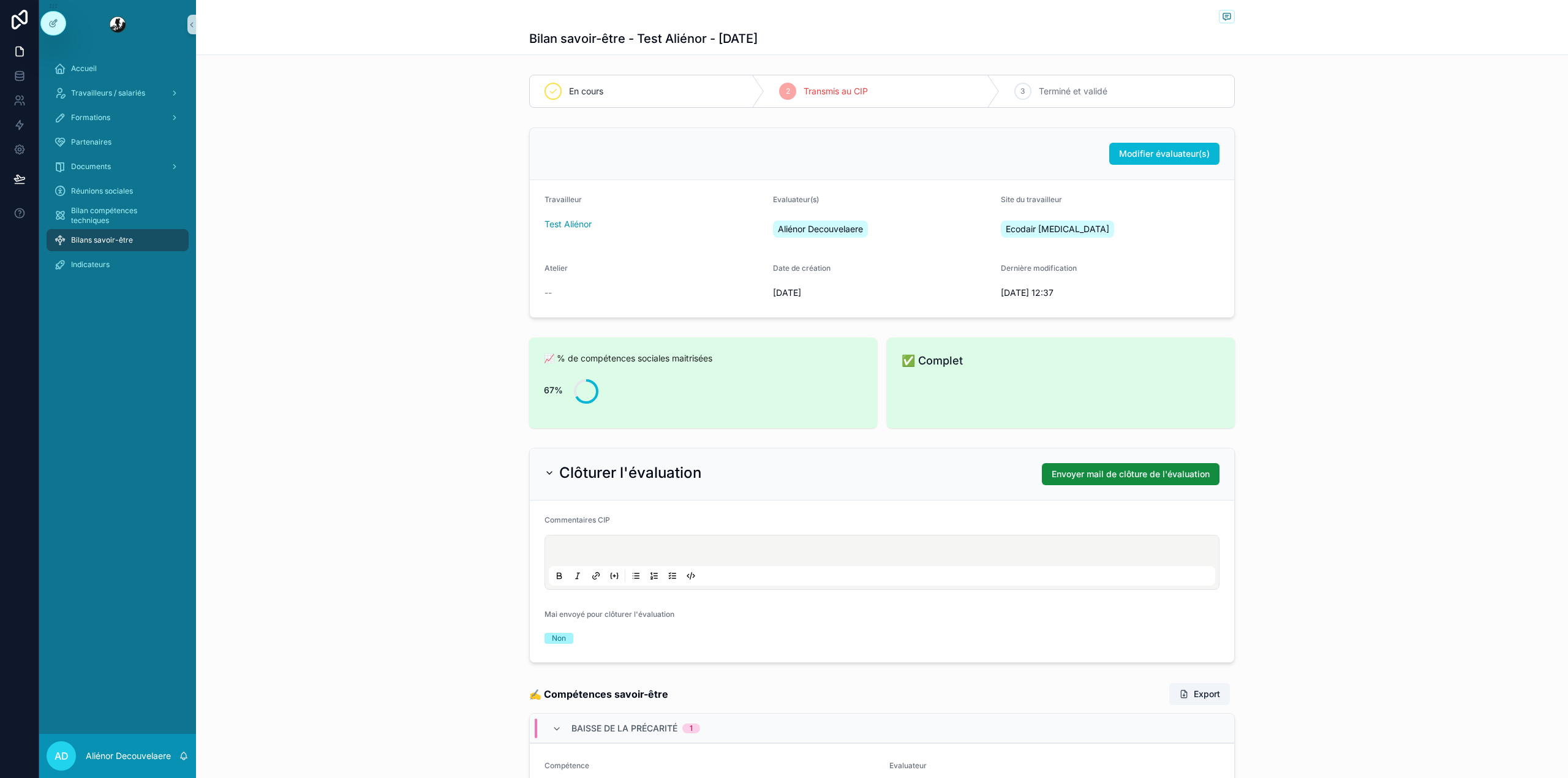
click at [105, 243] on span "Bilans savoir-être" at bounding box center [101, 240] width 62 height 10
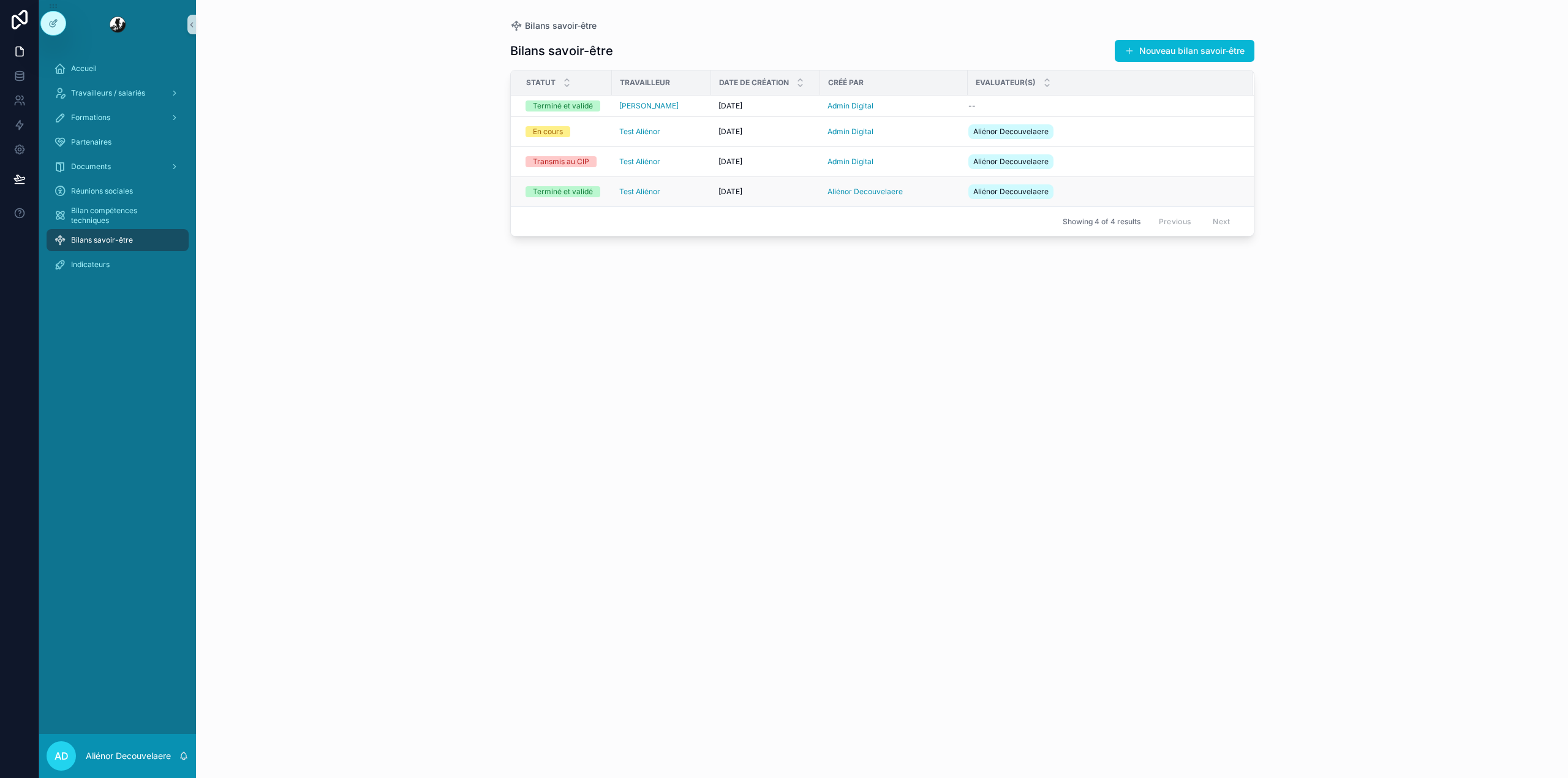
click at [699, 191] on div "Test Aliénor" at bounding box center [661, 192] width 85 height 10
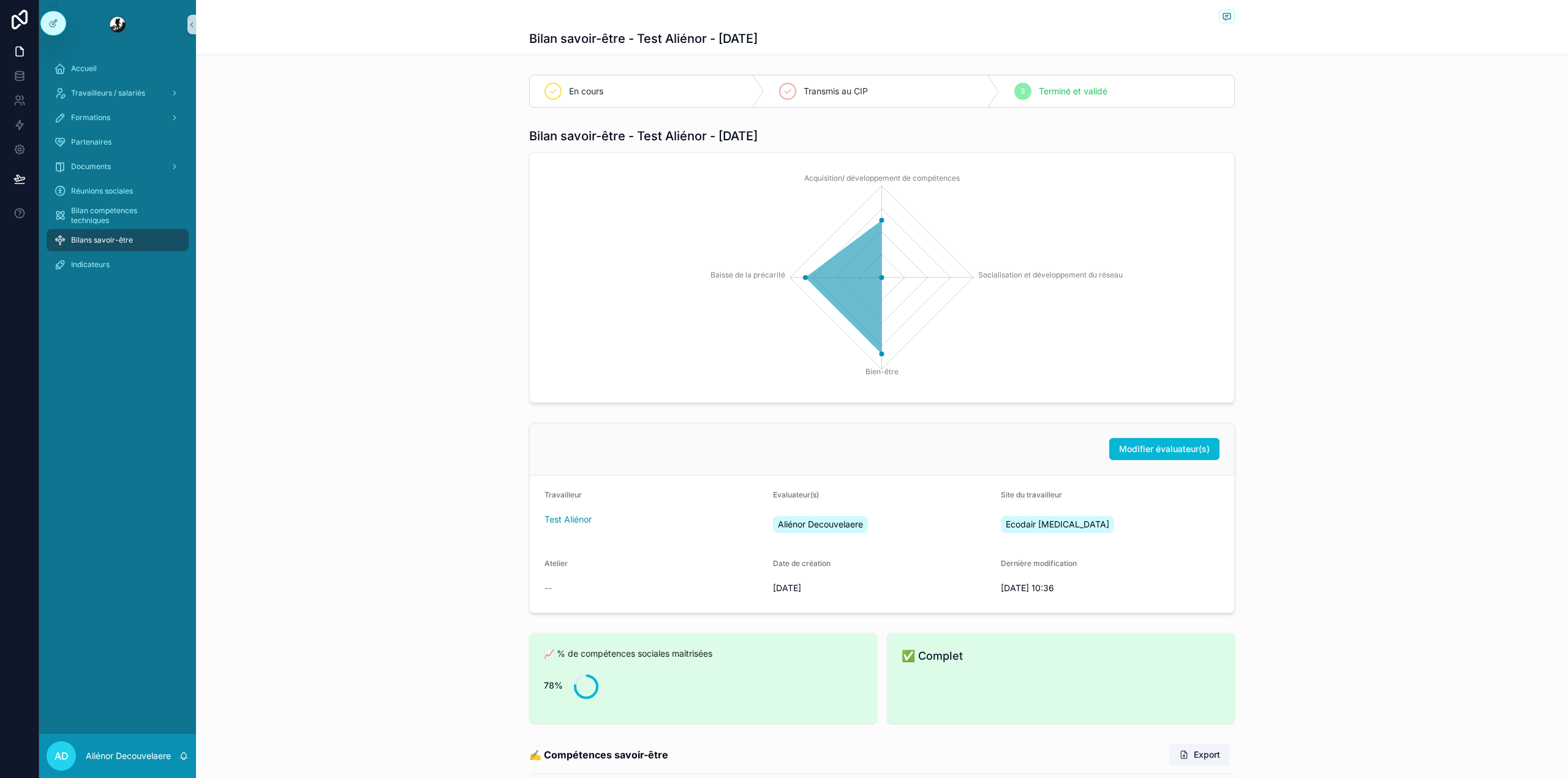
drag, startPoint x: 665, startPoint y: 274, endPoint x: 316, endPoint y: 133, distance: 376.4
drag, startPoint x: 316, startPoint y: 133, endPoint x: 163, endPoint y: 213, distance: 172.7
click at [163, 213] on span "Bilan compétences techniques" at bounding box center [123, 215] width 105 height 19
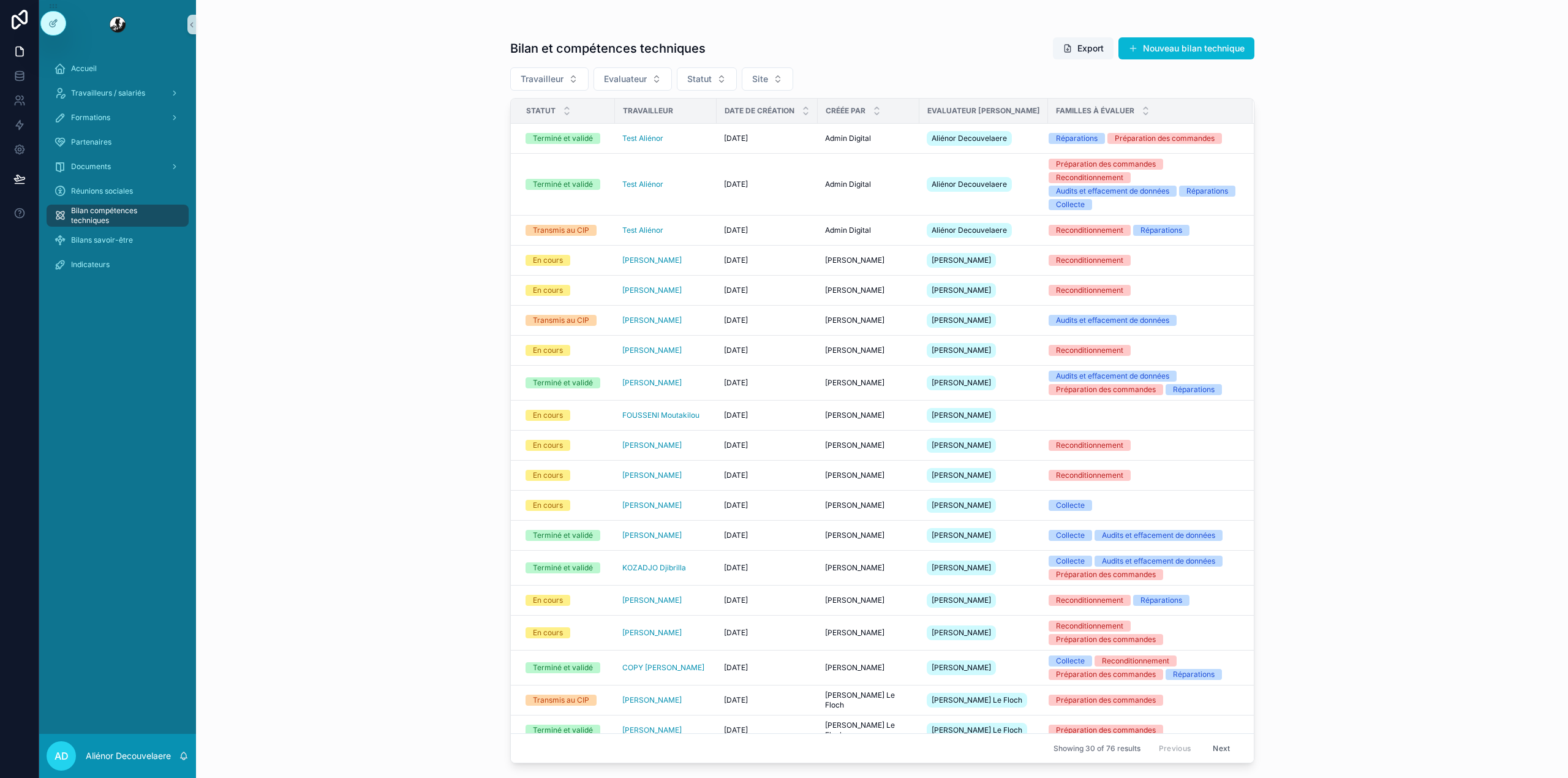
click at [1192, 60] on div "Bilan et compétences techniques Export Nouveau bilan technique Travailleur Eval…" at bounding box center [882, 396] width 744 height 734
click at [1188, 54] on button "Nouveau bilan technique" at bounding box center [1186, 48] width 136 height 22
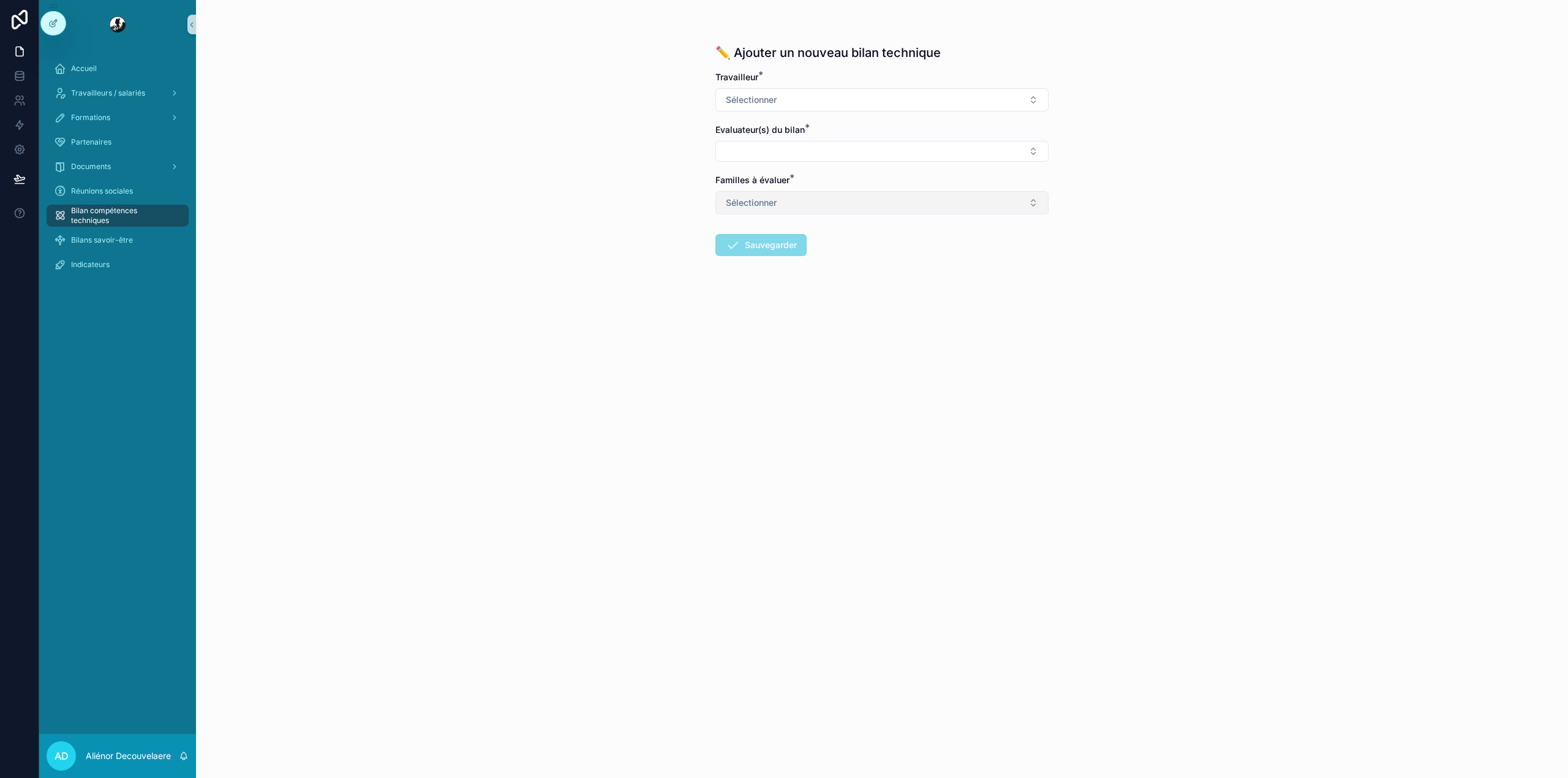
click at [794, 213] on button "Sélectionner" at bounding box center [882, 202] width 333 height 23
click at [606, 170] on div "✏️ Ajouter un nouveau bilan technique Travailleur * Sélectionner Evaluateur(s) …" at bounding box center [882, 389] width 1372 height 778
click at [106, 211] on span "Bilan compétences techniques" at bounding box center [123, 215] width 105 height 19
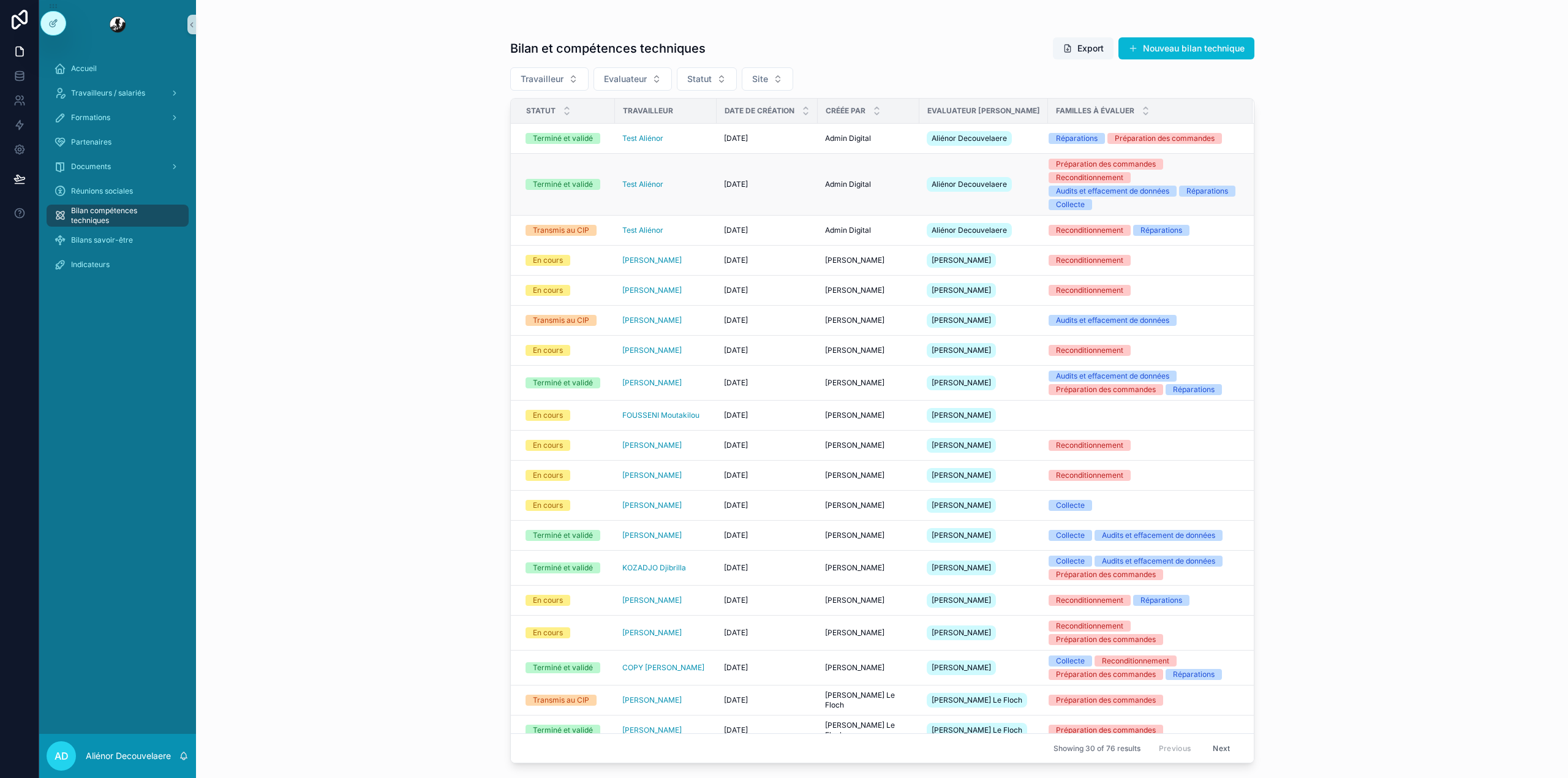
click at [856, 187] on span "Admin Digital" at bounding box center [848, 184] width 46 height 10
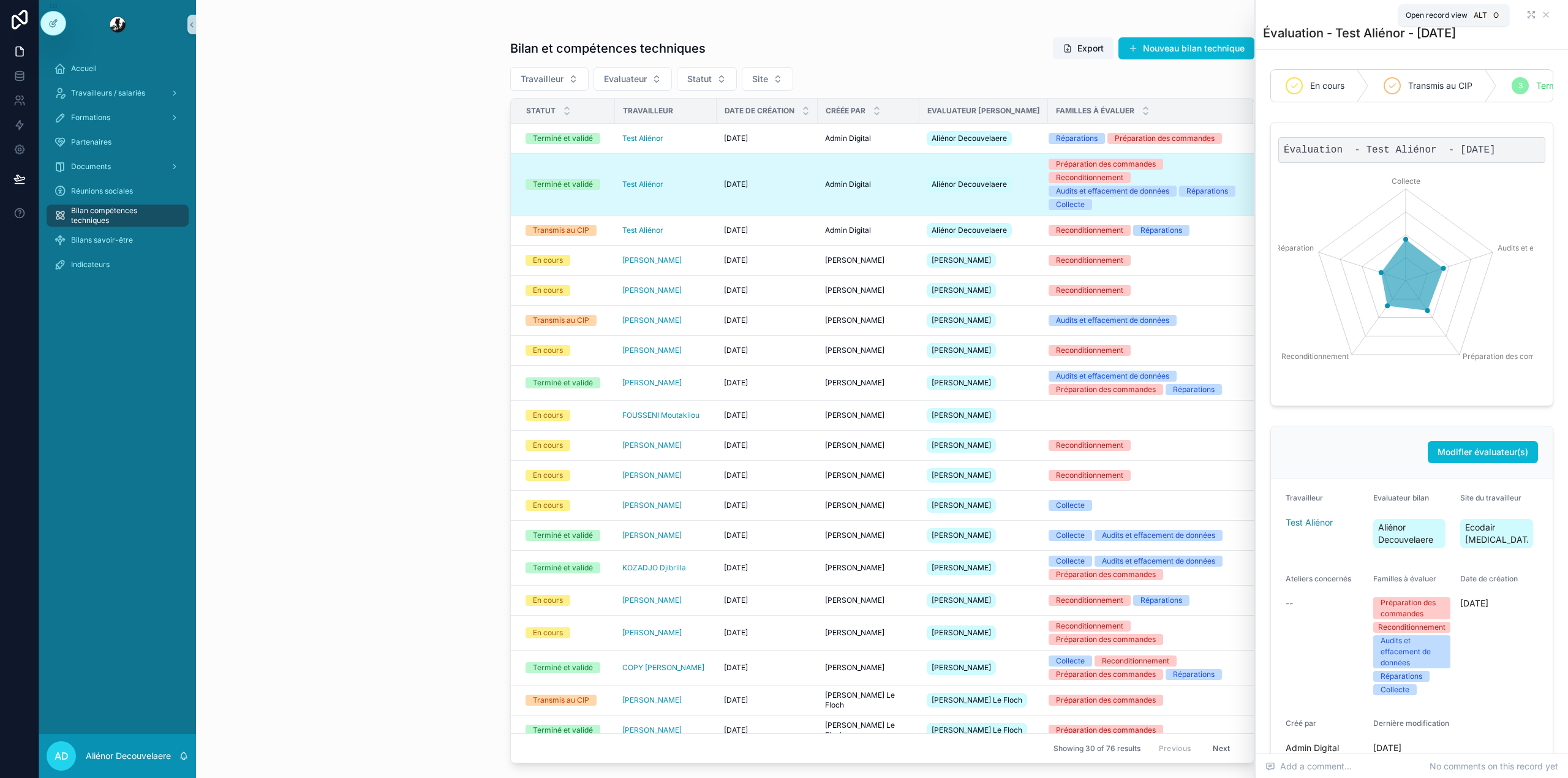
click at [1526, 16] on icon "scrollable content" at bounding box center [1531, 15] width 10 height 10
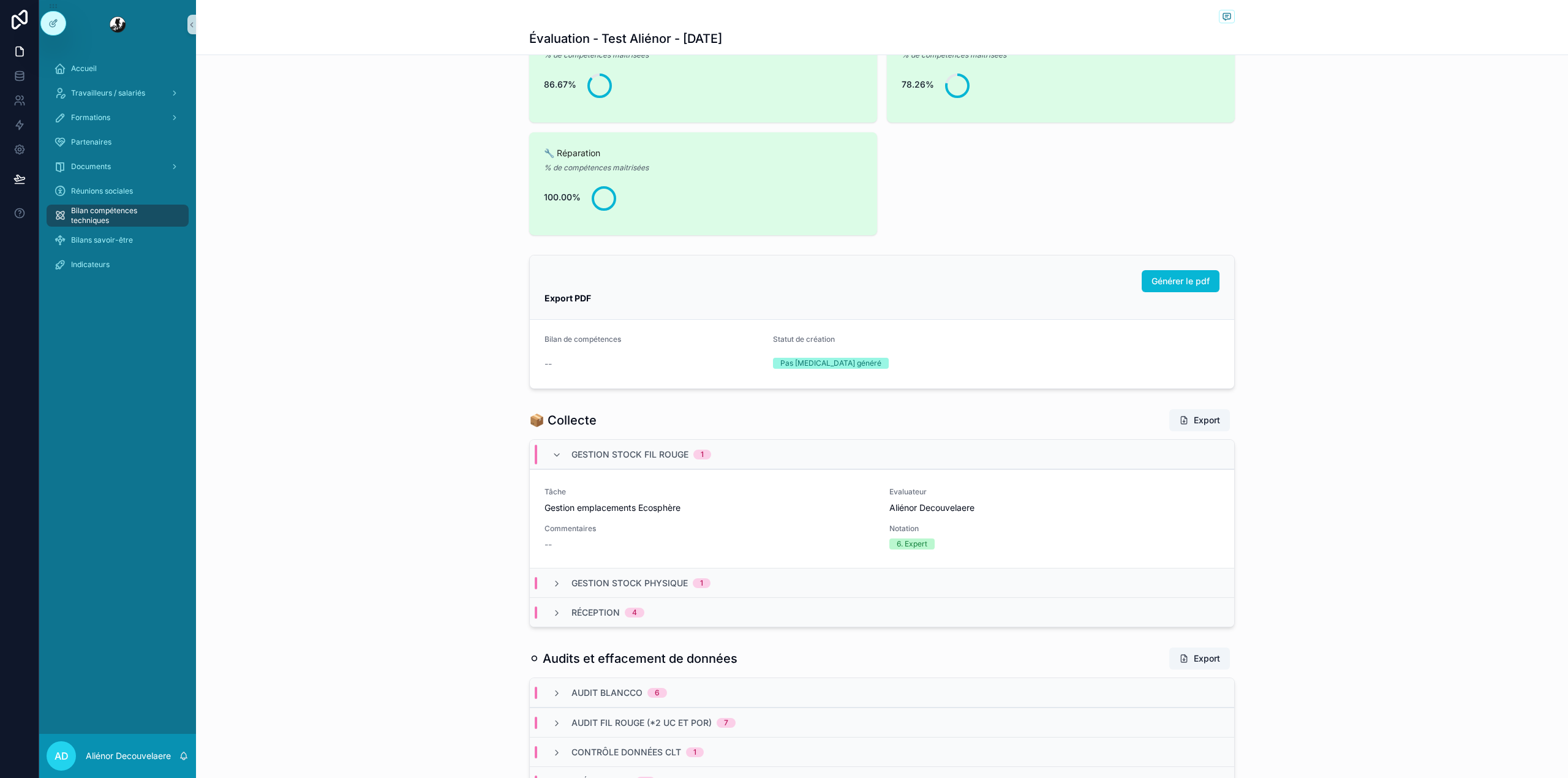
scroll to position [848, 0]
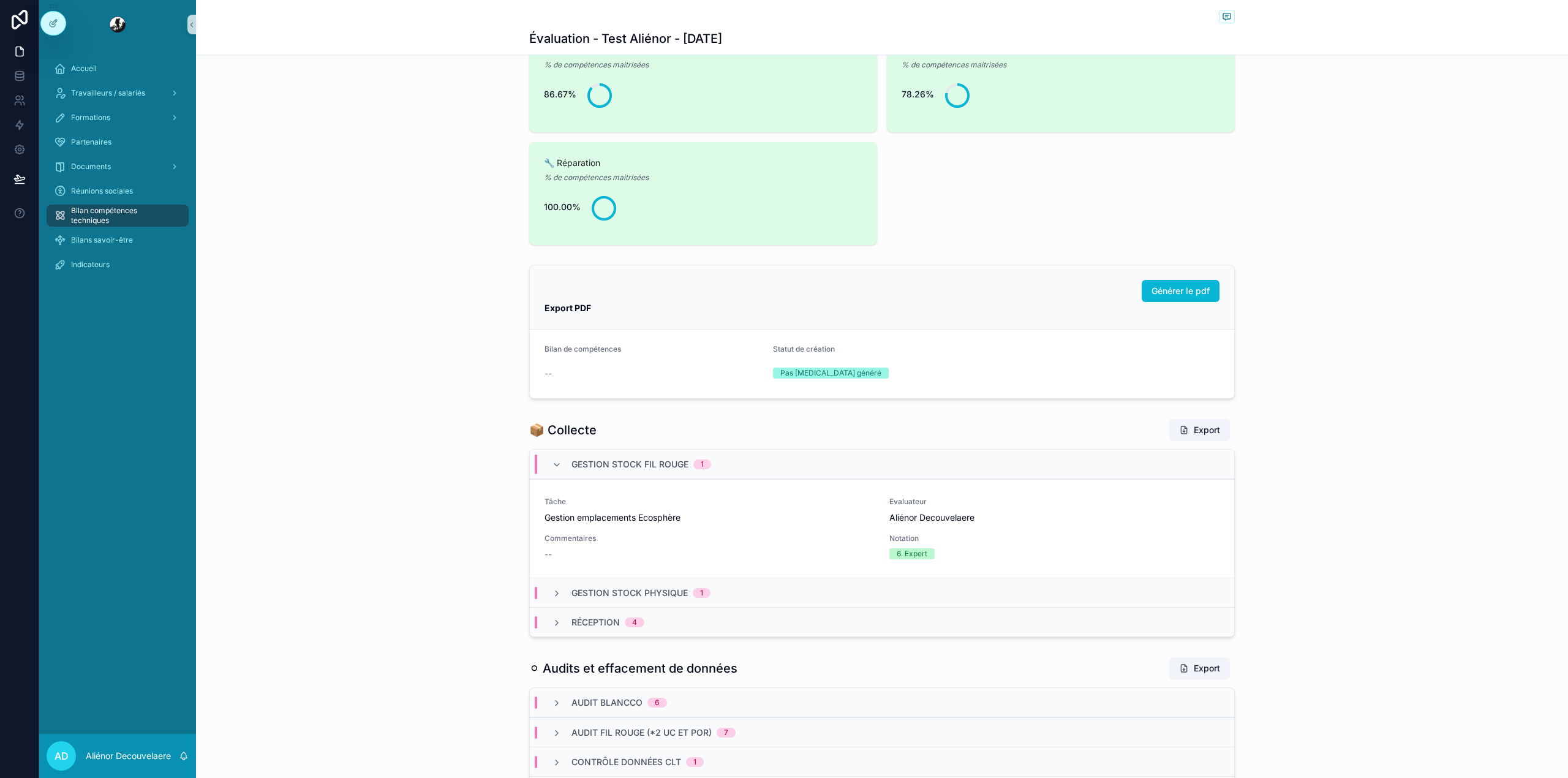
click at [732, 605] on div "Gestion stock physique 1" at bounding box center [882, 592] width 704 height 29
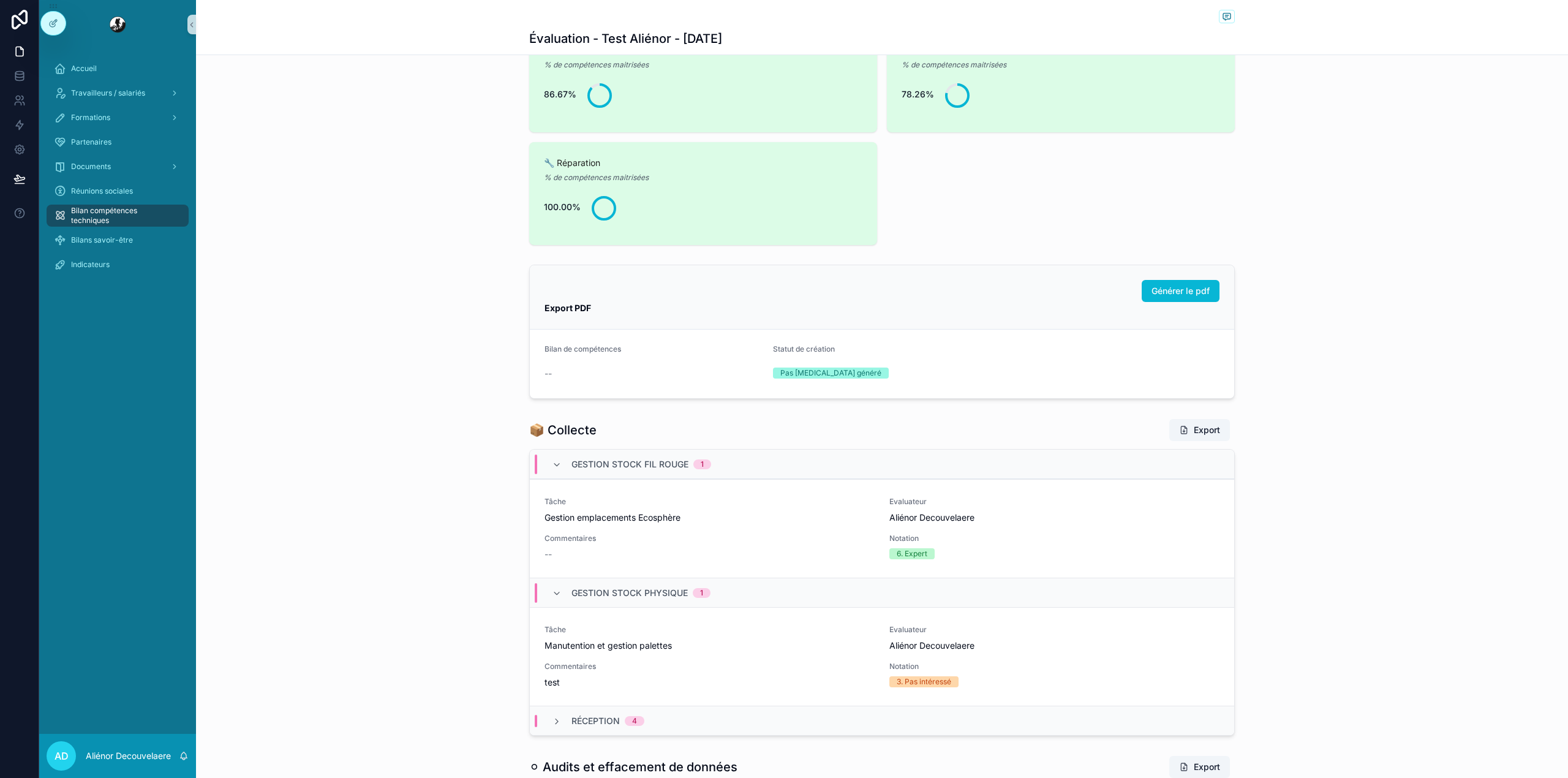
scroll to position [1083, 0]
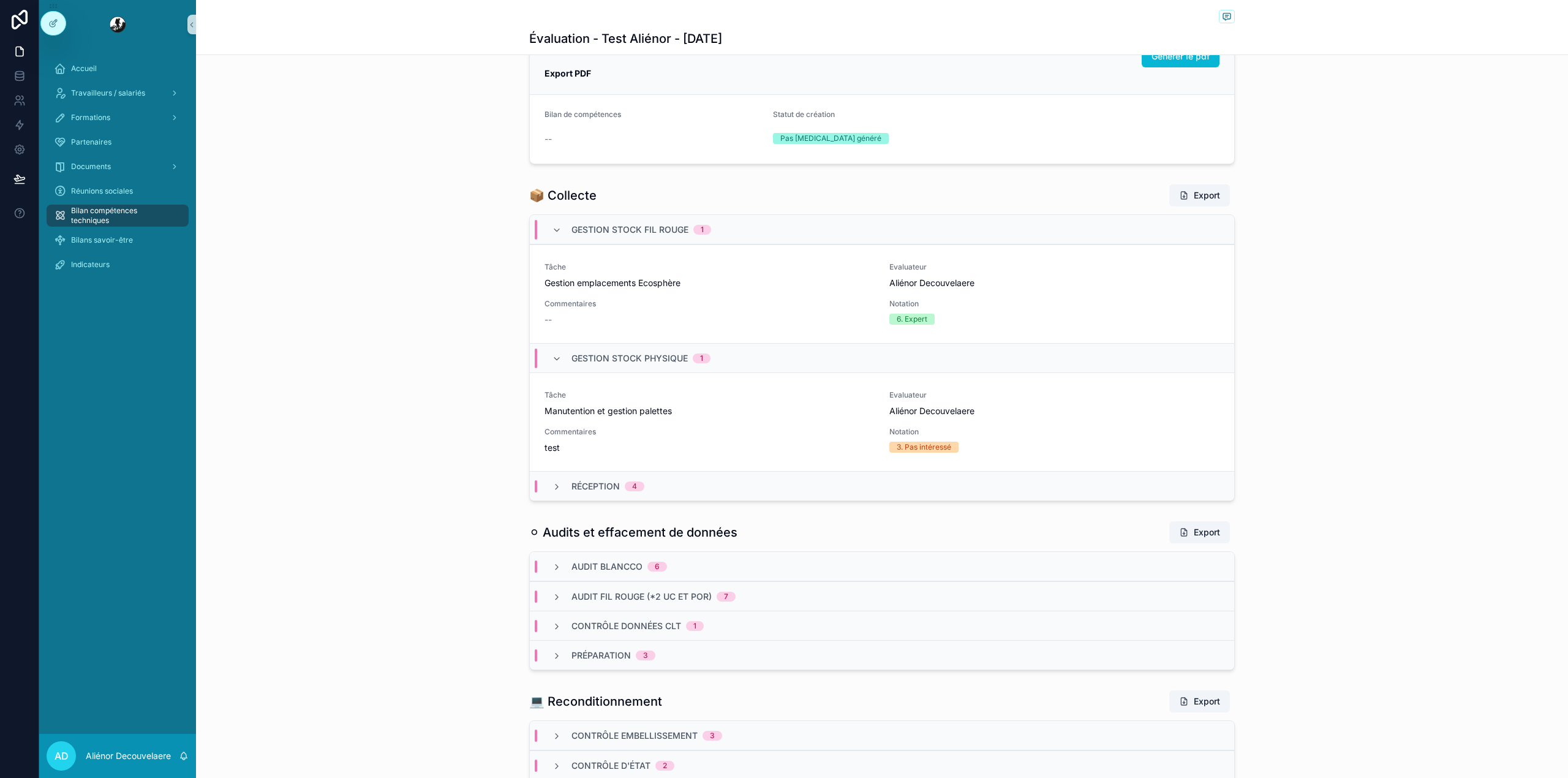
click at [760, 495] on div "Réception 4" at bounding box center [882, 485] width 704 height 29
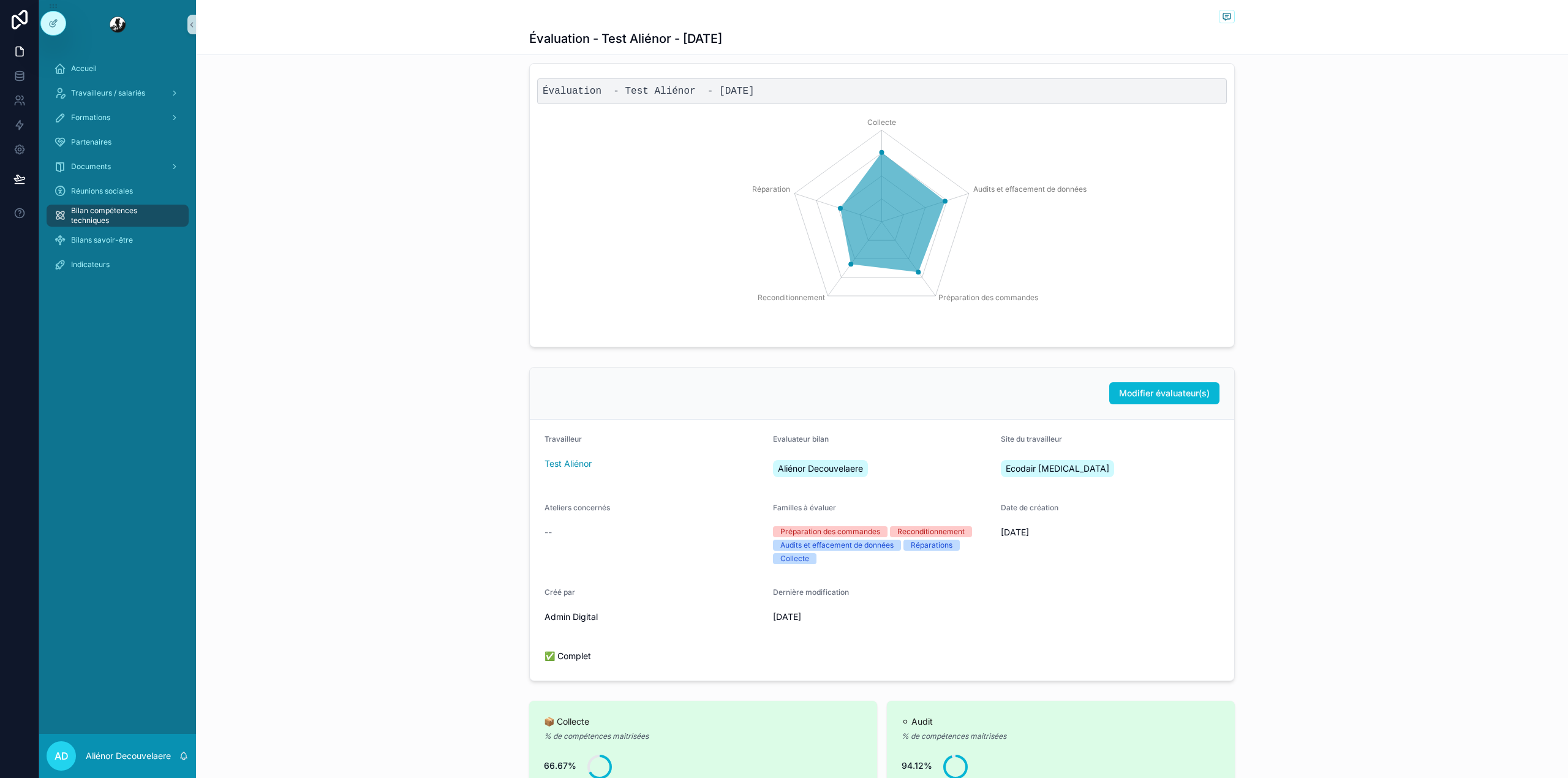
scroll to position [0, 0]
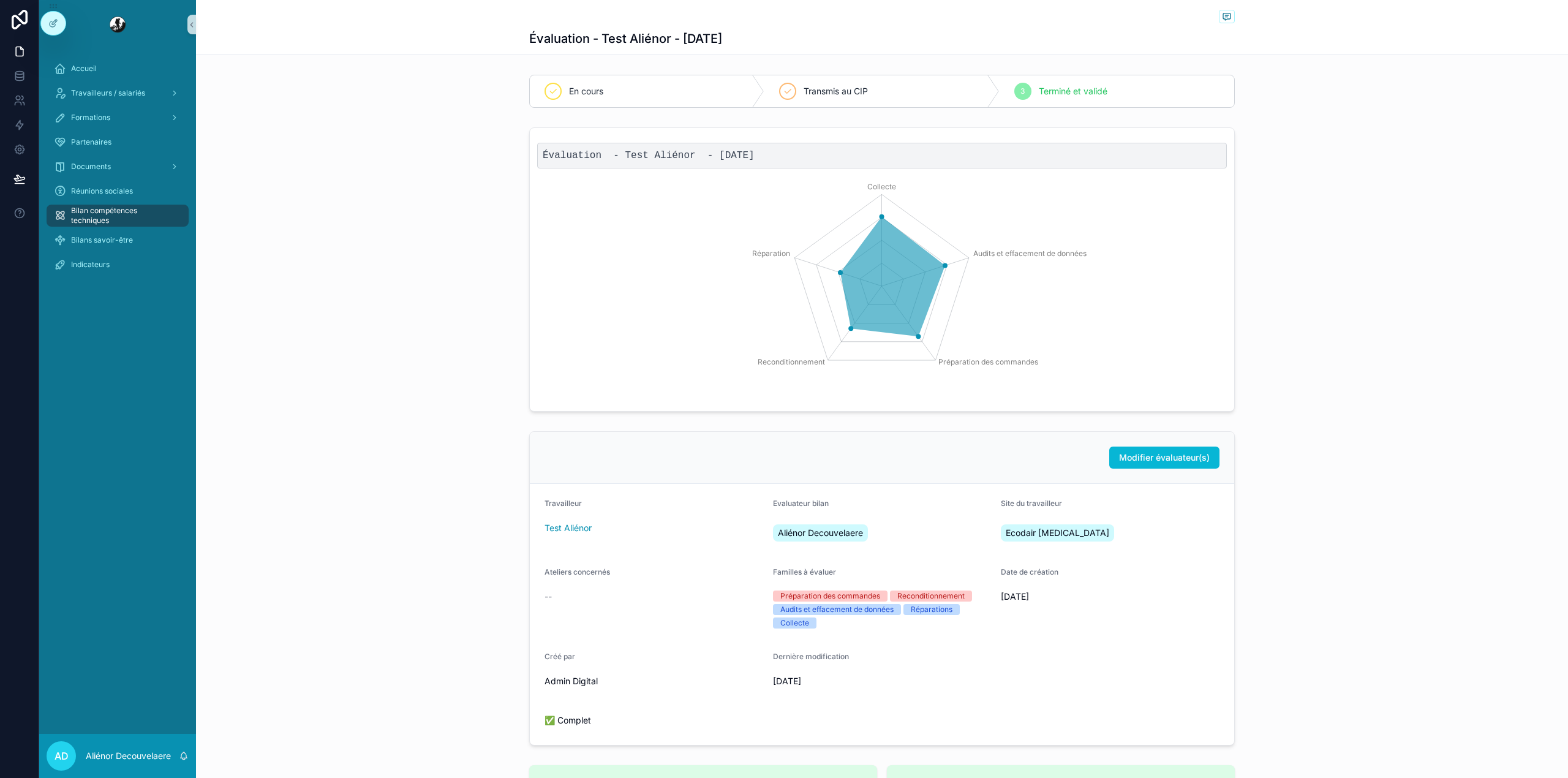
click at [85, 215] on span "Bilan compétences techniques" at bounding box center [123, 215] width 105 height 19
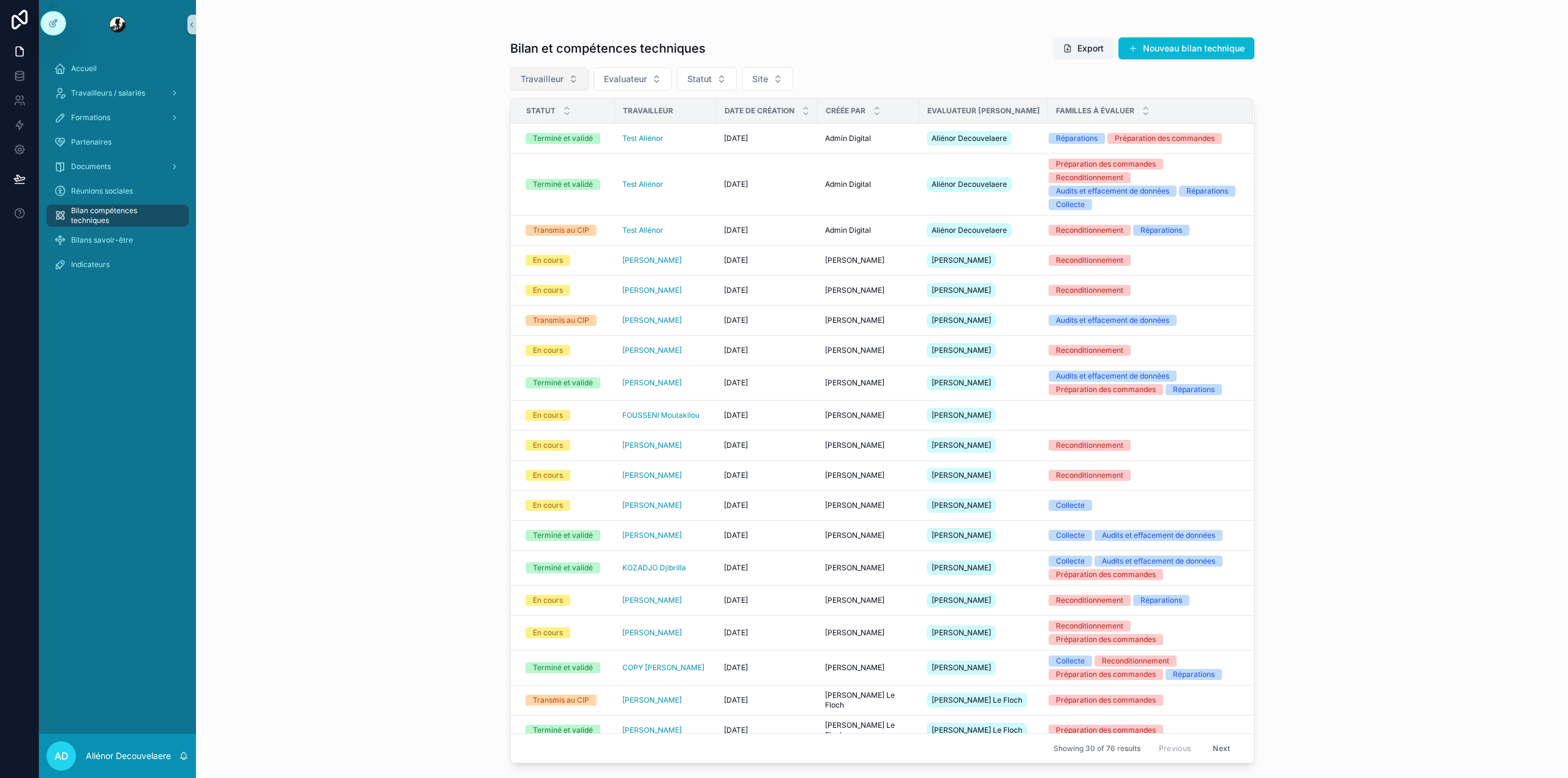
click at [537, 72] on button "Travailleur" at bounding box center [549, 78] width 78 height 23
type input "****"
click at [525, 135] on span "Test Aliénor" at bounding box center [505, 129] width 47 height 12
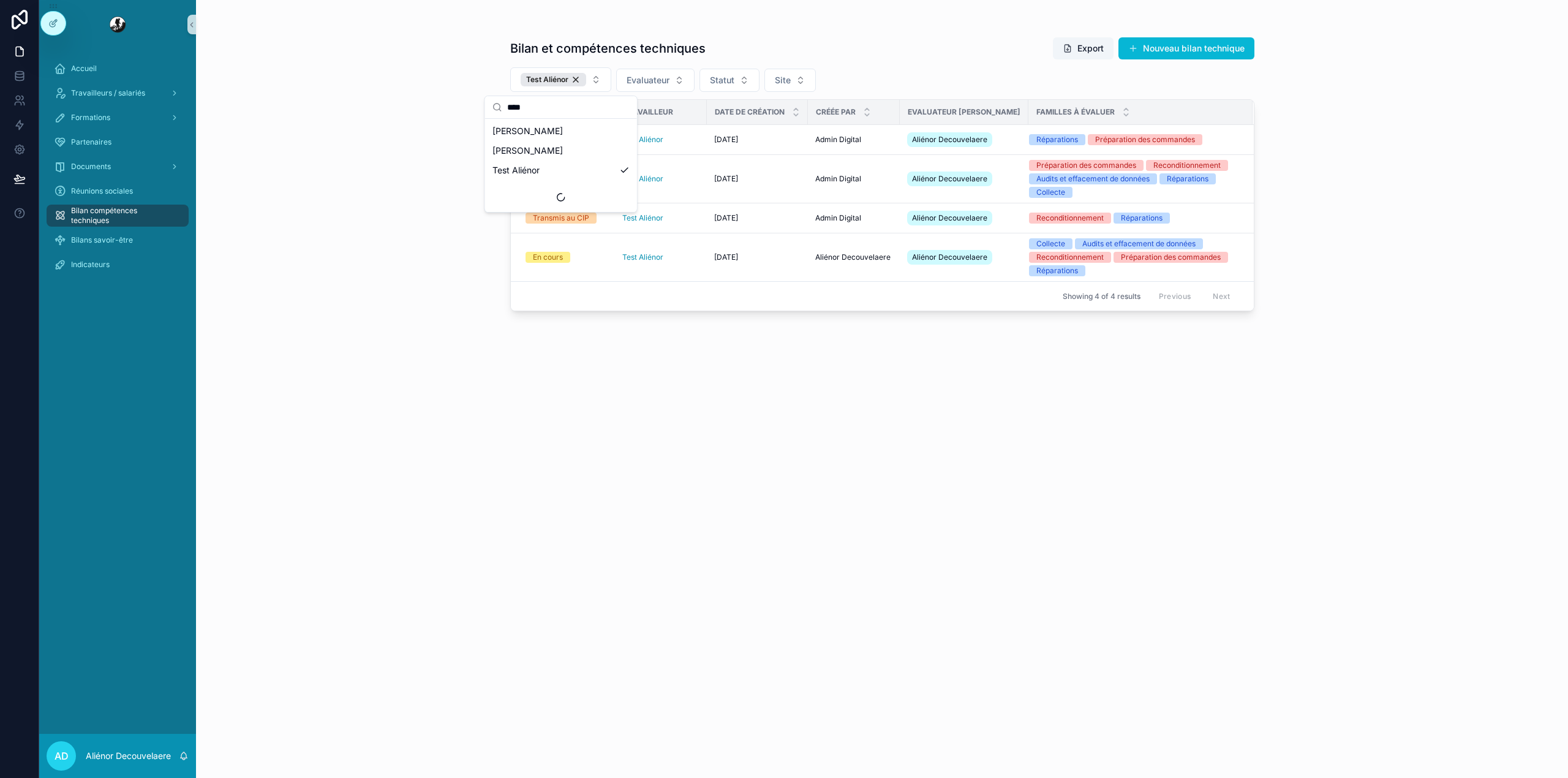
click at [346, 233] on div "Bilan et compétences techniques Export Nouveau bilan technique Test Aliénor Eva…" at bounding box center [882, 389] width 1372 height 778
click at [684, 262] on div "Test Aliénor" at bounding box center [661, 257] width 77 height 10
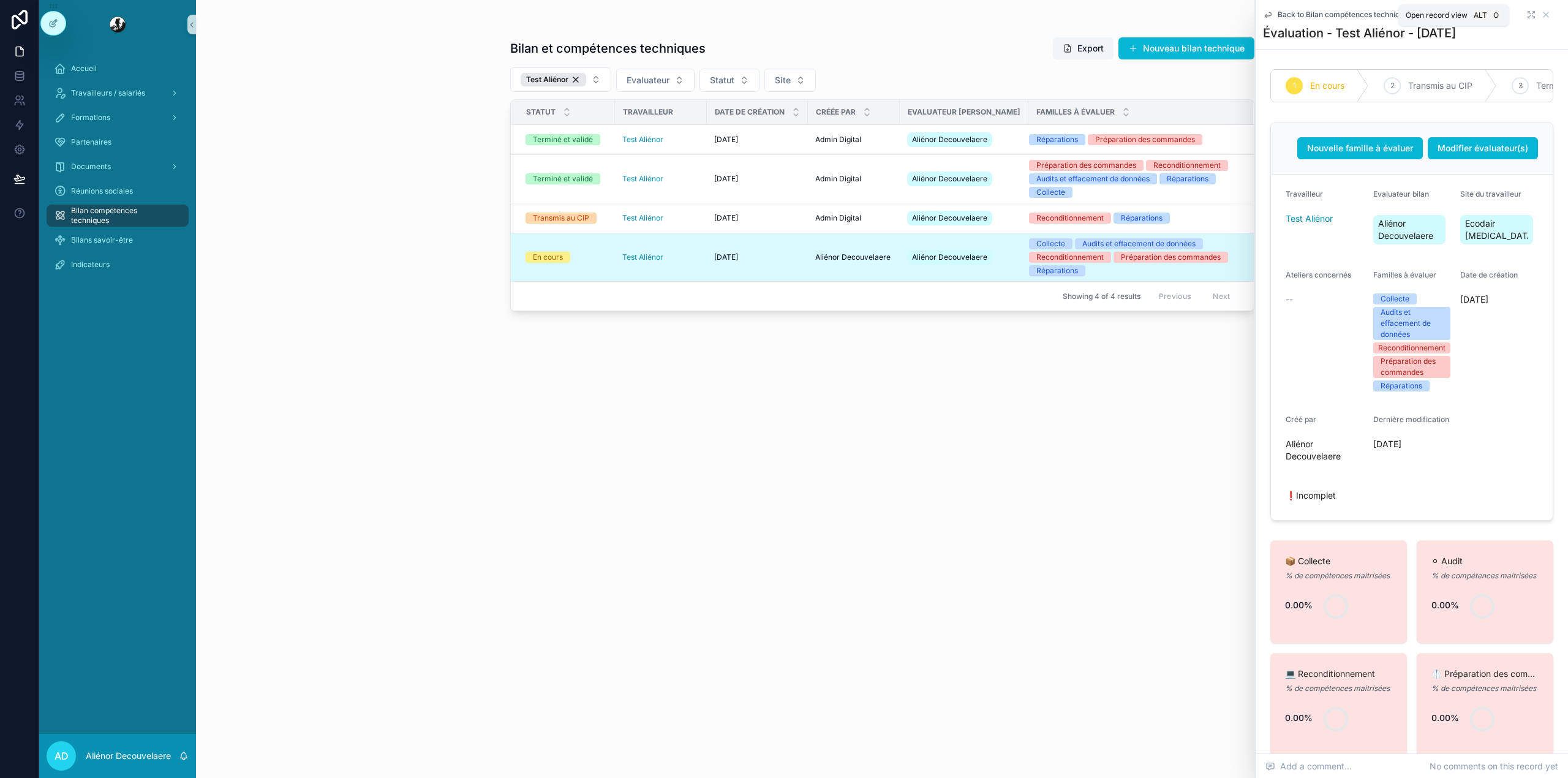
click at [1526, 14] on icon "scrollable content" at bounding box center [1531, 15] width 10 height 10
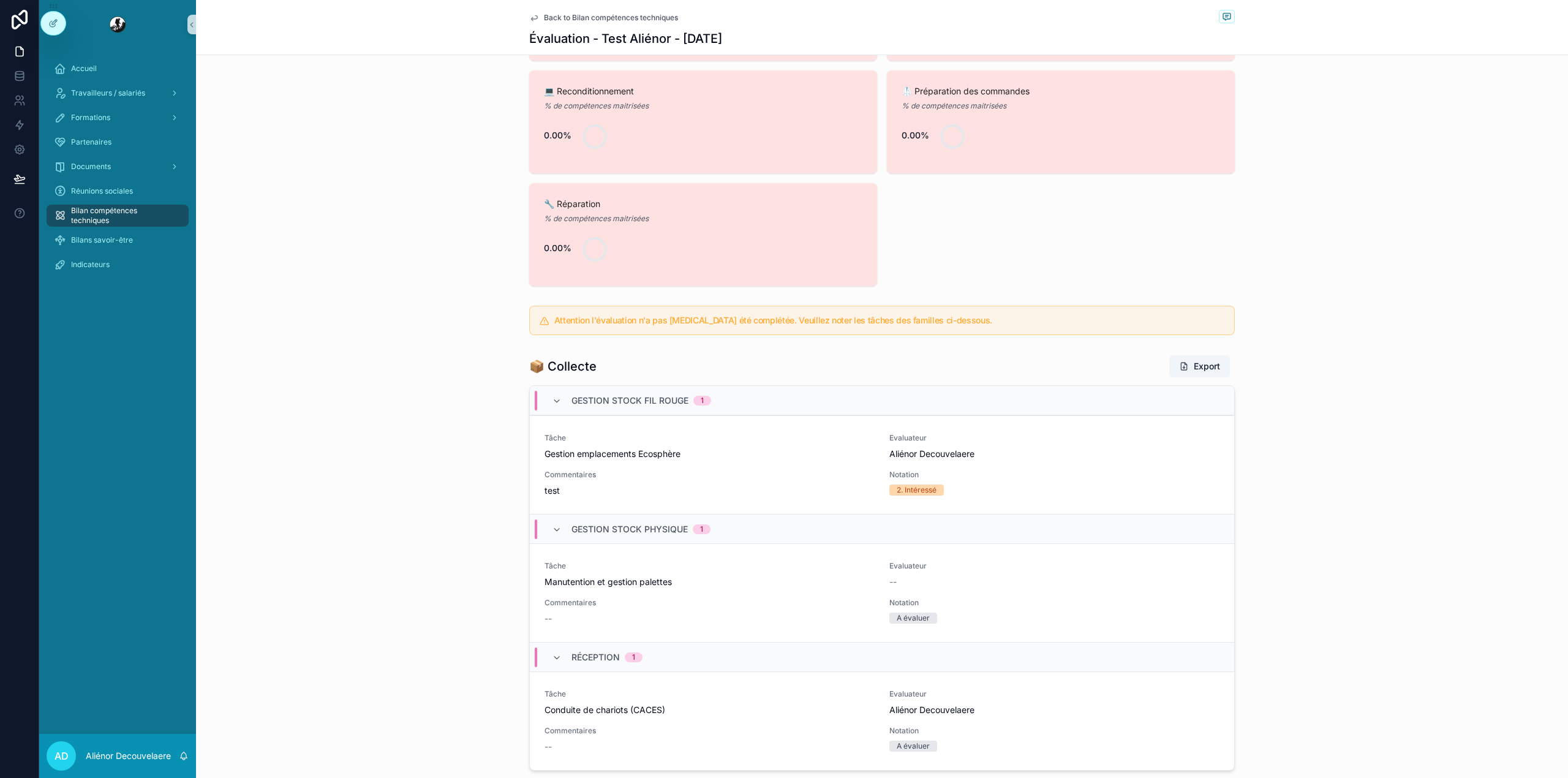
scroll to position [533, 0]
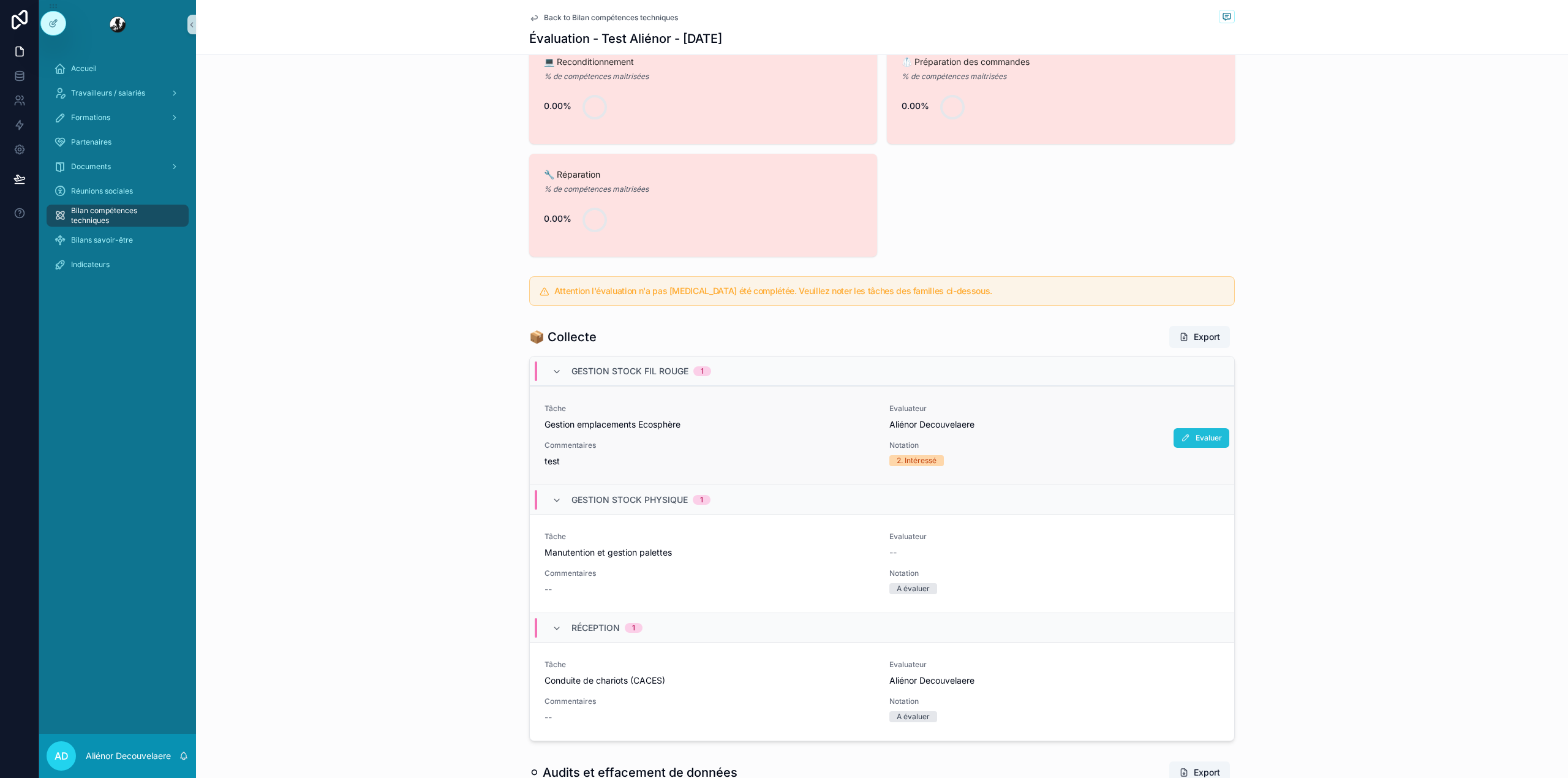
click at [1198, 435] on span "Evaluer" at bounding box center [1208, 438] width 26 height 10
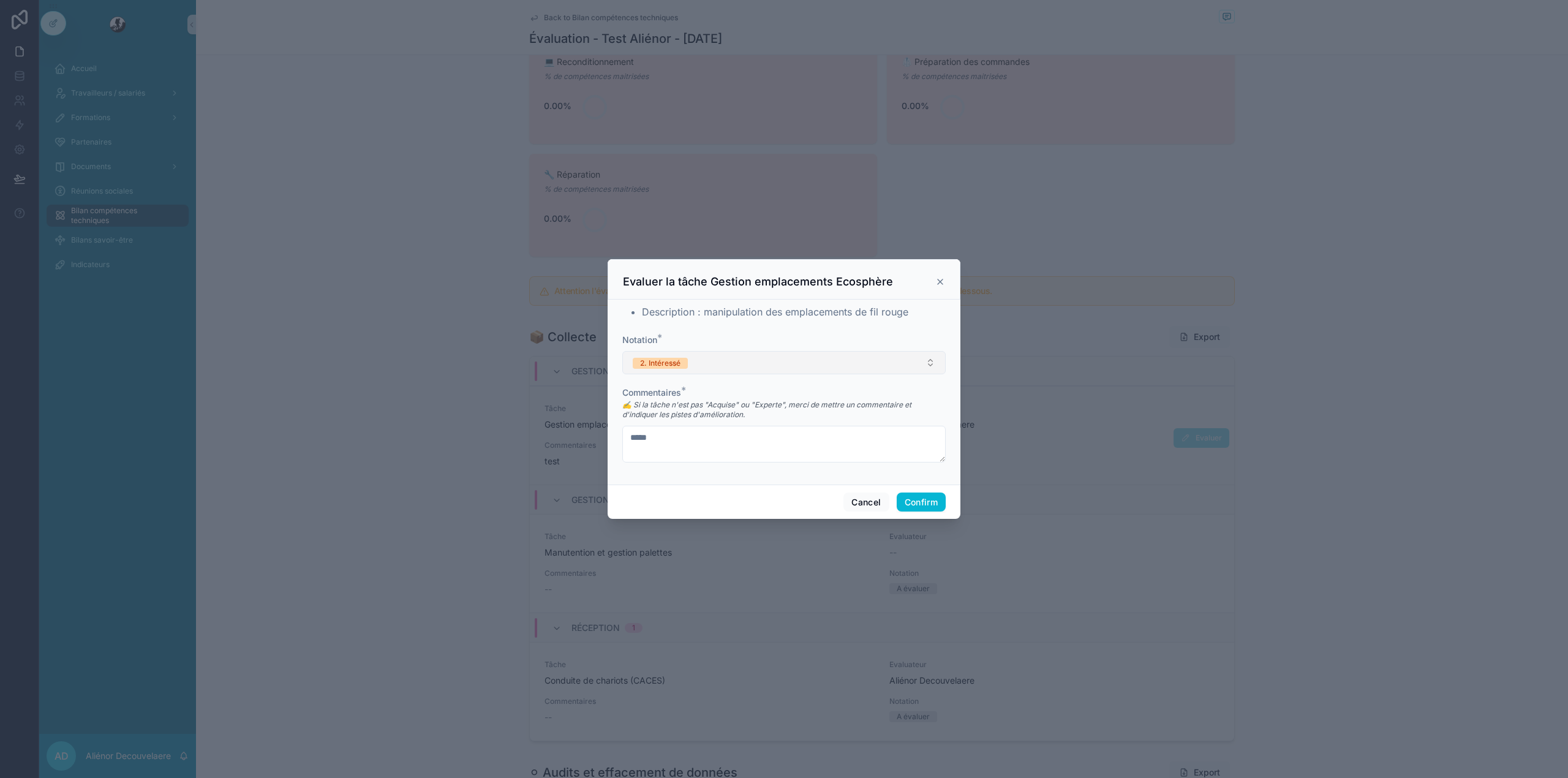
click at [822, 363] on button "2. Intéressé" at bounding box center [784, 362] width 324 height 23
drag, startPoint x: 936, startPoint y: 273, endPoint x: 936, endPoint y: 281, distance: 8.0
click at [936, 281] on icon at bounding box center [940, 282] width 10 height 10
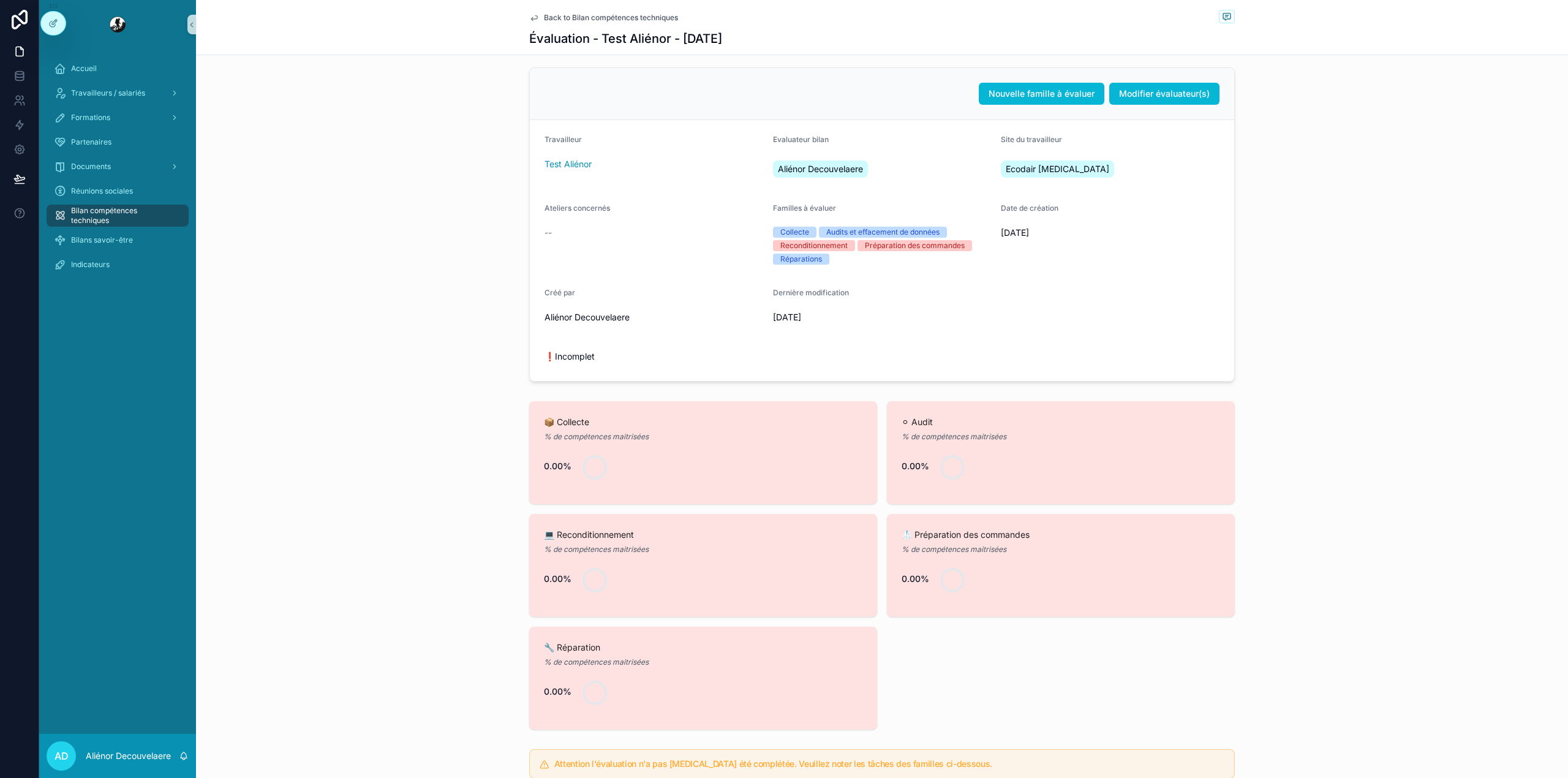
scroll to position [0, 0]
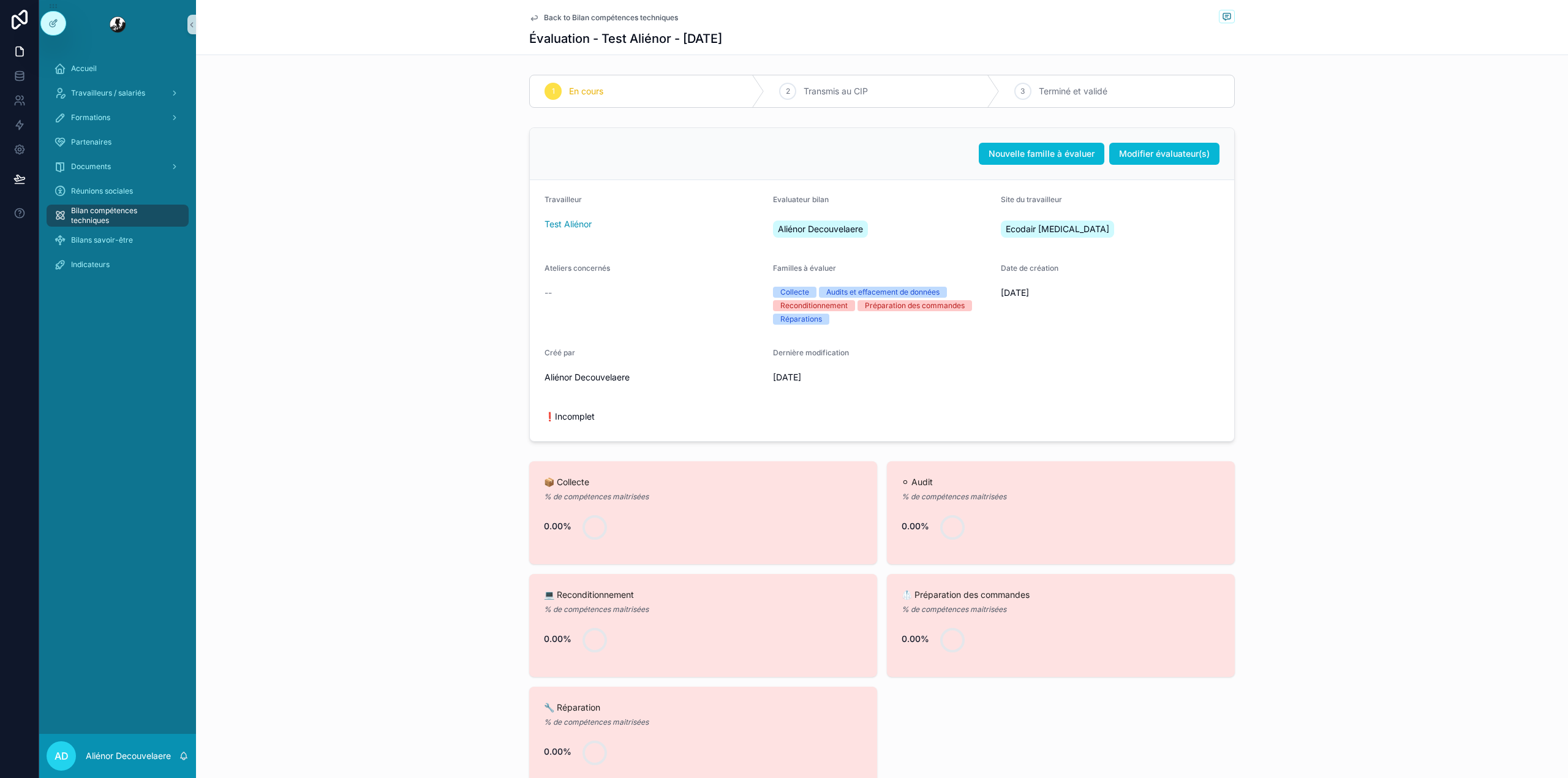
click at [157, 213] on span "Bilan compétences techniques" at bounding box center [123, 215] width 105 height 19
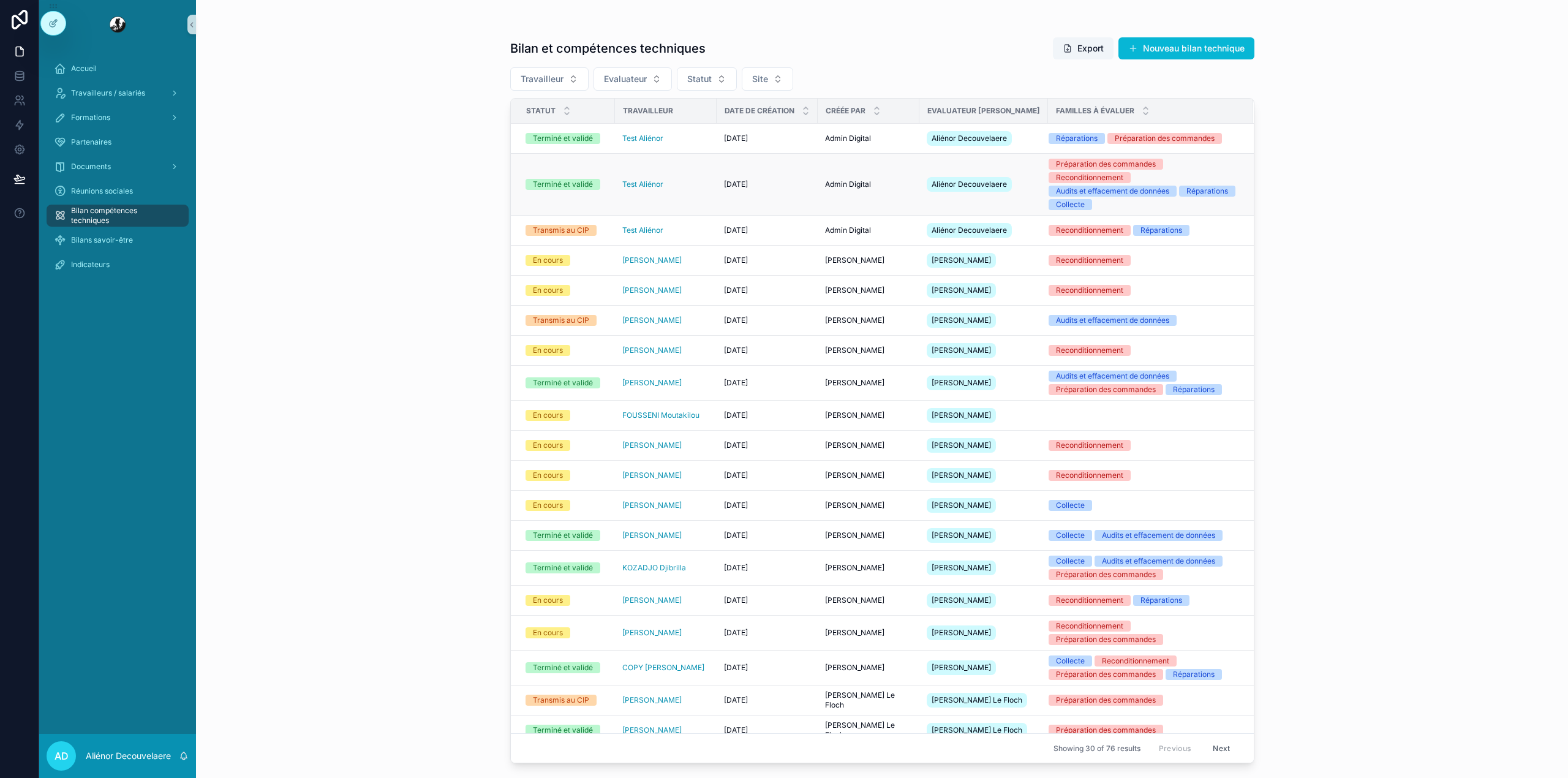
click at [788, 186] on div "[DATE] [DATE]" at bounding box center [767, 184] width 86 height 10
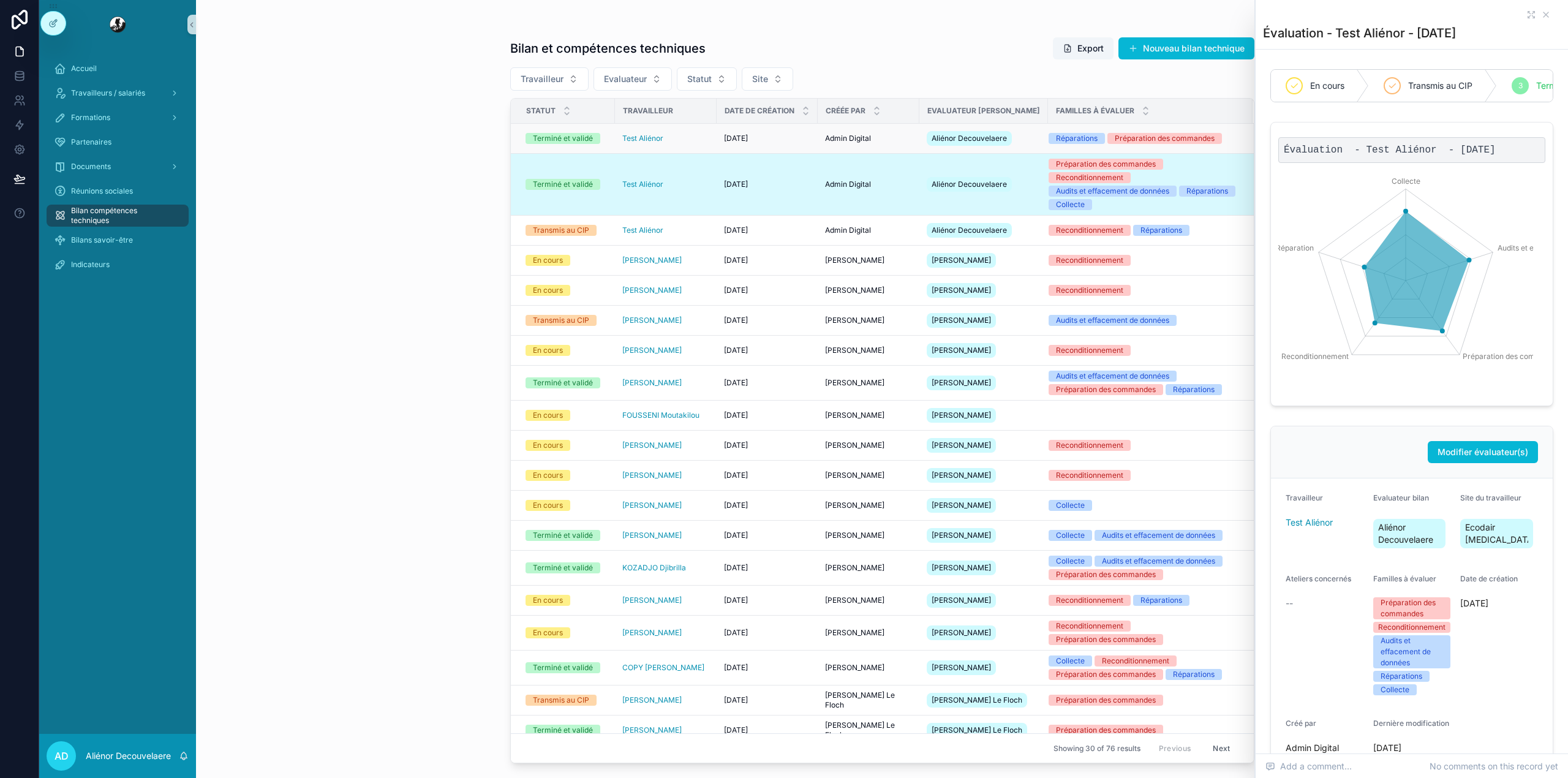
click at [869, 143] on span "Admin Digital" at bounding box center [848, 139] width 46 height 10
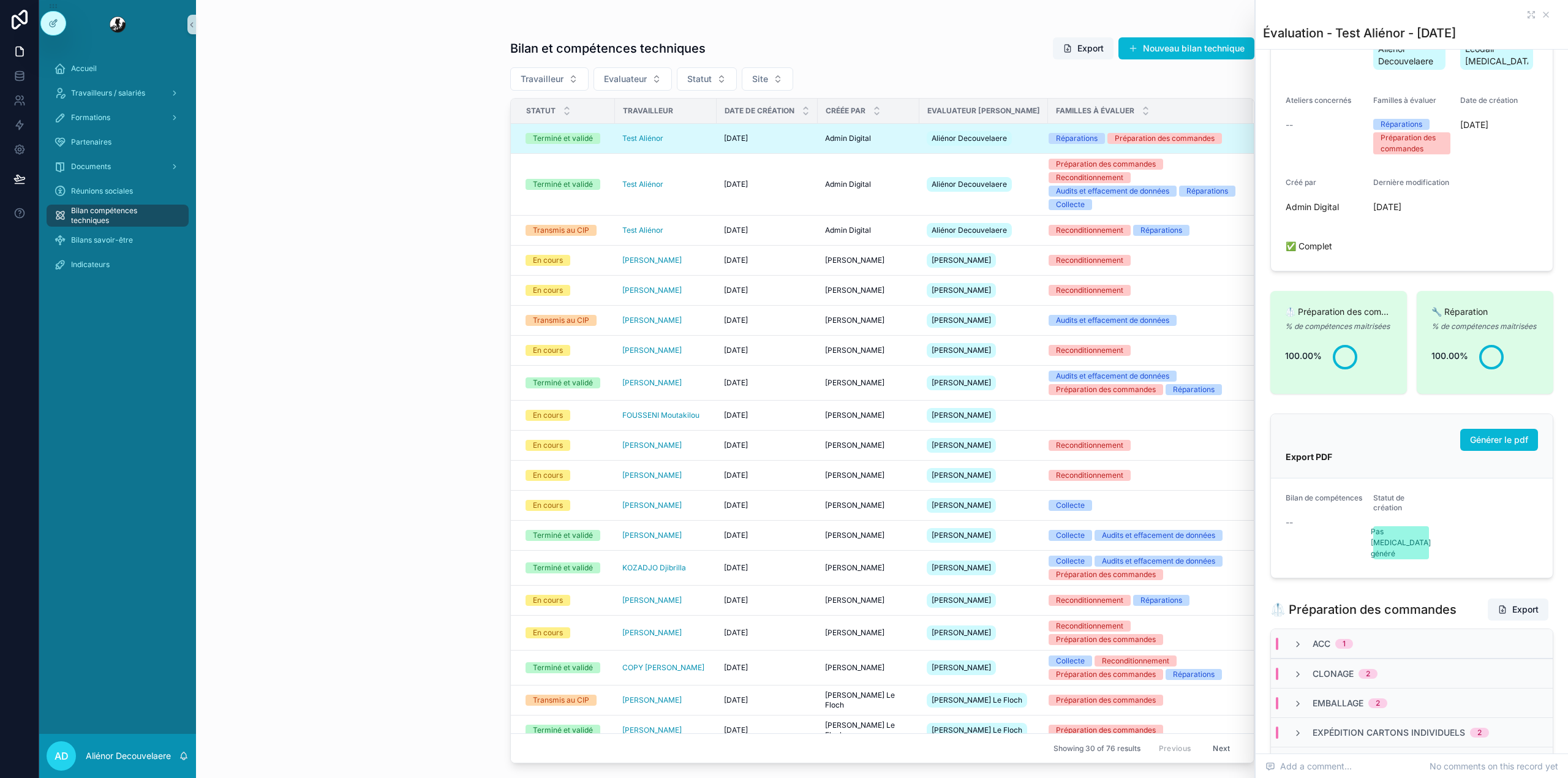
scroll to position [174, 0]
click at [1522, 19] on div "Évaluation - Test Aliénor - [DATE]" at bounding box center [1411, 24] width 297 height 49
click at [1528, 14] on icon "scrollable content" at bounding box center [1529, 13] width 2 height 2
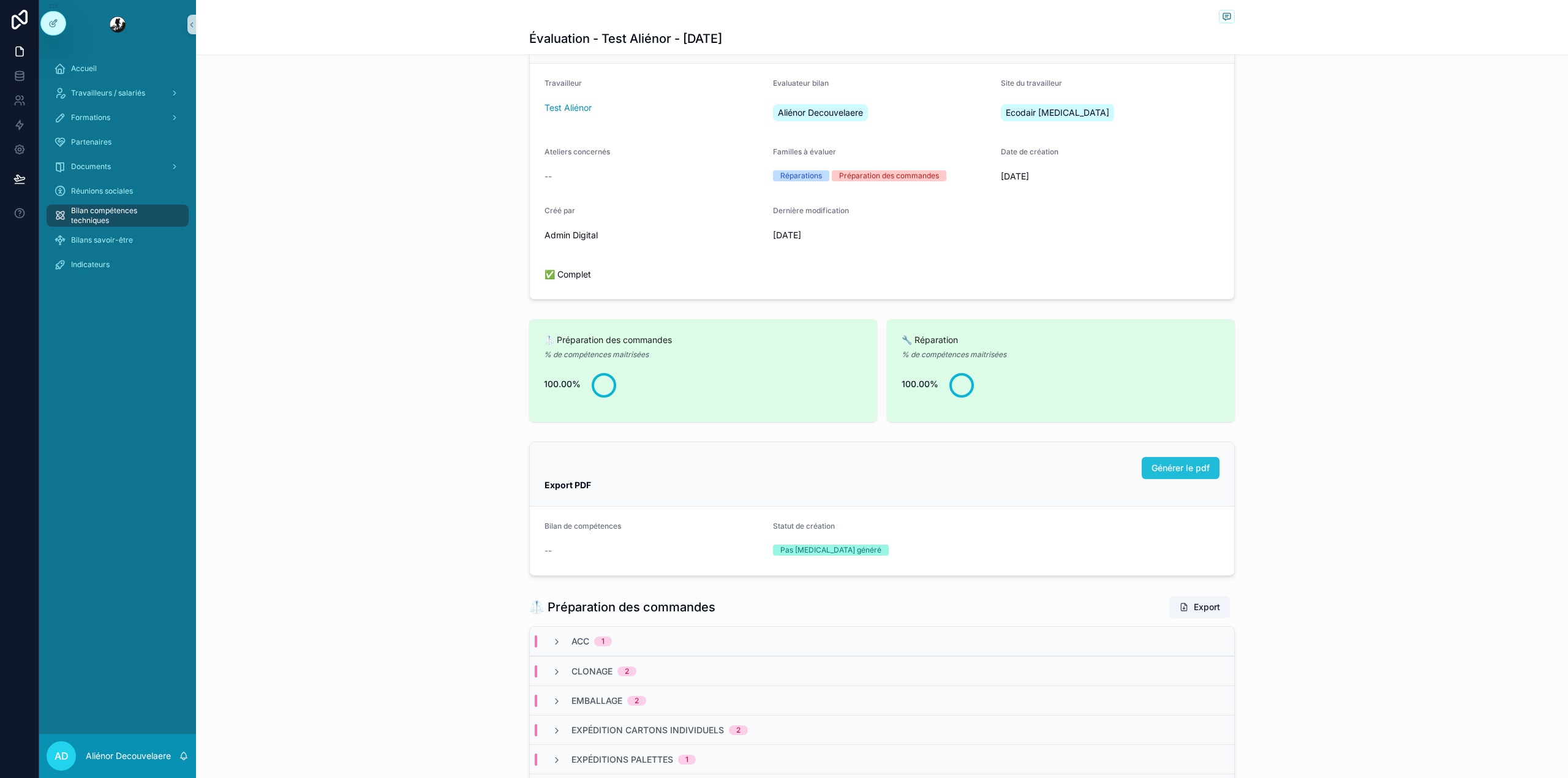
scroll to position [115, 0]
click at [1199, 480] on button "Générer le pdf" at bounding box center [1180, 469] width 78 height 22
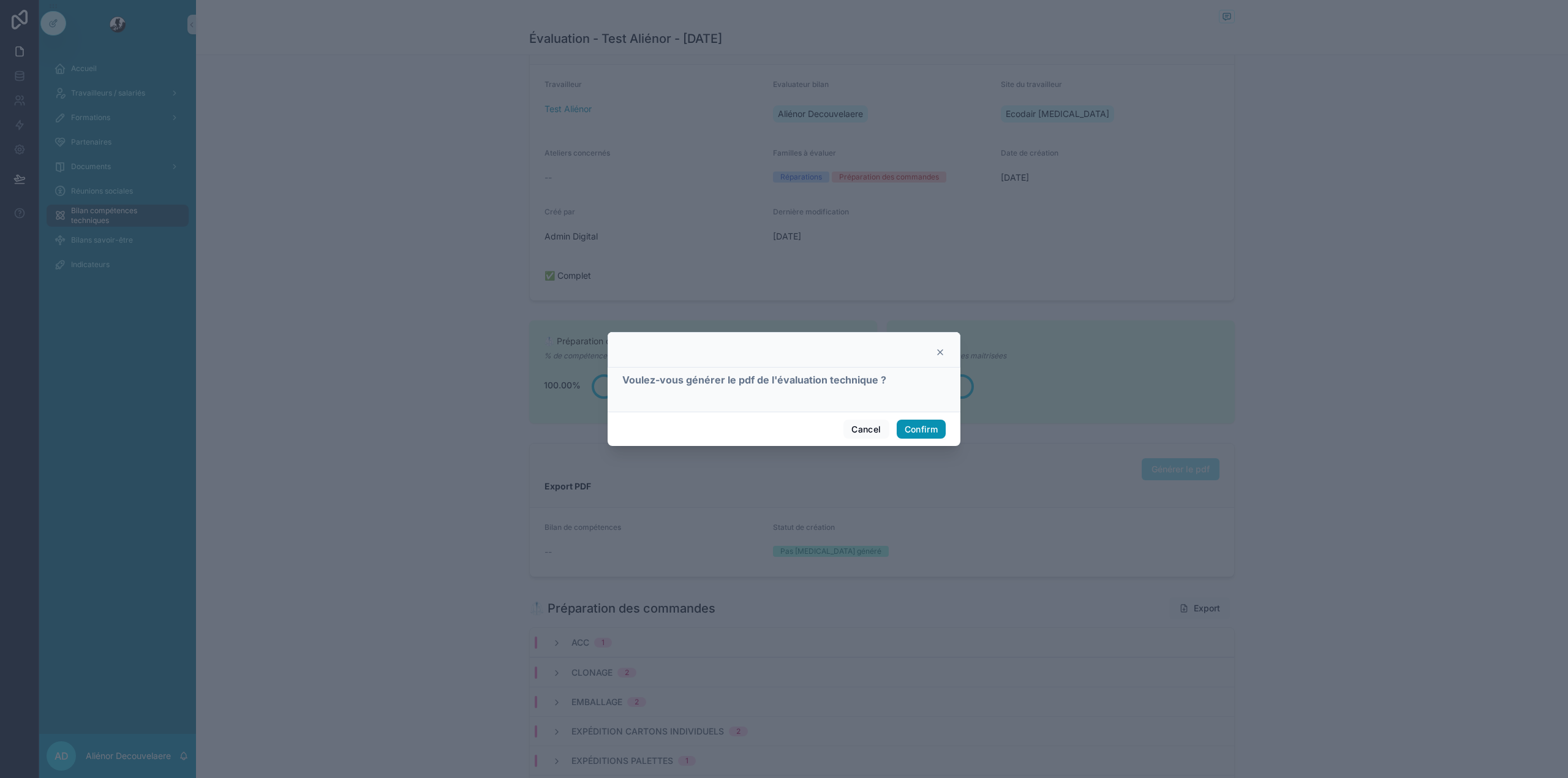
click at [907, 424] on button "Confirm" at bounding box center [921, 429] width 49 height 19
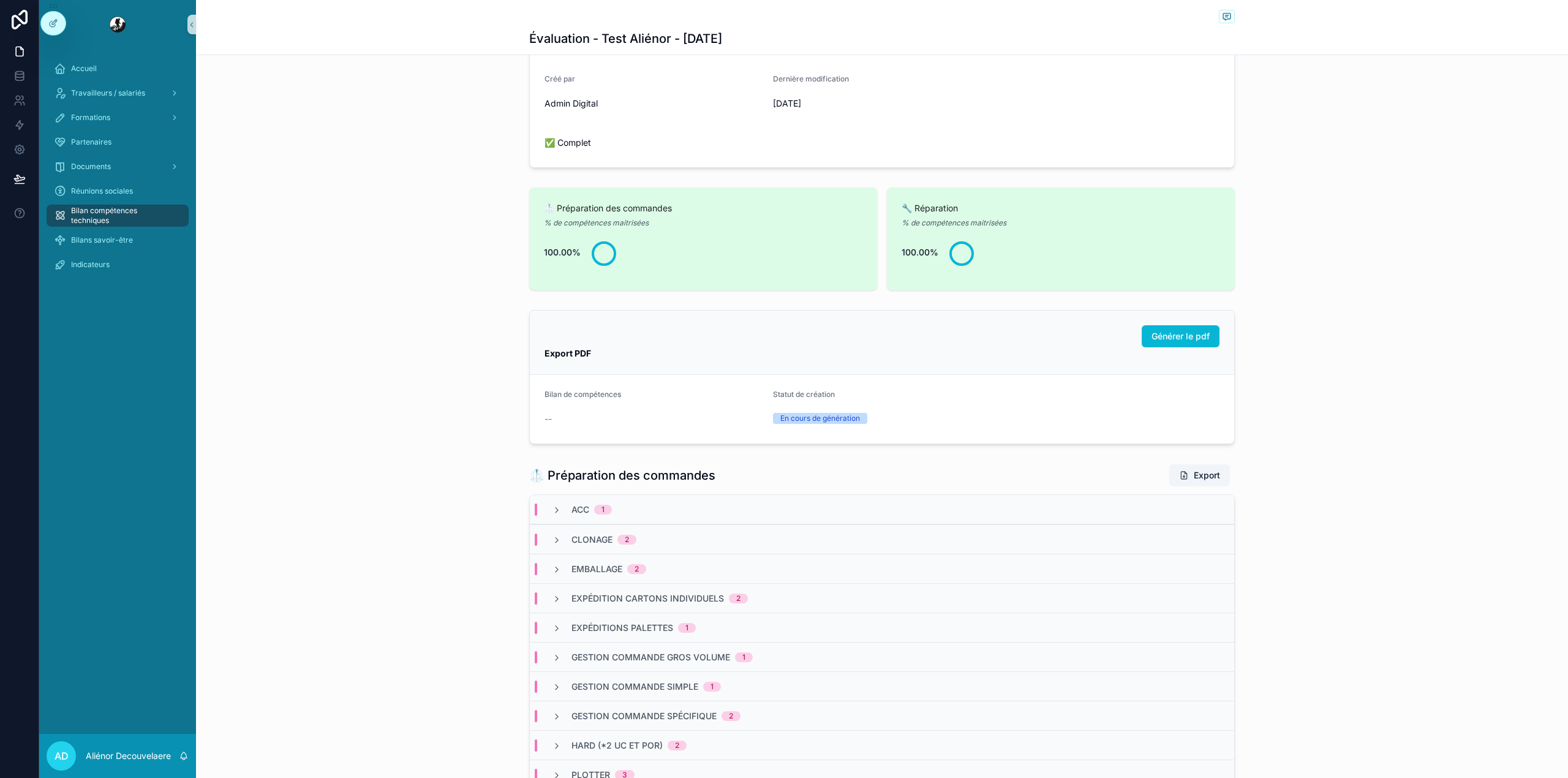
scroll to position [249, 0]
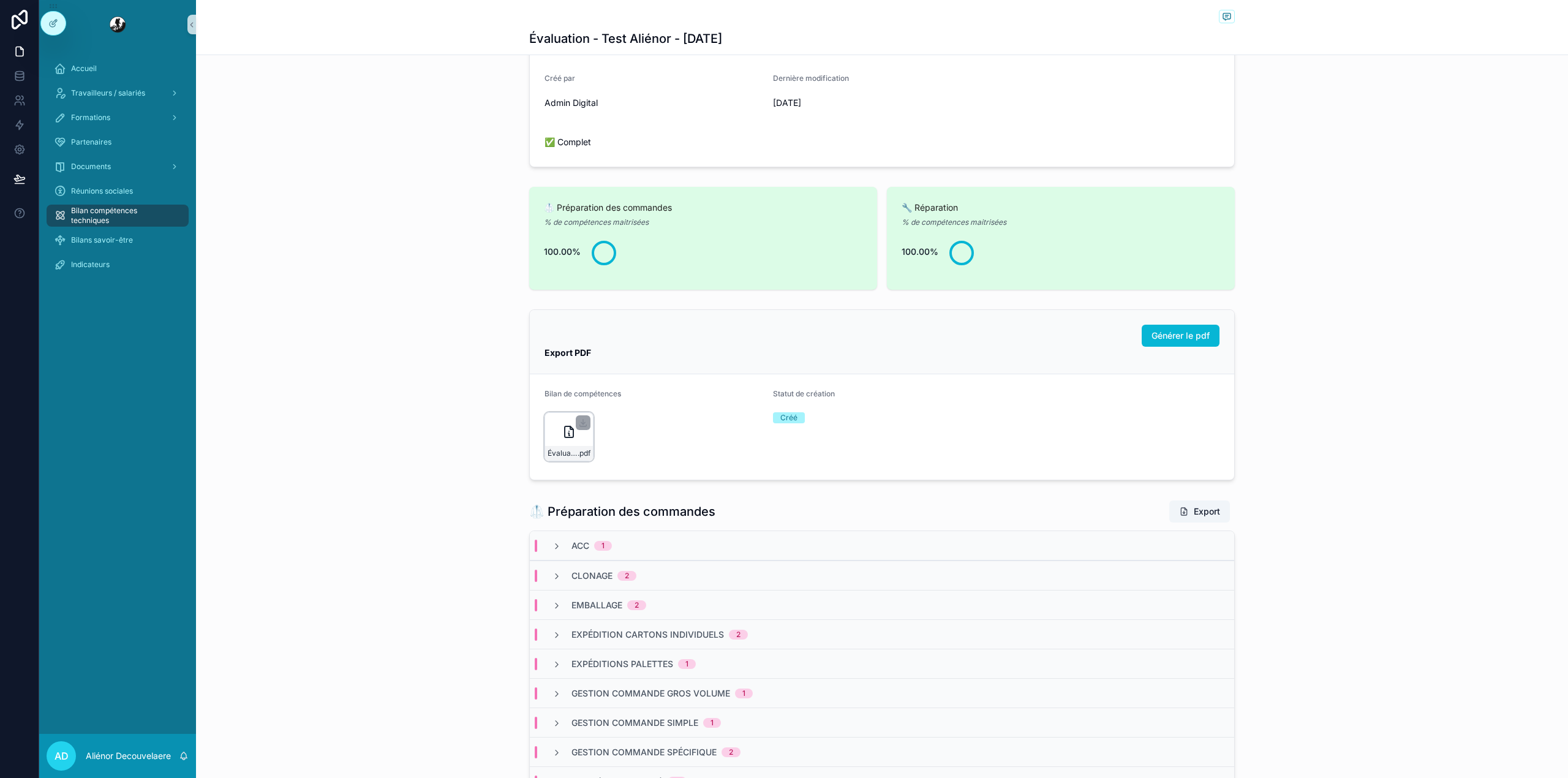
click at [576, 430] on div "scrollable content" at bounding box center [583, 423] width 15 height 15
click at [544, 431] on div "Évaluation----Test-Aliénor----29-08-2025 .pdf" at bounding box center [569, 436] width 49 height 49
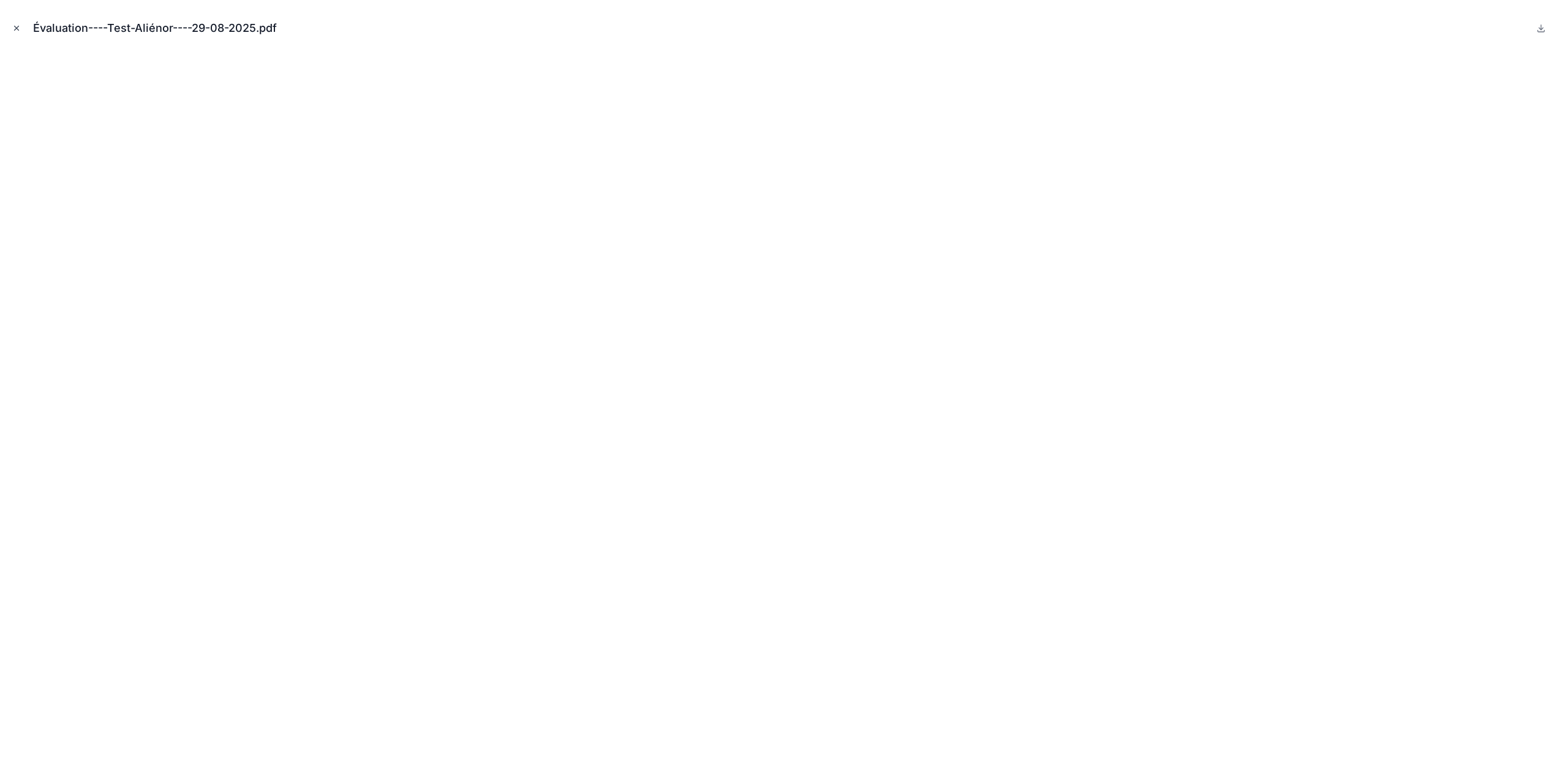
click at [17, 27] on icon "Close modal" at bounding box center [17, 28] width 4 height 4
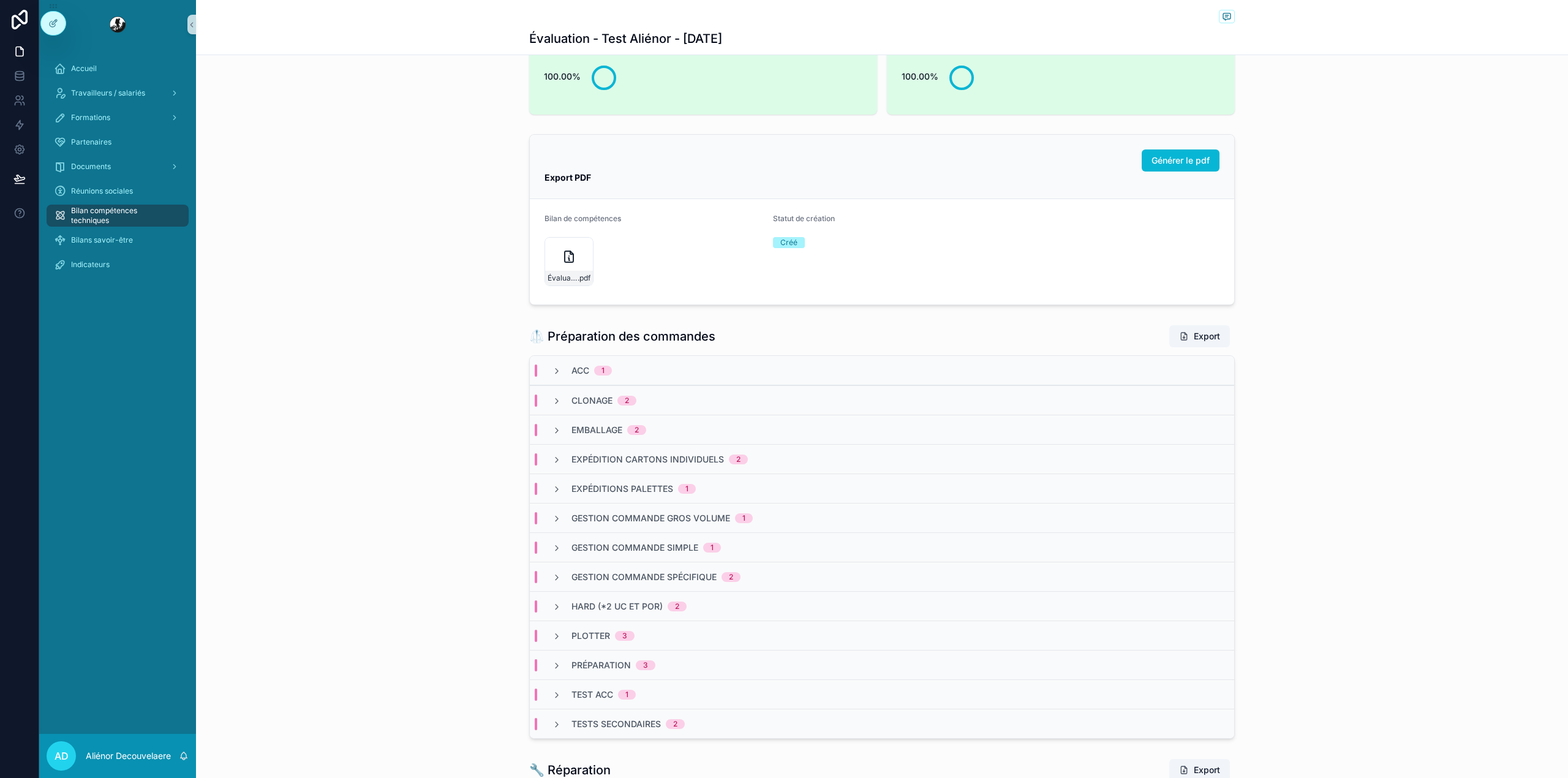
scroll to position [611, 0]
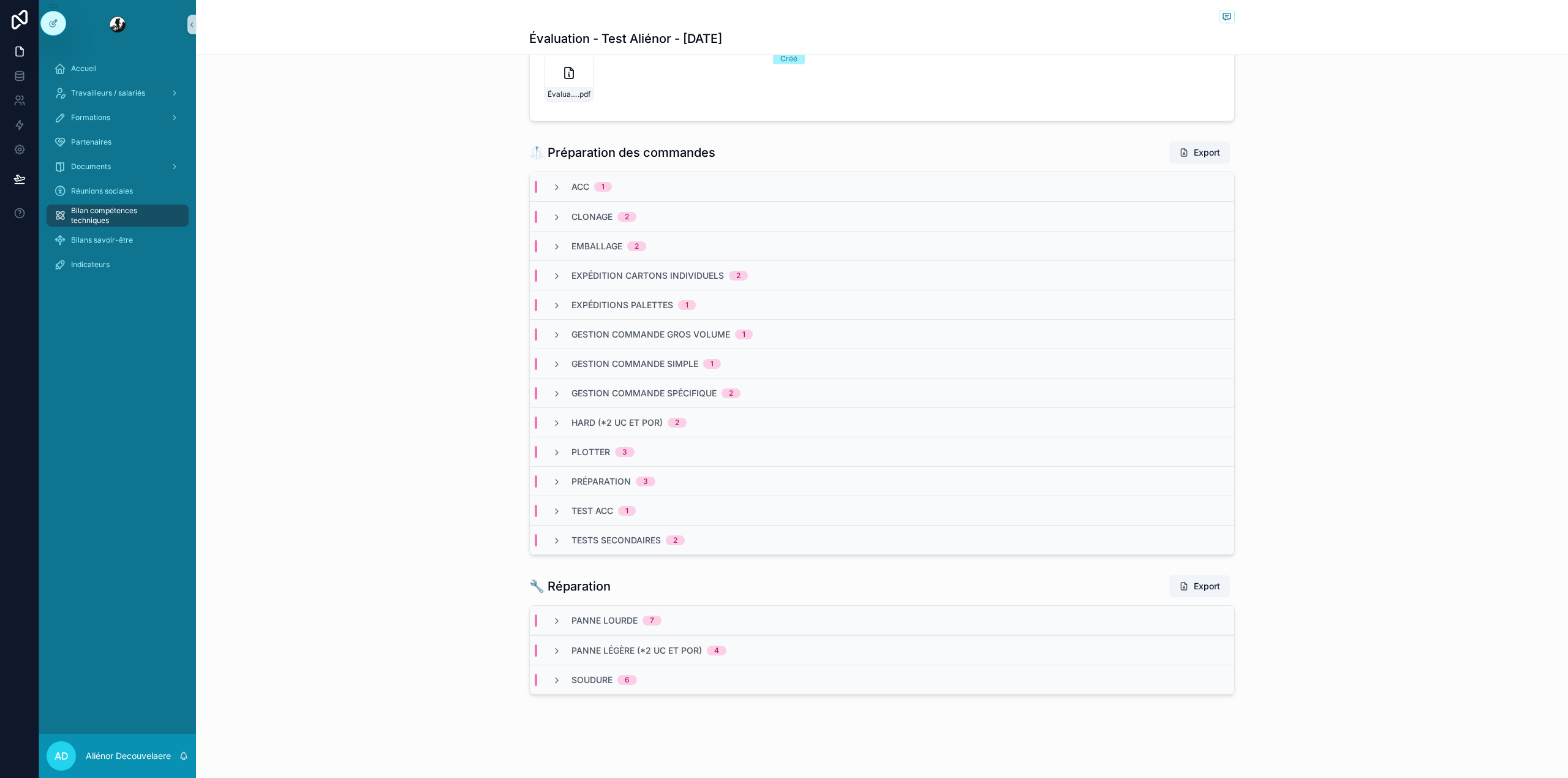
click at [664, 341] on div "Gestion commande gros volume 1" at bounding box center [882, 334] width 704 height 29
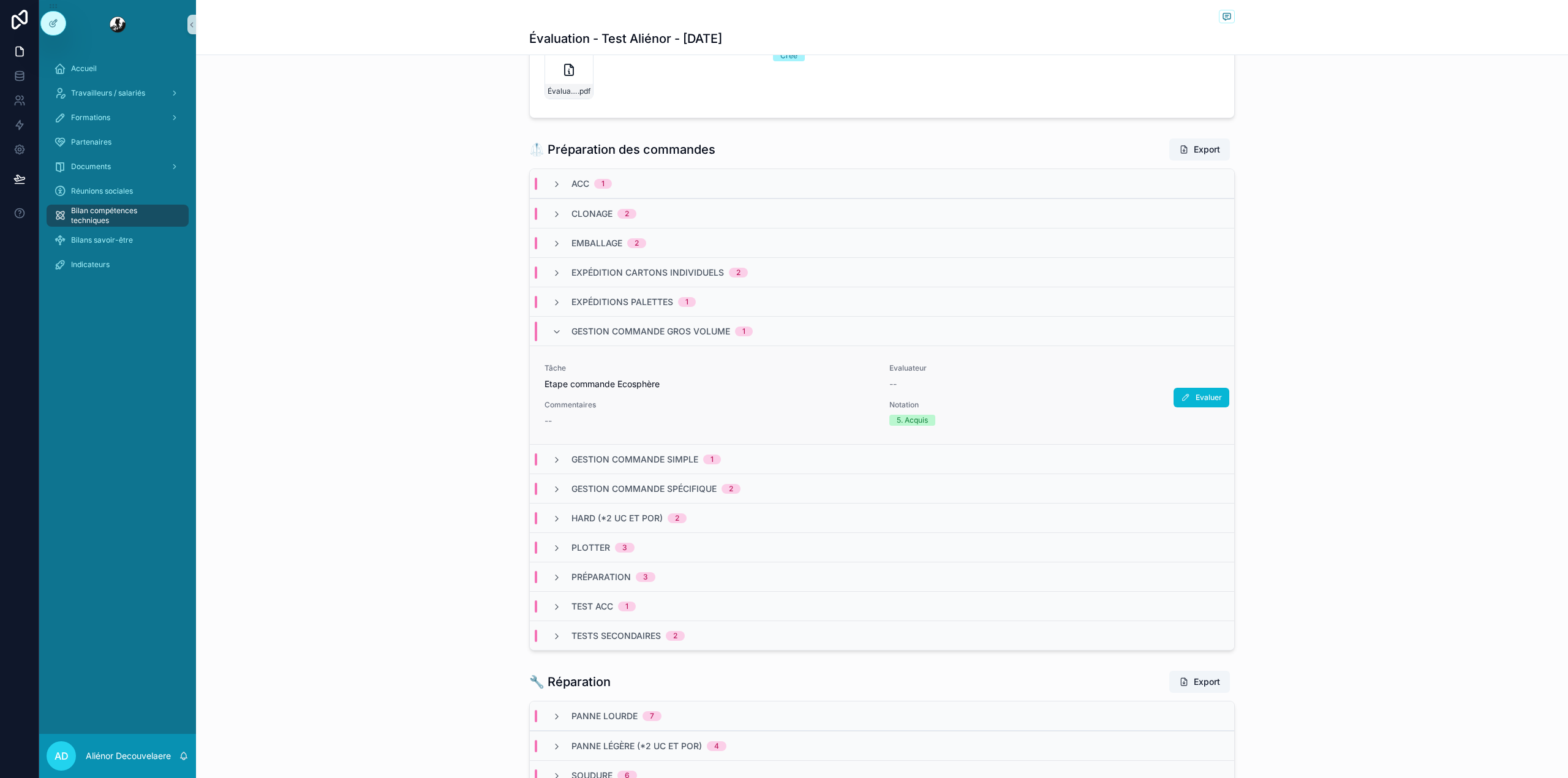
click at [689, 444] on div "Tâche Etape commande Ecosphère Evaluateur -- Commentaires -- Notation 5. [PERSO…" at bounding box center [882, 395] width 704 height 98
drag, startPoint x: 668, startPoint y: 451, endPoint x: 689, endPoint y: 444, distance: 22.1
click at [689, 444] on div "Tâche Etape commande Ecosphère Evaluateur -- Commentaires -- Notation 5. [PERSO…" at bounding box center [882, 395] width 704 height 98
click at [683, 448] on div "Gestion commande simple 1" at bounding box center [882, 459] width 704 height 29
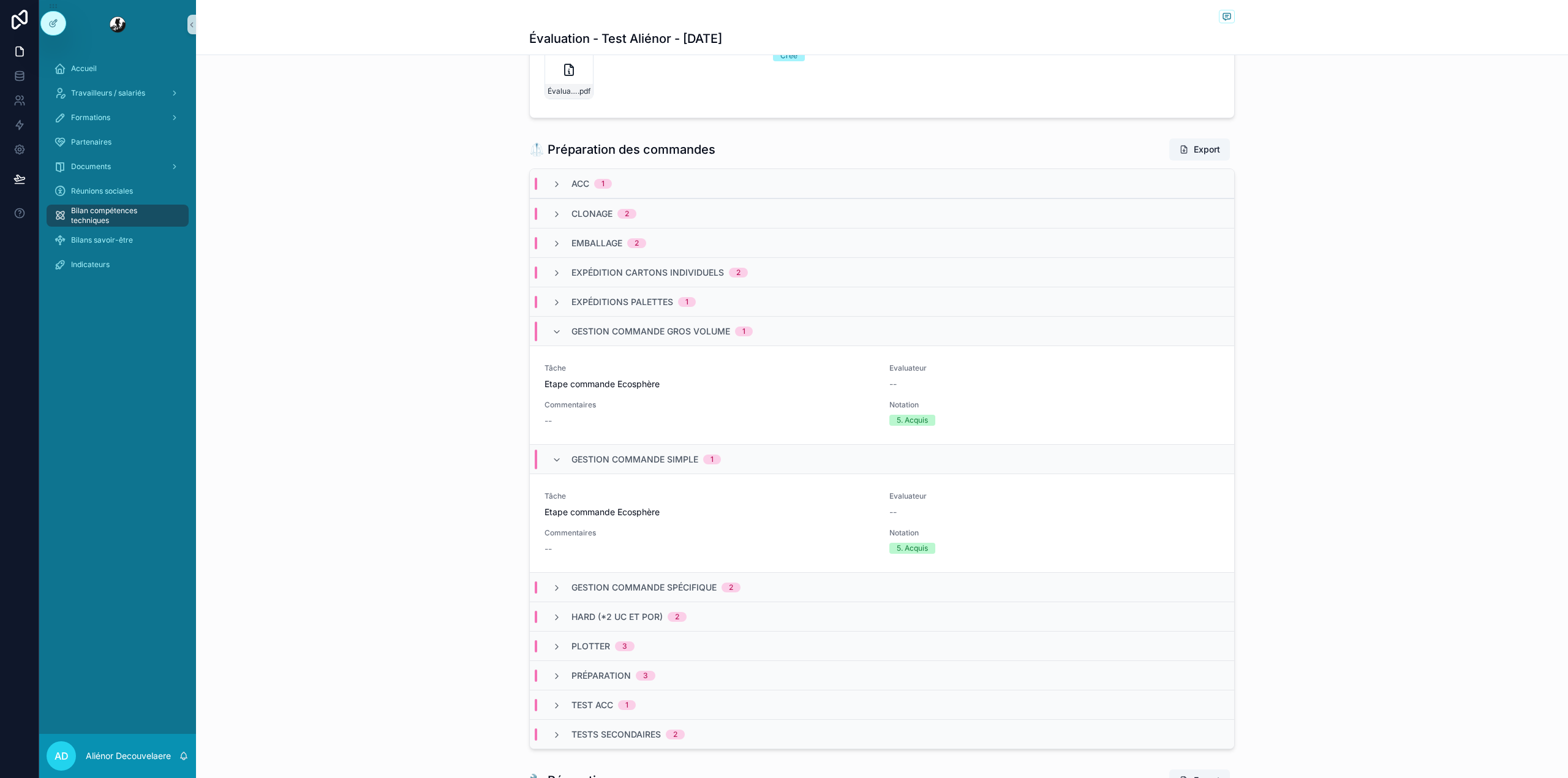
click at [656, 587] on span "Gestion commande spécifique" at bounding box center [643, 588] width 145 height 12
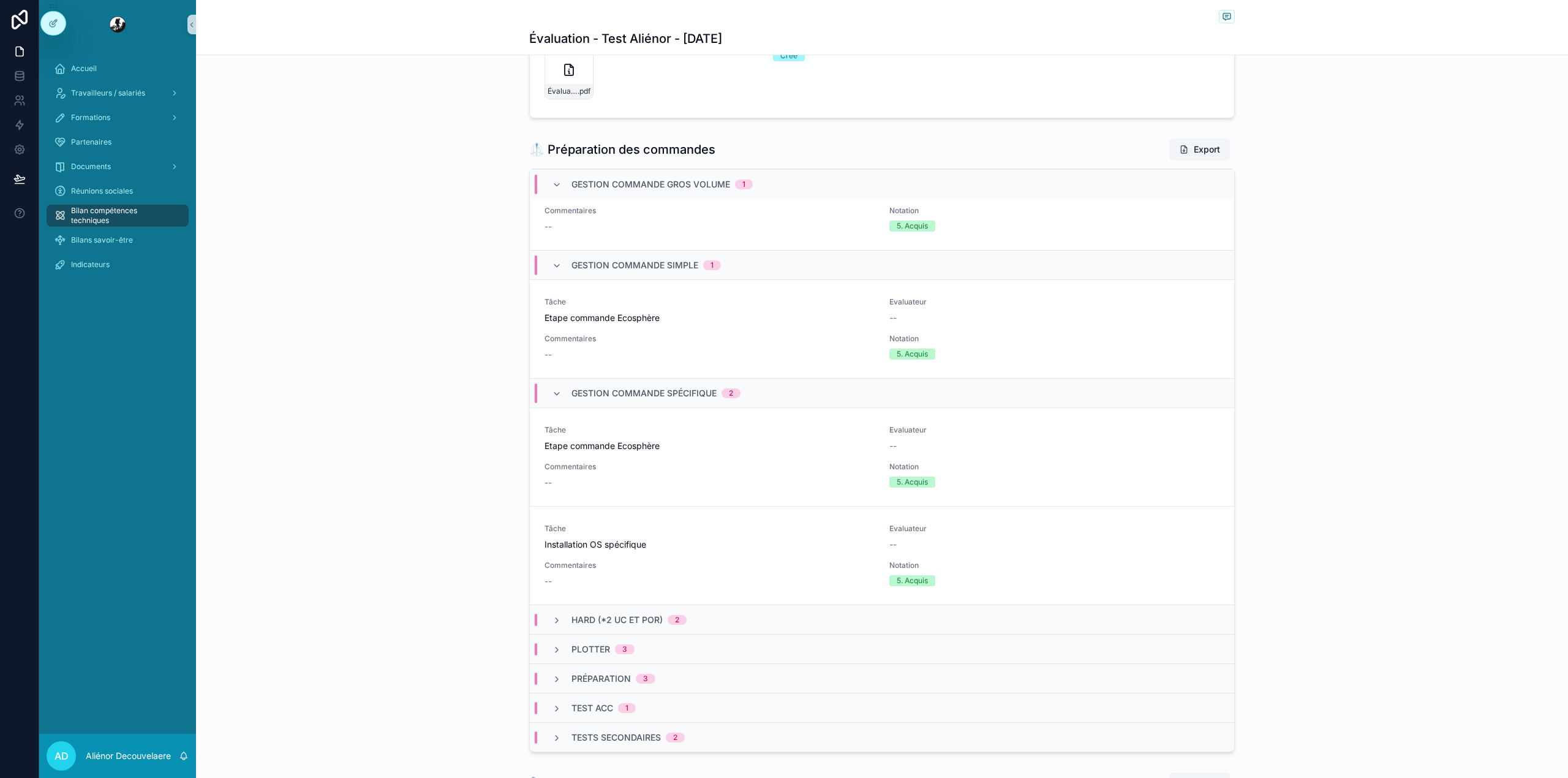
click at [643, 626] on span "Hard (*2 UC et POR)" at bounding box center [617, 620] width 91 height 12
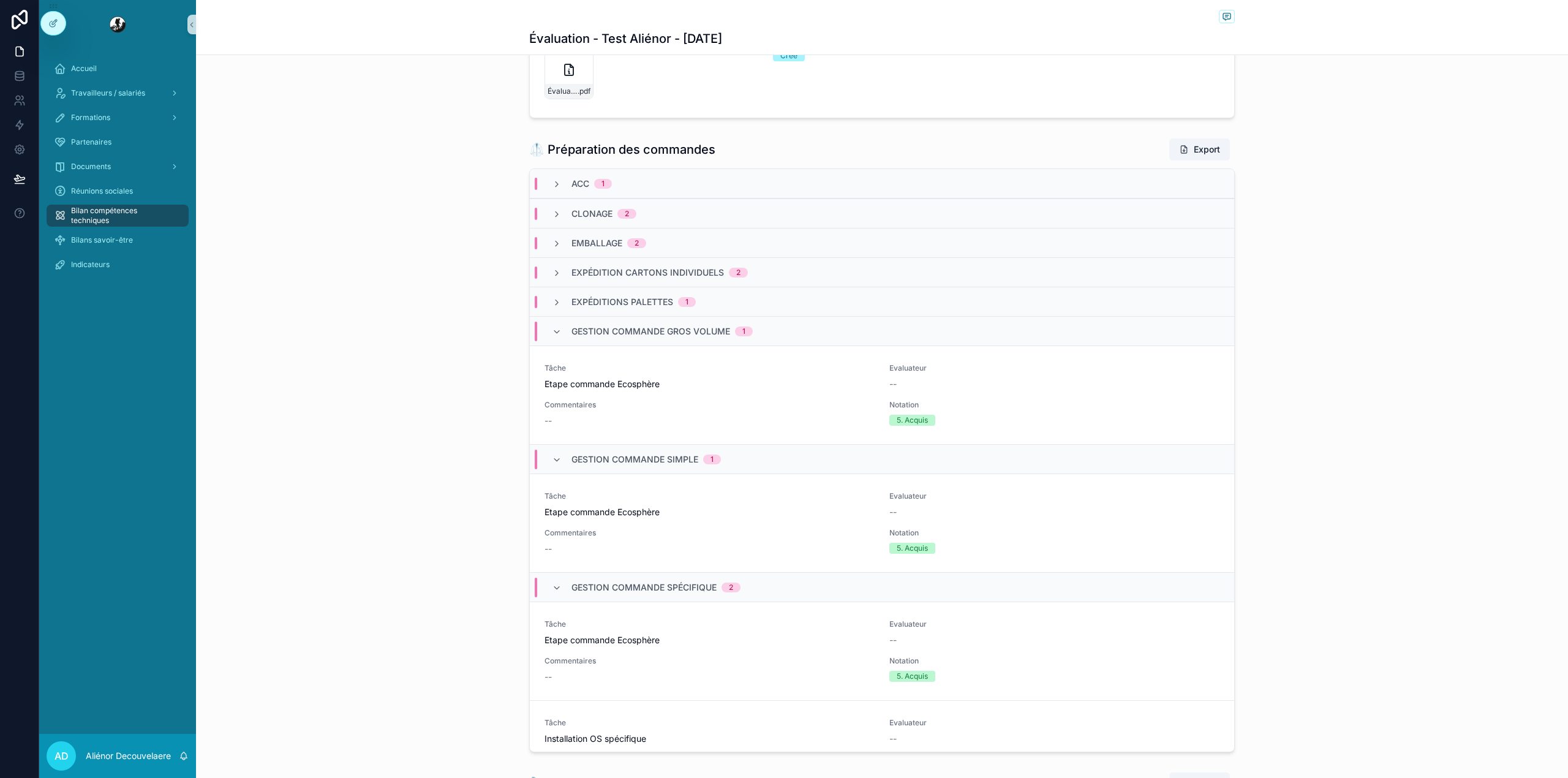
scroll to position [0, 0]
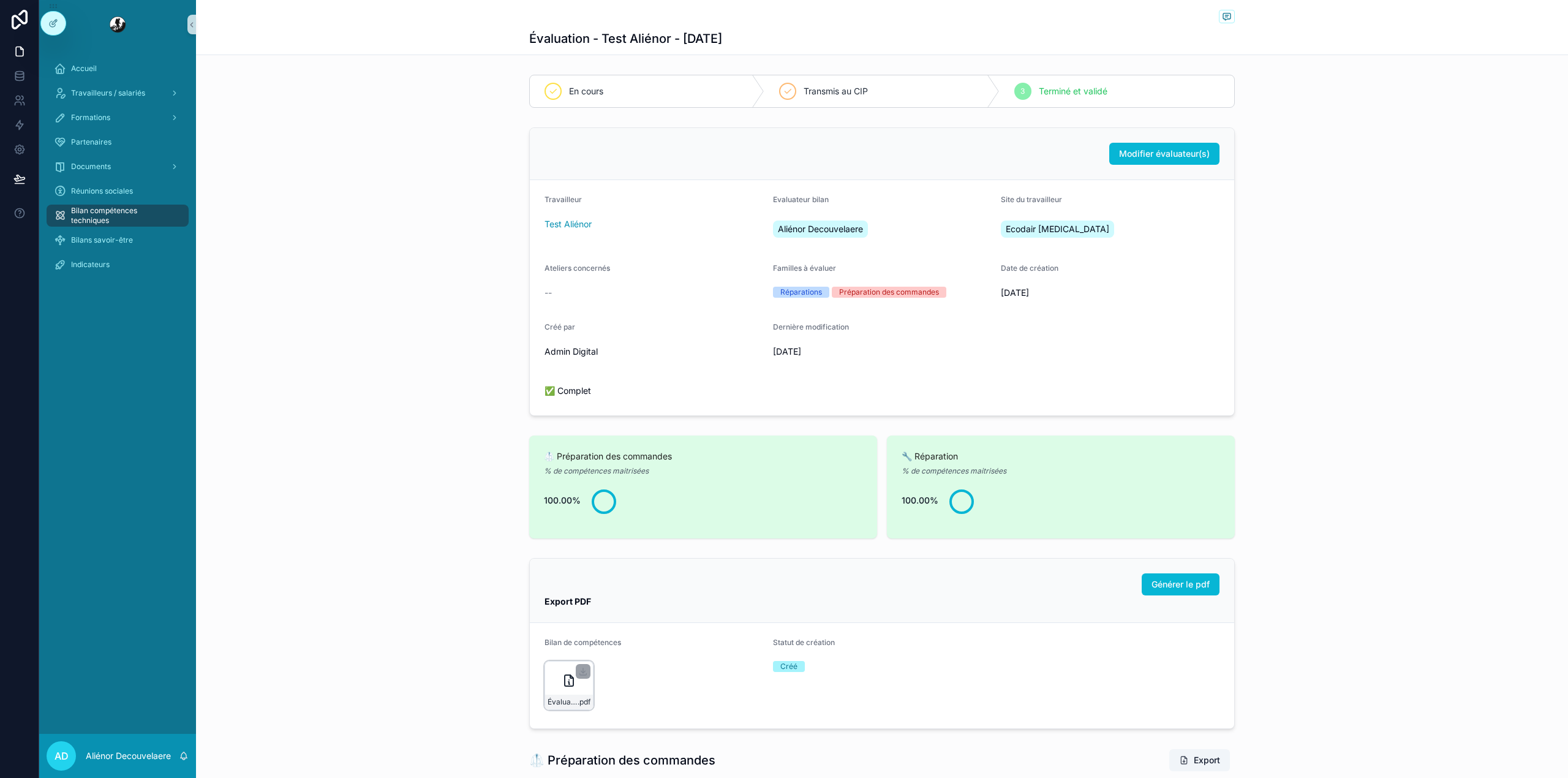
click at [551, 673] on div "Évaluation----Test-Aliénor----29-08-2025 .pdf" at bounding box center [569, 685] width 49 height 49
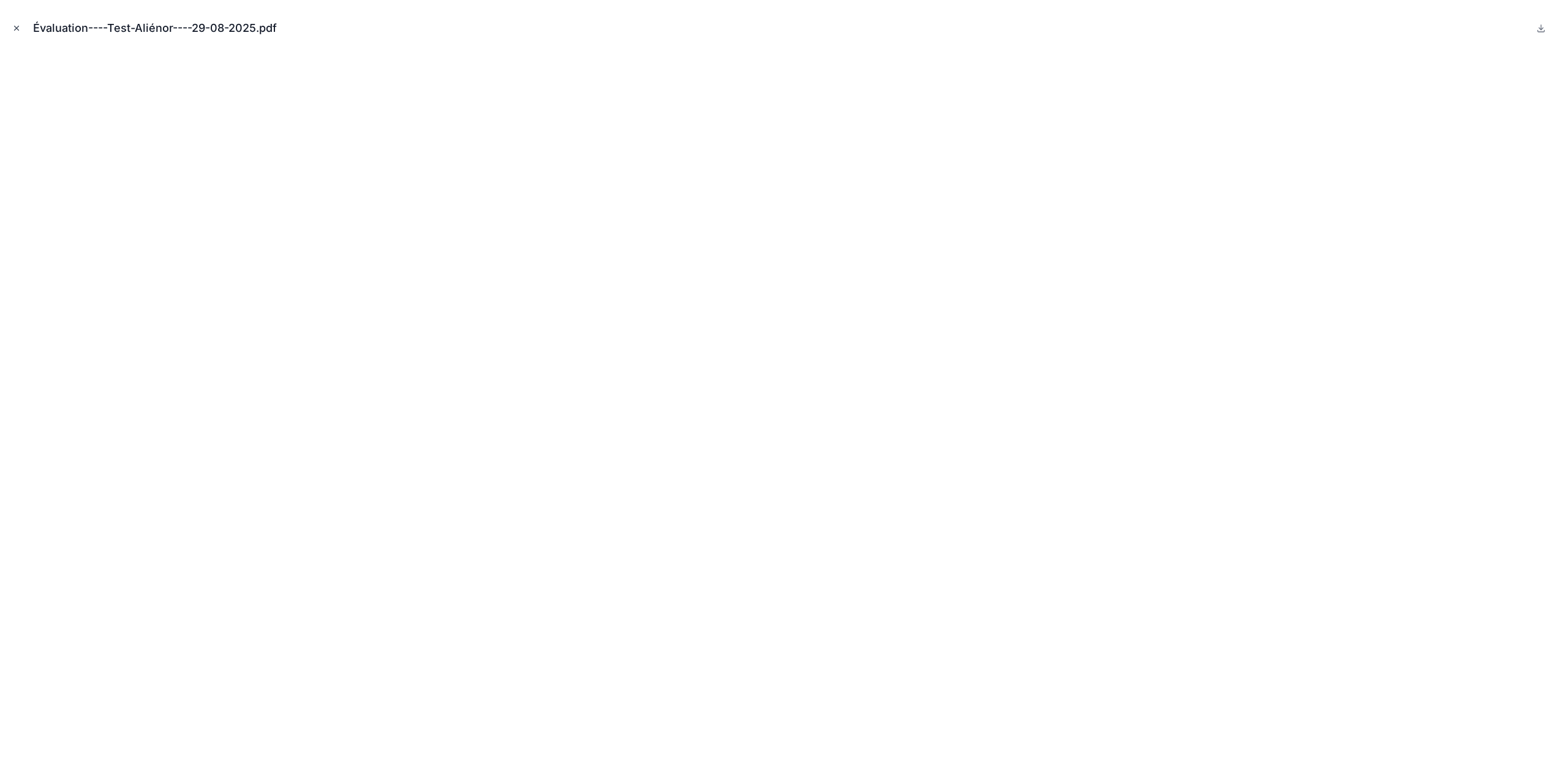
click at [19, 24] on icon "Close modal" at bounding box center [17, 28] width 9 height 9
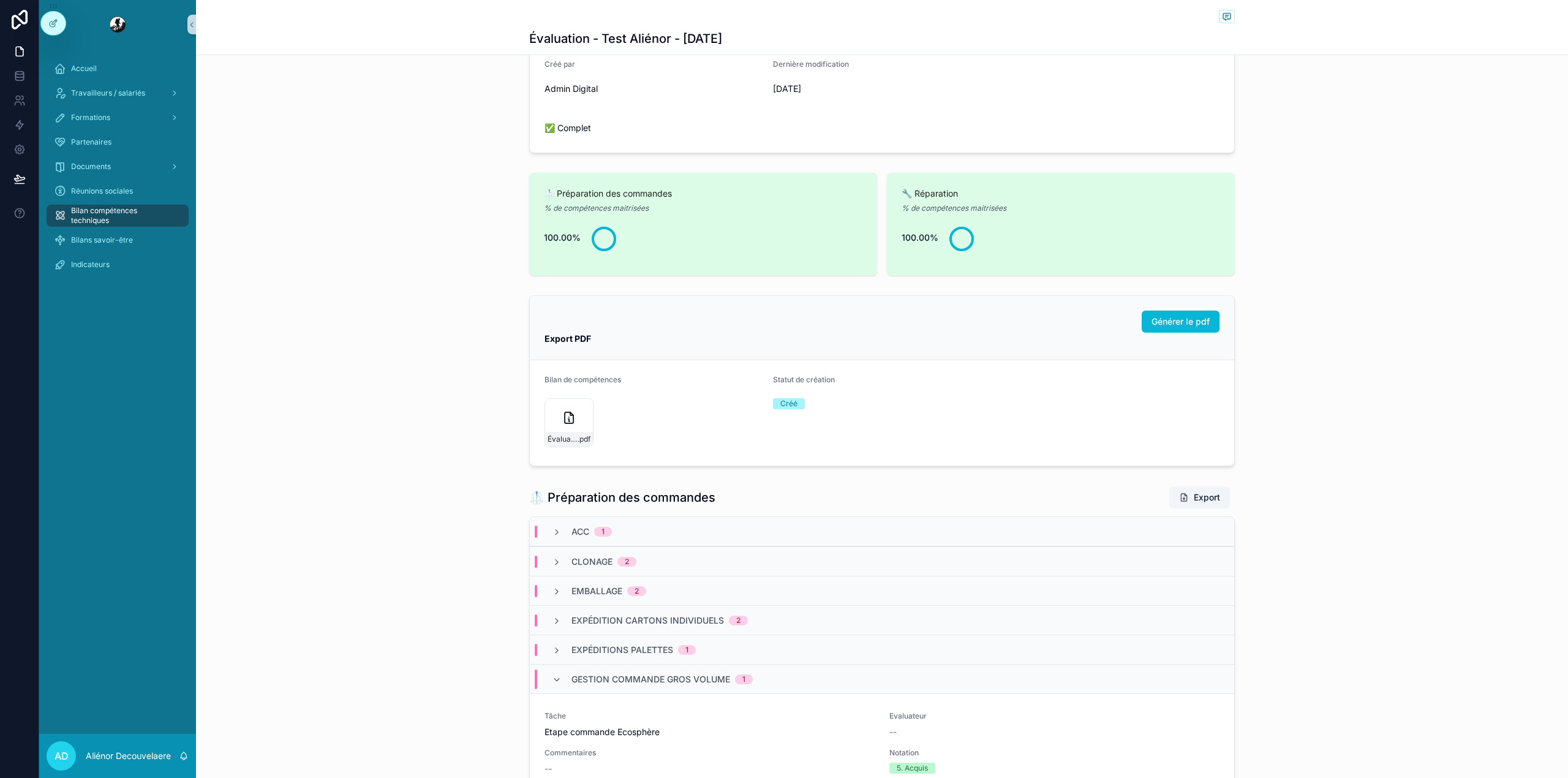
scroll to position [263, 0]
click at [576, 413] on div "scrollable content" at bounding box center [583, 408] width 15 height 15
click at [564, 424] on icon "scrollable content" at bounding box center [569, 417] width 15 height 15
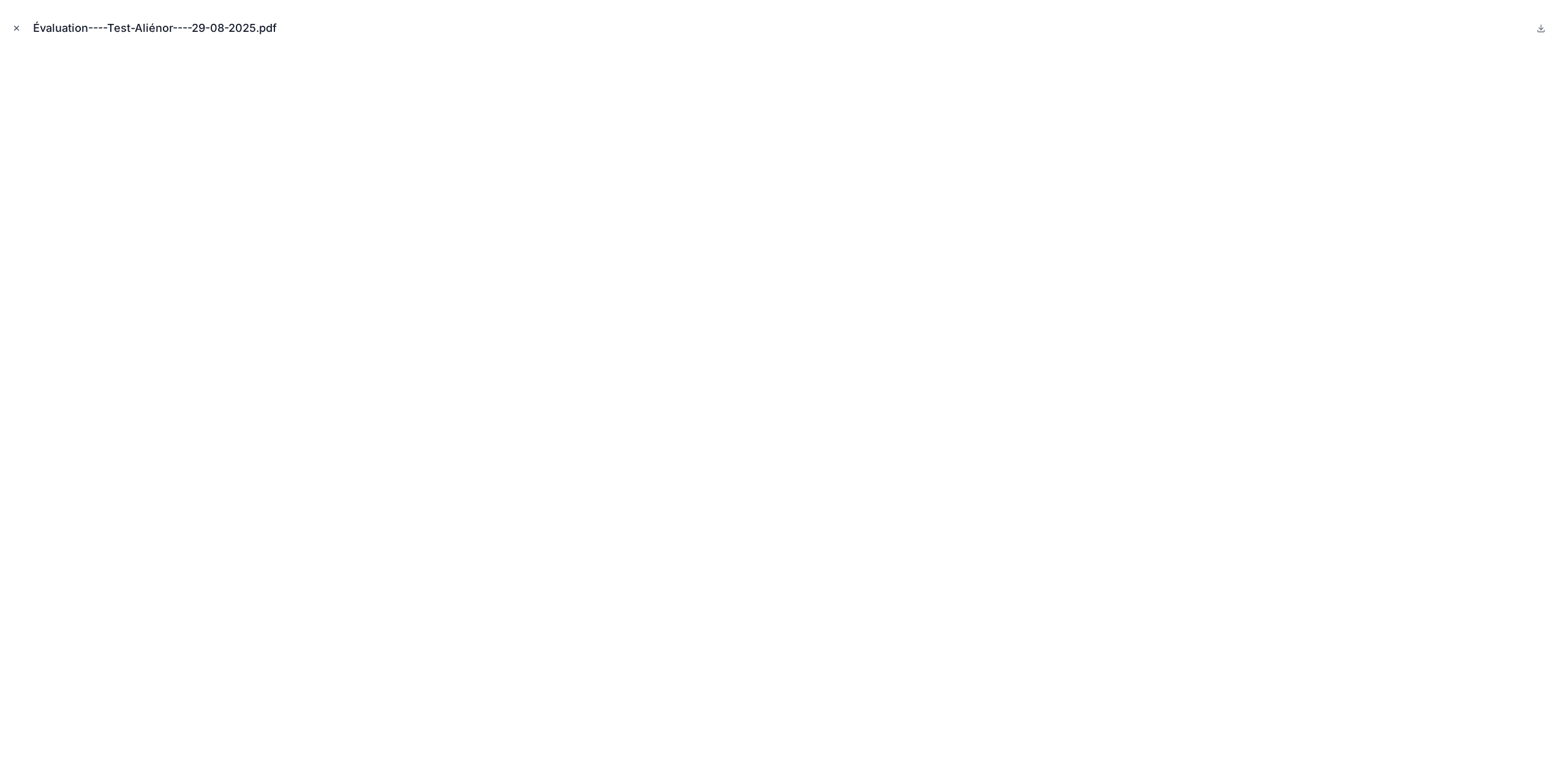
click at [22, 30] on button "Close modal" at bounding box center [17, 28] width 14 height 14
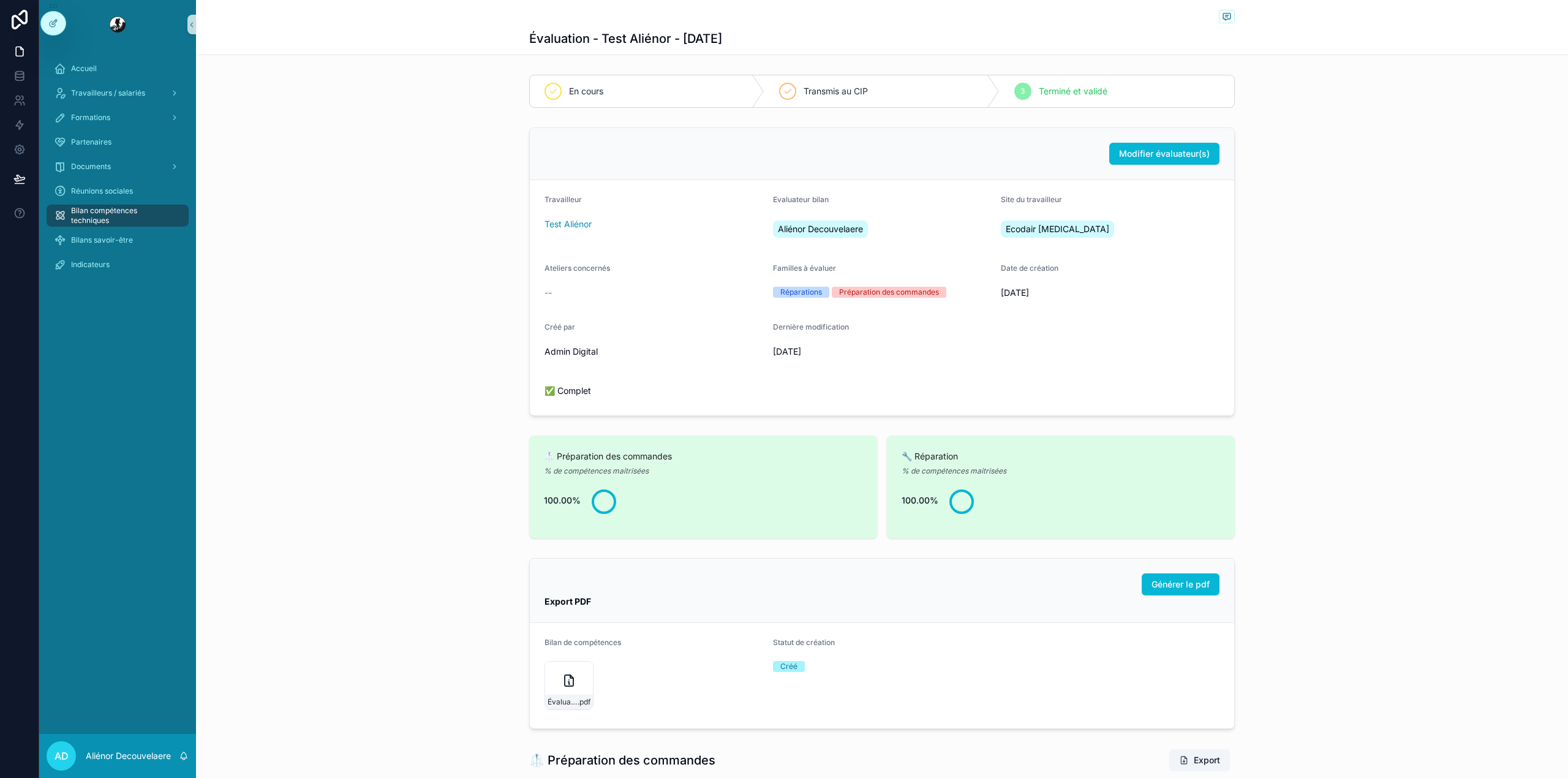
click at [136, 212] on span "Bilan compétences techniques" at bounding box center [123, 215] width 105 height 19
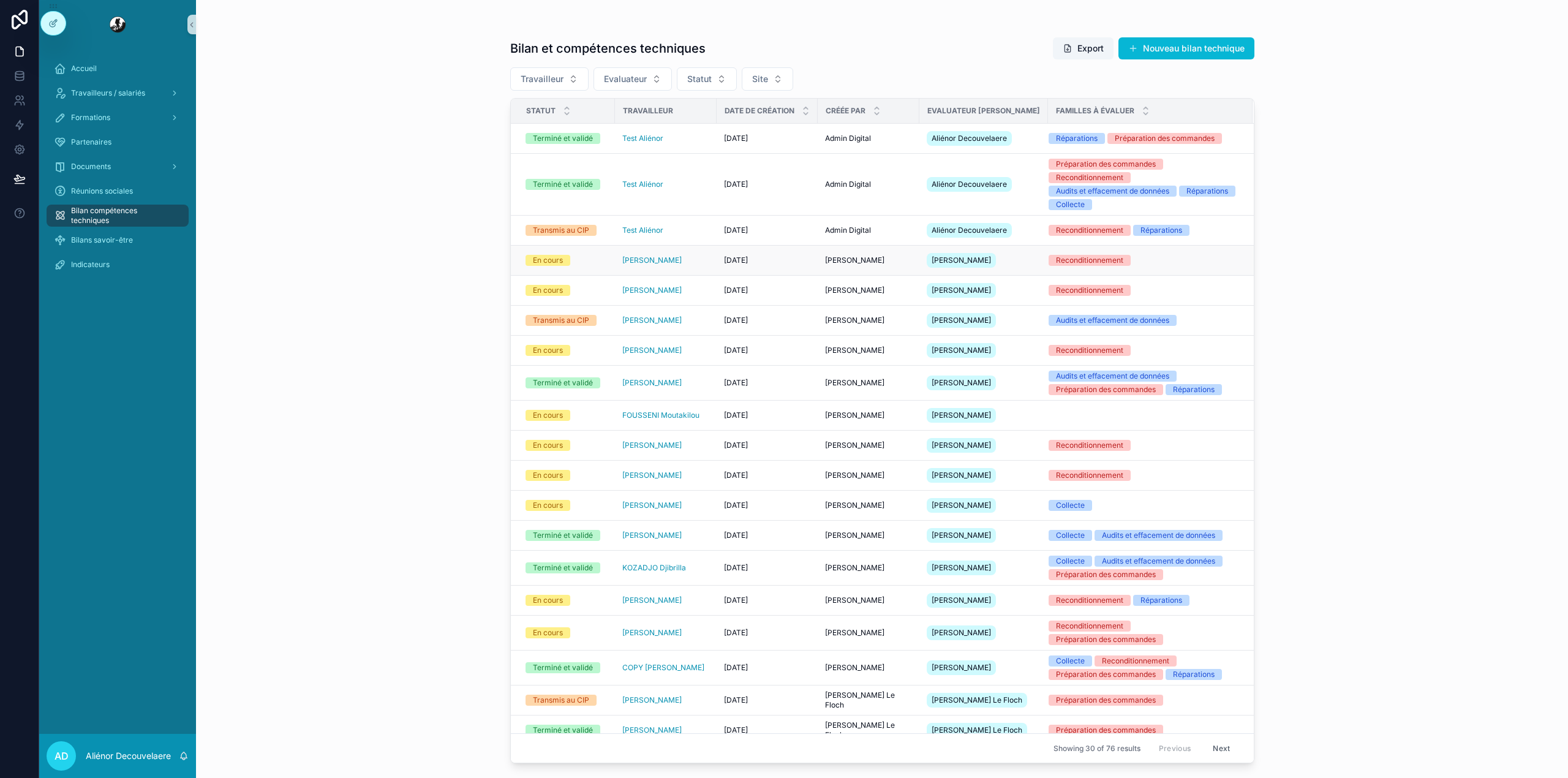
click at [590, 261] on td "En cours" at bounding box center [562, 261] width 104 height 30
click at [590, 274] on td "En cours" at bounding box center [562, 261] width 104 height 30
click at [590, 266] on div "En cours" at bounding box center [566, 260] width 82 height 11
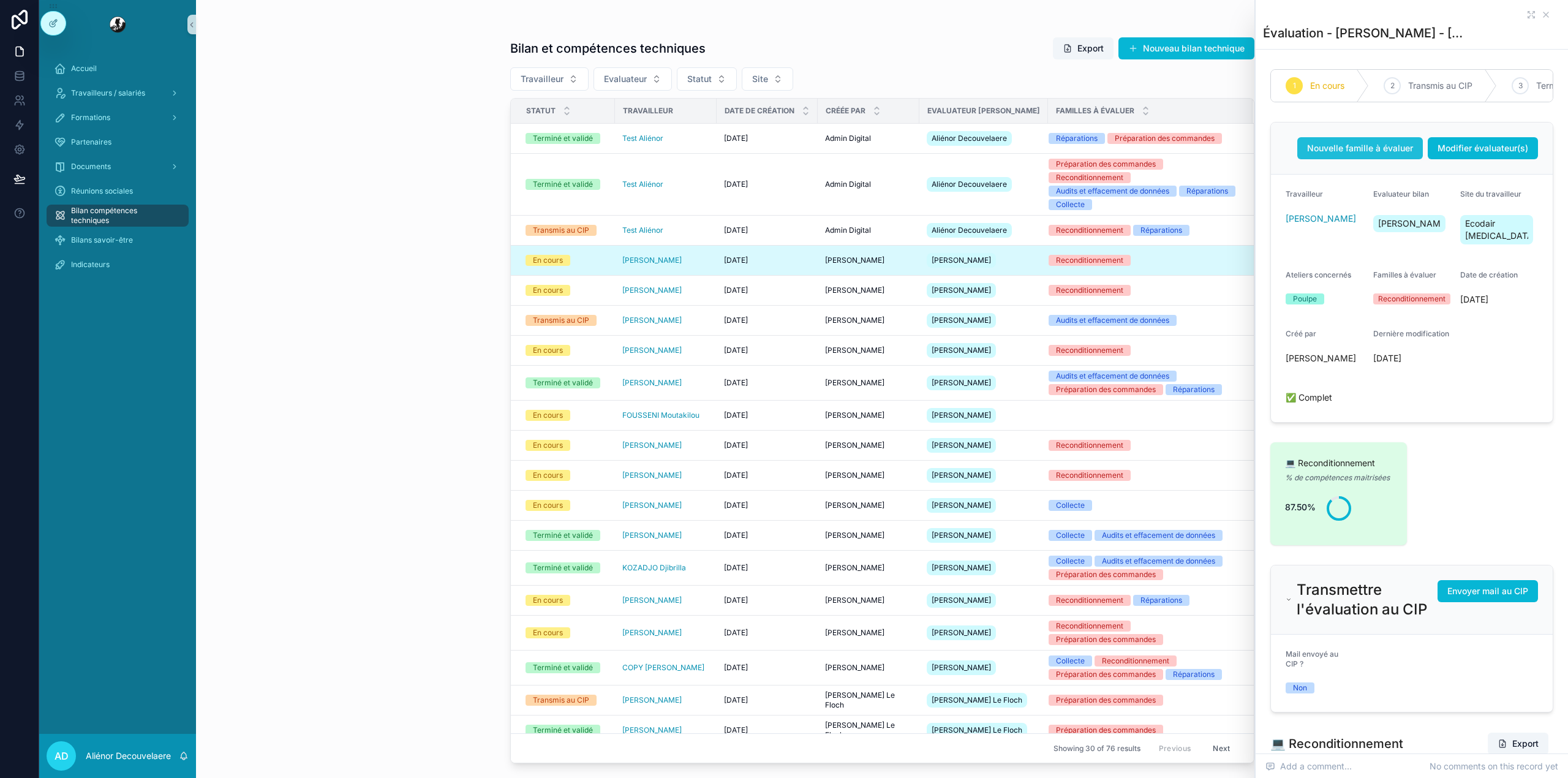
click at [1348, 154] on button "Nouvelle famille à évaluer" at bounding box center [1360, 148] width 126 height 22
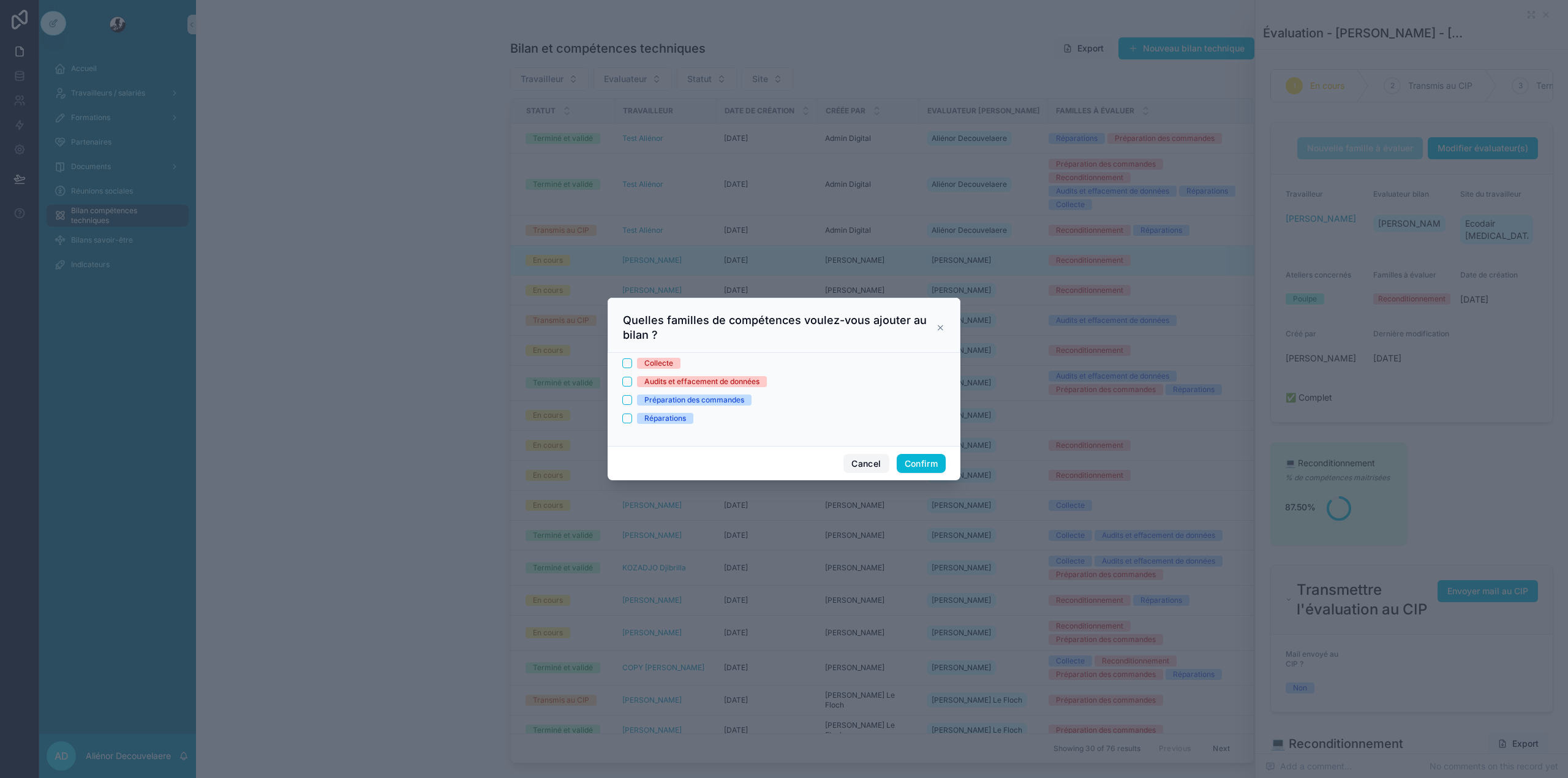
click at [856, 466] on button "Cancel" at bounding box center [866, 463] width 45 height 19
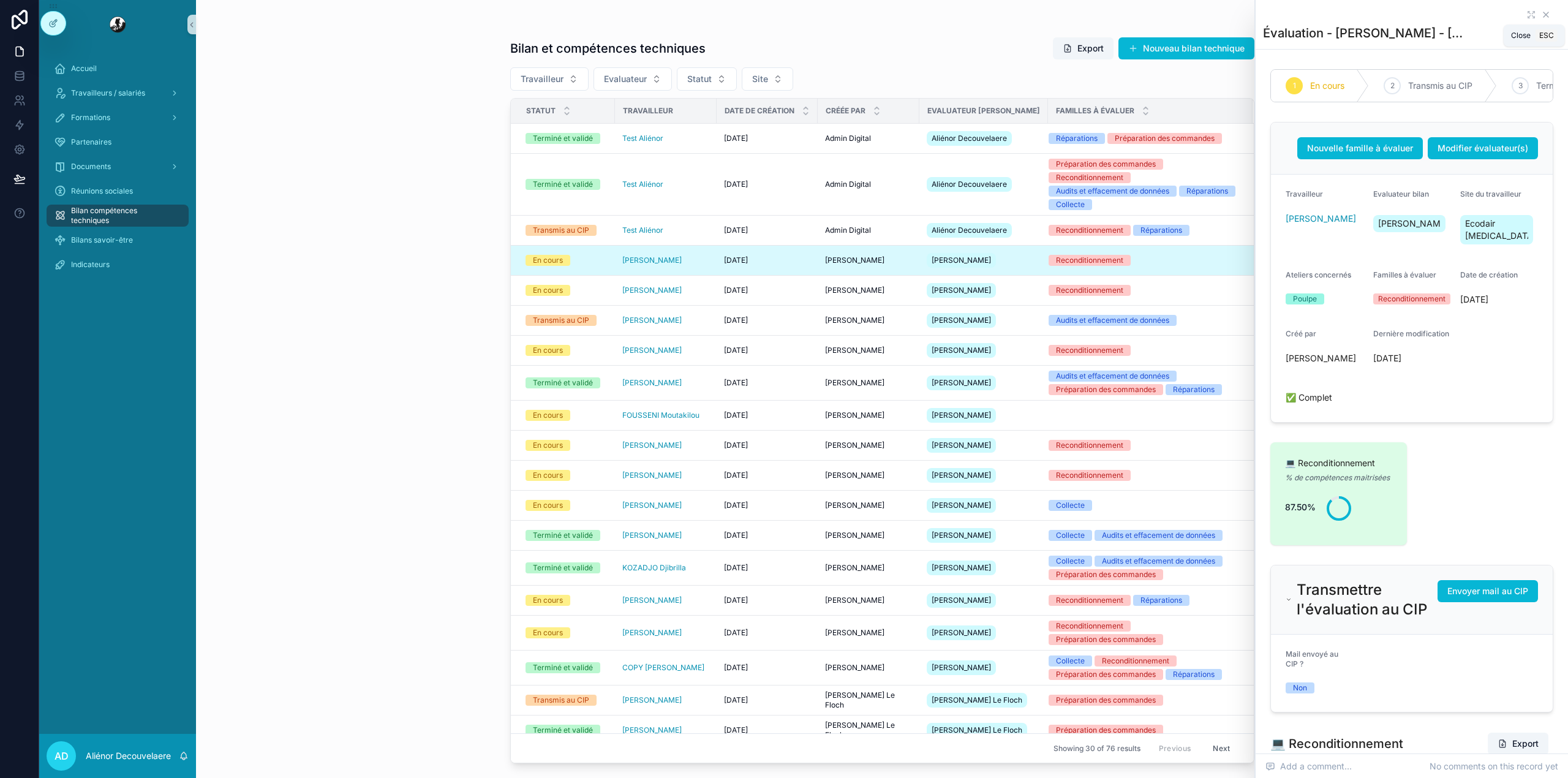
click at [1541, 15] on icon "scrollable content" at bounding box center [1546, 15] width 10 height 10
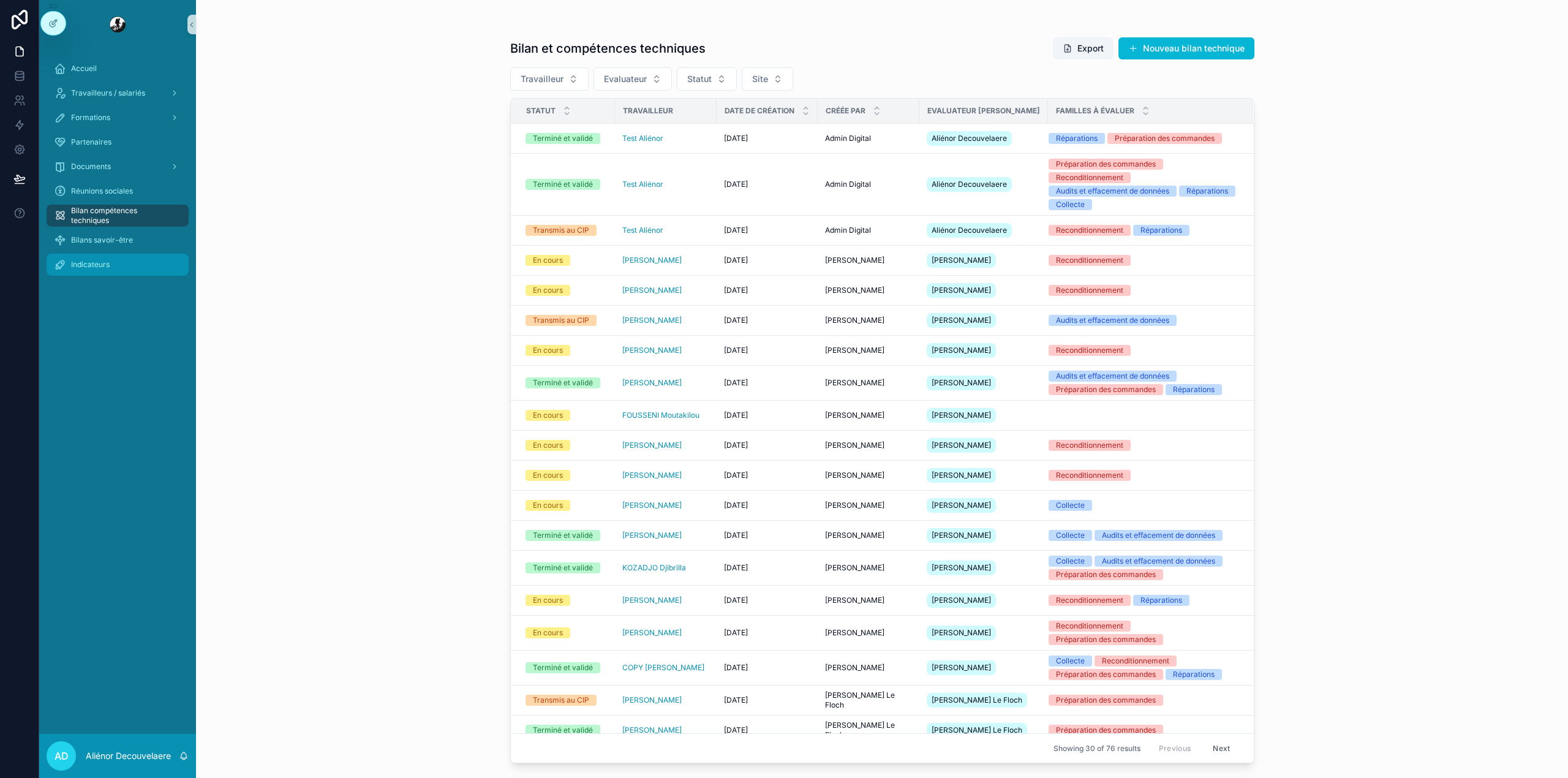
click at [111, 260] on div "Indicateurs" at bounding box center [118, 264] width 128 height 19
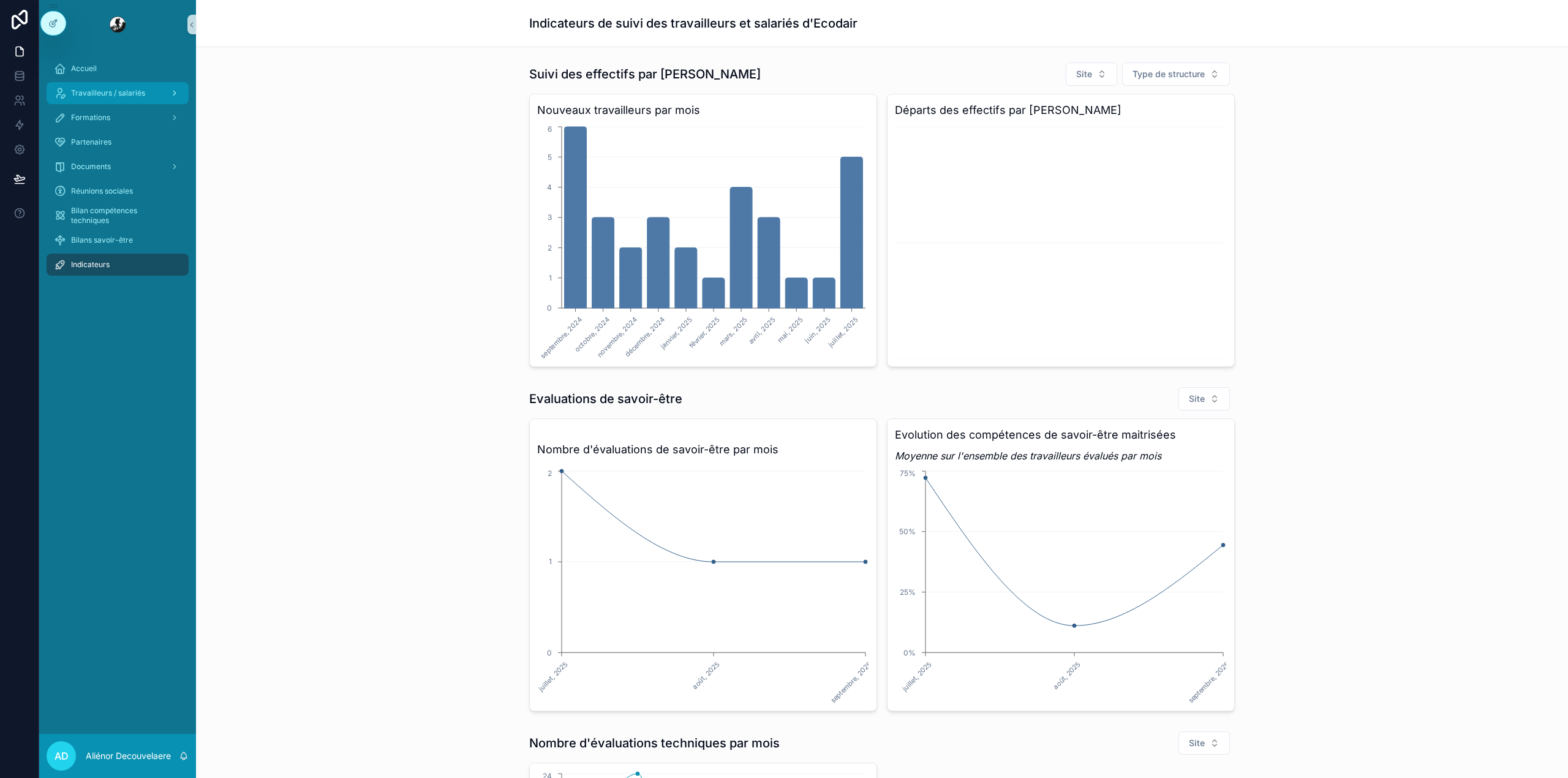
click at [111, 95] on span "Travailleurs / salariés" at bounding box center [108, 93] width 74 height 10
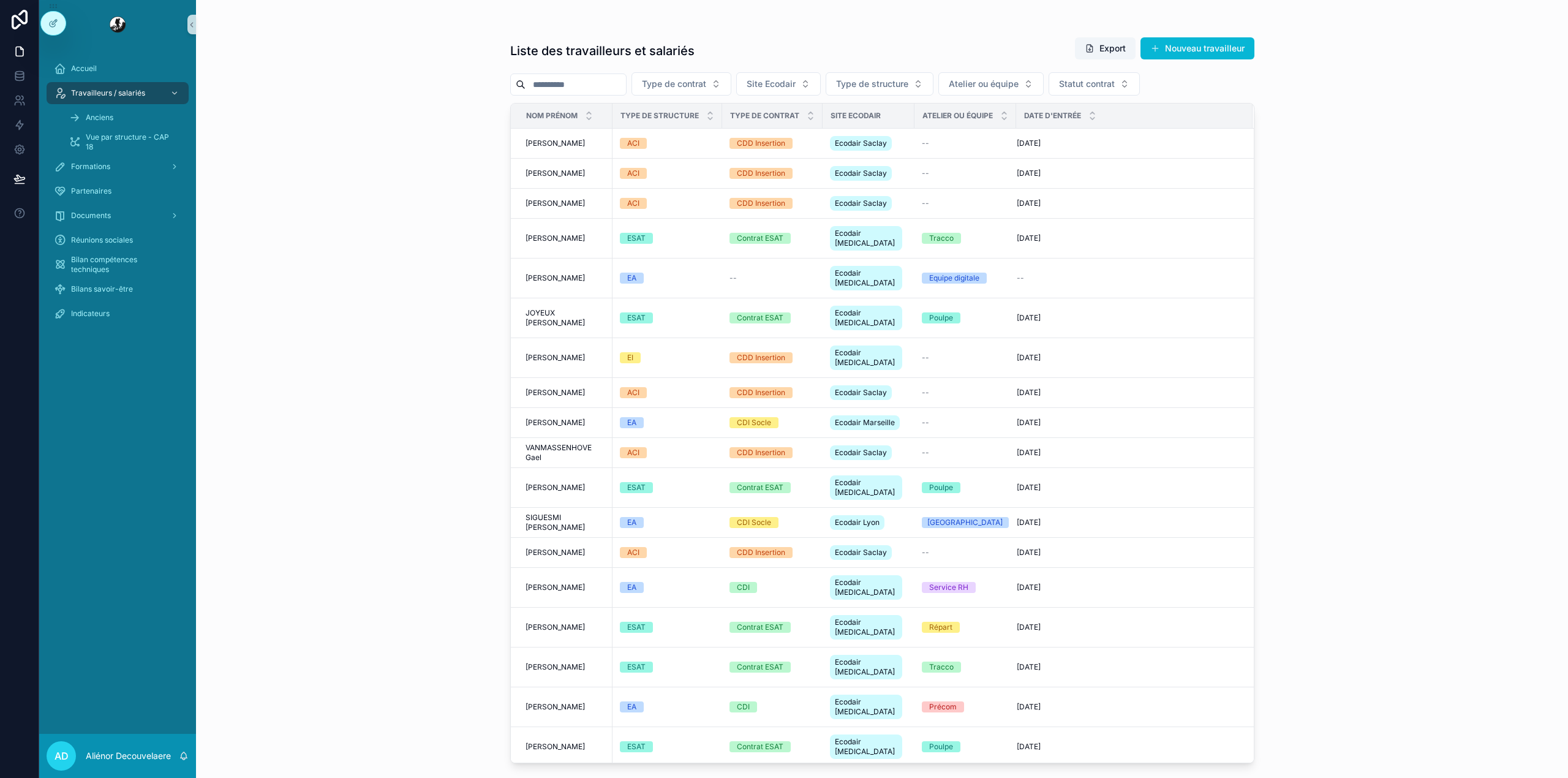
click at [581, 84] on input "scrollable content" at bounding box center [575, 85] width 100 height 17
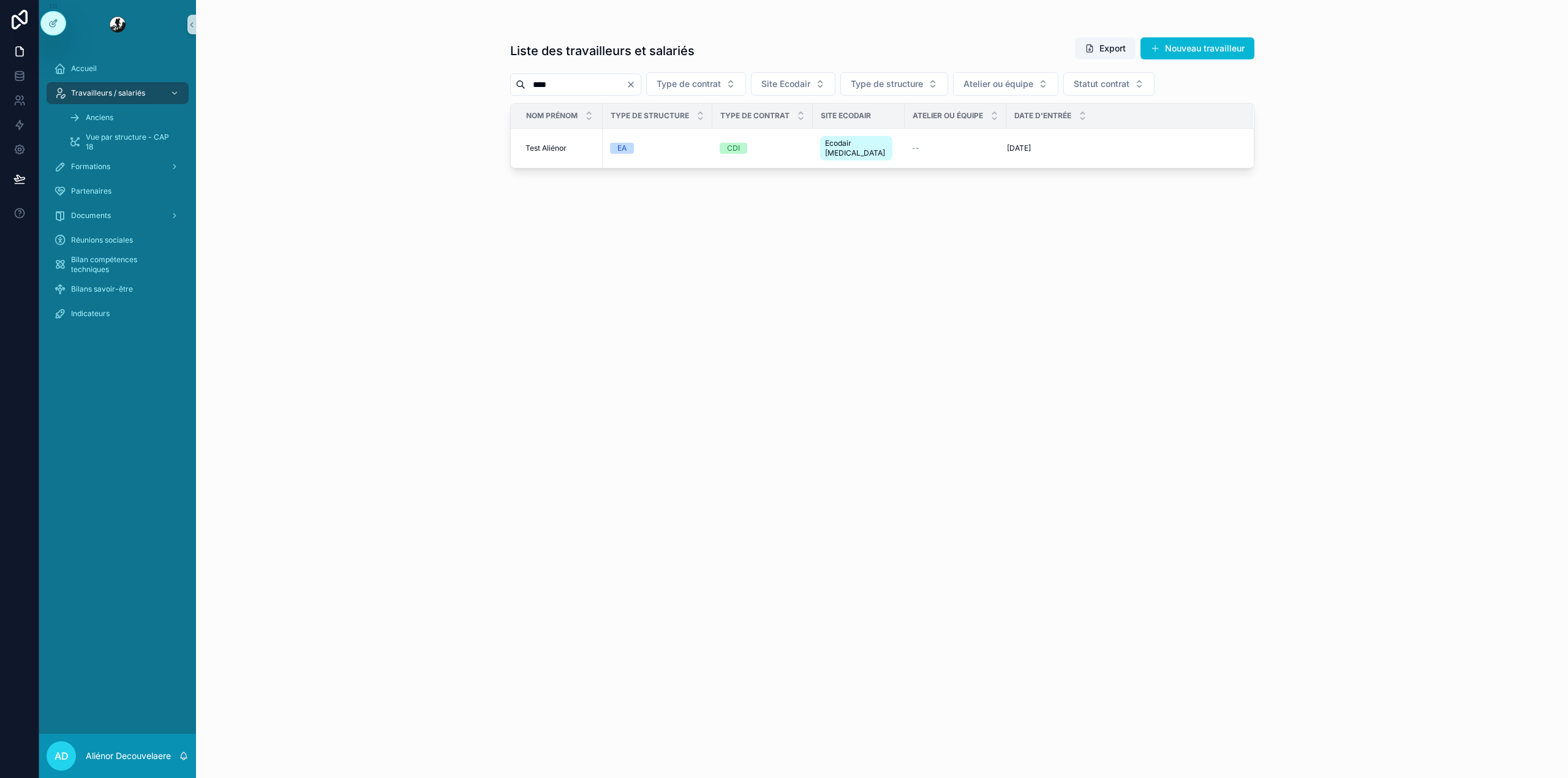
type input "****"
click at [668, 147] on div "EA" at bounding box center [657, 148] width 95 height 11
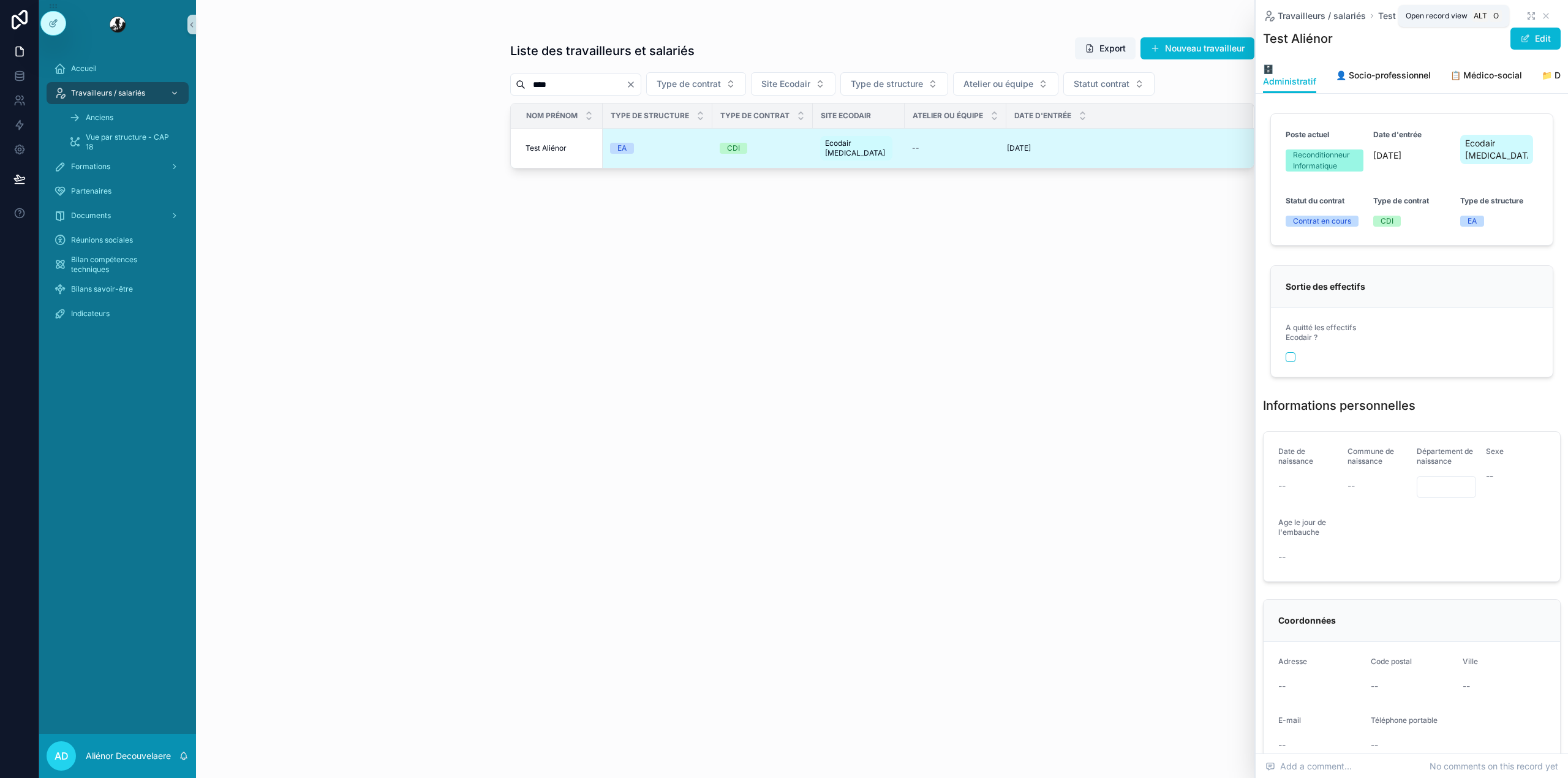
click at [1528, 18] on icon "scrollable content" at bounding box center [1529, 19] width 2 height 2
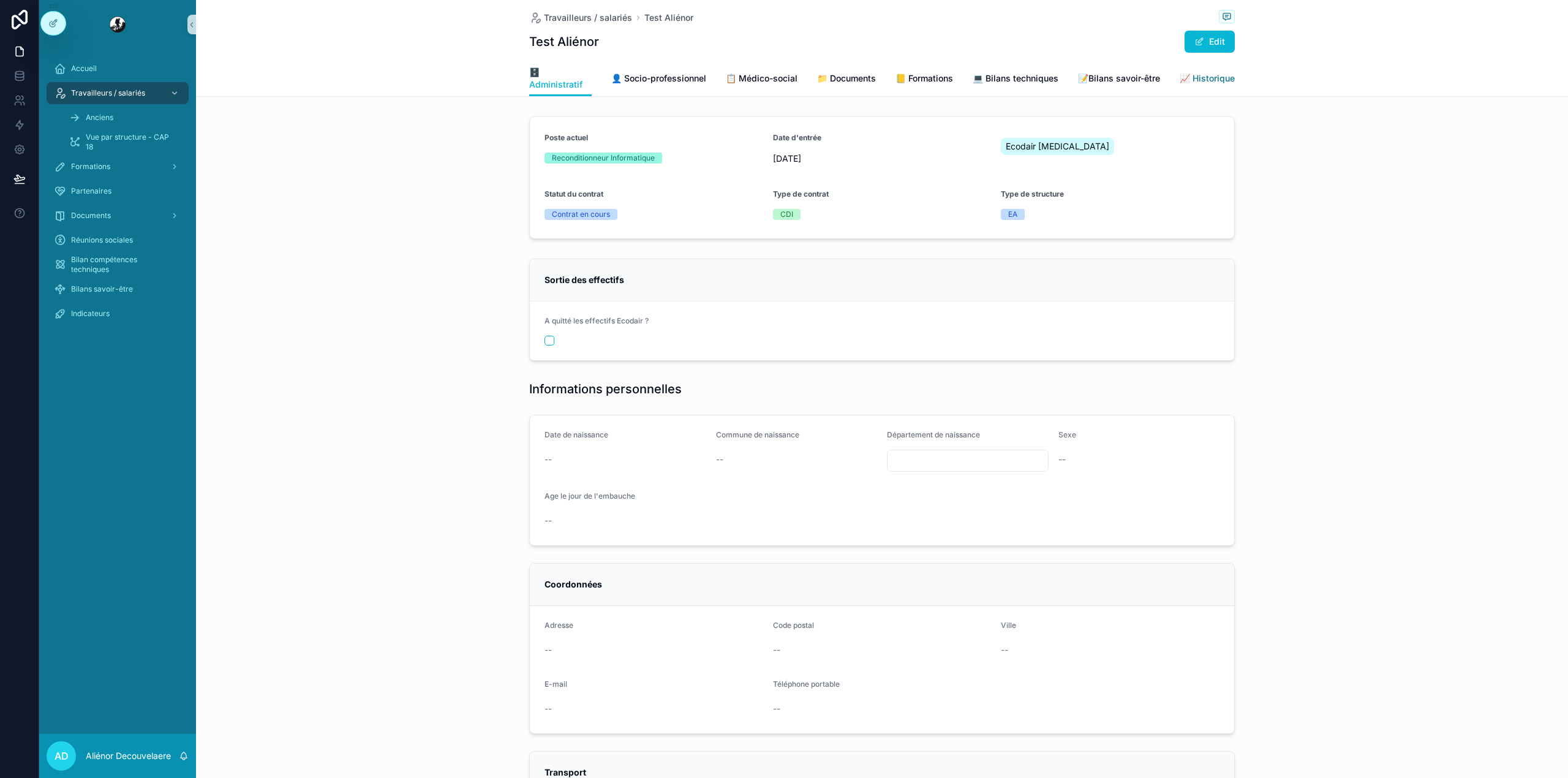
click at [1226, 82] on span "📈 Historique" at bounding box center [1207, 78] width 55 height 12
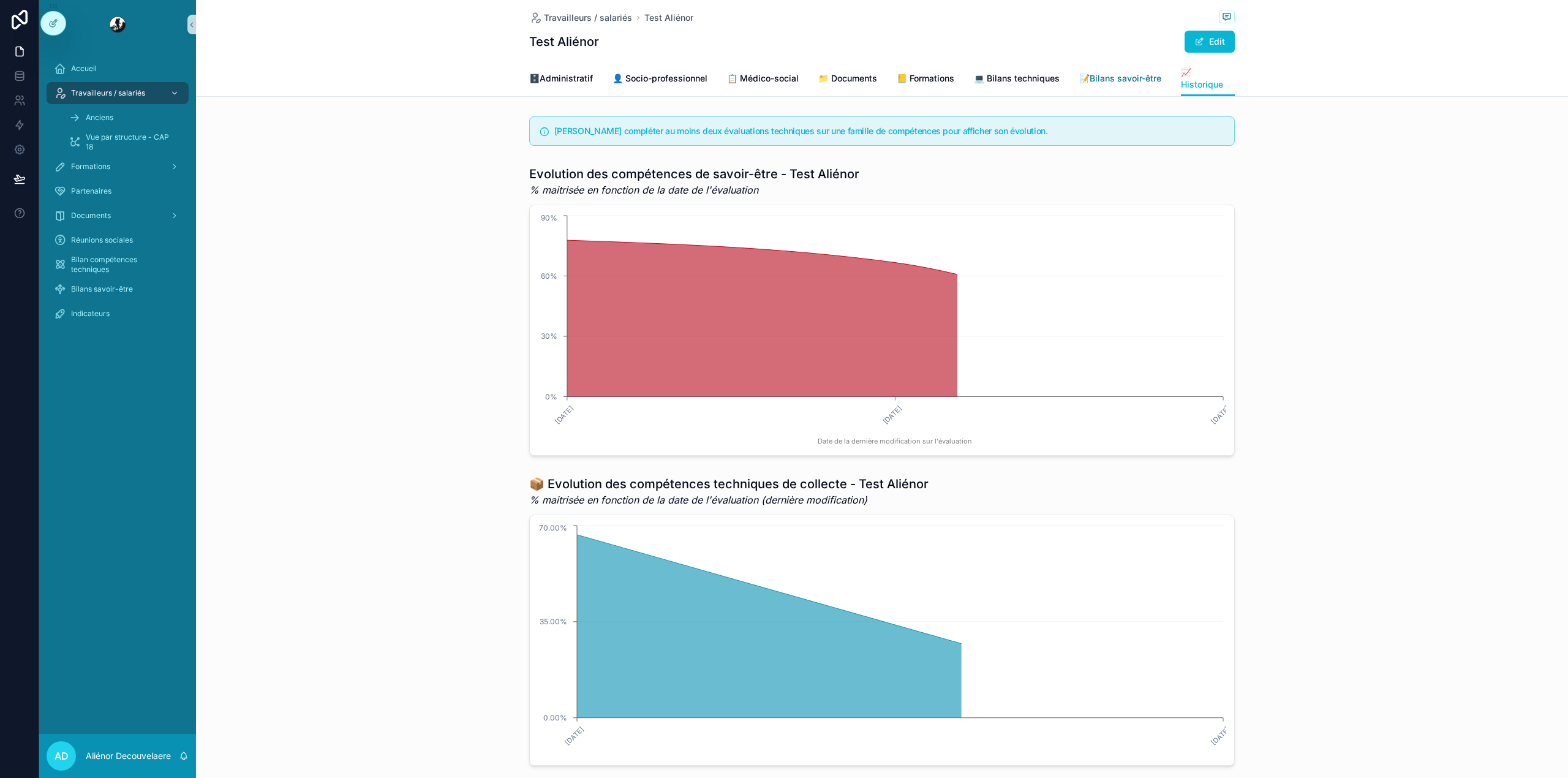
click at [1079, 87] on link "📝Bilans savoir-être" at bounding box center [1120, 79] width 82 height 24
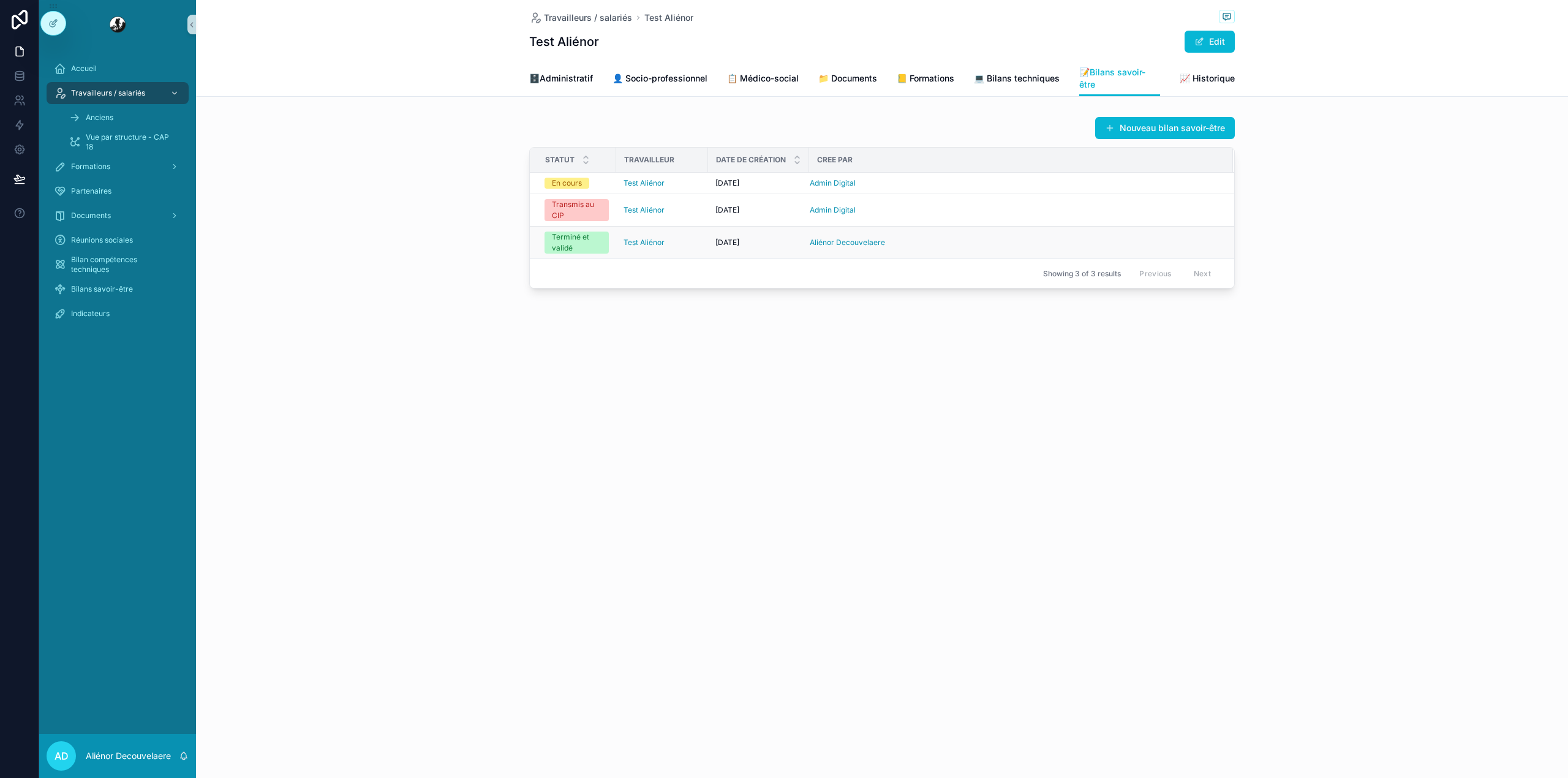
click at [823, 251] on td "Aliénor Decouvelaere" at bounding box center [1020, 243] width 424 height 32
click at [778, 241] on div "[DATE] [DATE]" at bounding box center [758, 243] width 86 height 10
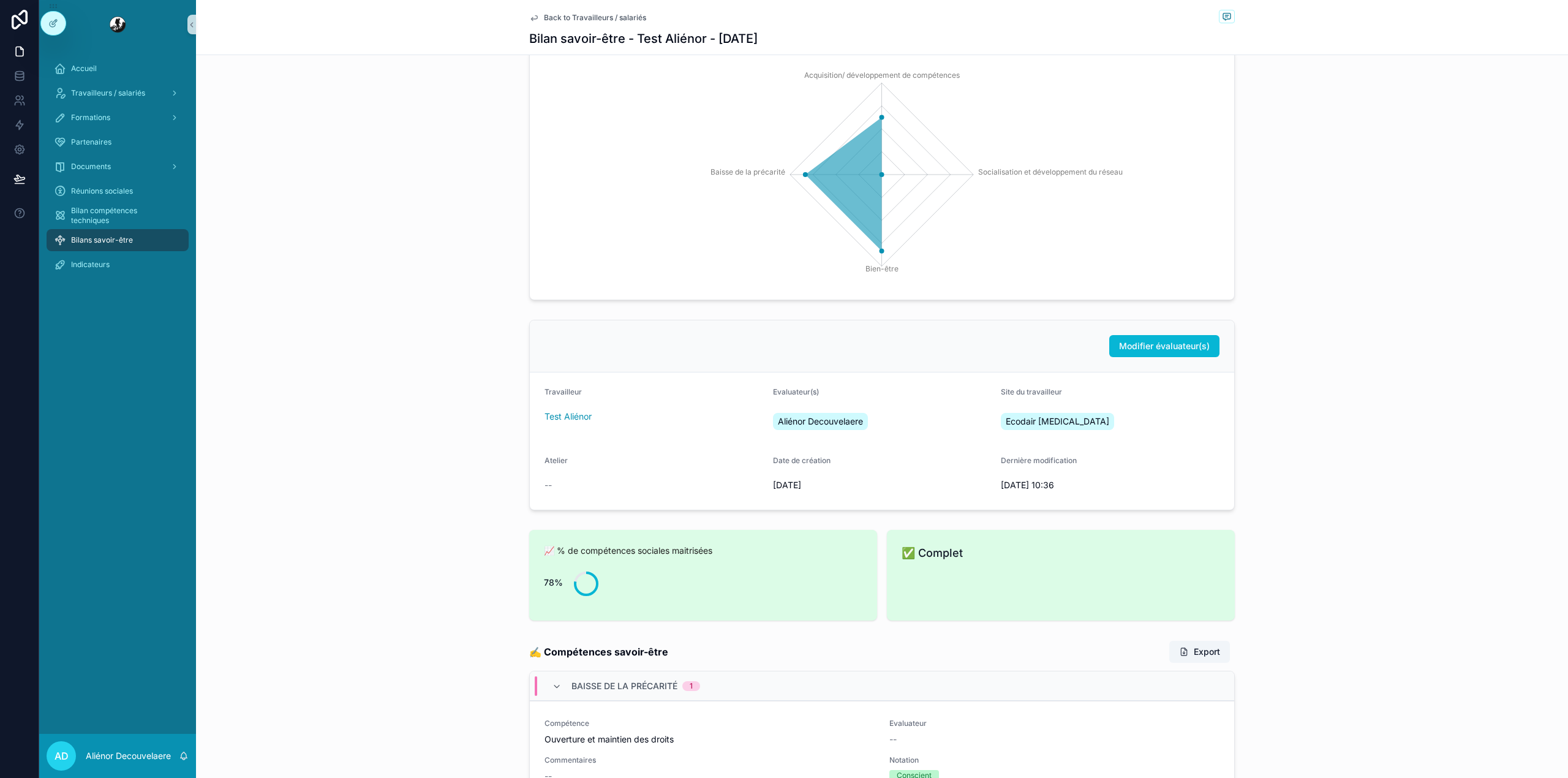
scroll to position [80, 0]
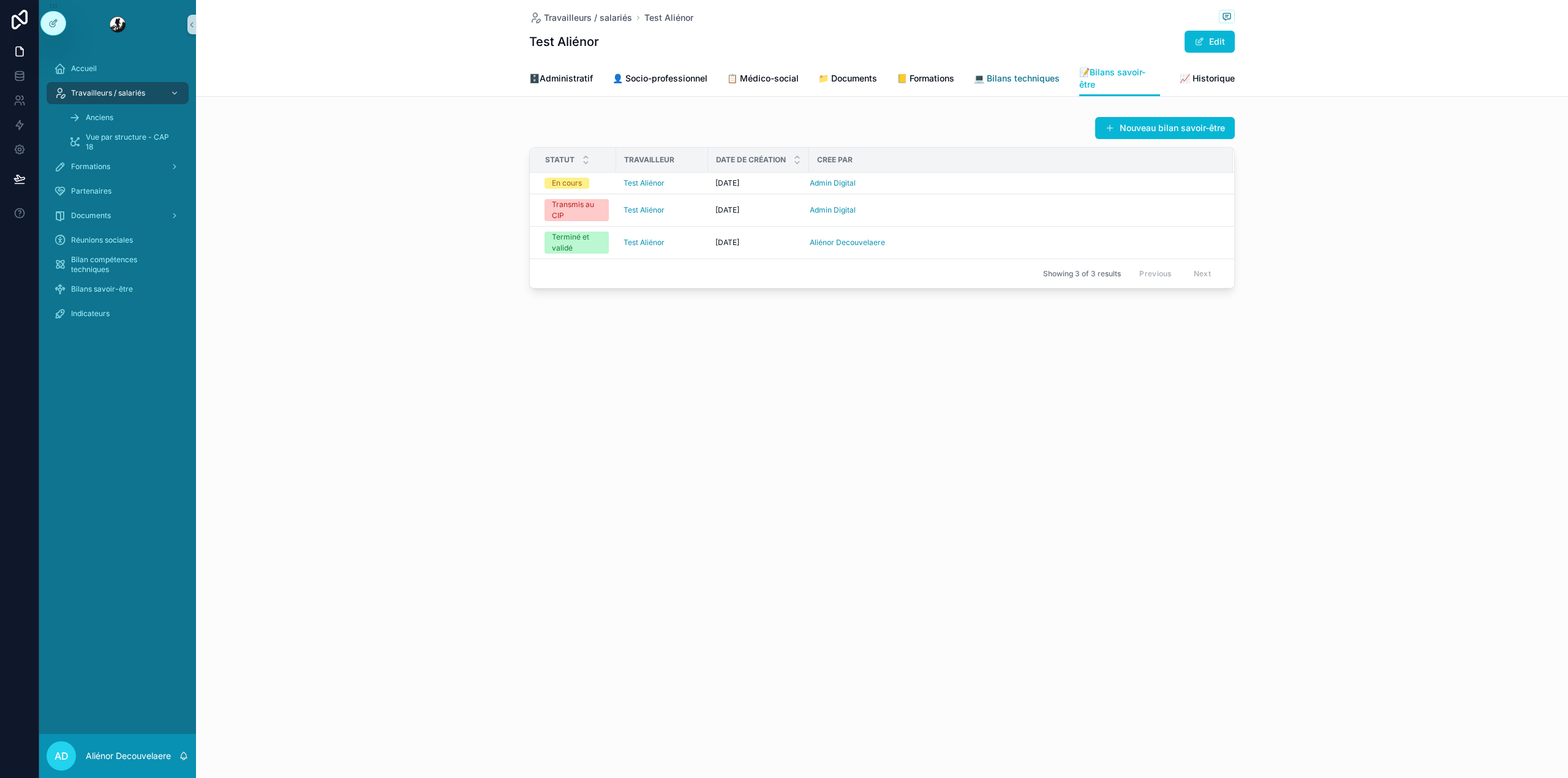
click at [1022, 73] on span "💻 Bilans techniques" at bounding box center [1017, 78] width 86 height 12
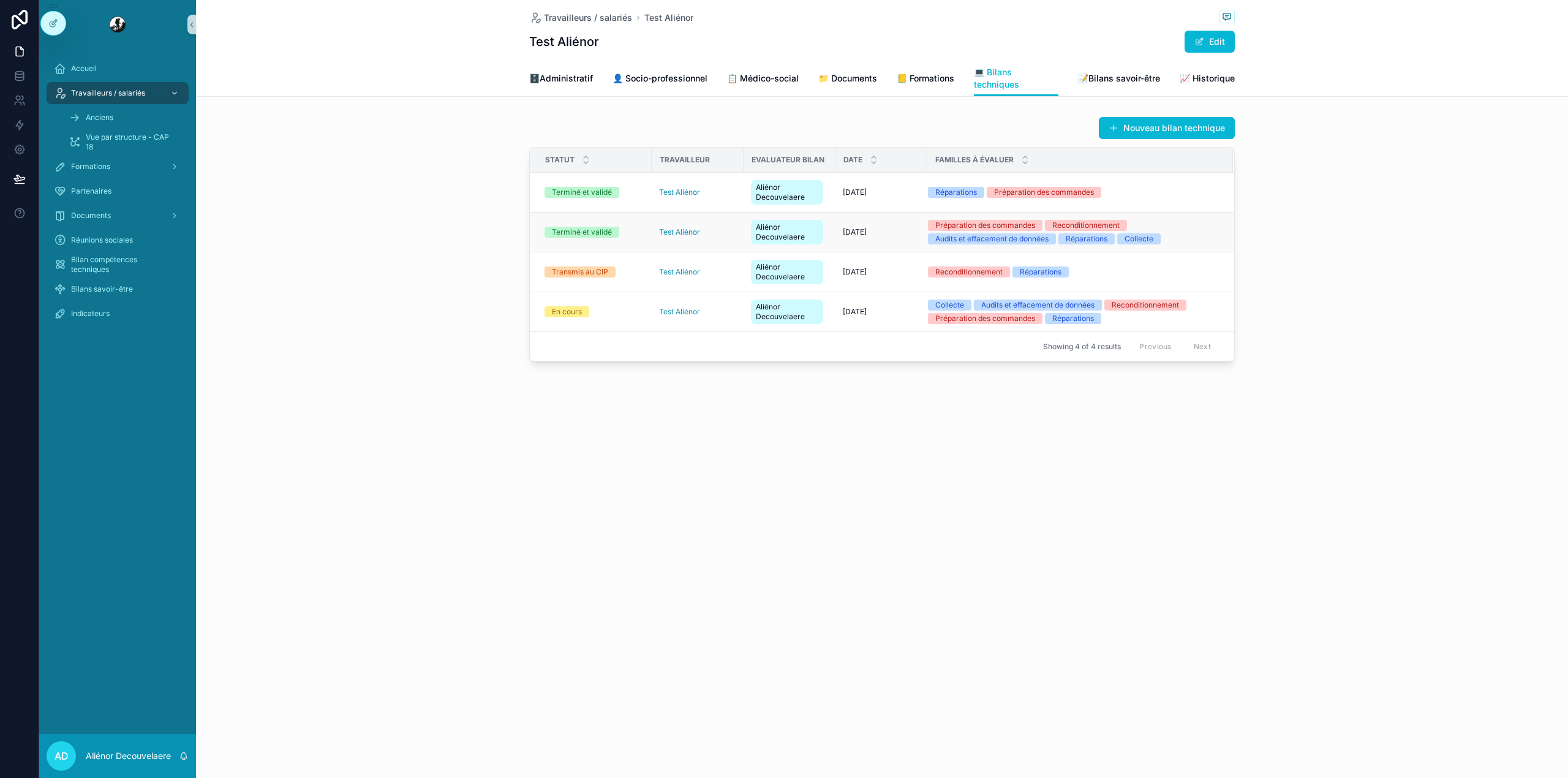
click at [635, 233] on div "Terminé et validé" at bounding box center [594, 232] width 100 height 11
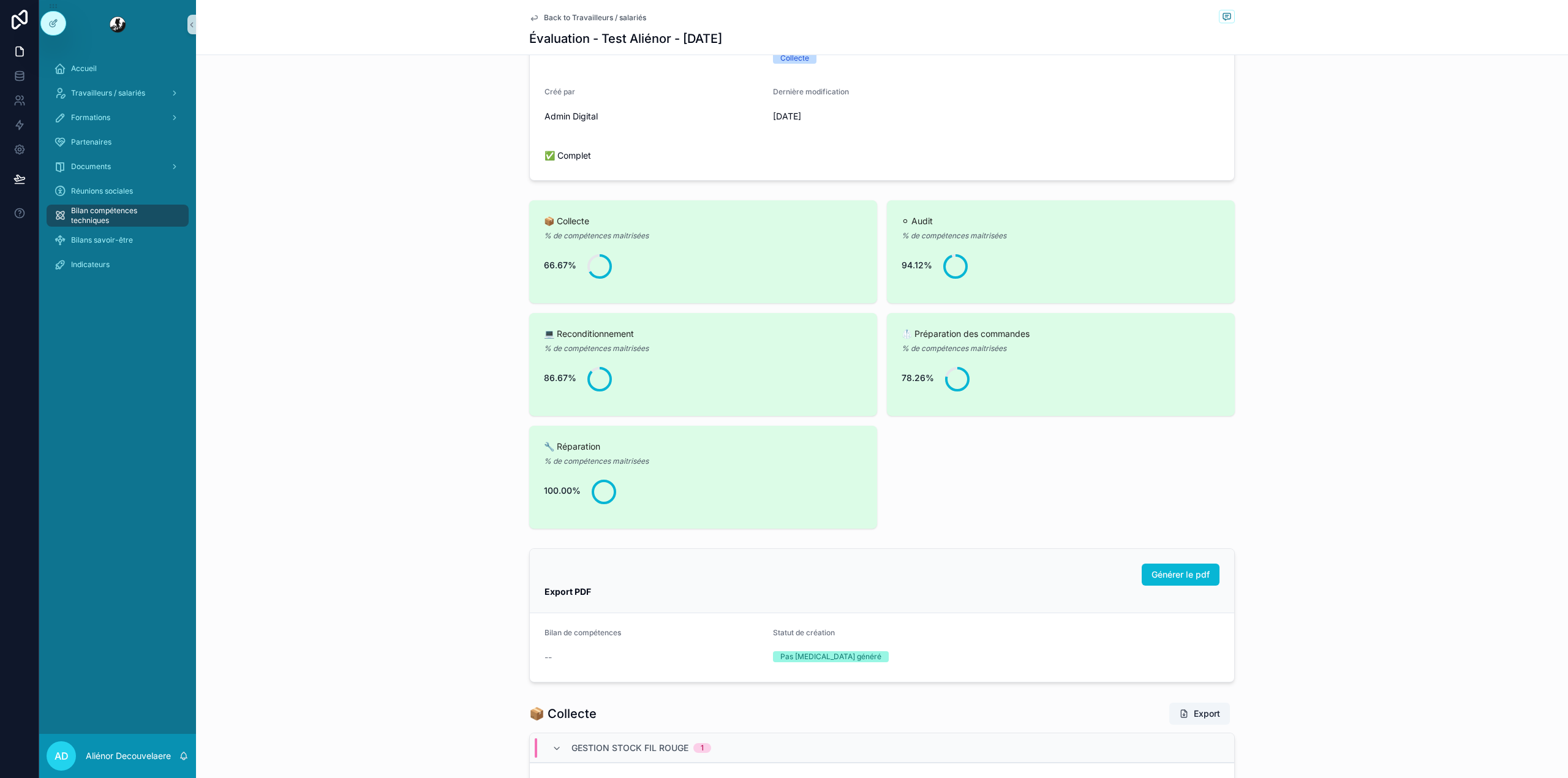
scroll to position [564, 0]
click at [1172, 574] on span "Générer le pdf" at bounding box center [1180, 575] width 58 height 12
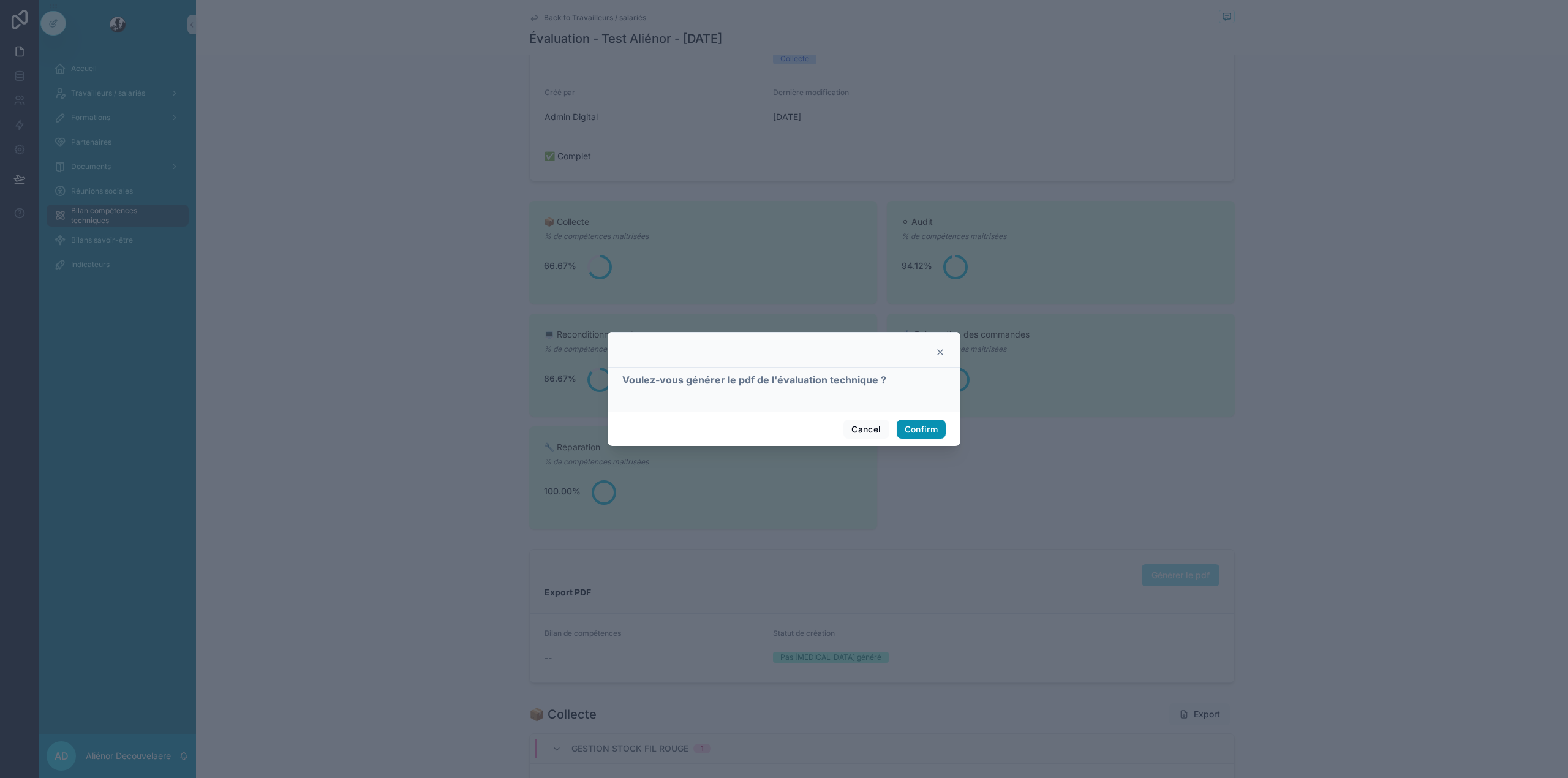
click at [909, 424] on button "Confirm" at bounding box center [921, 429] width 49 height 19
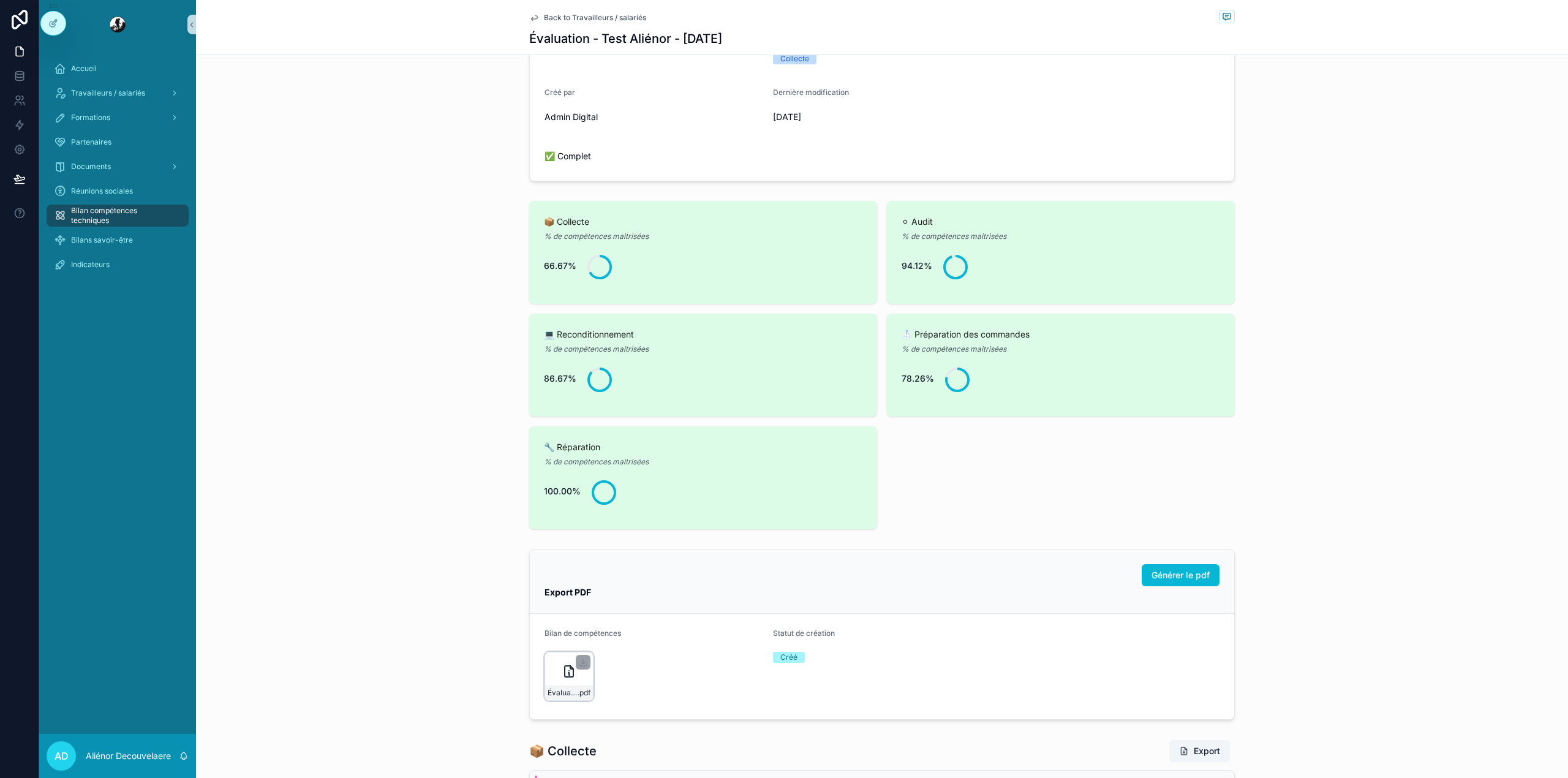
click at [554, 670] on div "Évaluation----Test-Aliénor----28-08-2025 .pdf" at bounding box center [569, 676] width 49 height 49
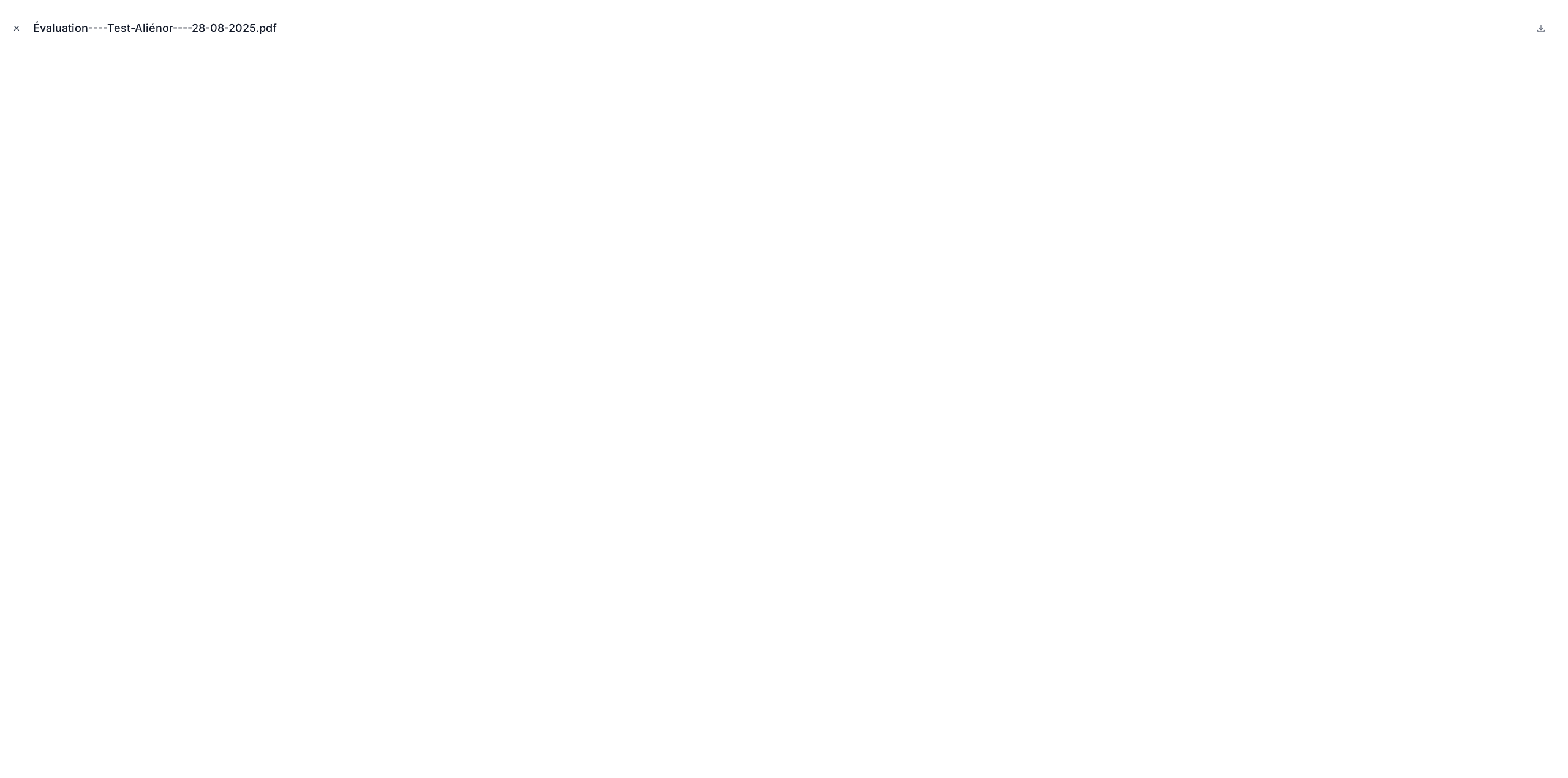
click at [13, 26] on icon "Close modal" at bounding box center [17, 28] width 9 height 9
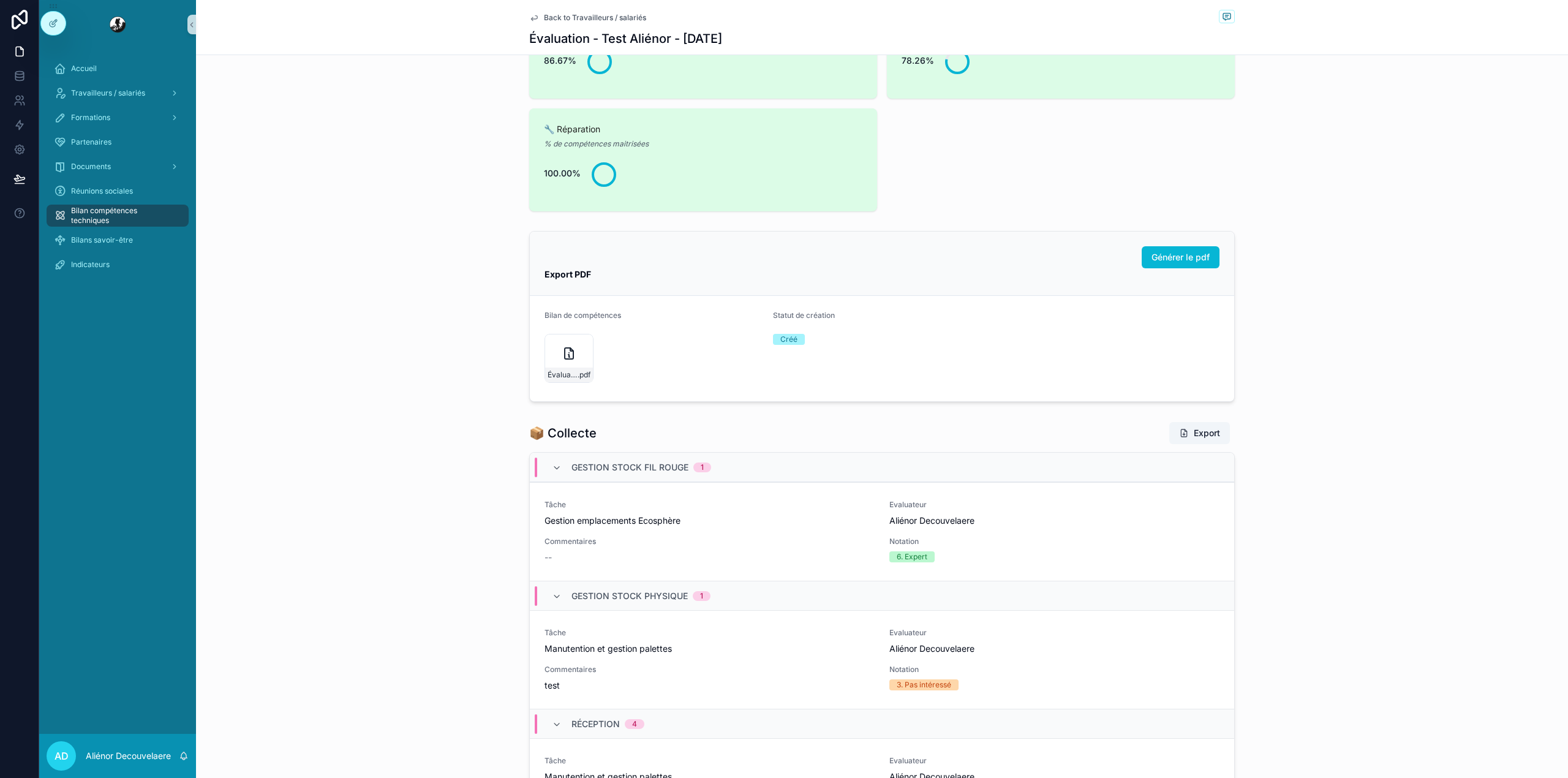
scroll to position [901, 0]
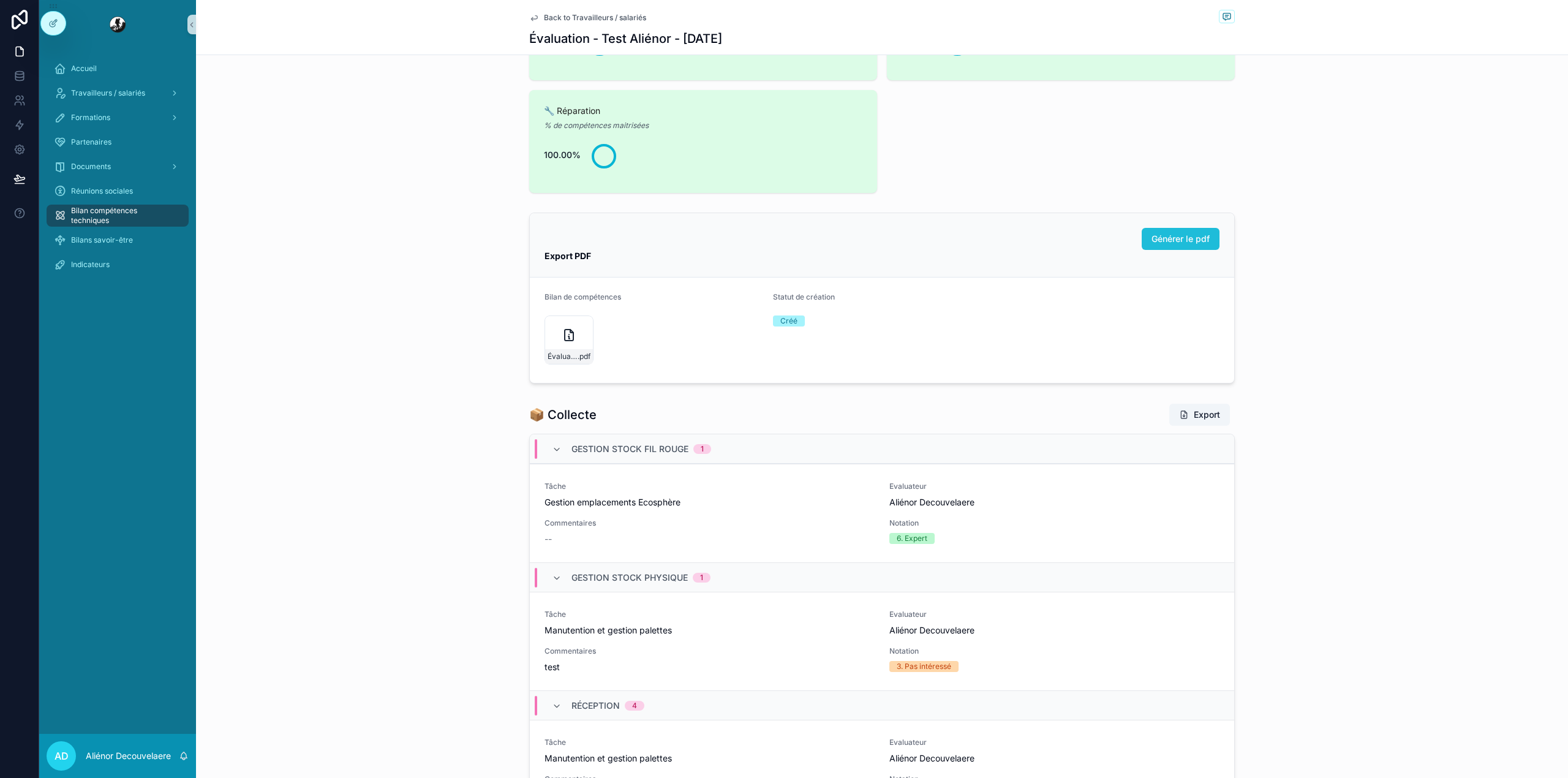
click at [1182, 240] on span "Générer le pdf" at bounding box center [1180, 239] width 58 height 12
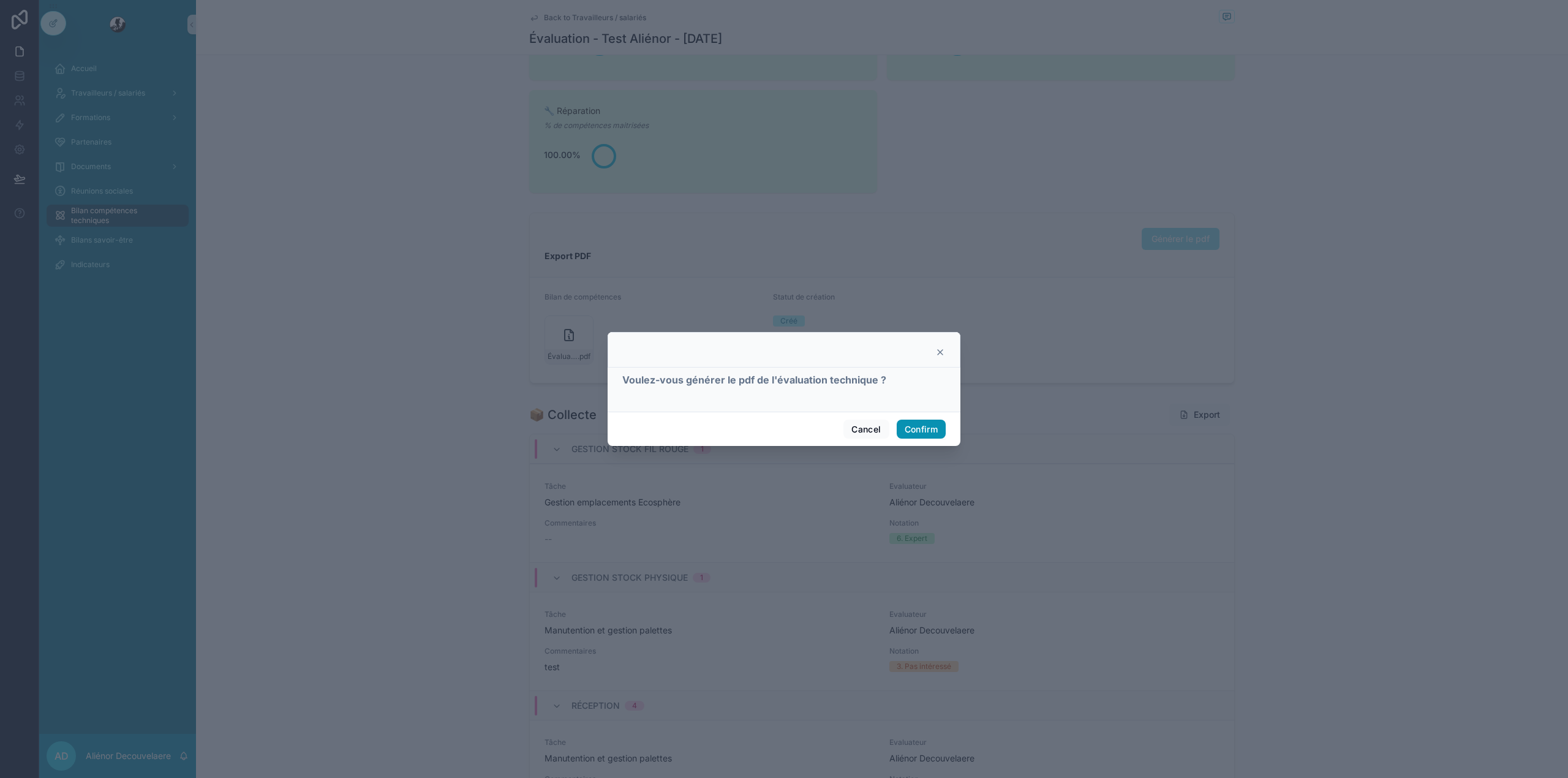
click at [917, 427] on button "Confirm" at bounding box center [921, 429] width 49 height 19
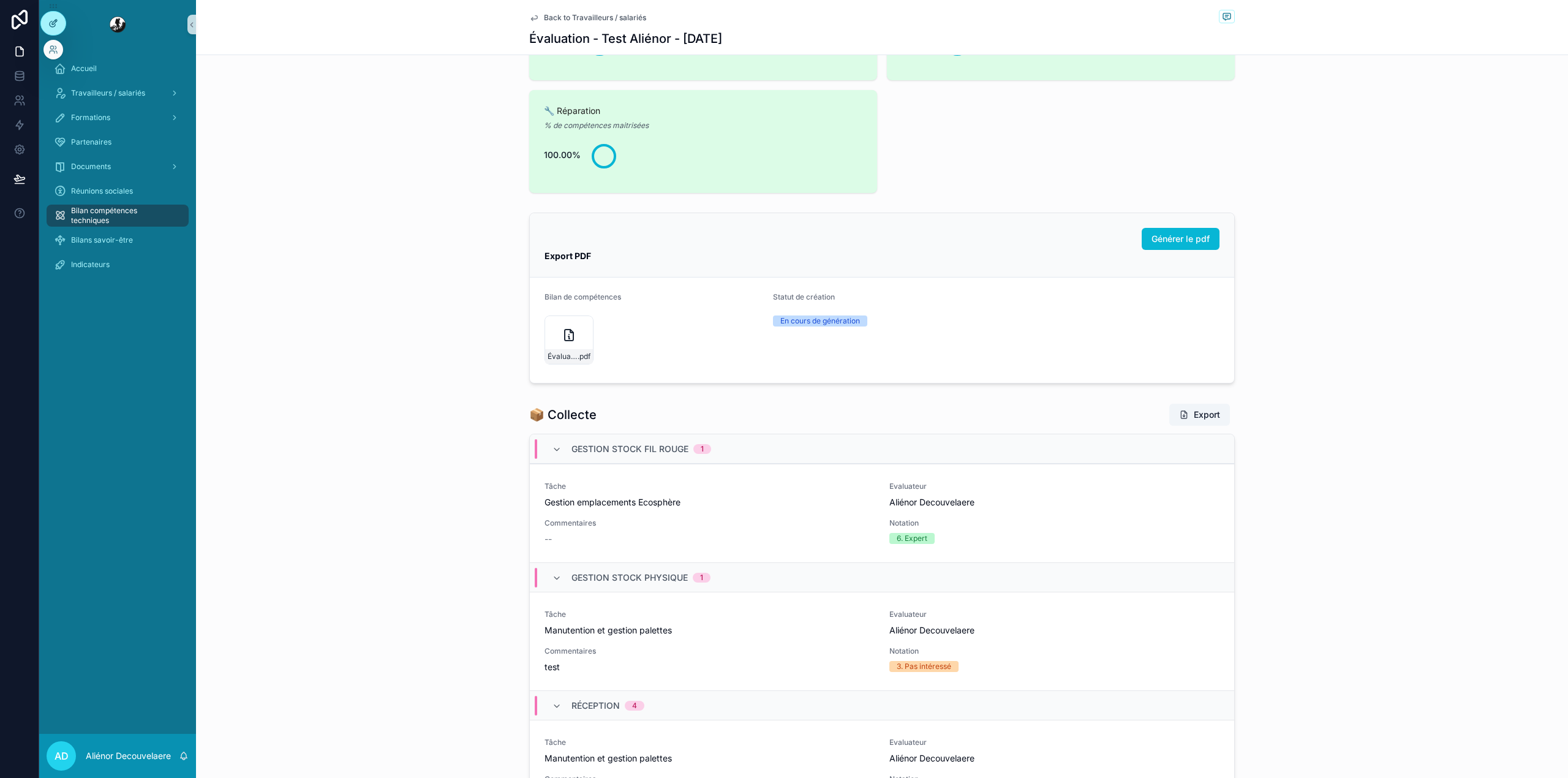
click at [59, 21] on div at bounding box center [53, 23] width 24 height 23
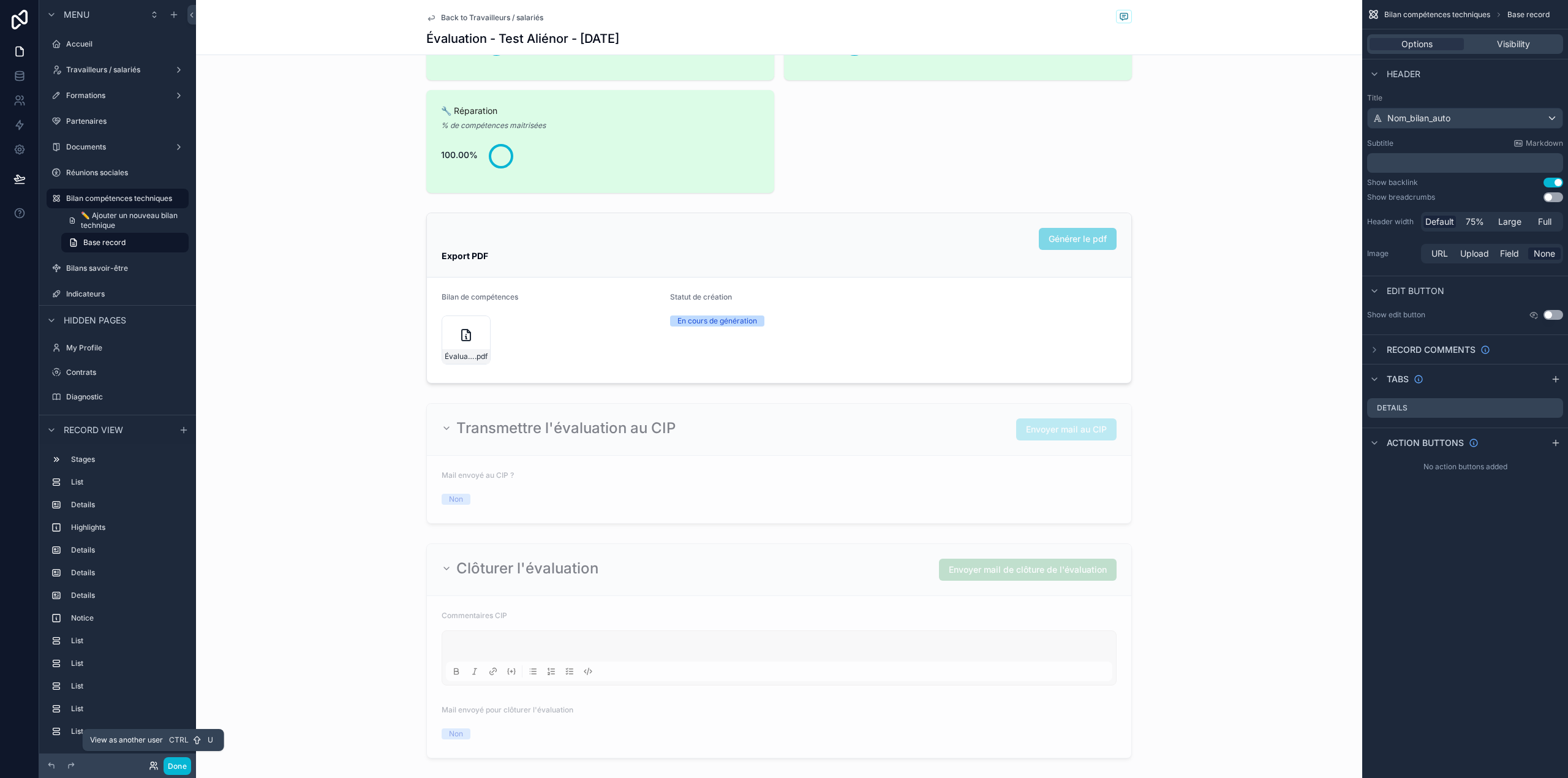
click at [152, 766] on icon at bounding box center [154, 766] width 10 height 10
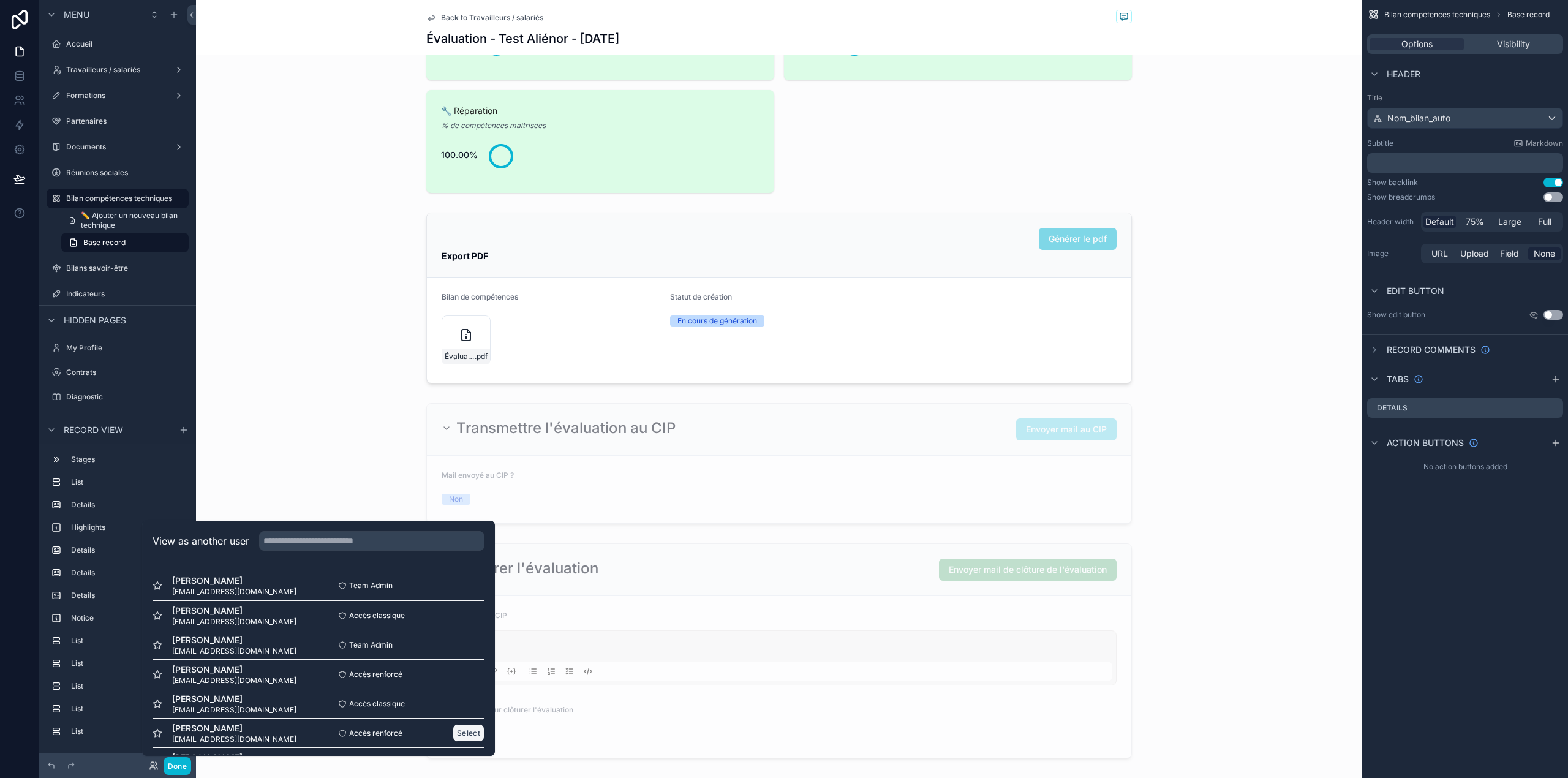
click at [469, 728] on button "Select" at bounding box center [468, 733] width 32 height 18
click at [182, 764] on button "Done" at bounding box center [177, 766] width 27 height 18
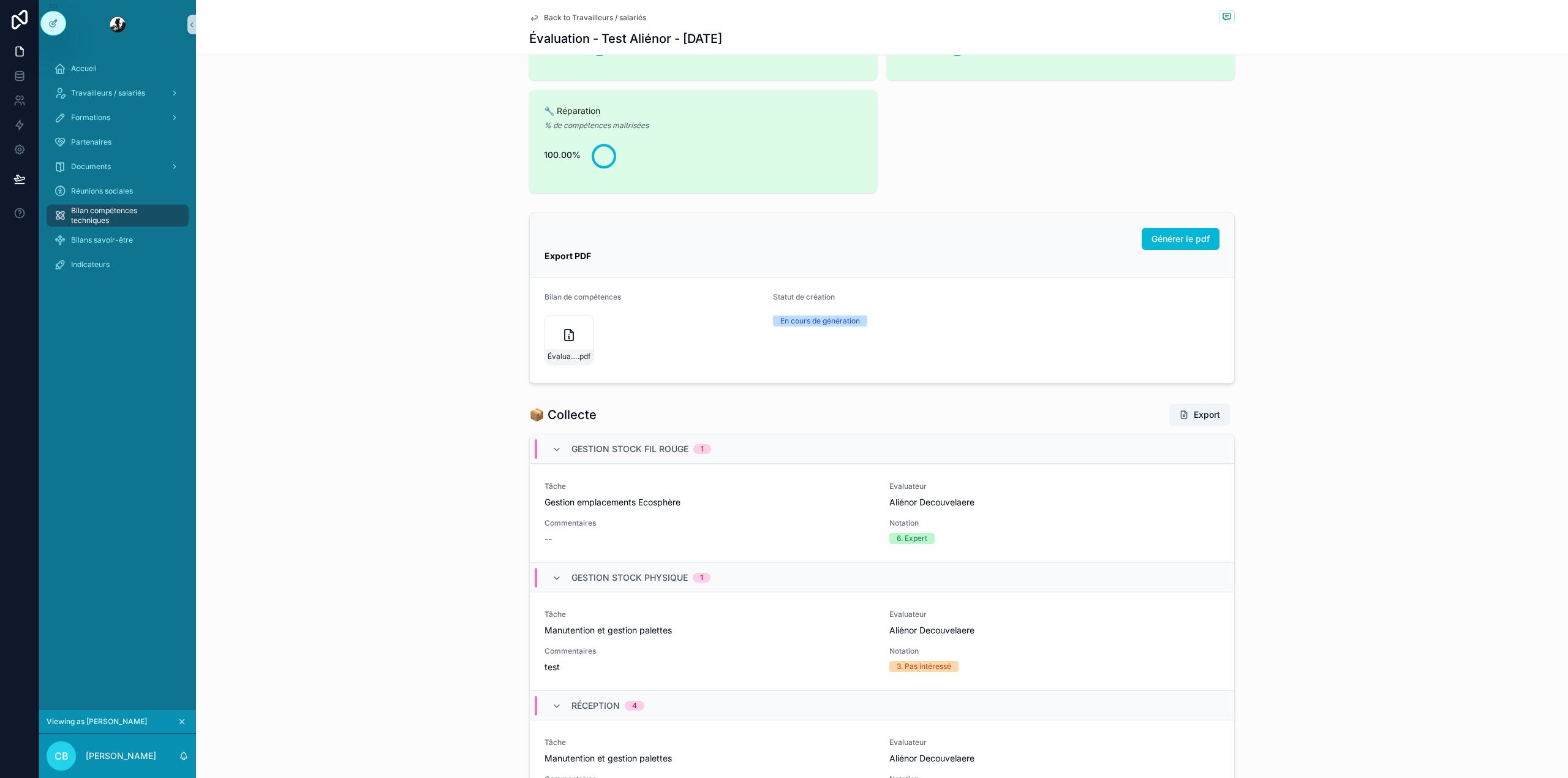
click at [589, 16] on span "Back to Travailleurs / salariés" at bounding box center [595, 18] width 102 height 10
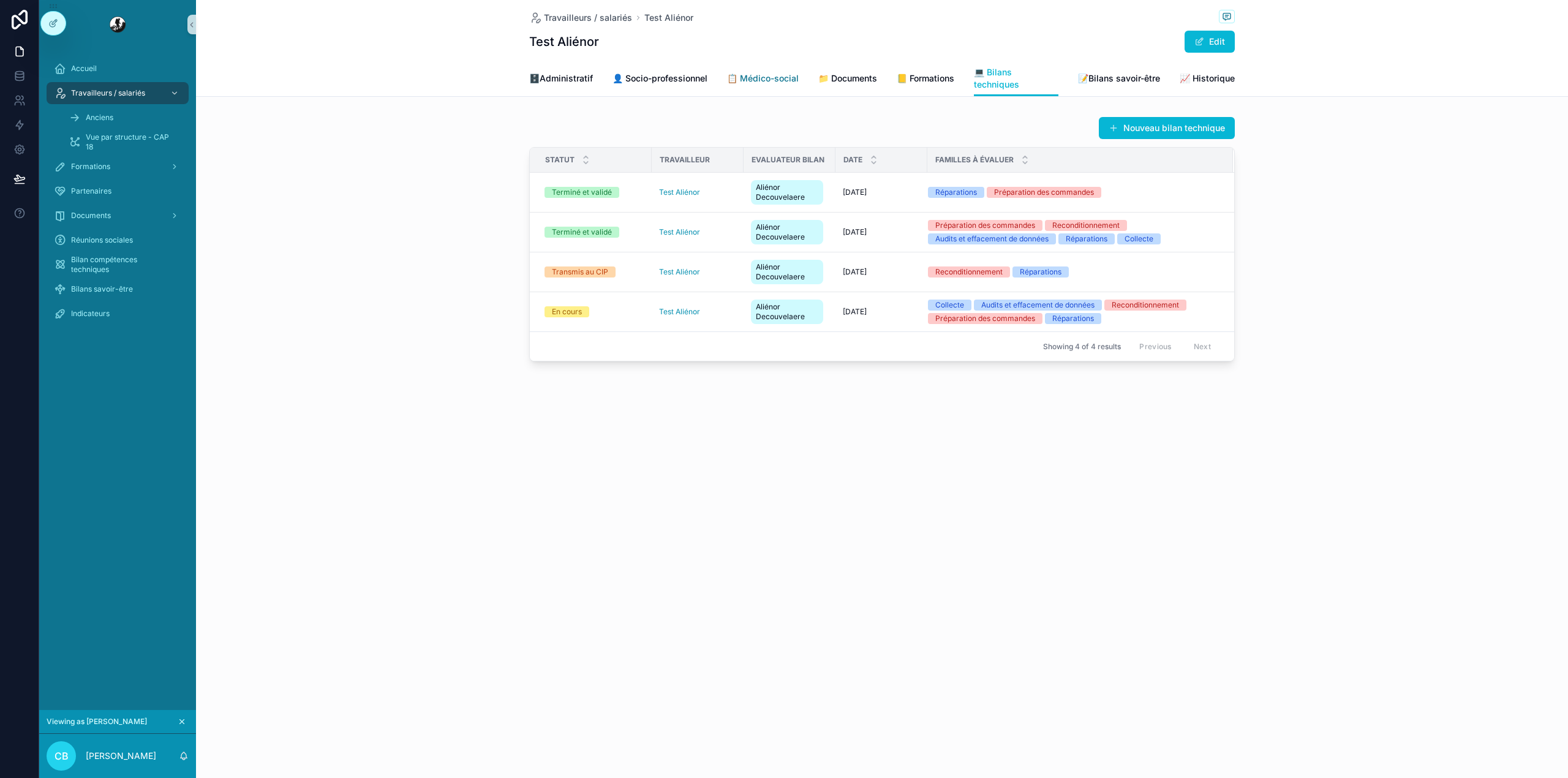
click at [746, 78] on span "📋 Médico-social" at bounding box center [762, 78] width 72 height 12
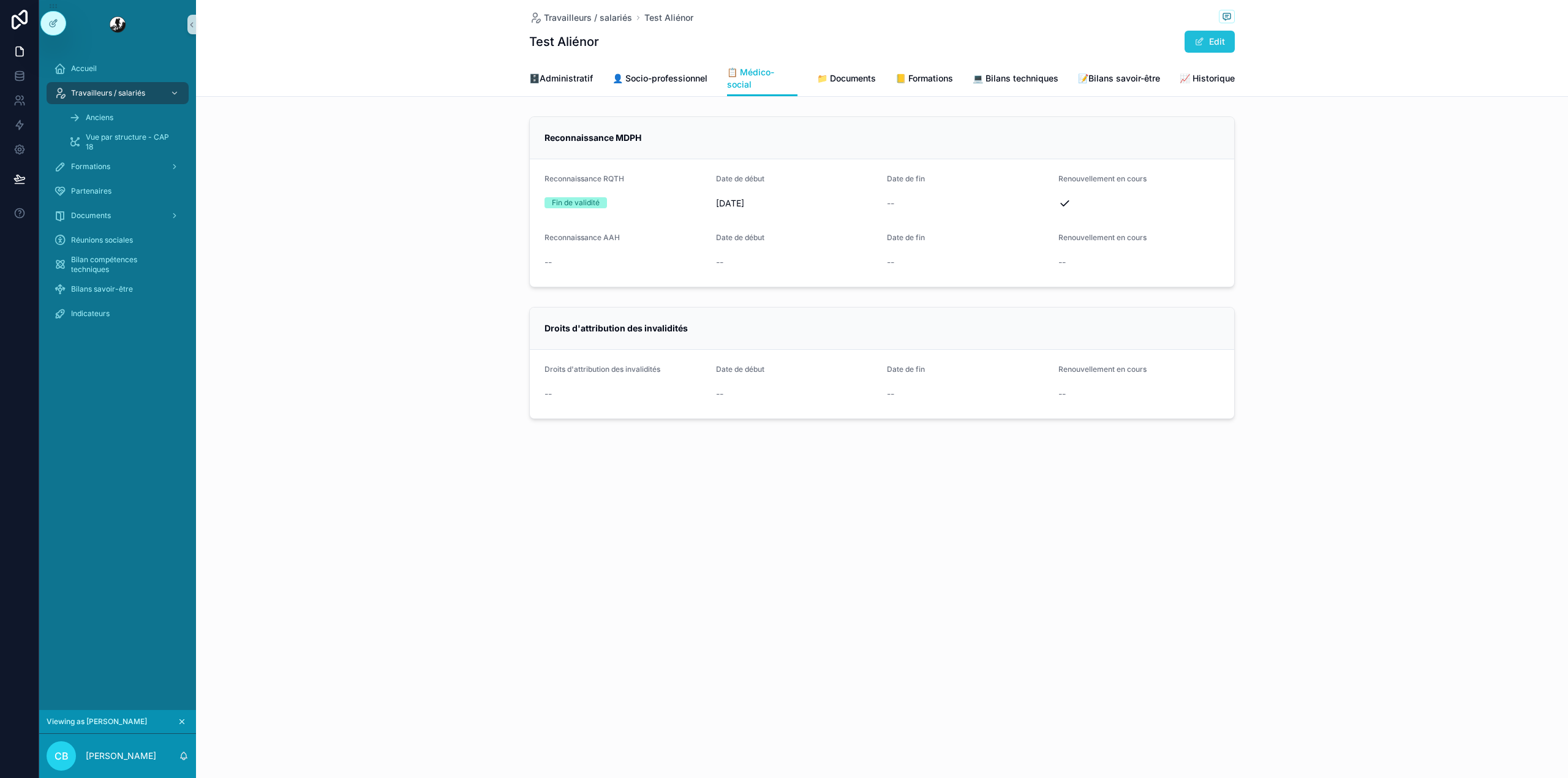
click at [1208, 42] on button "Edit" at bounding box center [1209, 41] width 50 height 22
click at [1219, 48] on button "Done" at bounding box center [1206, 41] width 57 height 22
click at [99, 302] on link "Indicateurs" at bounding box center [118, 313] width 142 height 22
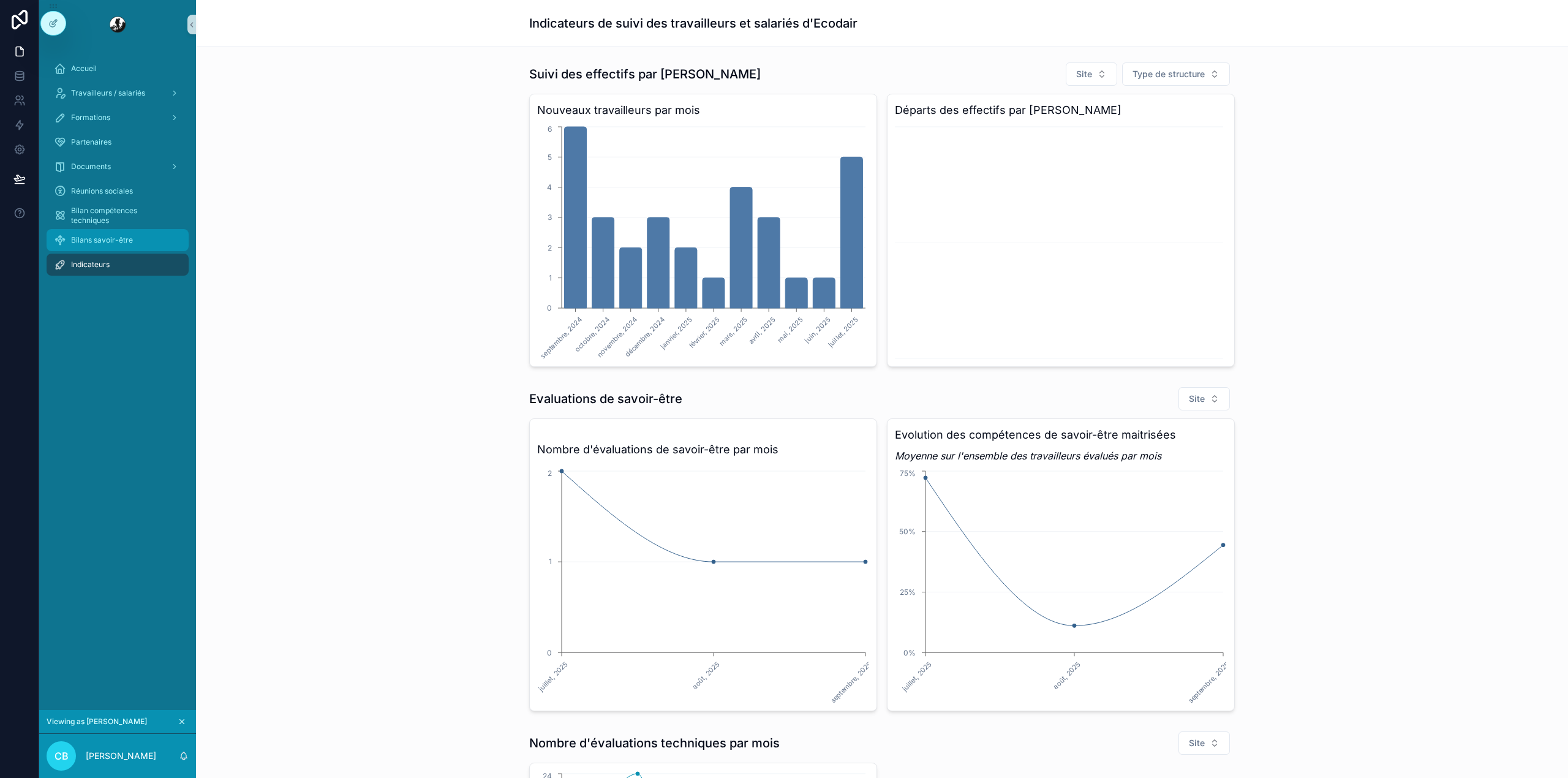
click at [143, 245] on div "Bilans savoir-être" at bounding box center [118, 240] width 128 height 19
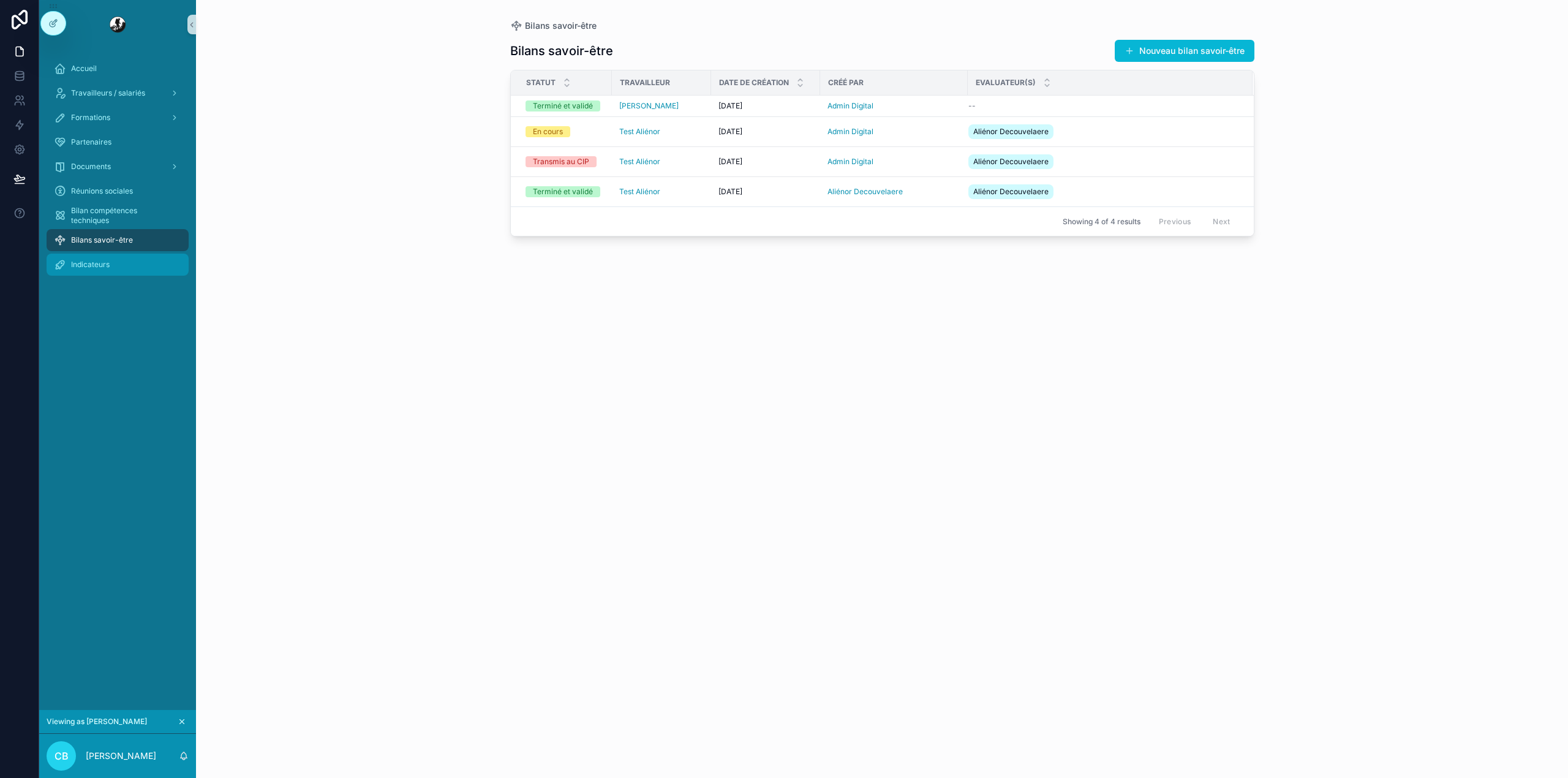
click at [144, 258] on div "Indicateurs" at bounding box center [118, 264] width 128 height 19
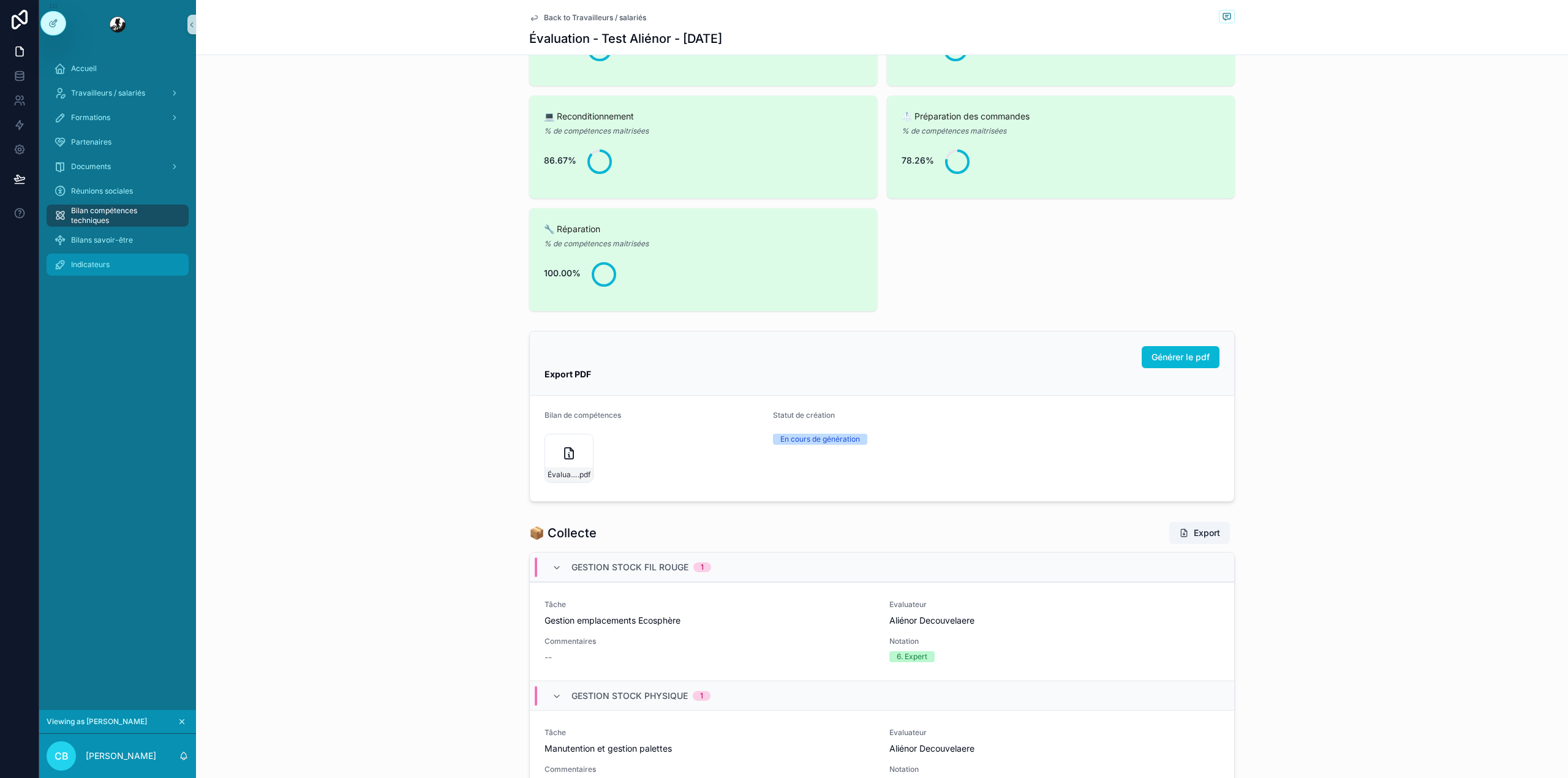
scroll to position [783, 0]
click at [177, 726] on button "scrollable content" at bounding box center [182, 722] width 14 height 14
